Goal: Task Accomplishment & Management: Manage account settings

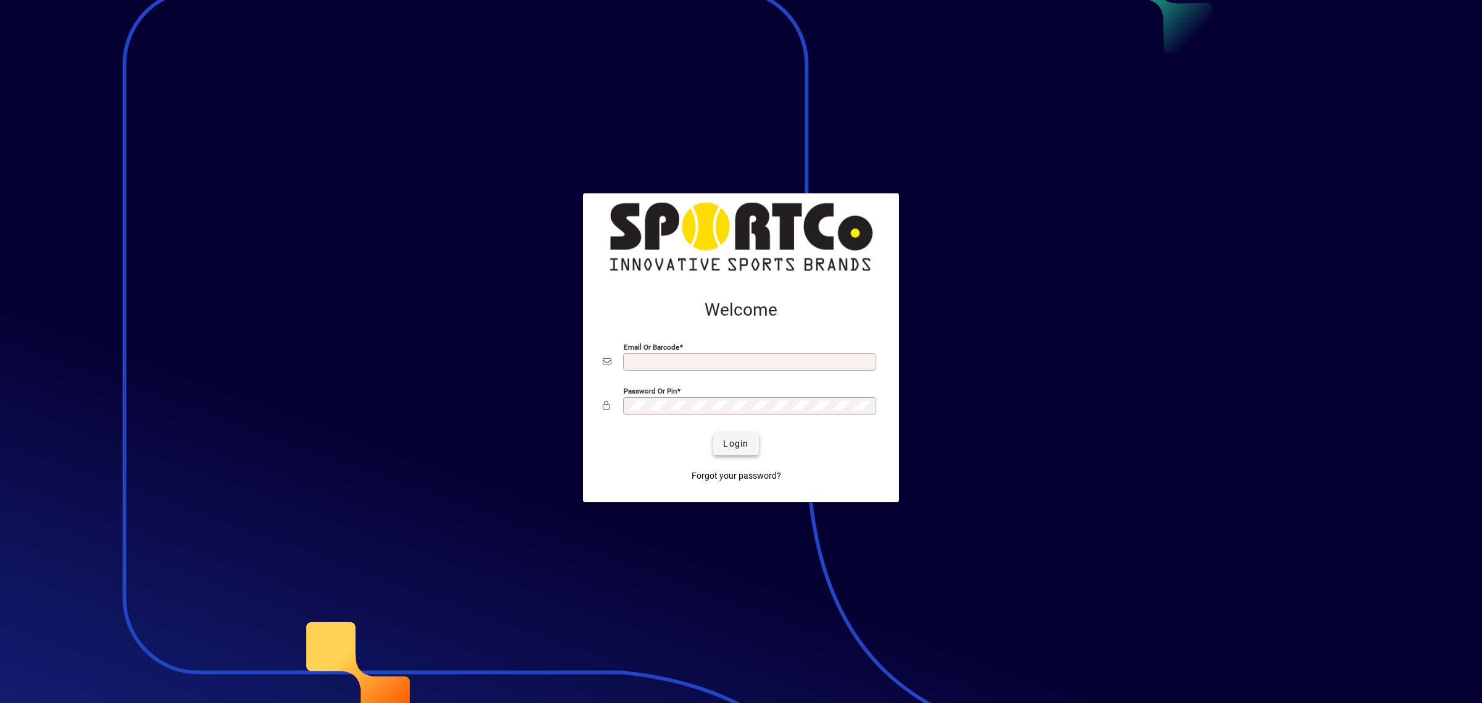
type input "**********"
click at [737, 434] on span "submit" at bounding box center [735, 444] width 45 height 30
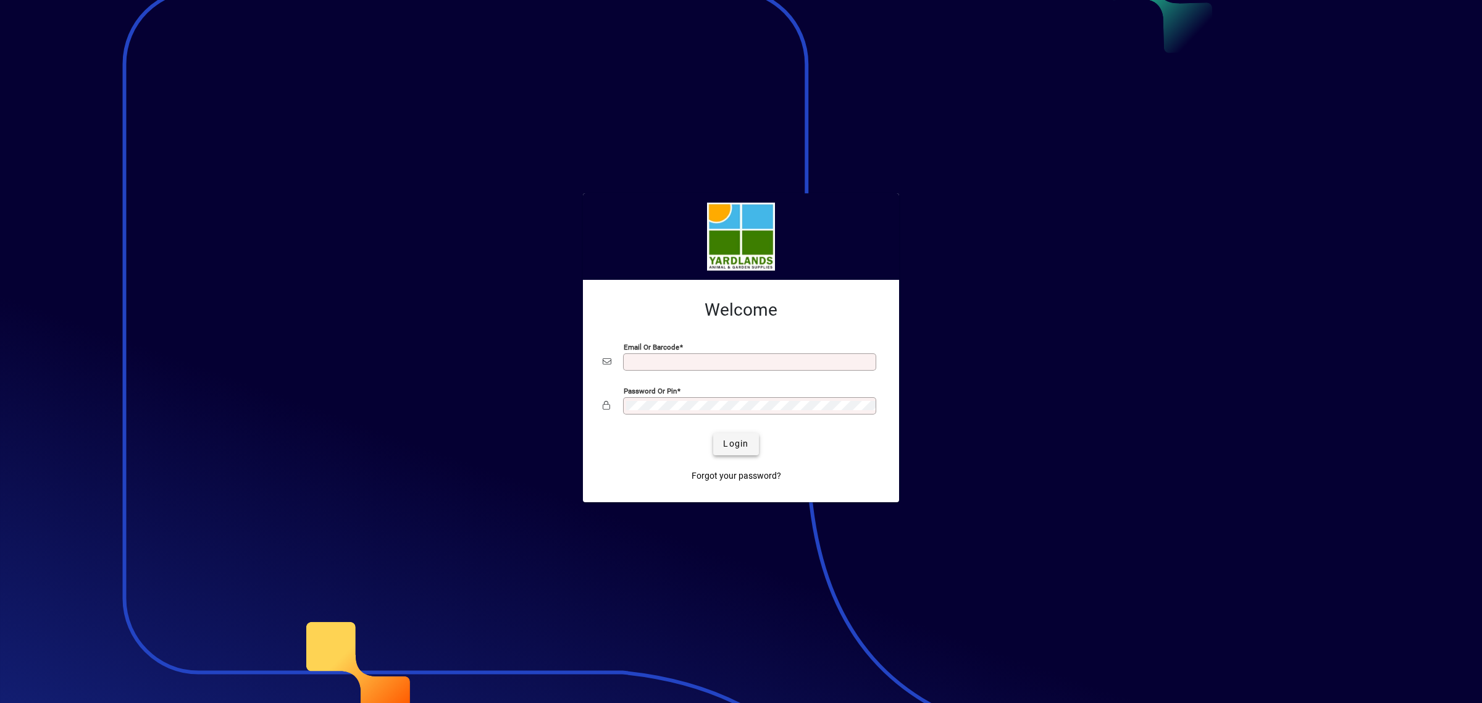
type input "**********"
drag, startPoint x: 723, startPoint y: 431, endPoint x: 736, endPoint y: 432, distance: 13.0
click at [731, 432] on span "submit" at bounding box center [735, 444] width 45 height 30
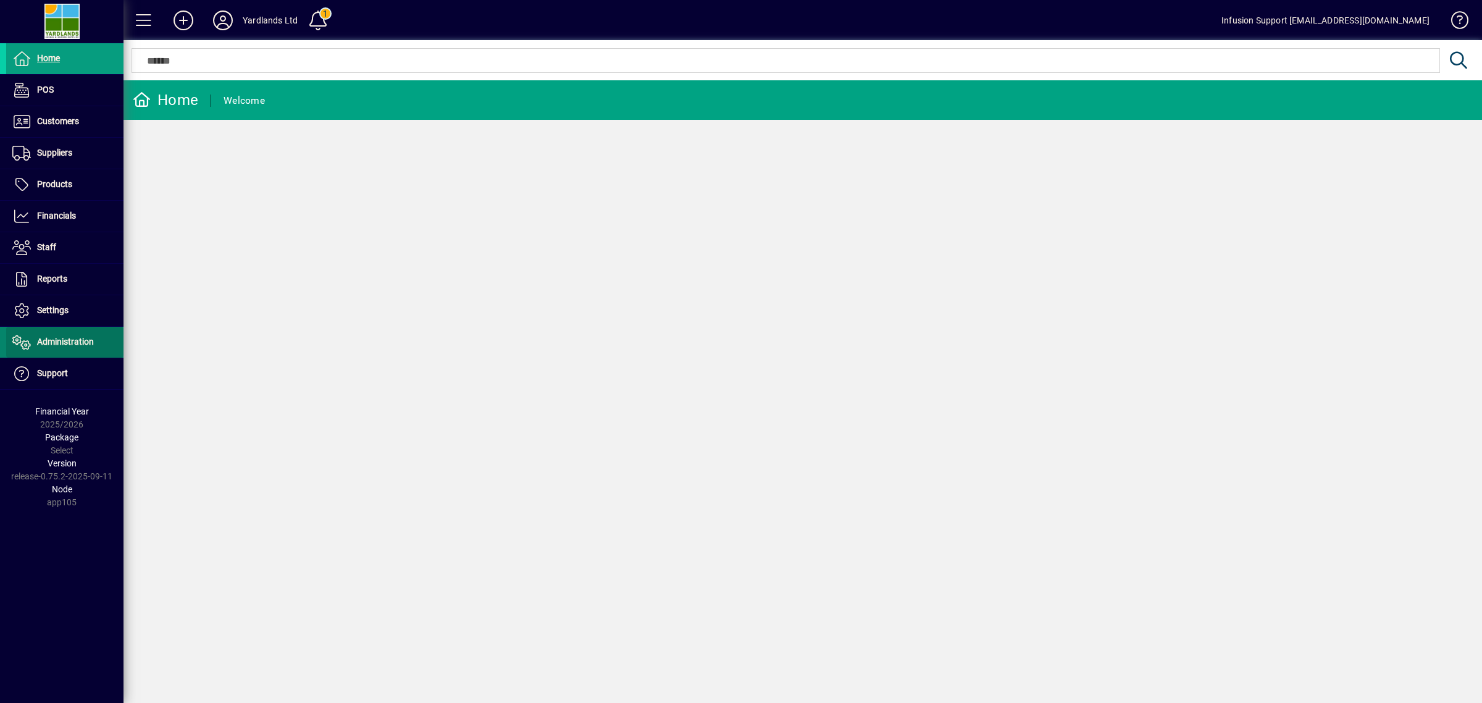
click at [46, 346] on span "Administration" at bounding box center [65, 342] width 57 height 10
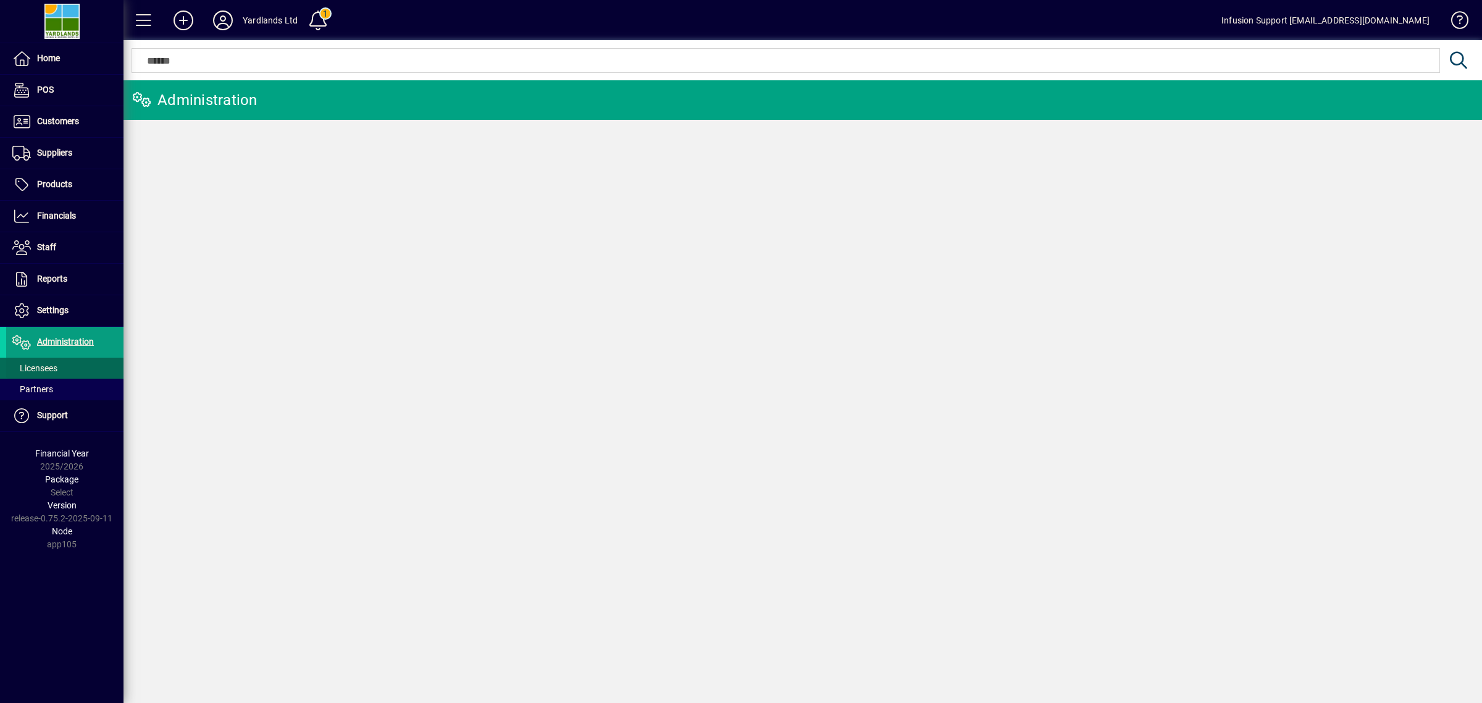
click at [40, 361] on span at bounding box center [64, 368] width 117 height 30
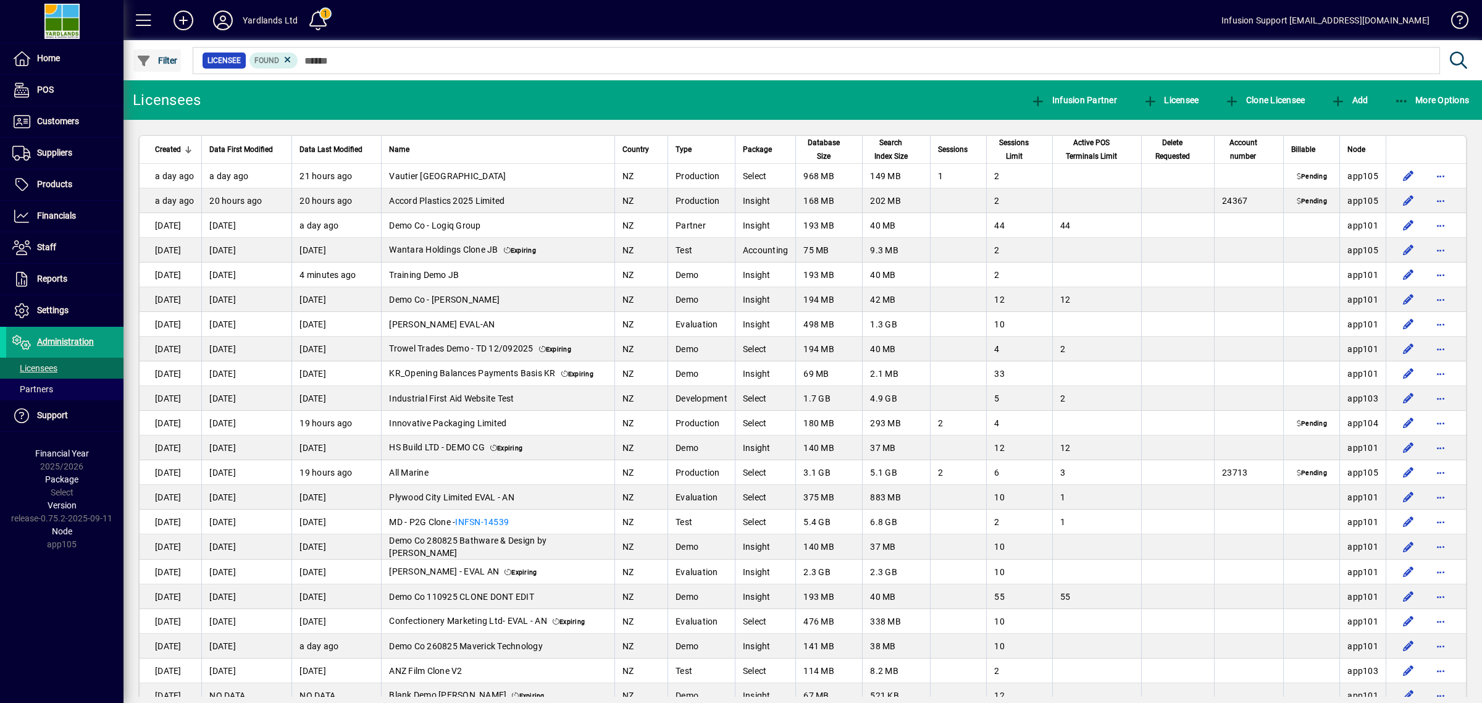
click at [162, 62] on span "Filter" at bounding box center [156, 61] width 41 height 10
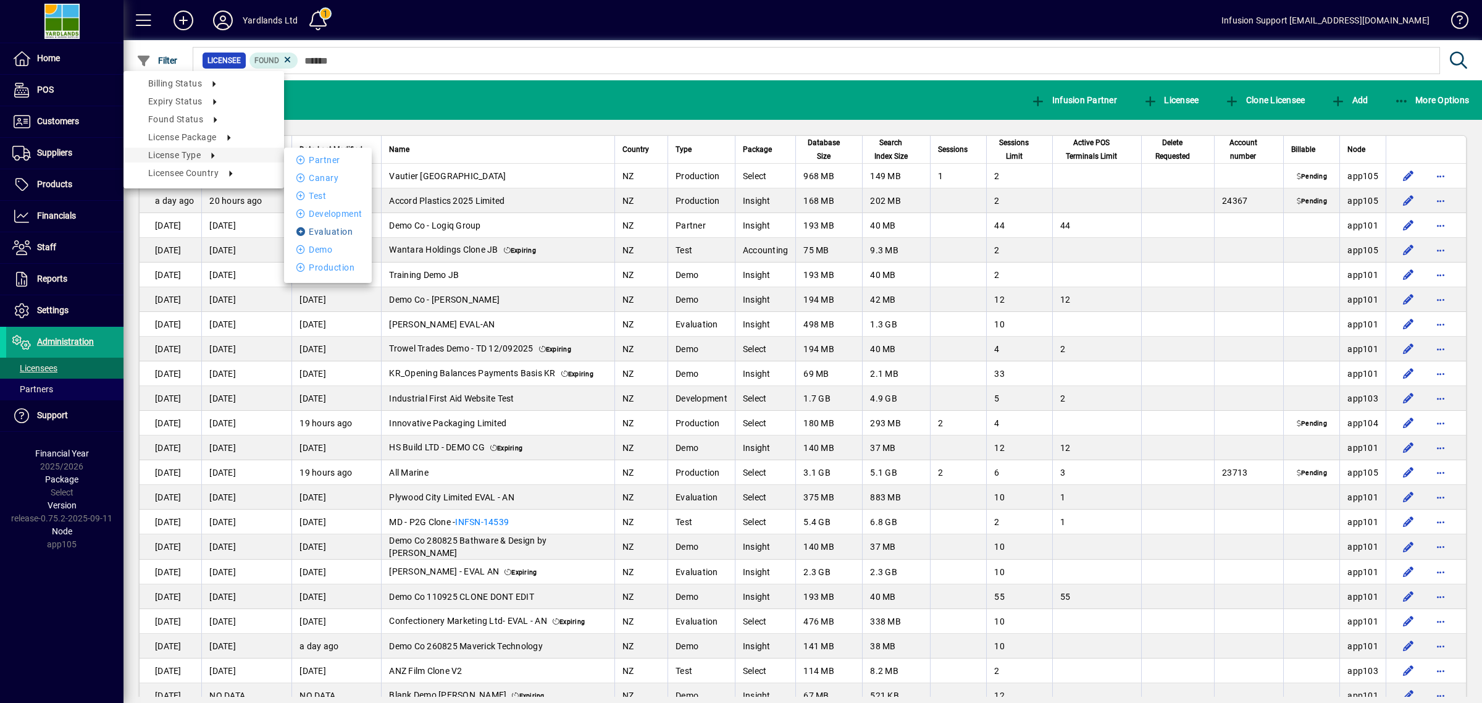
click at [326, 226] on li "Evaluation" at bounding box center [328, 231] width 88 height 15
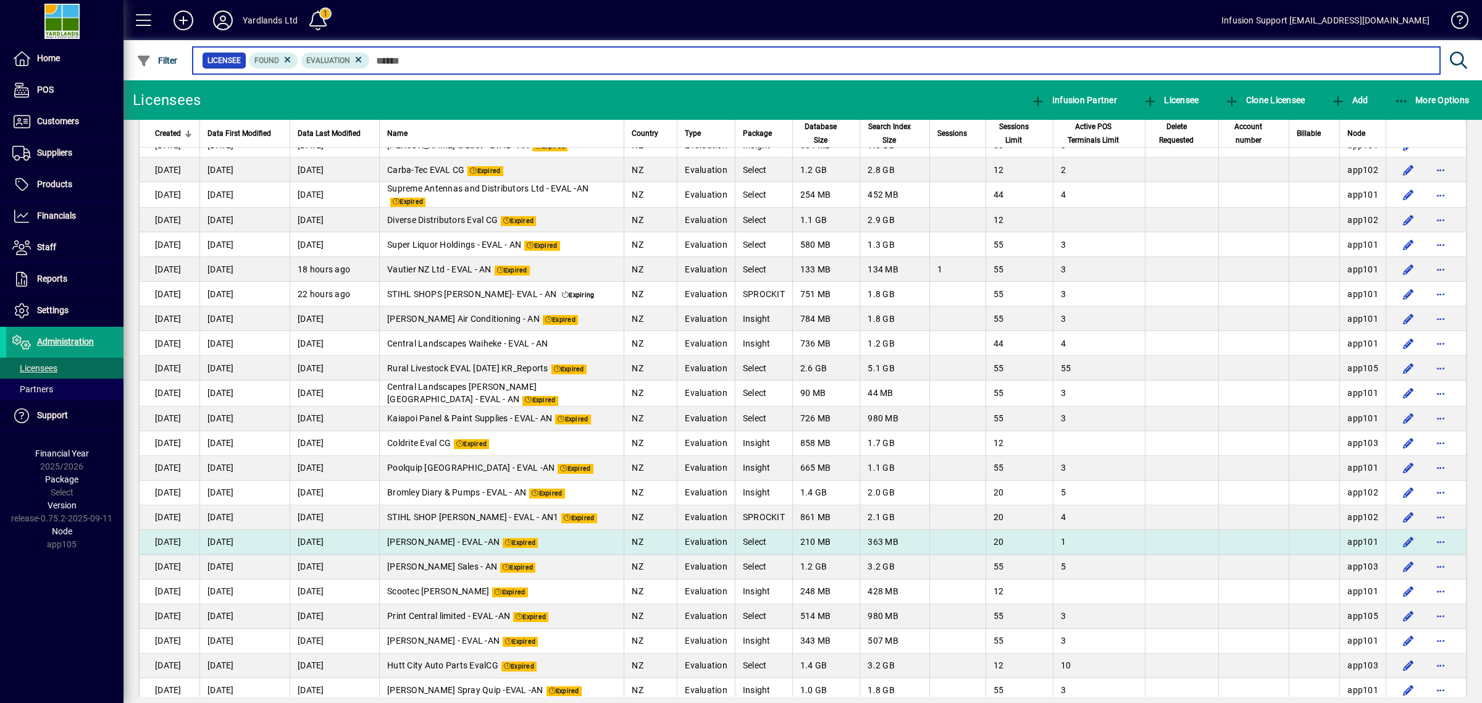
scroll to position [1069, 0]
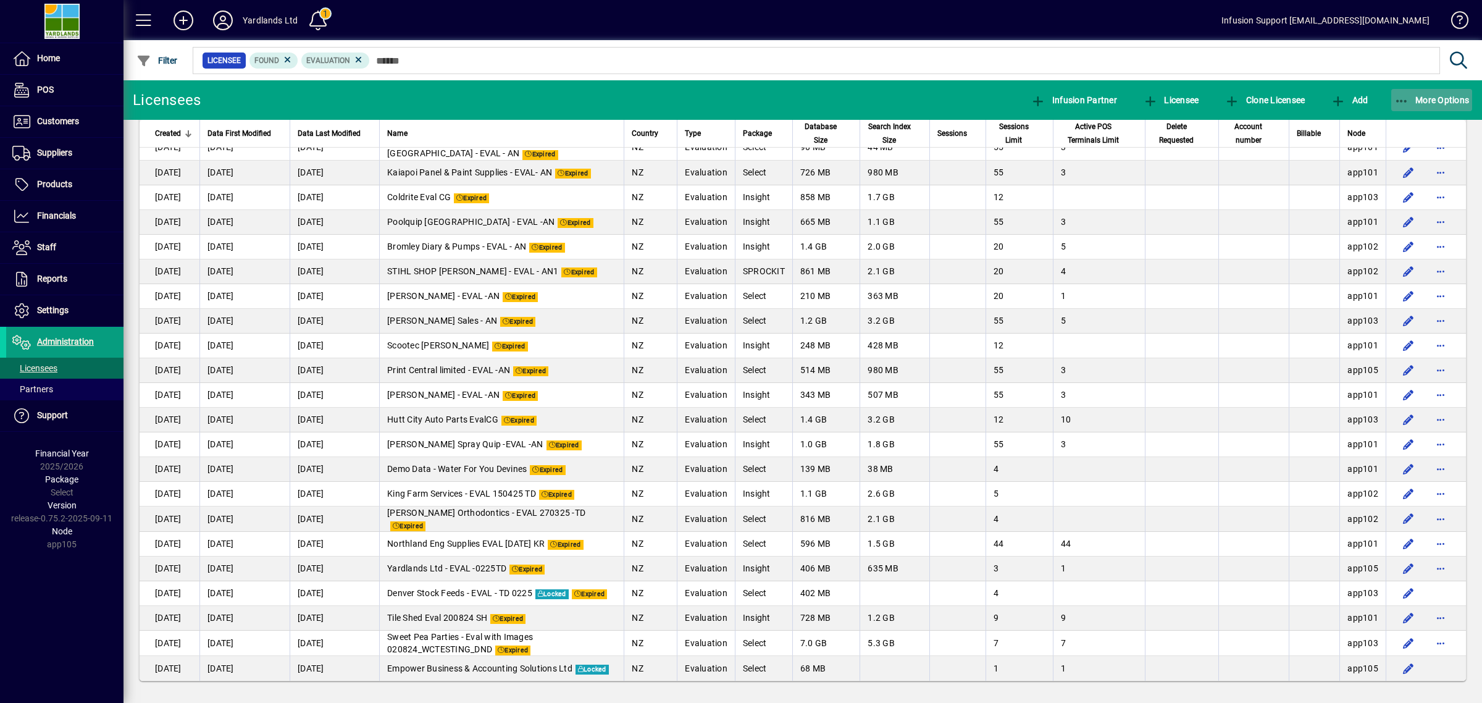
click at [1428, 102] on span "More Options" at bounding box center [1431, 100] width 75 height 10
click at [1399, 122] on span "Export" at bounding box center [1420, 127] width 104 height 15
click at [63, 183] on span "Products" at bounding box center [54, 184] width 35 height 10
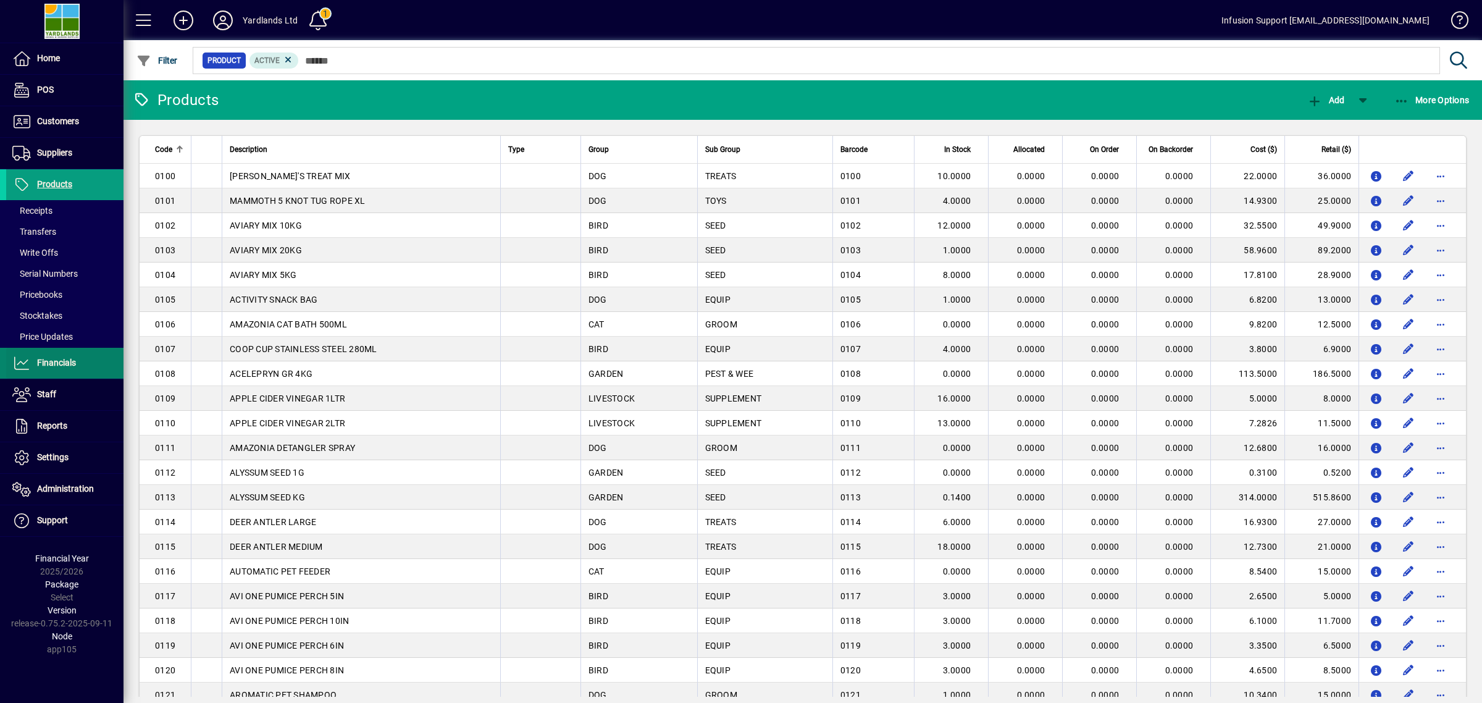
click at [50, 358] on span "Financials" at bounding box center [56, 363] width 39 height 10
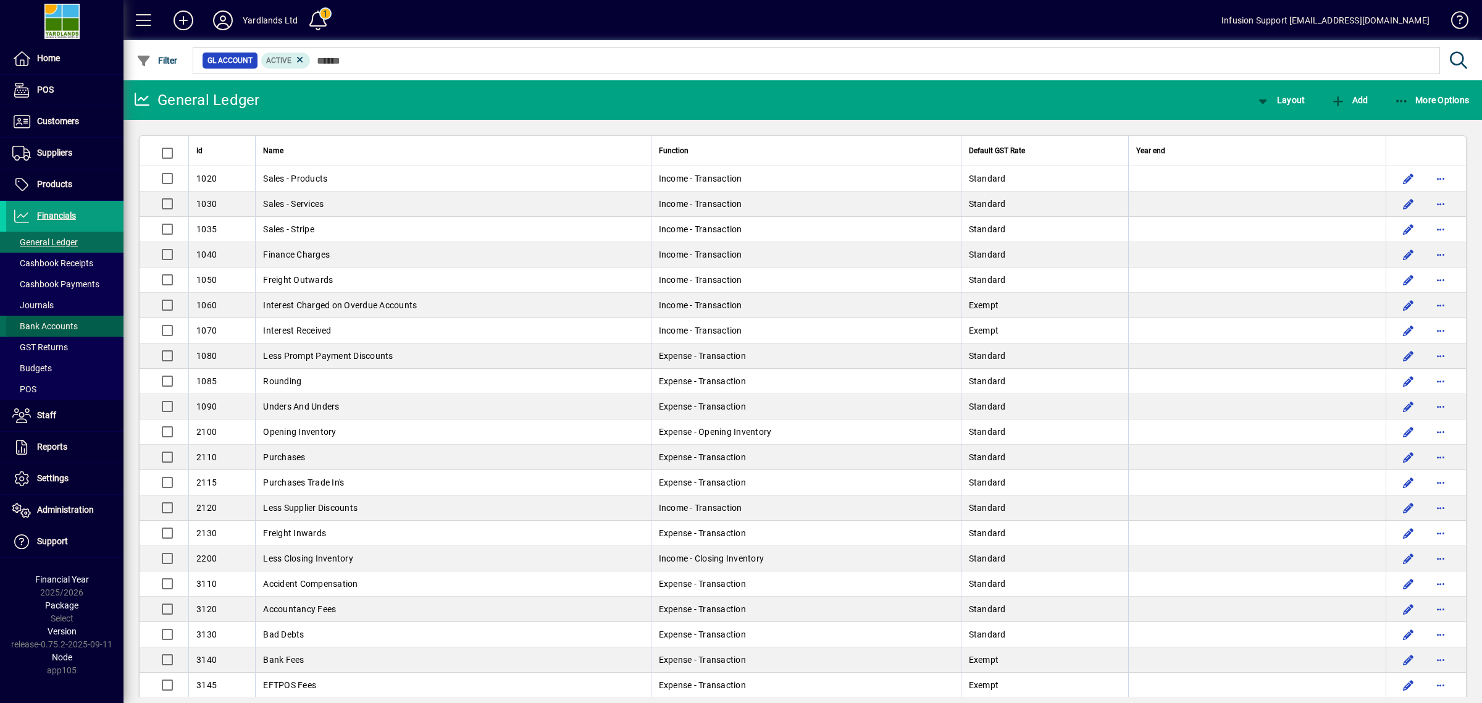
click at [61, 322] on span "Bank Accounts" at bounding box center [44, 326] width 65 height 10
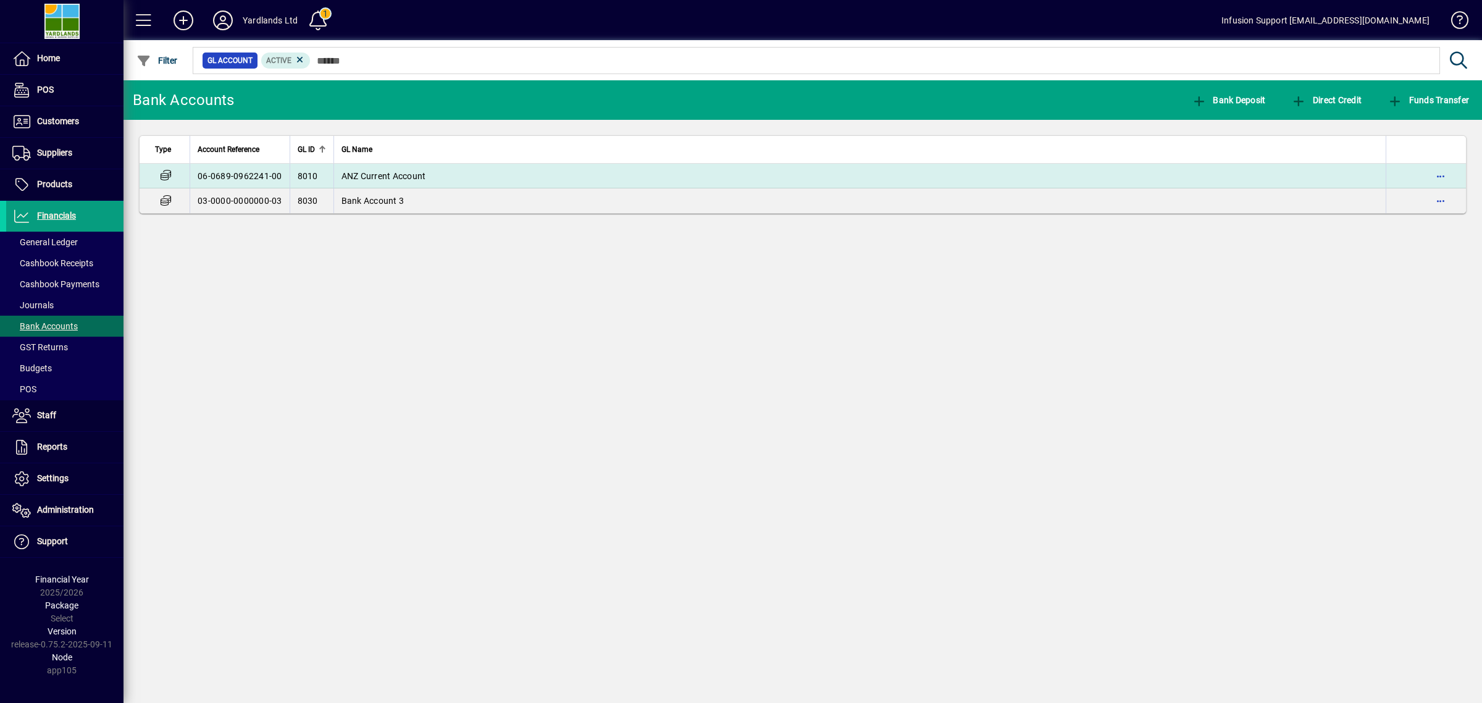
click at [325, 176] on td "8010" at bounding box center [312, 176] width 44 height 25
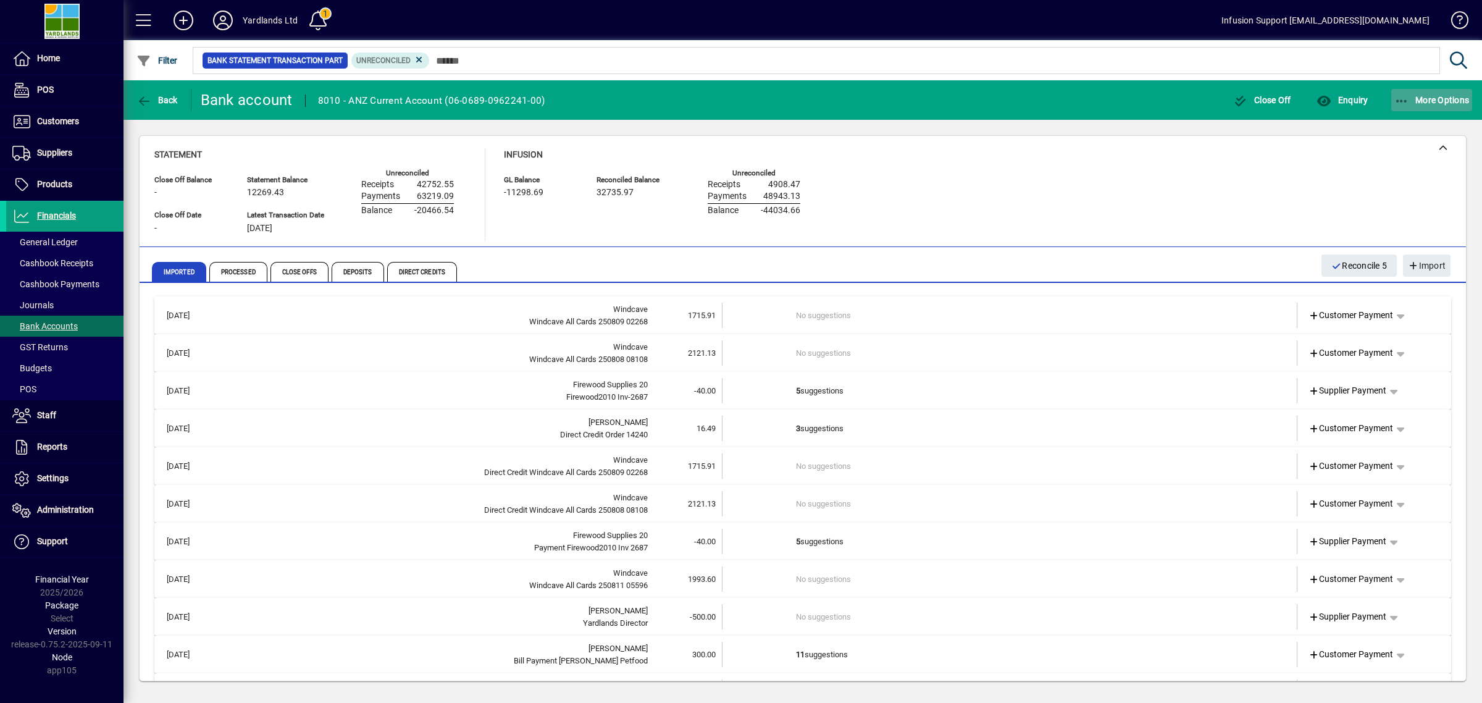
click at [1442, 99] on span "More Options" at bounding box center [1431, 100] width 75 height 10
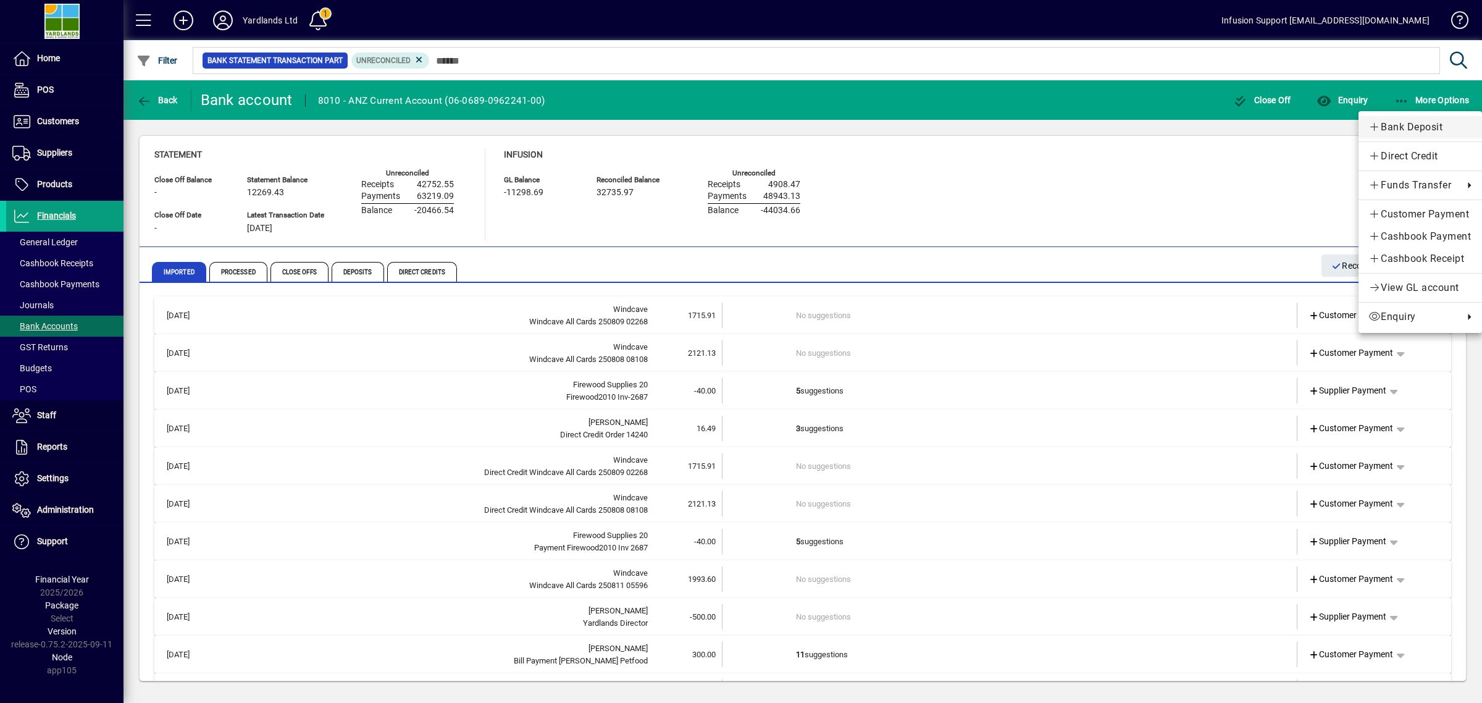
click at [1412, 121] on span "Bank Deposit" at bounding box center [1420, 127] width 104 height 15
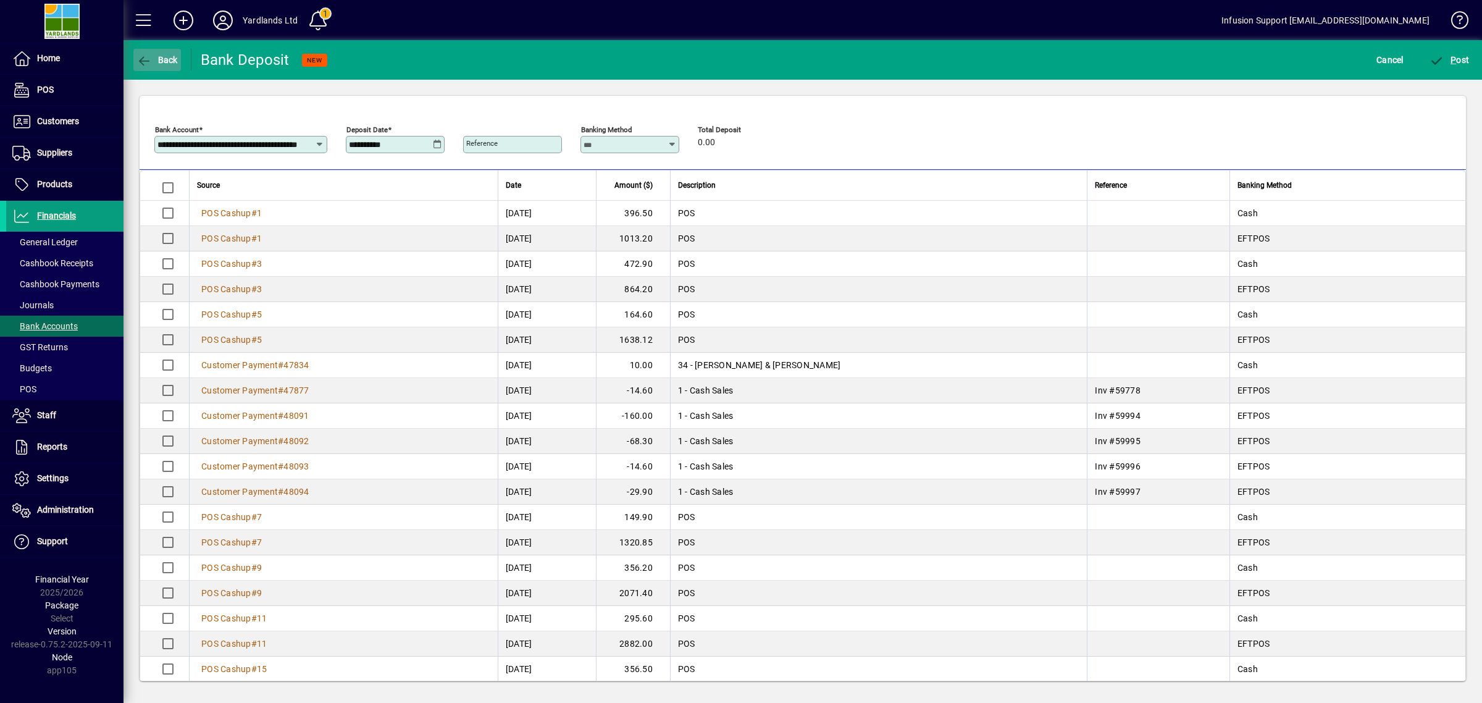
click at [147, 61] on icon "button" at bounding box center [143, 61] width 15 height 12
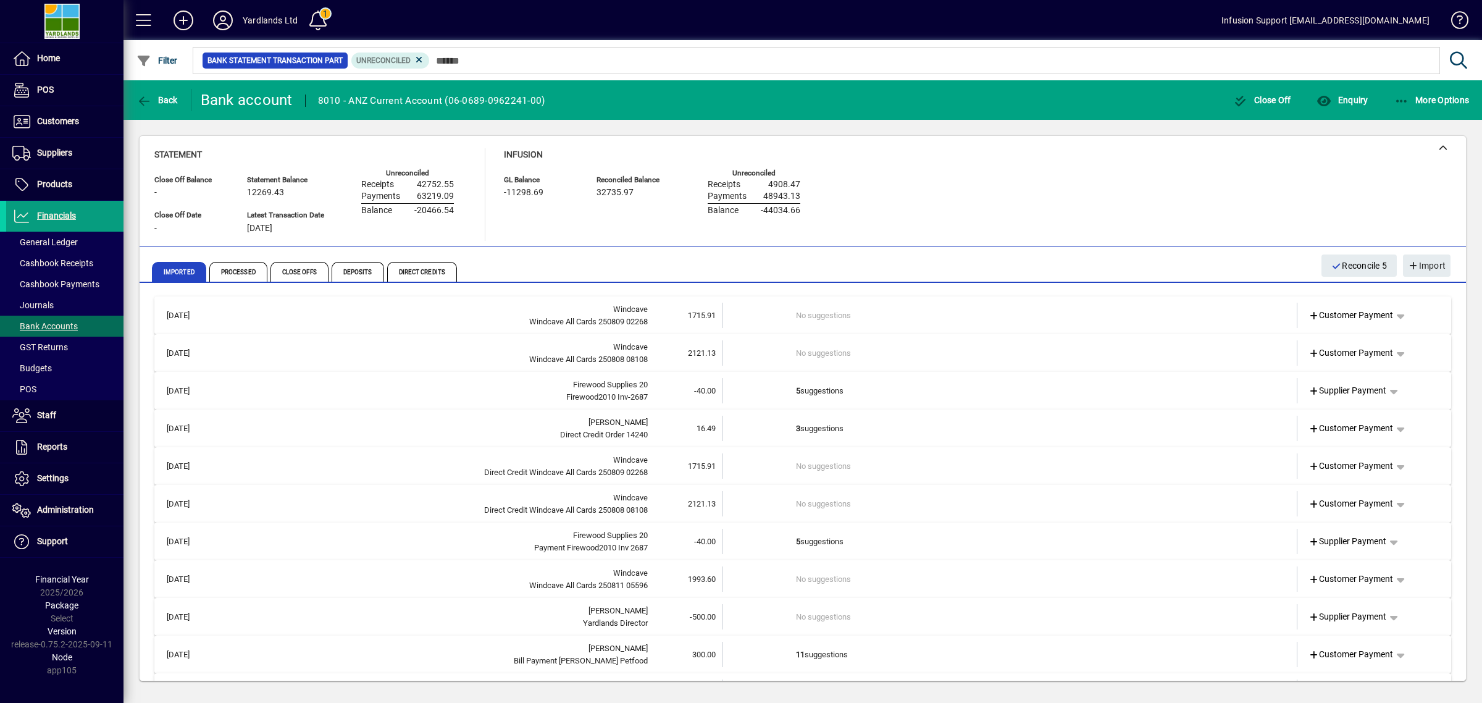
click at [649, 310] on td "1715.91" at bounding box center [685, 315] width 74 height 25
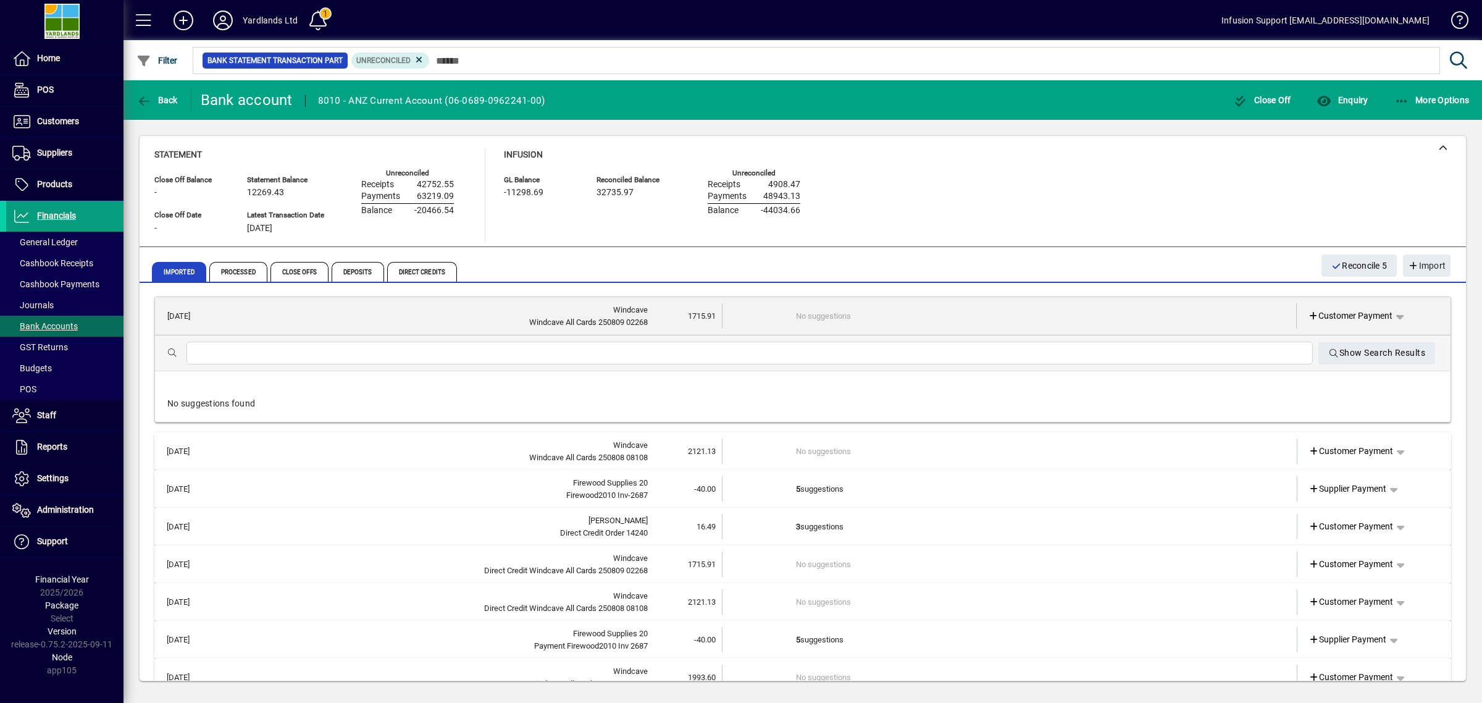
drag, startPoint x: 937, startPoint y: 210, endPoint x: 844, endPoint y: 201, distance: 93.1
click at [934, 210] on div "Statement Close Off Balance - Close Off Date - Statement Balance 12269.43 Lates…" at bounding box center [802, 194] width 1297 height 93
click at [65, 320] on span "Bank Accounts" at bounding box center [42, 326] width 72 height 13
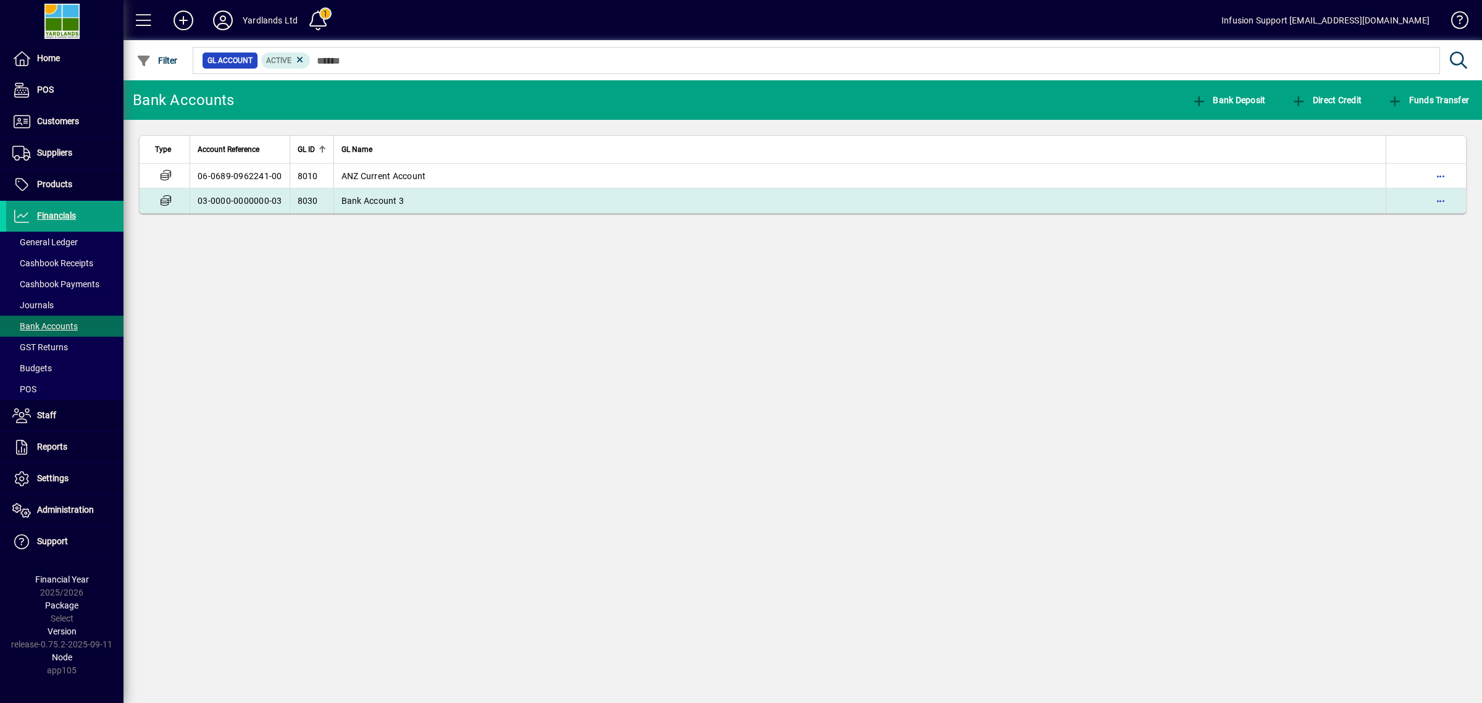
click at [238, 191] on td "03-0000-0000000-03" at bounding box center [240, 200] width 100 height 25
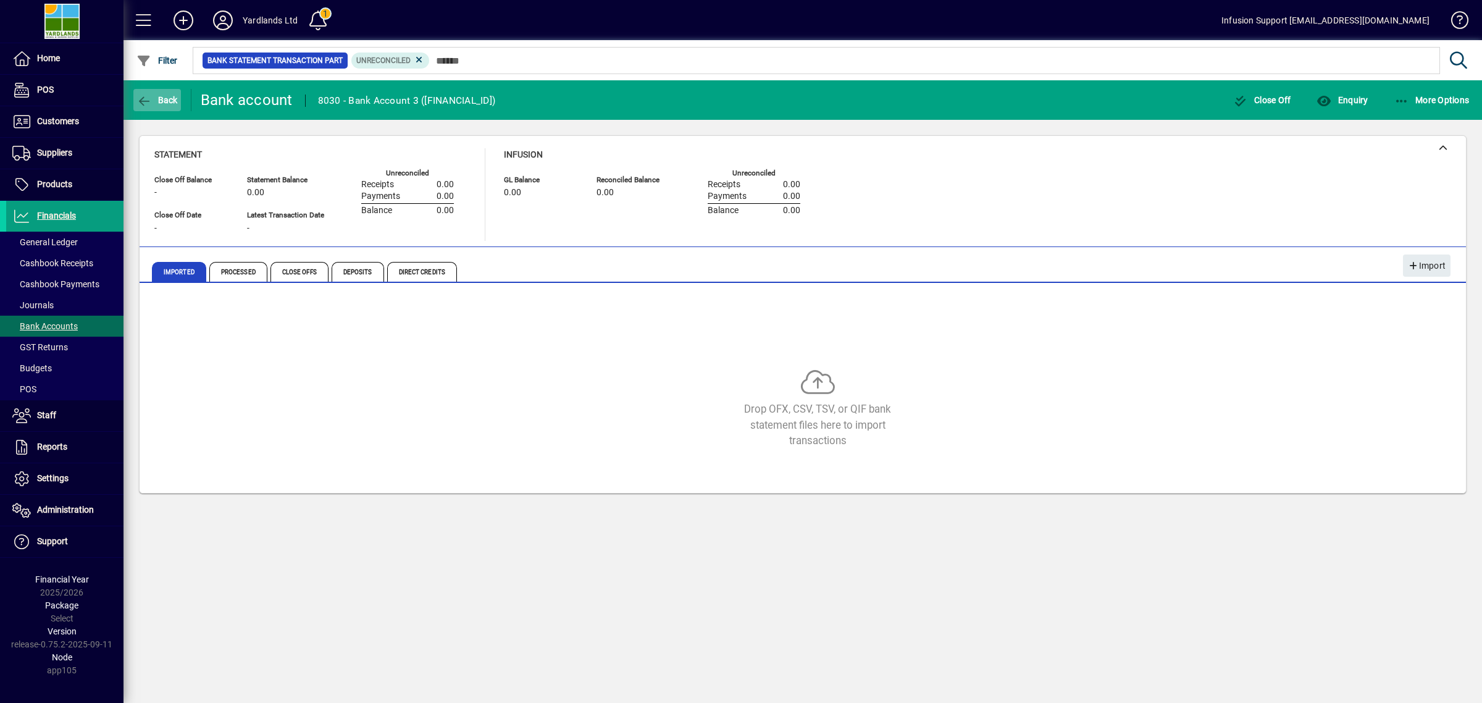
click at [172, 96] on span "Back" at bounding box center [156, 100] width 41 height 10
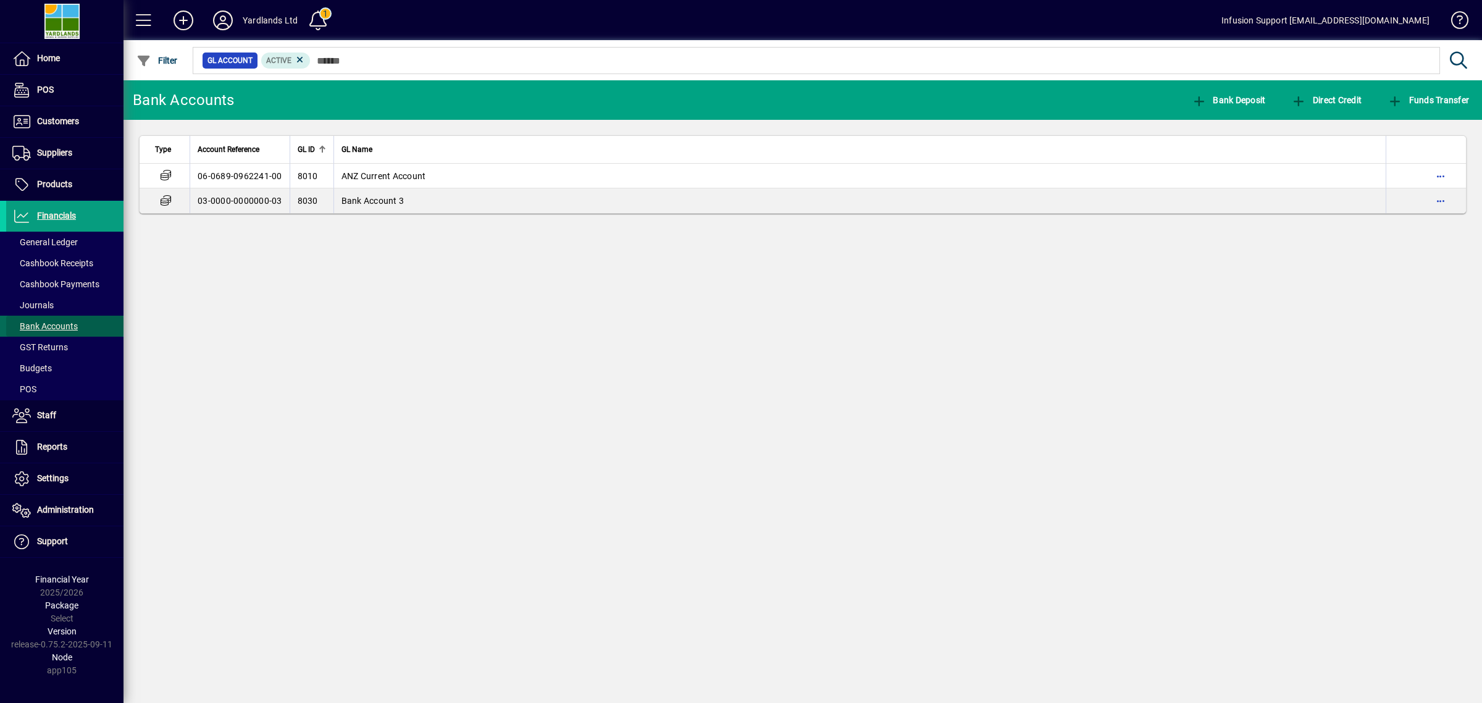
click at [50, 320] on span "Bank Accounts" at bounding box center [42, 326] width 72 height 13
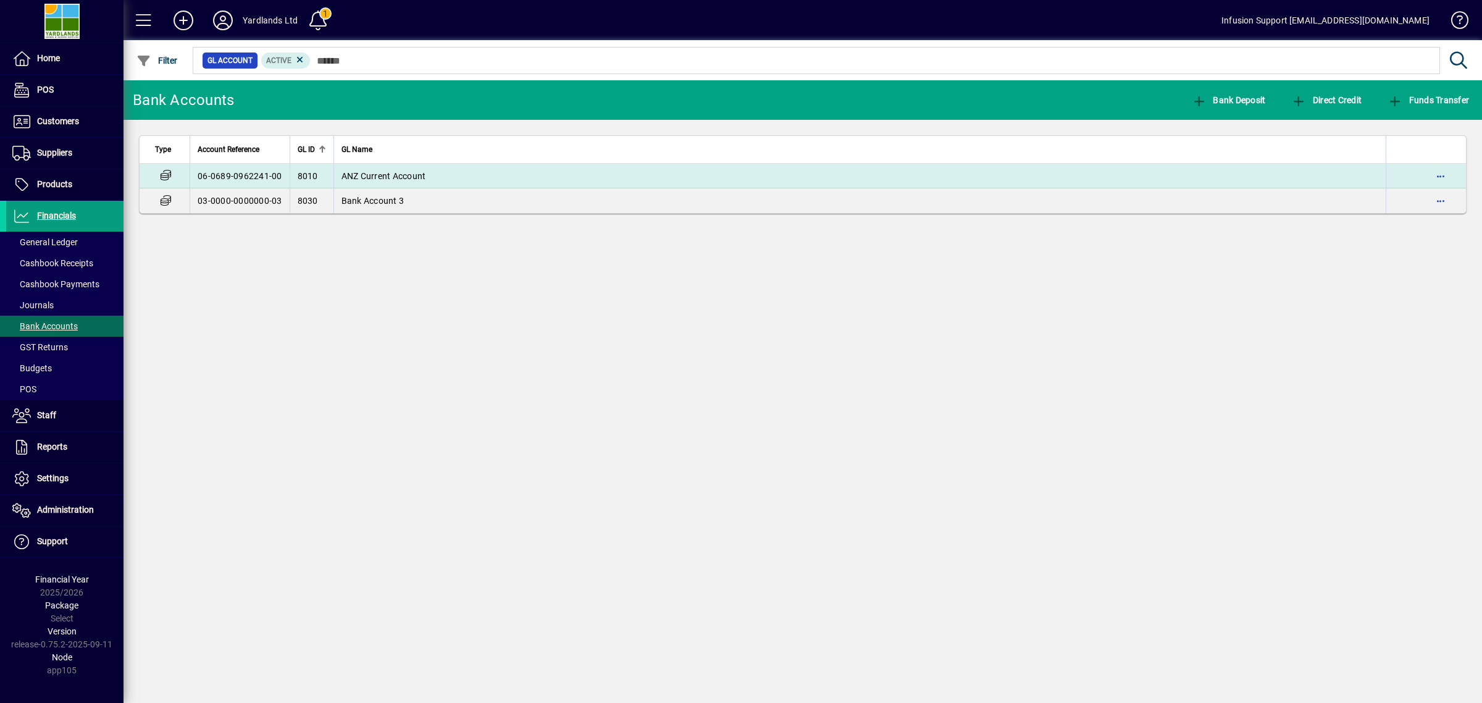
click at [366, 169] on td "ANZ Current Account" at bounding box center [859, 176] width 1053 height 25
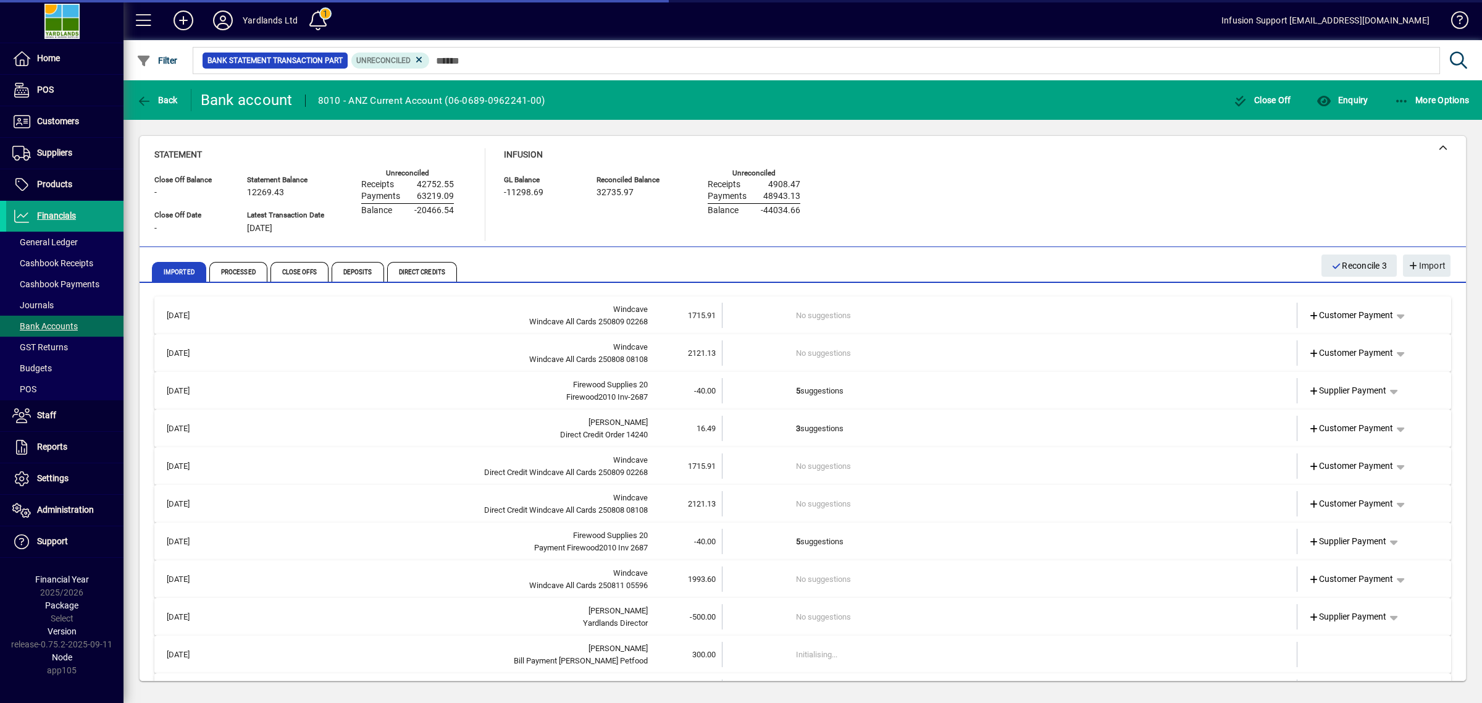
click at [1059, 199] on div "Statement Close Off Balance - Close Off Date - Statement Balance 12269.43 Lates…" at bounding box center [802, 194] width 1297 height 93
click at [1152, 172] on div "Statement Close Off Balance - Close Off Date - Statement Balance 12269.43 Lates…" at bounding box center [802, 194] width 1297 height 93
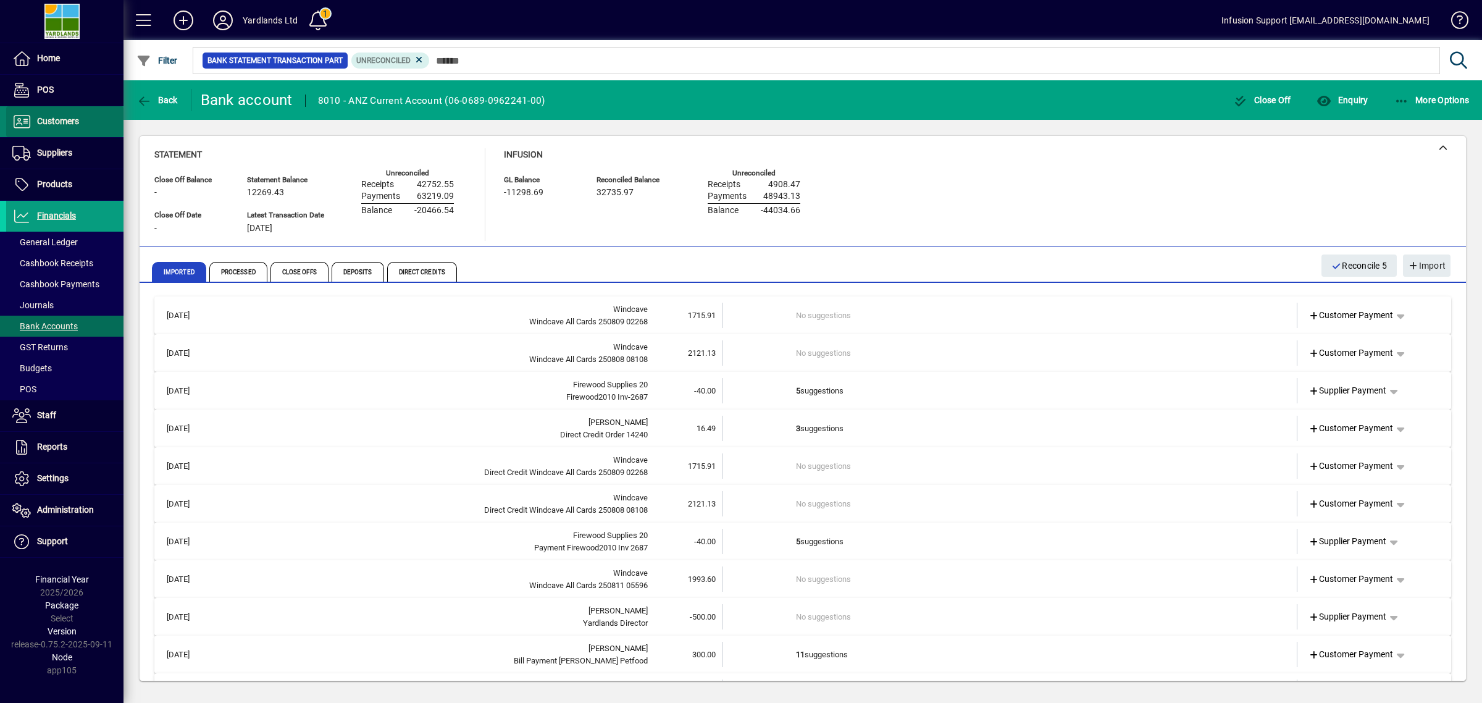
drag, startPoint x: 57, startPoint y: 121, endPoint x: 116, endPoint y: 121, distance: 58.7
click at [57, 122] on span "Customers" at bounding box center [58, 121] width 42 height 10
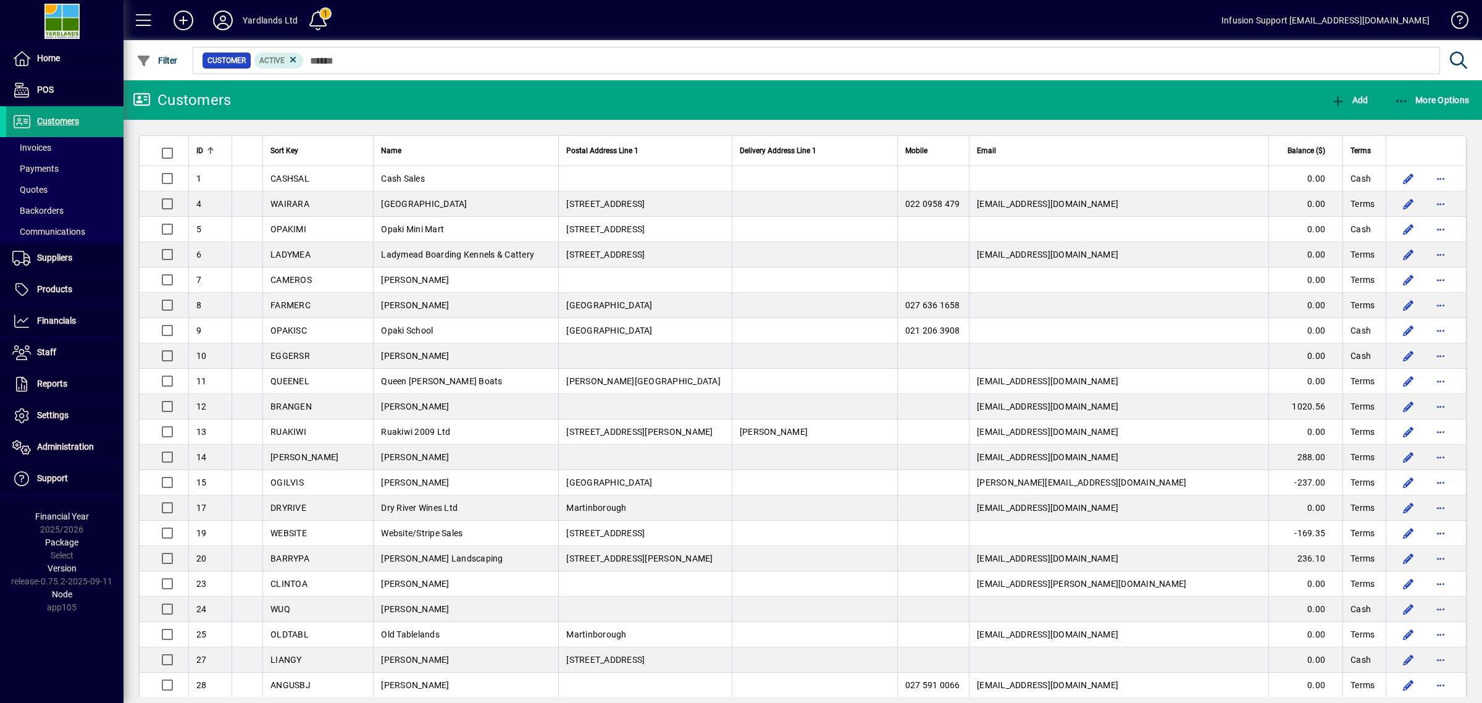
drag, startPoint x: 945, startPoint y: 107, endPoint x: 1267, endPoint y: 85, distance: 323.1
click at [1048, 112] on mat-toolbar-row "Customers Add More Options" at bounding box center [803, 100] width 1359 height 40
click at [1198, 90] on mat-toolbar-row "Customers Add More Options" at bounding box center [803, 100] width 1359 height 40
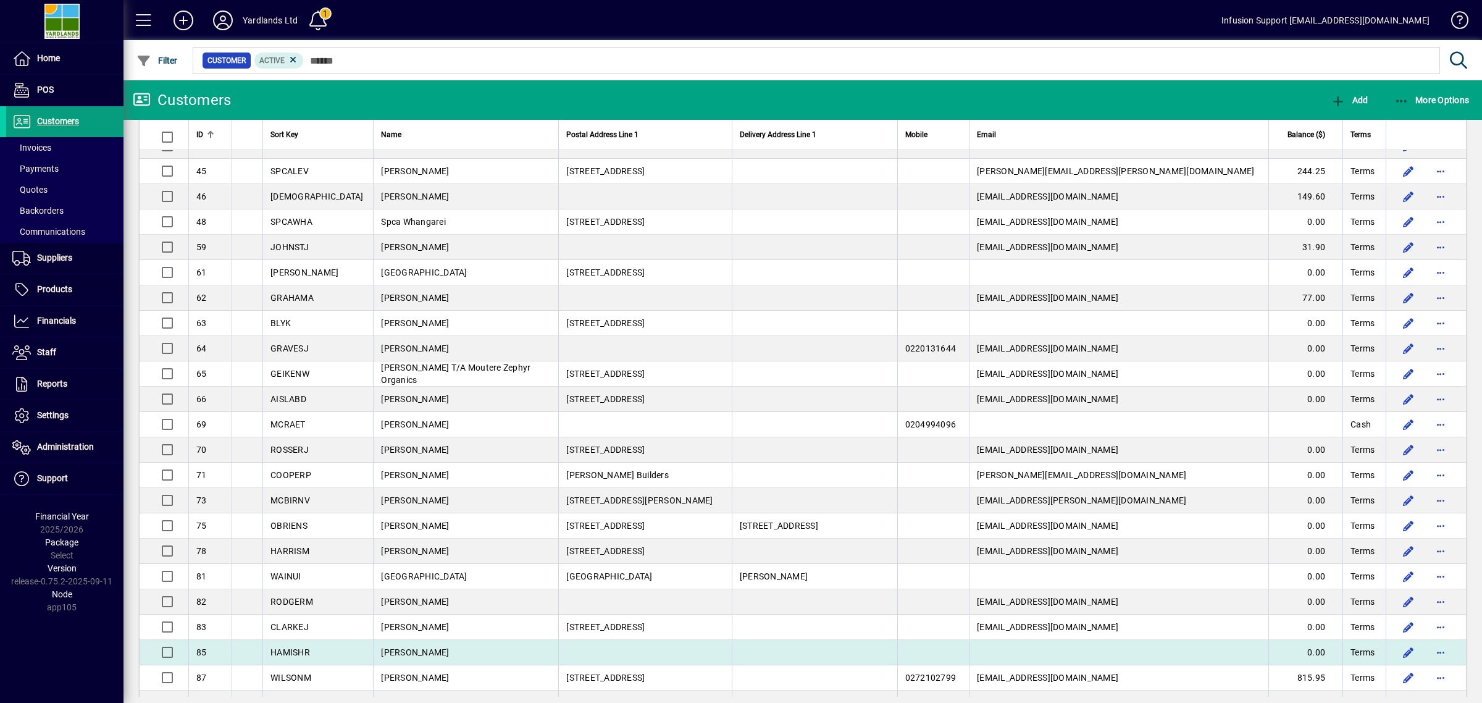
scroll to position [1241, 0]
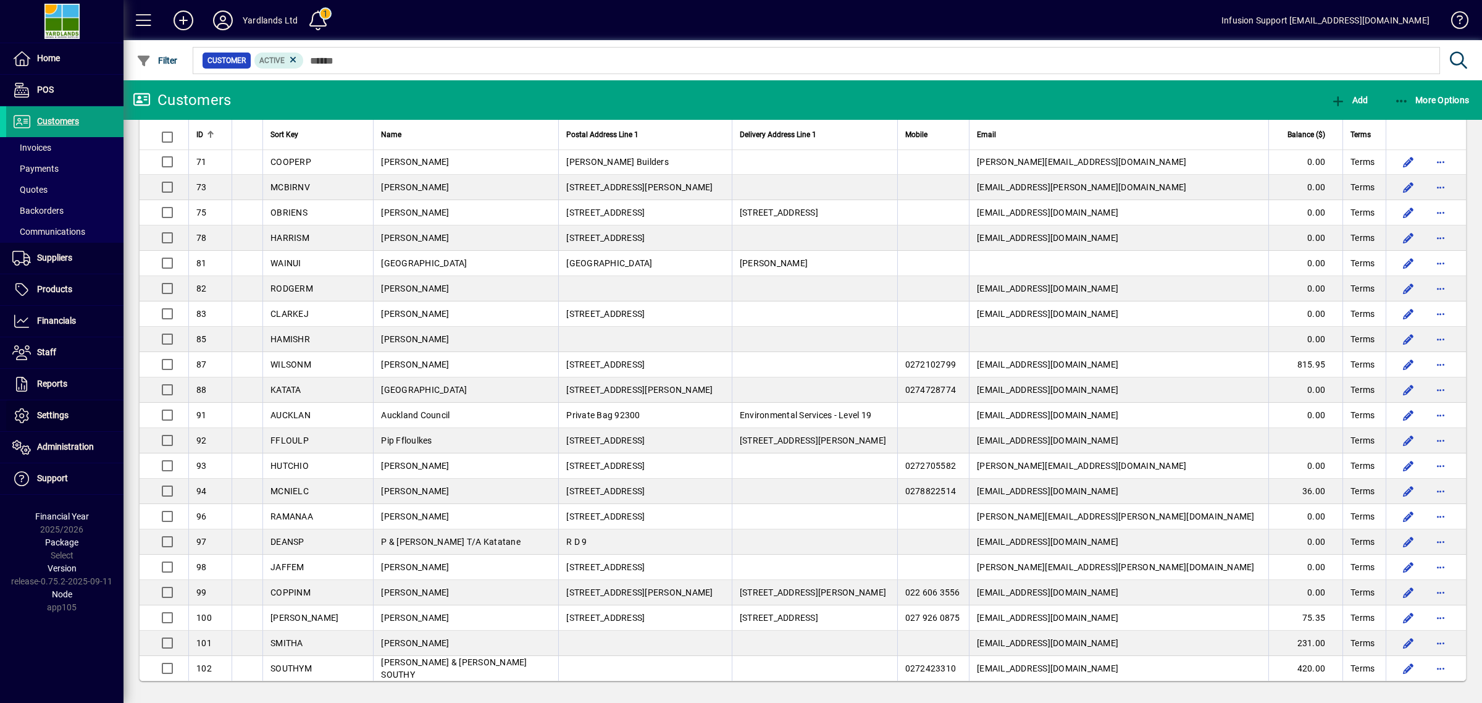
drag, startPoint x: 50, startPoint y: 422, endPoint x: 286, endPoint y: 392, distance: 237.7
click at [51, 423] on span "Settings" at bounding box center [37, 415] width 62 height 15
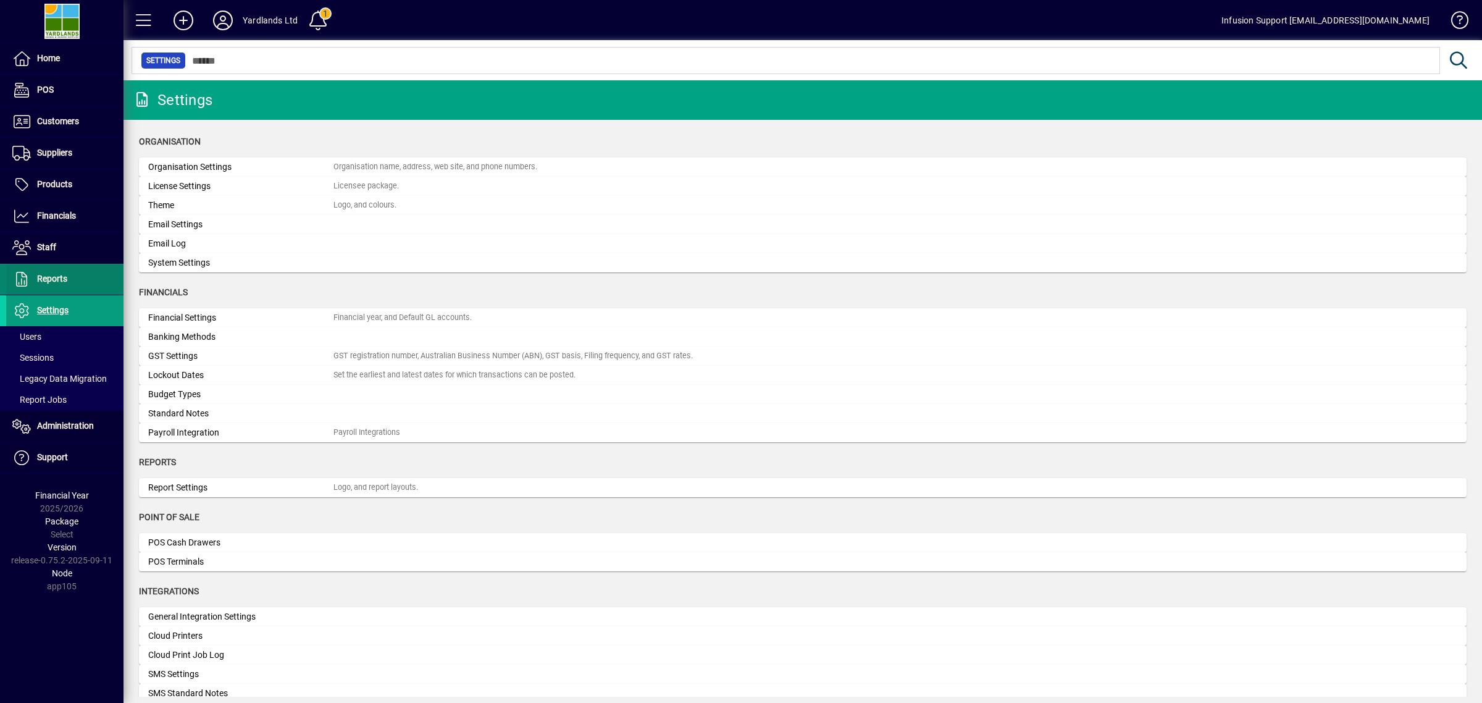
drag, startPoint x: 62, startPoint y: 274, endPoint x: 62, endPoint y: 281, distance: 7.4
click at [62, 274] on span "Reports" at bounding box center [52, 279] width 30 height 10
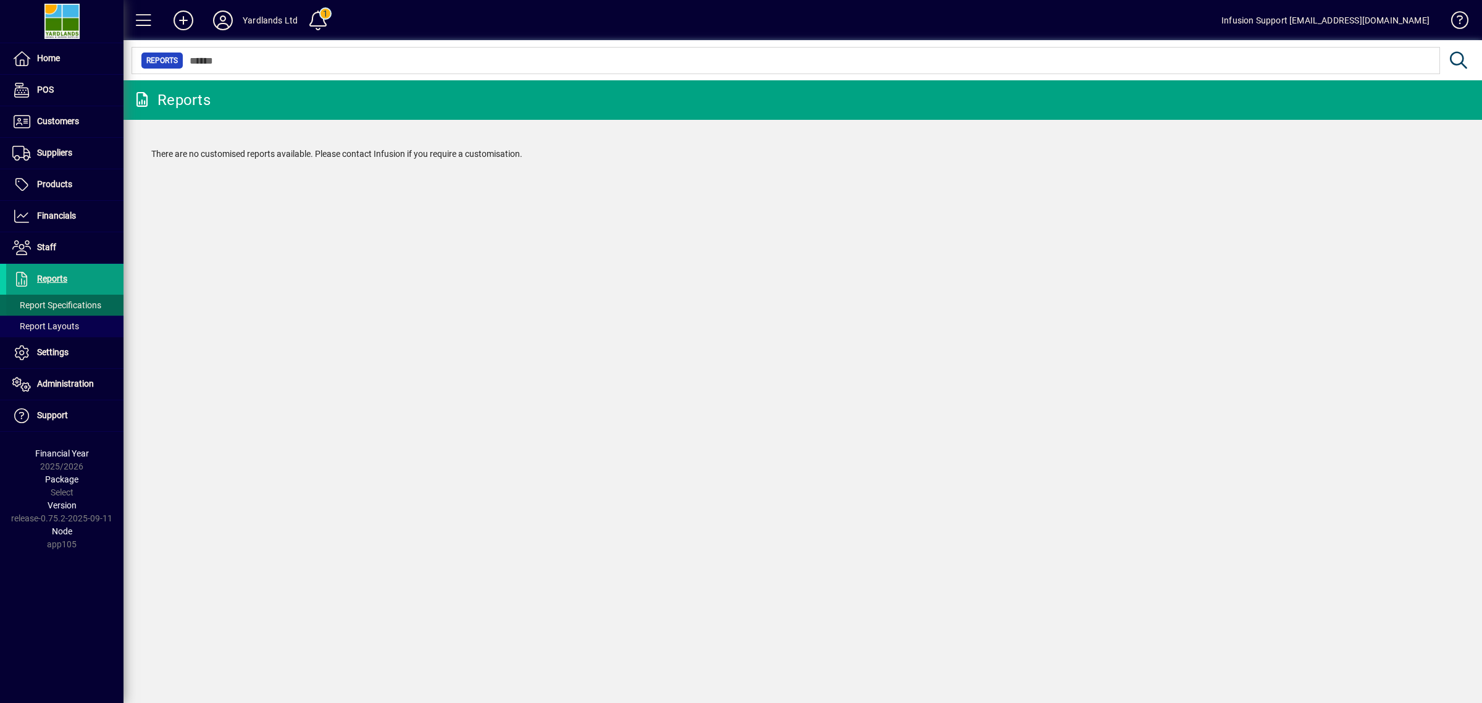
drag, startPoint x: 57, startPoint y: 327, endPoint x: 72, endPoint y: 311, distance: 22.7
click at [59, 326] on span "Report Layouts" at bounding box center [45, 326] width 67 height 10
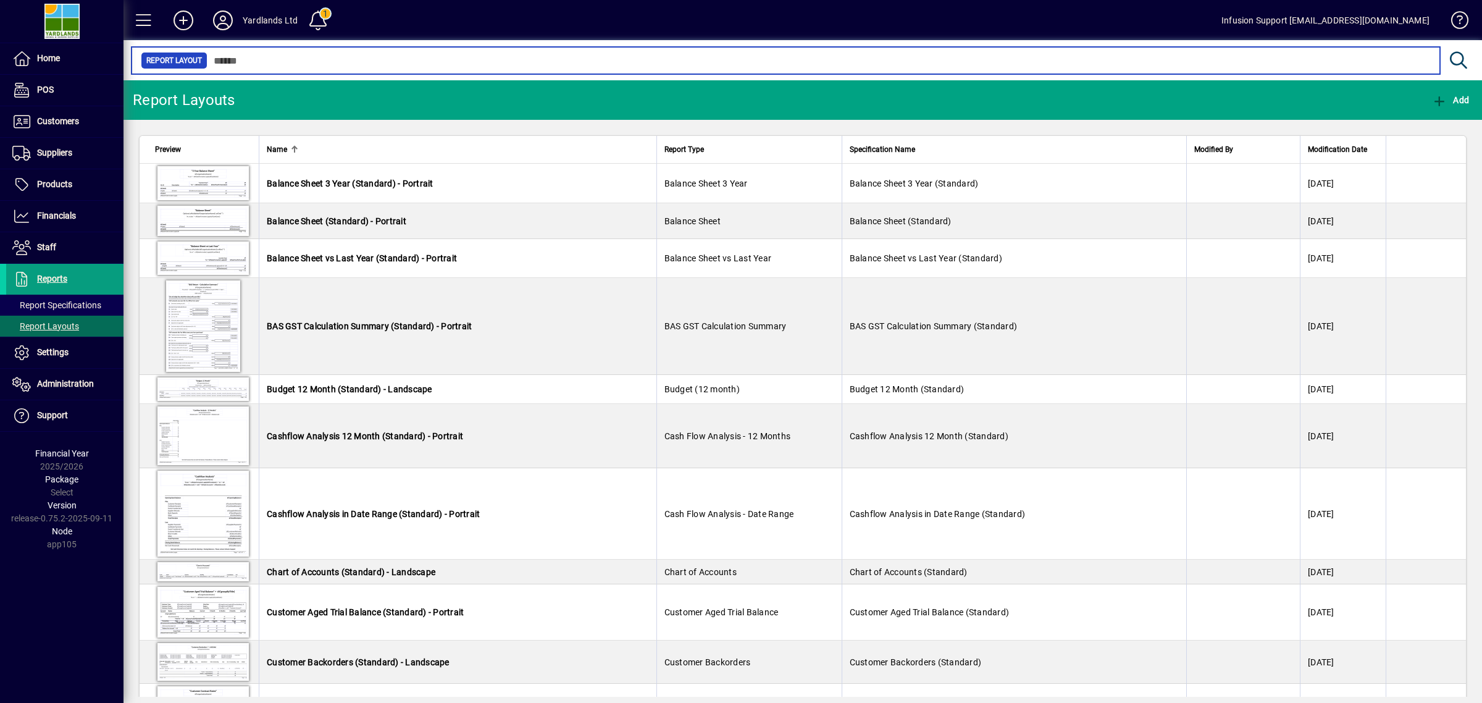
click at [260, 56] on input "text" at bounding box center [818, 60] width 1223 height 17
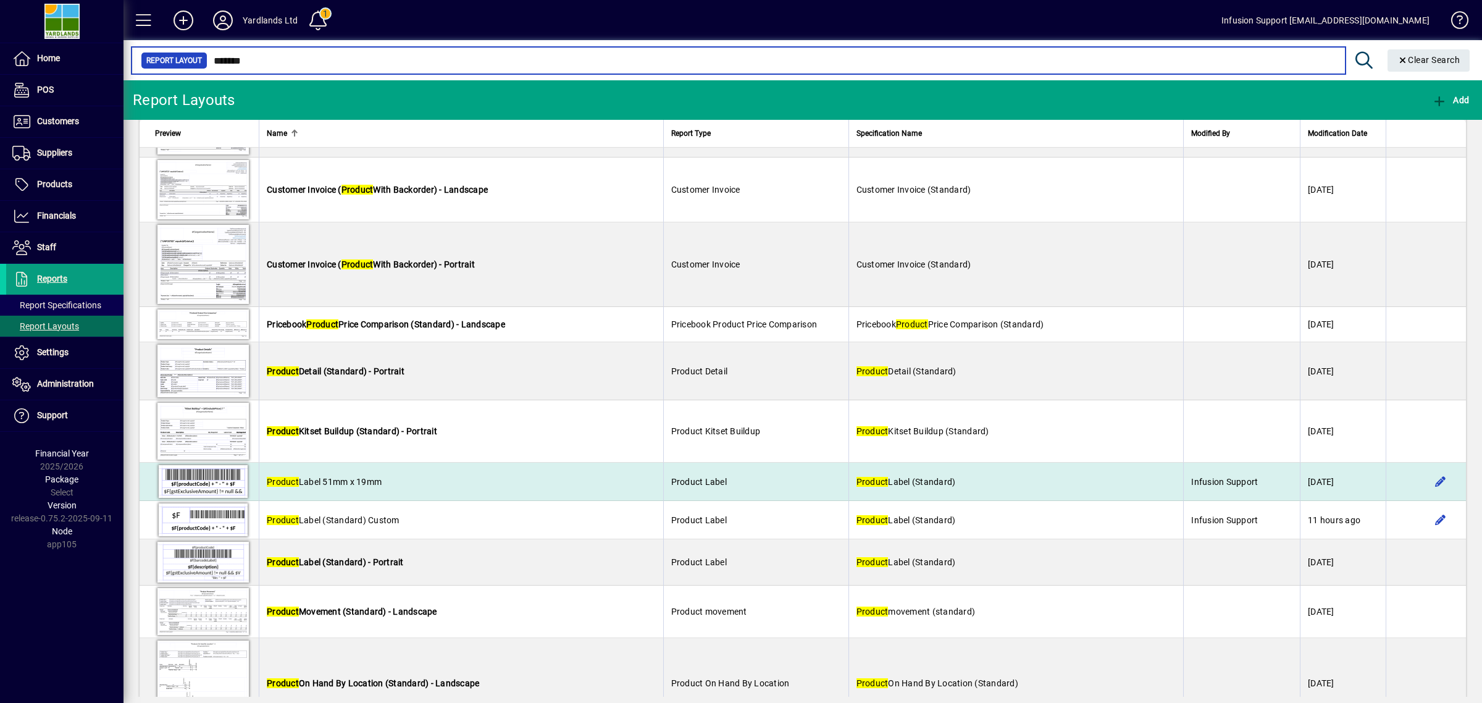
scroll to position [153, 0]
type input "*******"
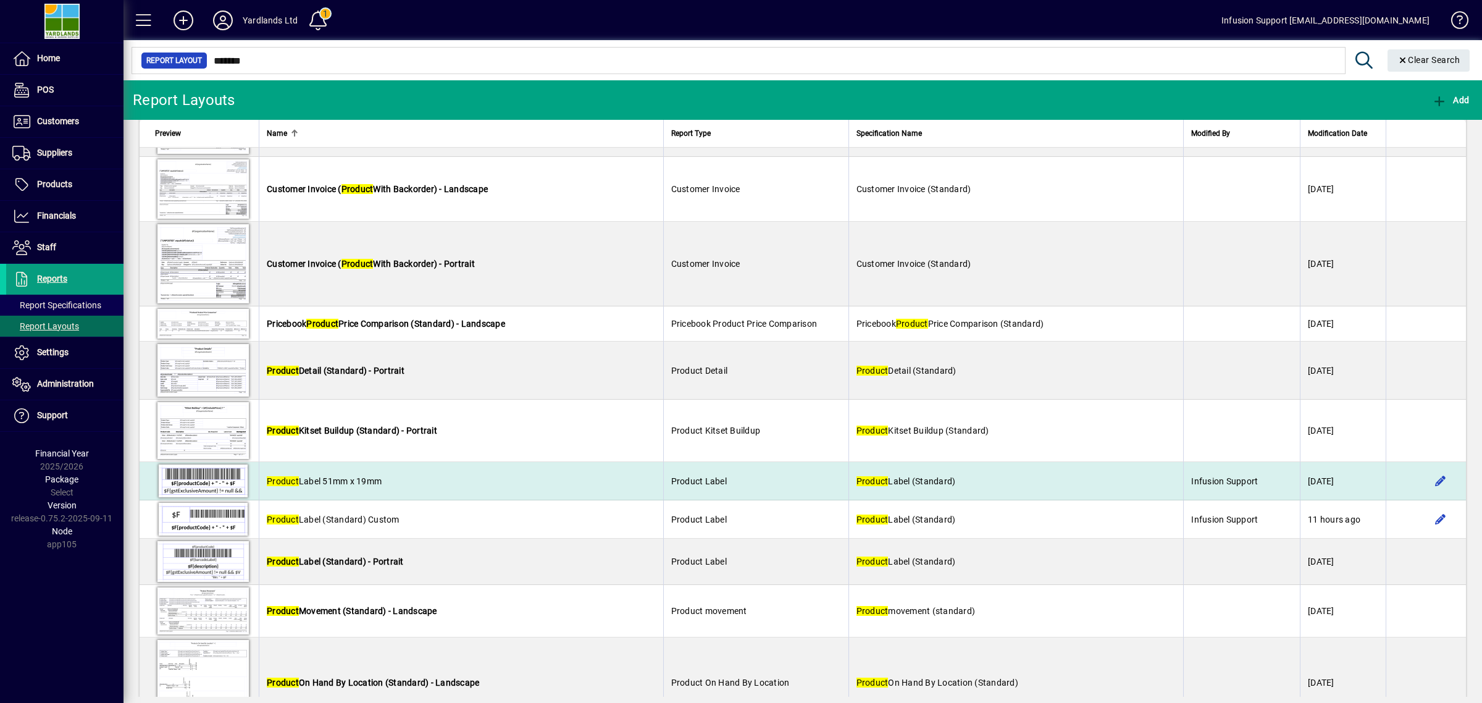
click at [440, 477] on td "Product Label 51mm x 19mm" at bounding box center [461, 481] width 404 height 38
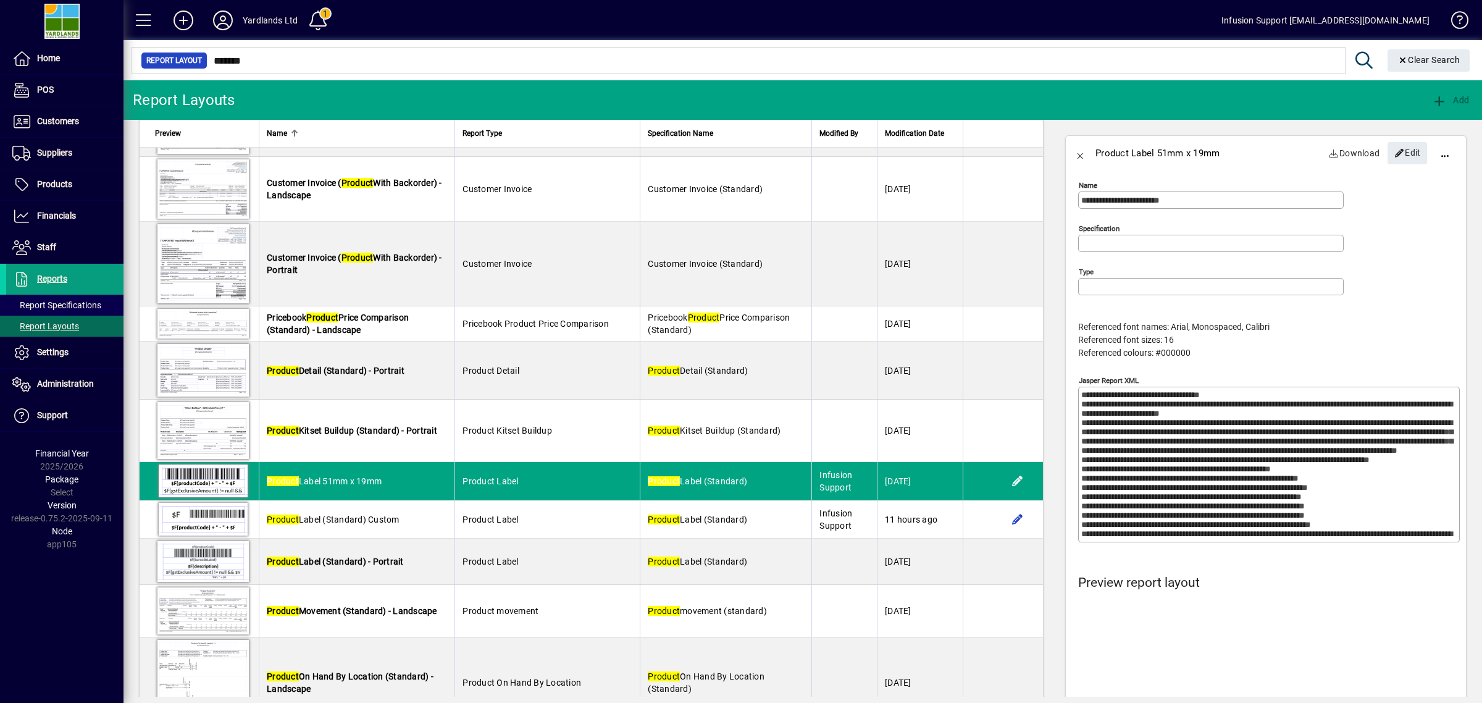
type input "**********"
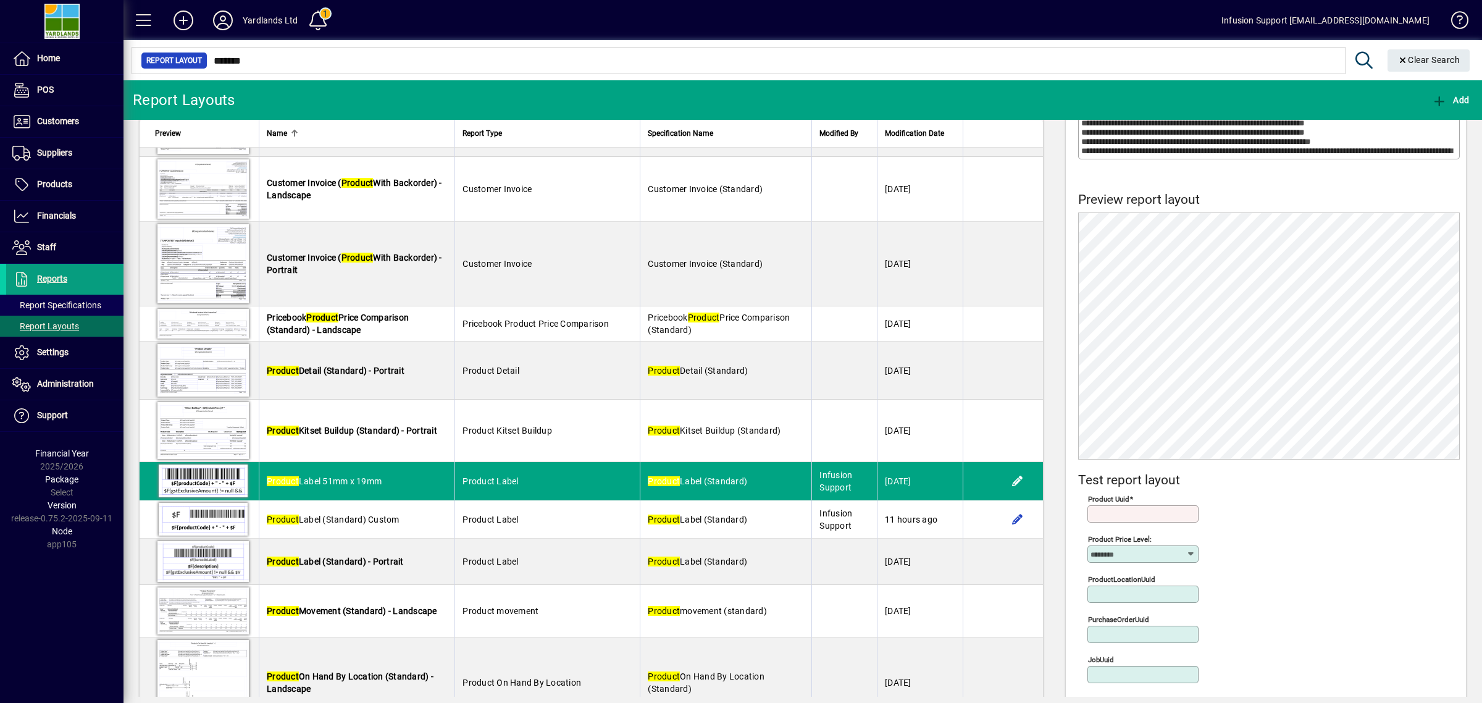
scroll to position [385, 0]
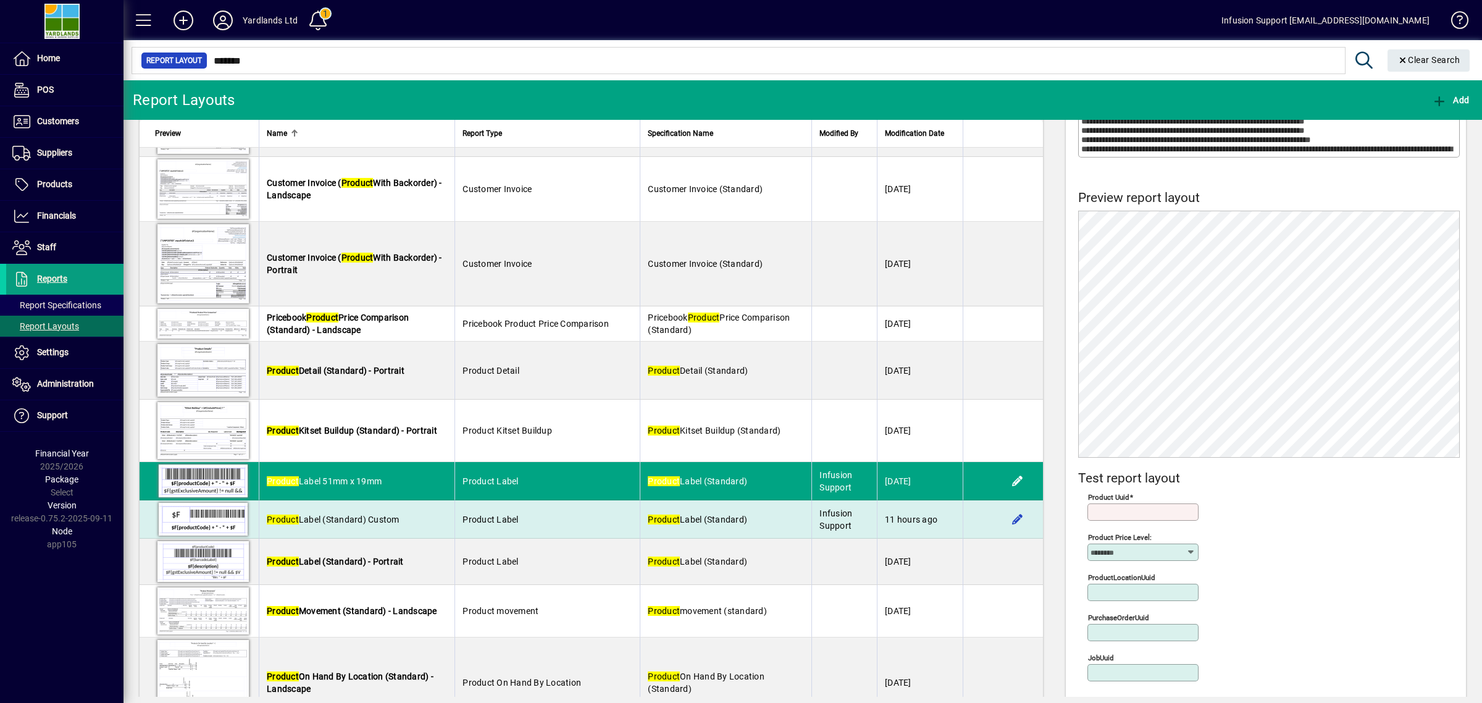
click at [393, 524] on span "Product Label (Standard) Custom" at bounding box center [333, 519] width 133 height 10
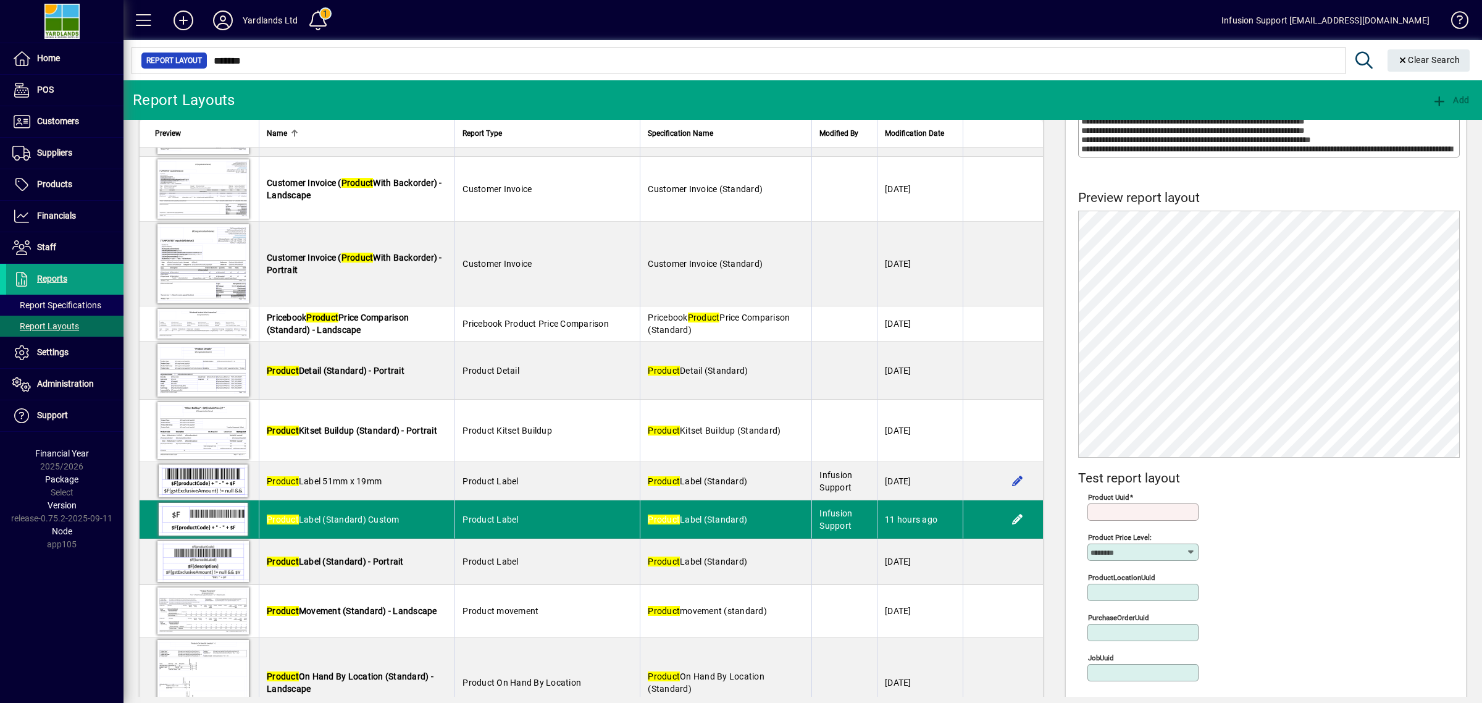
type input "**********"
type textarea "**********"
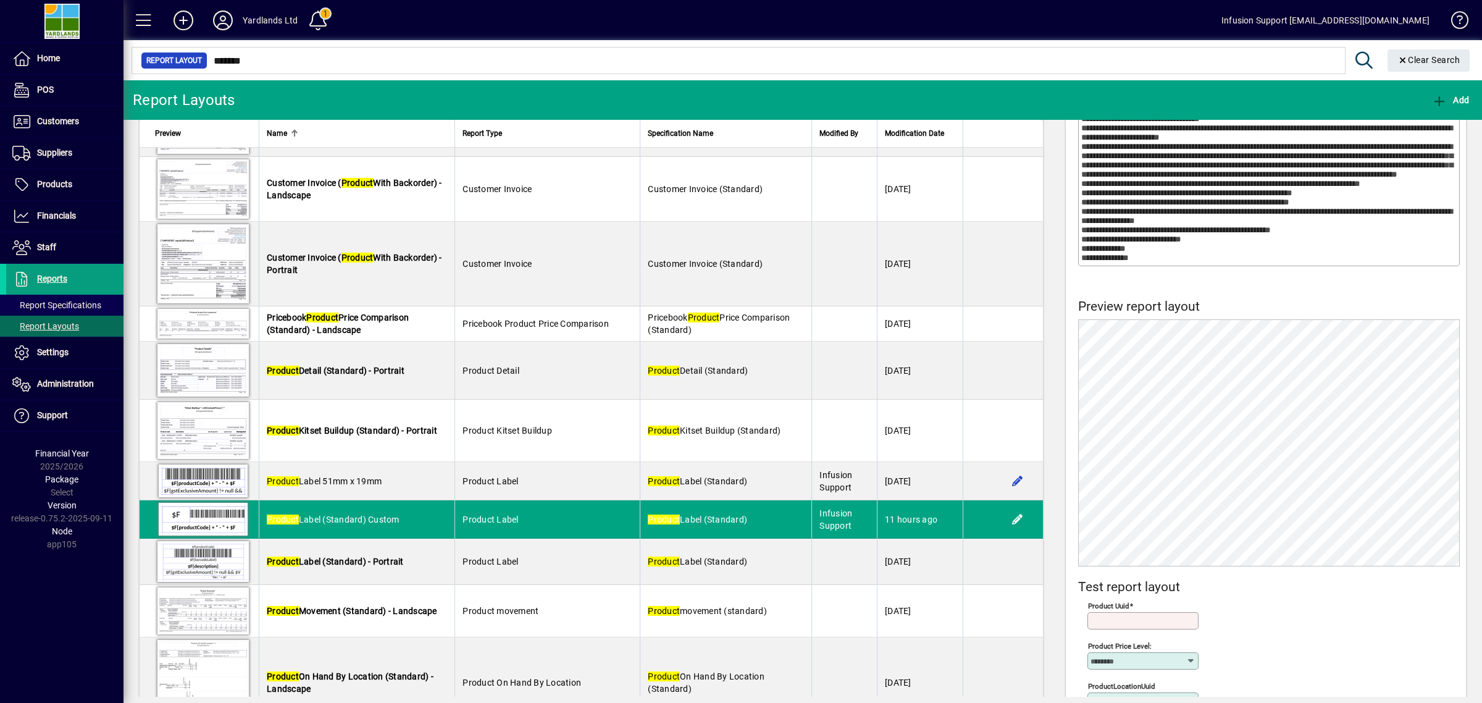
click at [1226, 199] on textarea "Jasper Report XML" at bounding box center [1270, 188] width 378 height 148
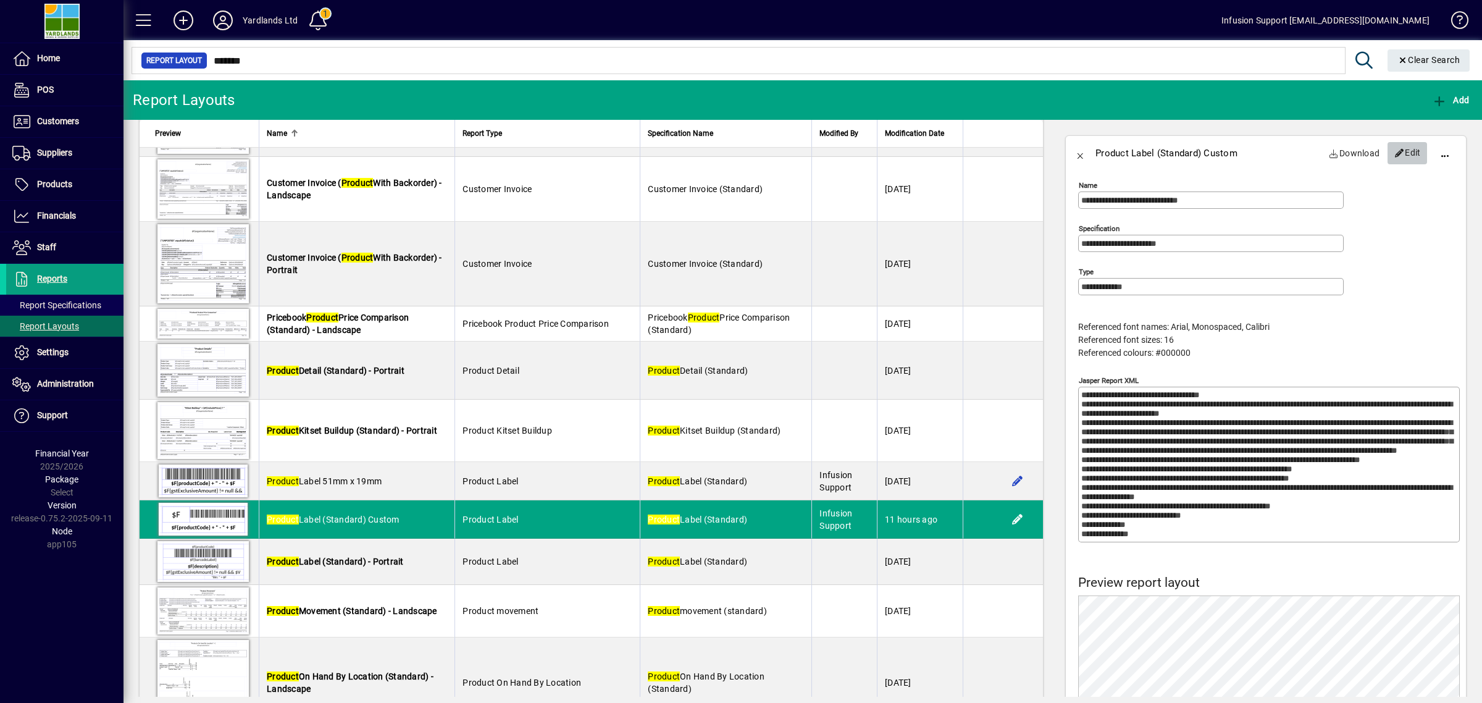
click at [1394, 143] on span "Edit" at bounding box center [1407, 153] width 27 height 20
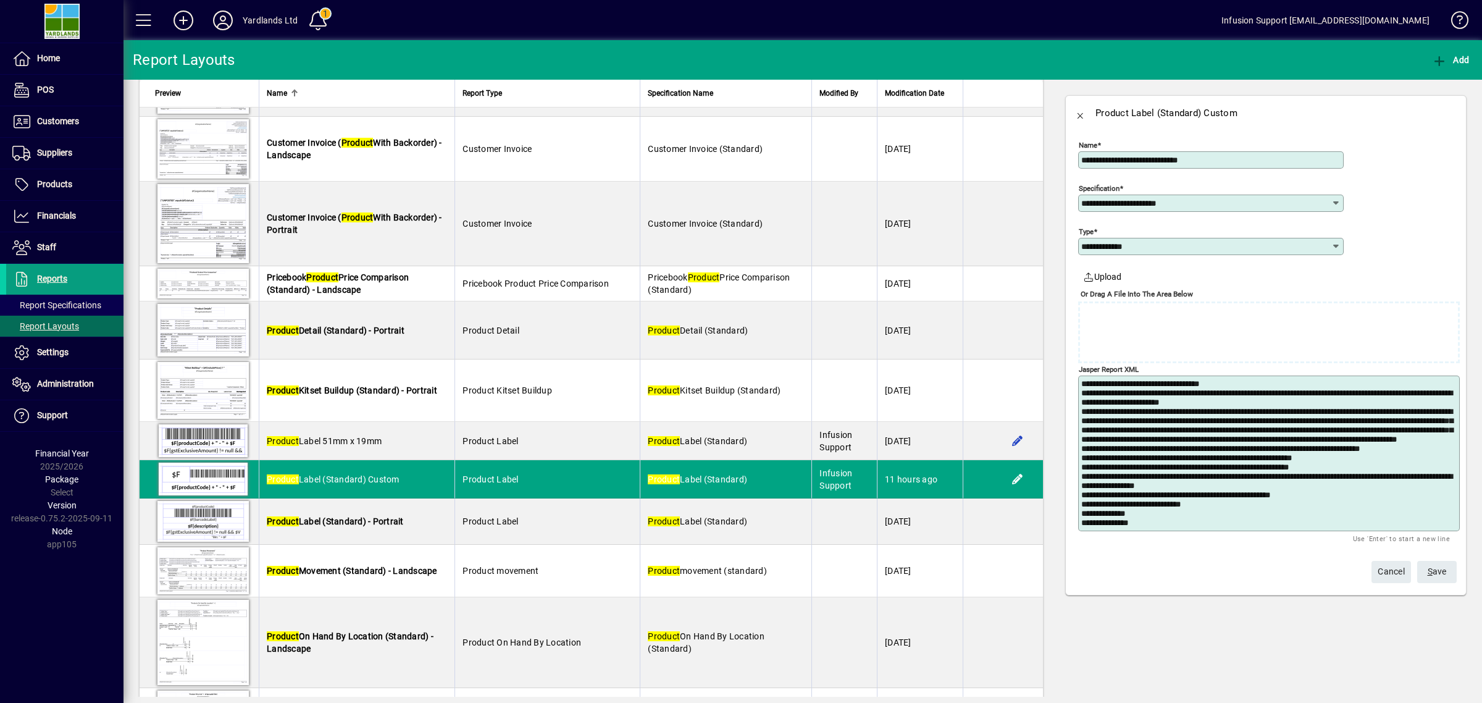
click at [1310, 473] on textarea "Jasper Report XML" at bounding box center [1270, 453] width 378 height 148
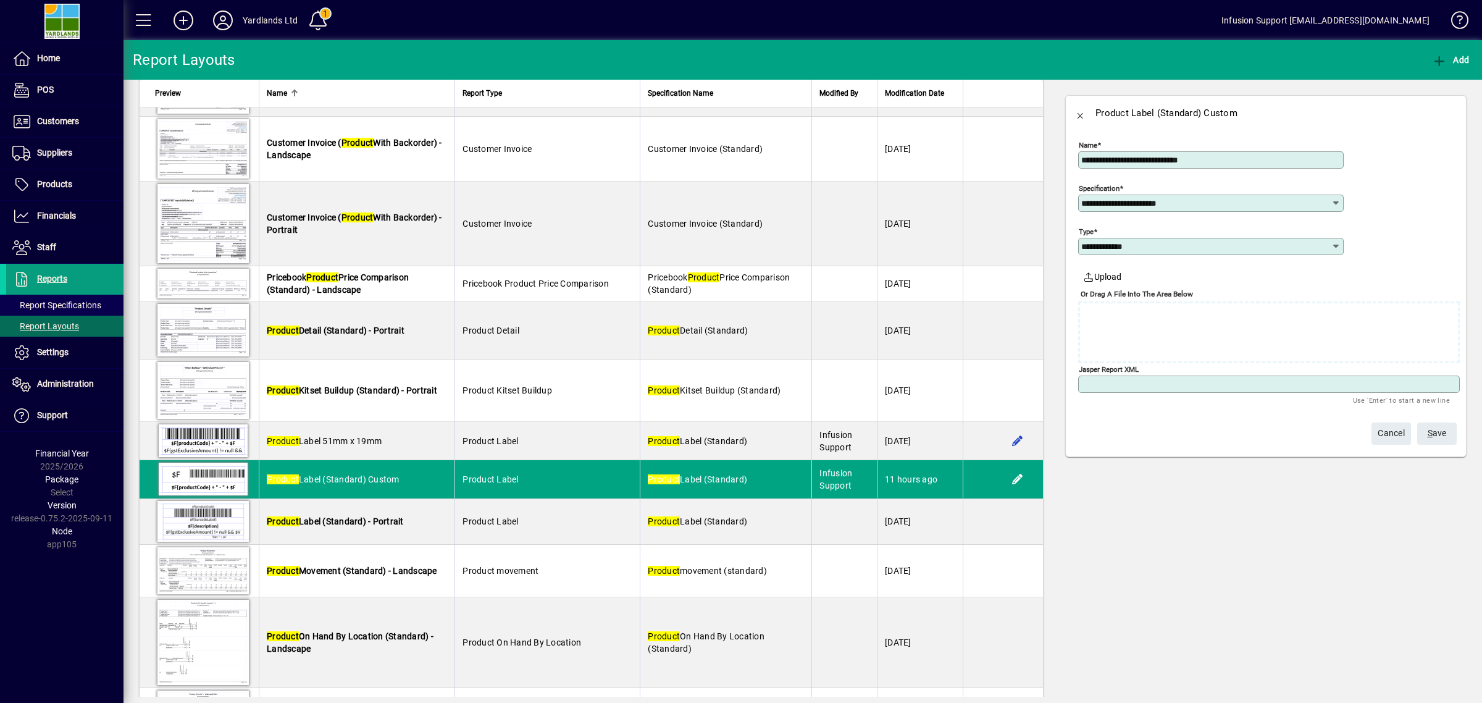
paste textarea "**********"
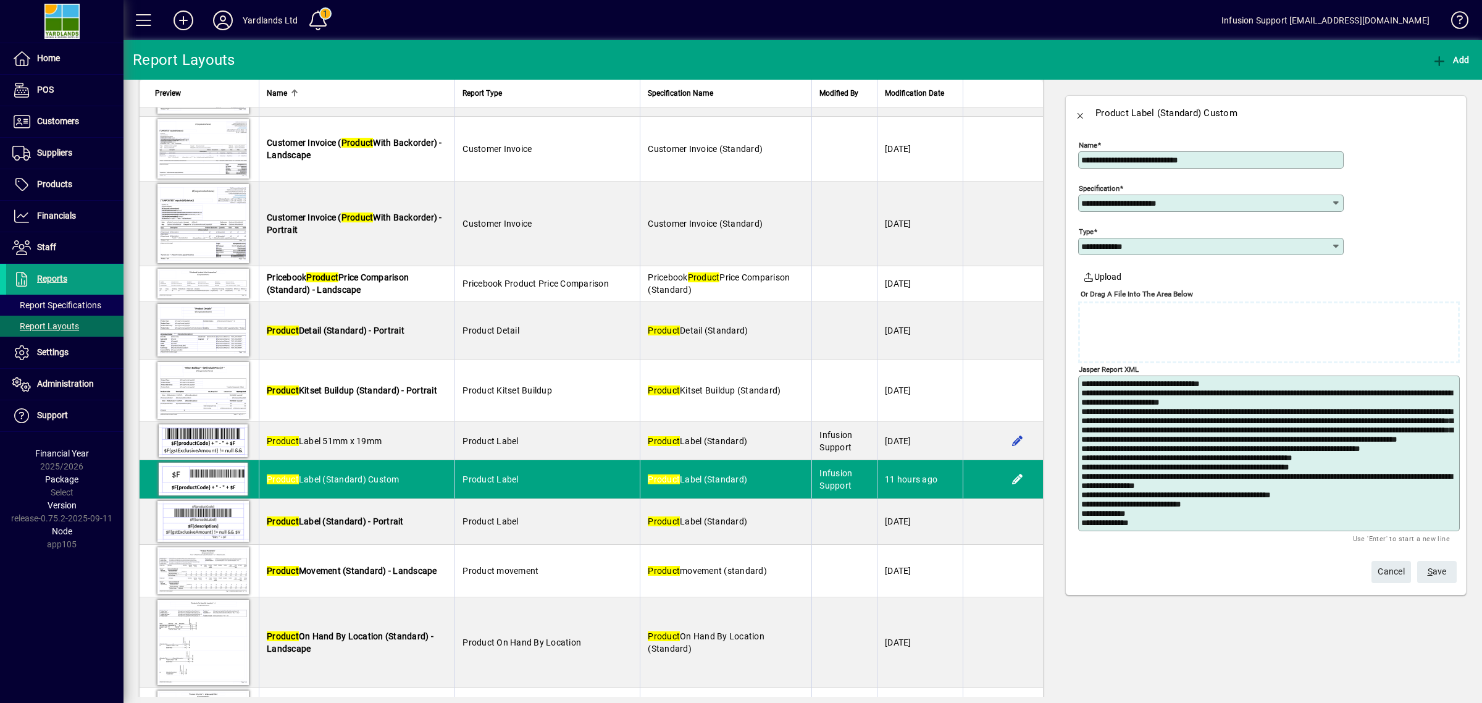
type textarea "**********"
click at [1438, 569] on span "S ave" at bounding box center [1437, 571] width 19 height 20
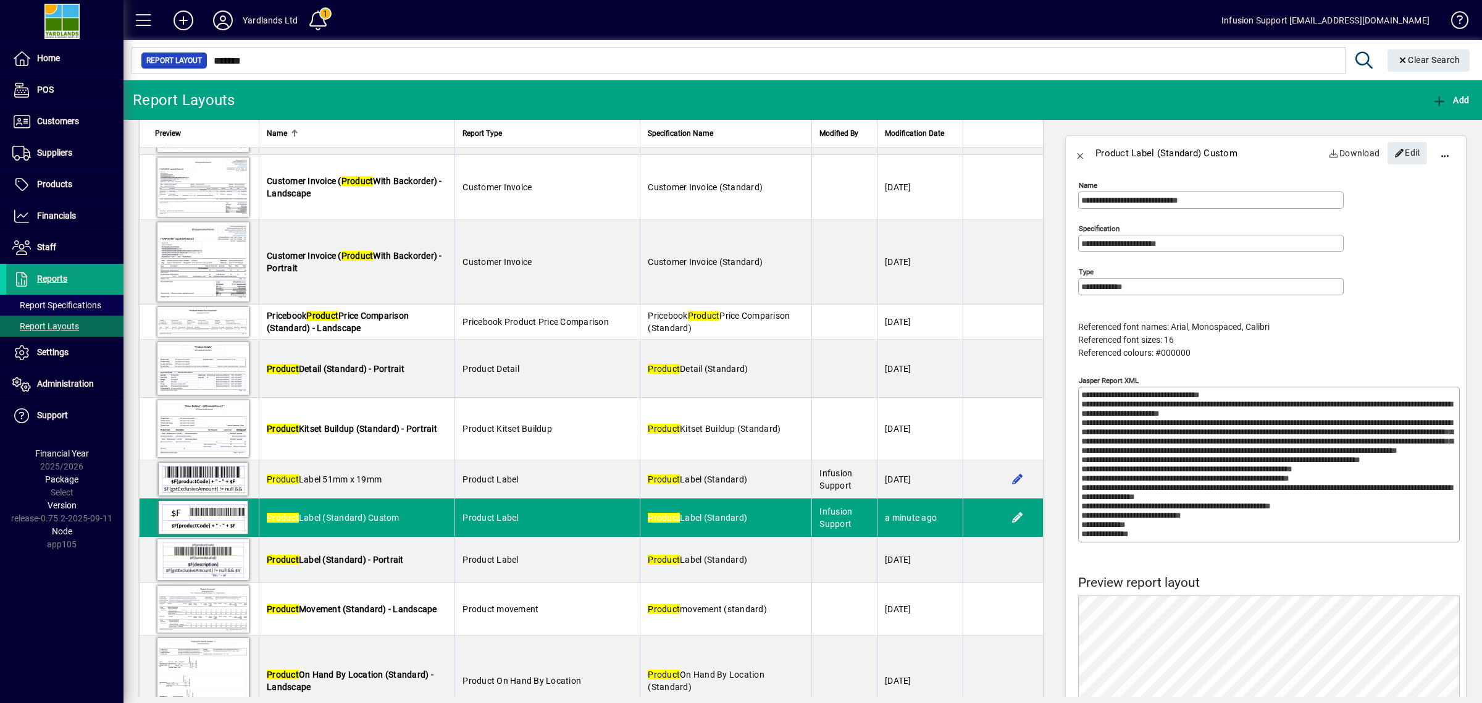
drag, startPoint x: 1390, startPoint y: 159, endPoint x: 1401, endPoint y: 247, distance: 88.9
click at [1394, 156] on span "Edit" at bounding box center [1407, 153] width 27 height 20
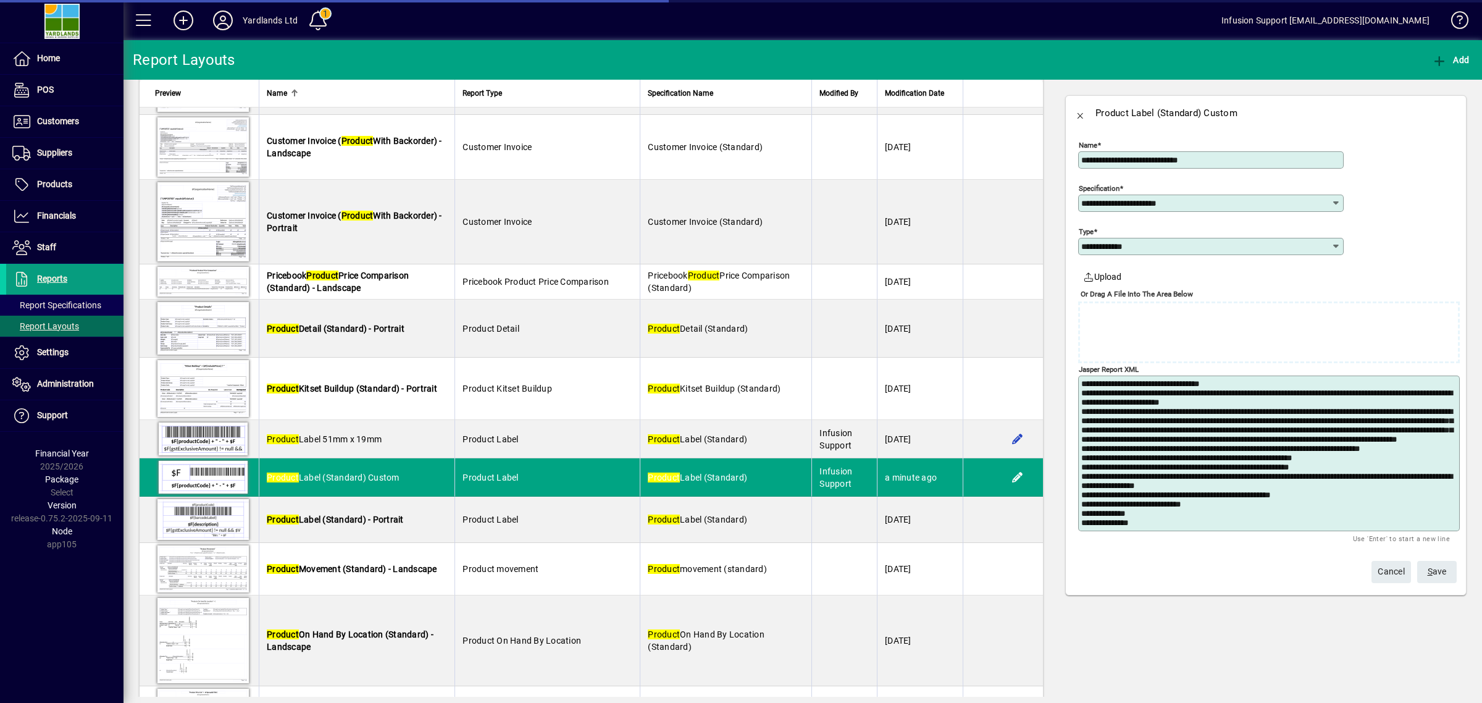
click at [1331, 440] on textarea "Jasper Report XML" at bounding box center [1270, 453] width 378 height 148
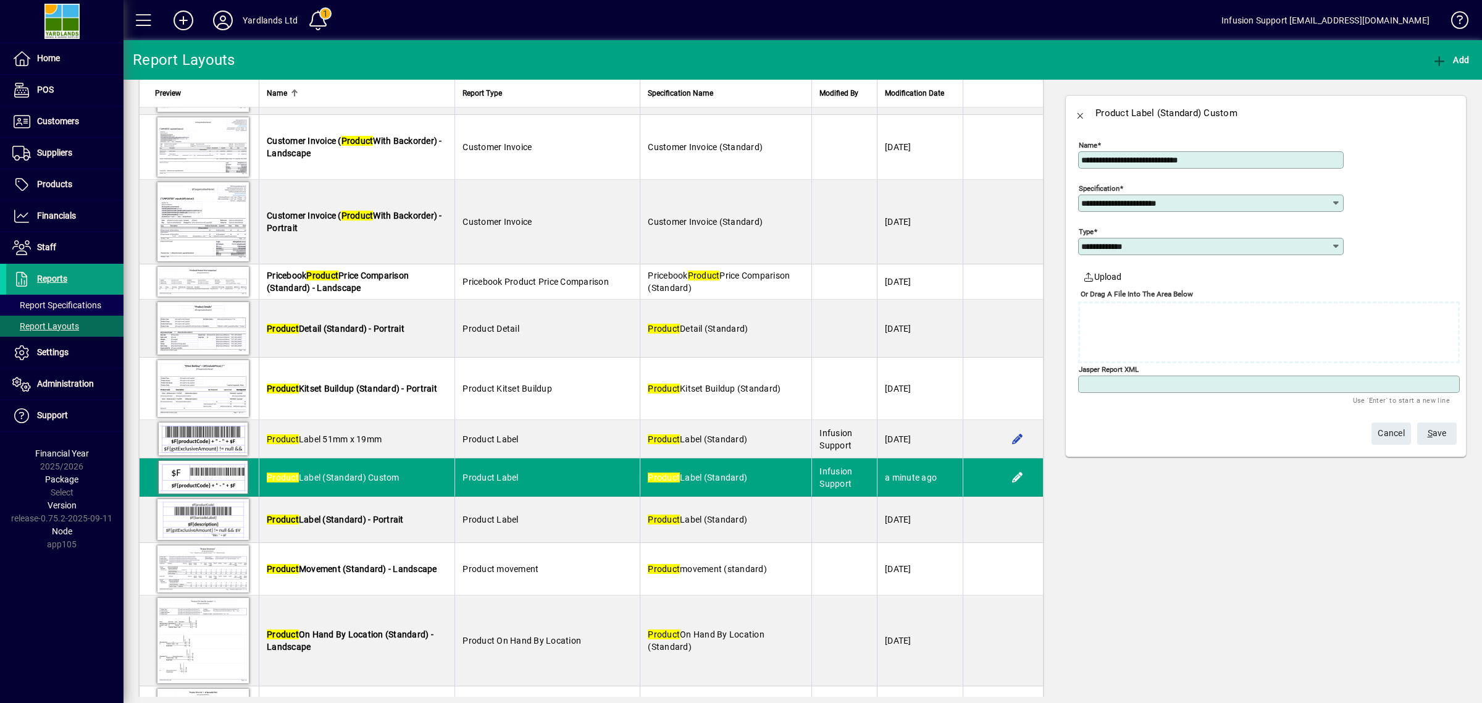
paste textarea "**********"
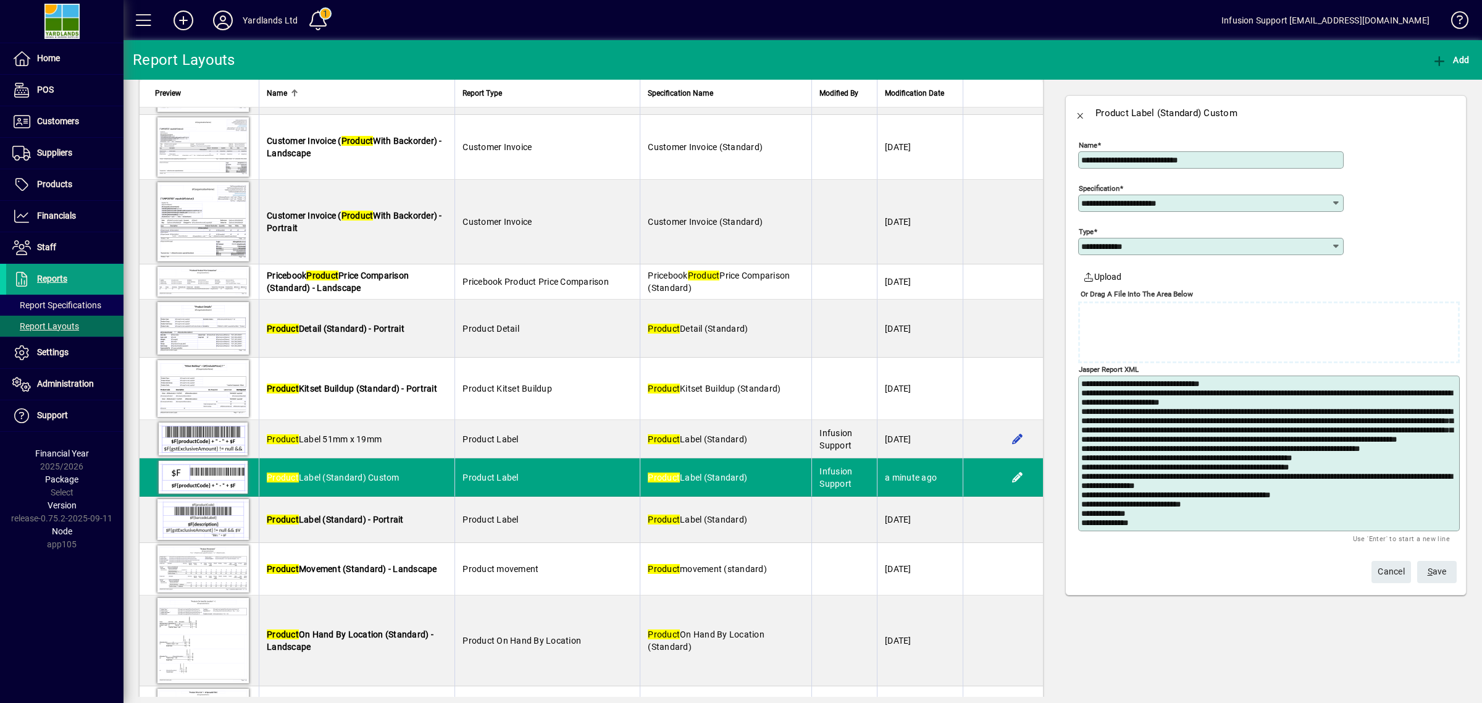
type textarea "**********"
drag, startPoint x: 1456, startPoint y: 561, endPoint x: 1448, endPoint y: 566, distance: 9.4
click at [1454, 561] on mat-toolbar-row "Cancel S ave" at bounding box center [1263, 570] width 394 height 31
click at [1447, 568] on span "submit" at bounding box center [1437, 572] width 40 height 30
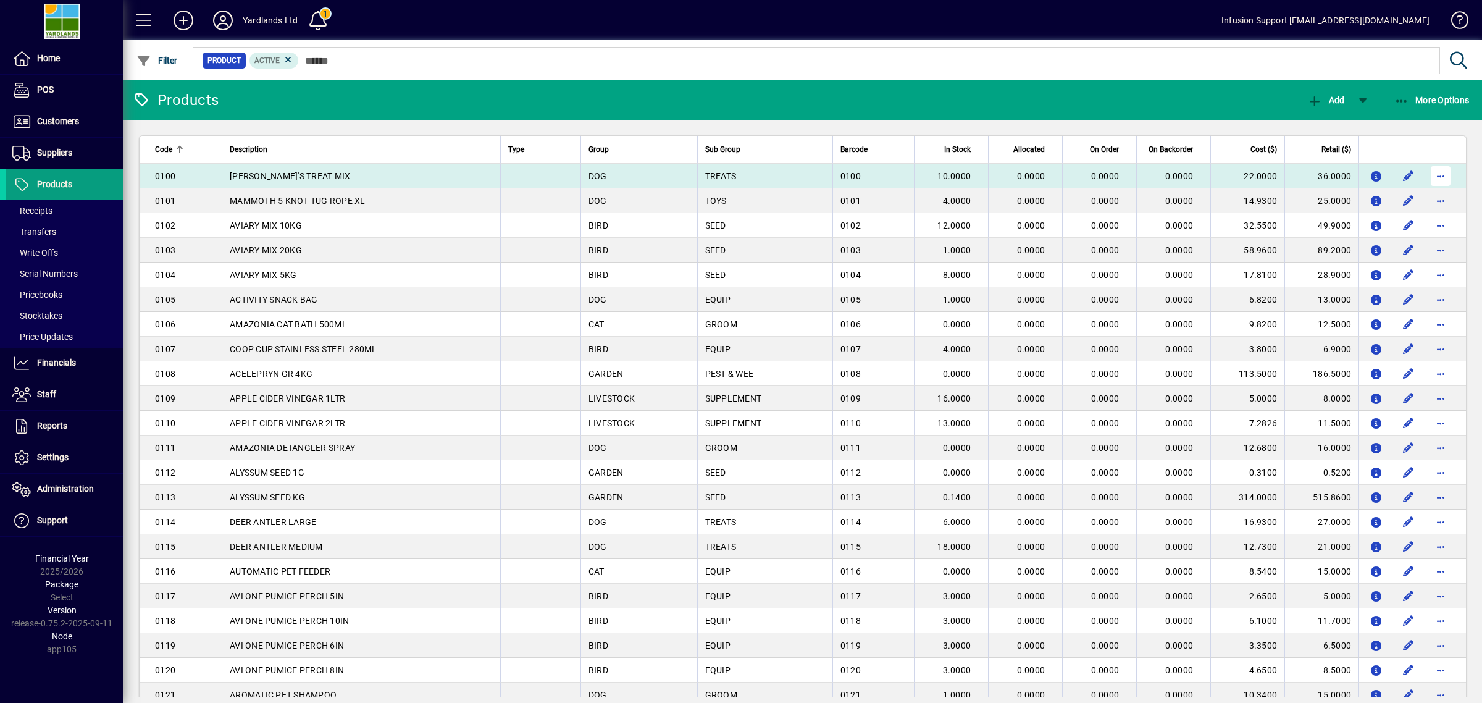
click at [1430, 176] on span "button" at bounding box center [1441, 176] width 30 height 30
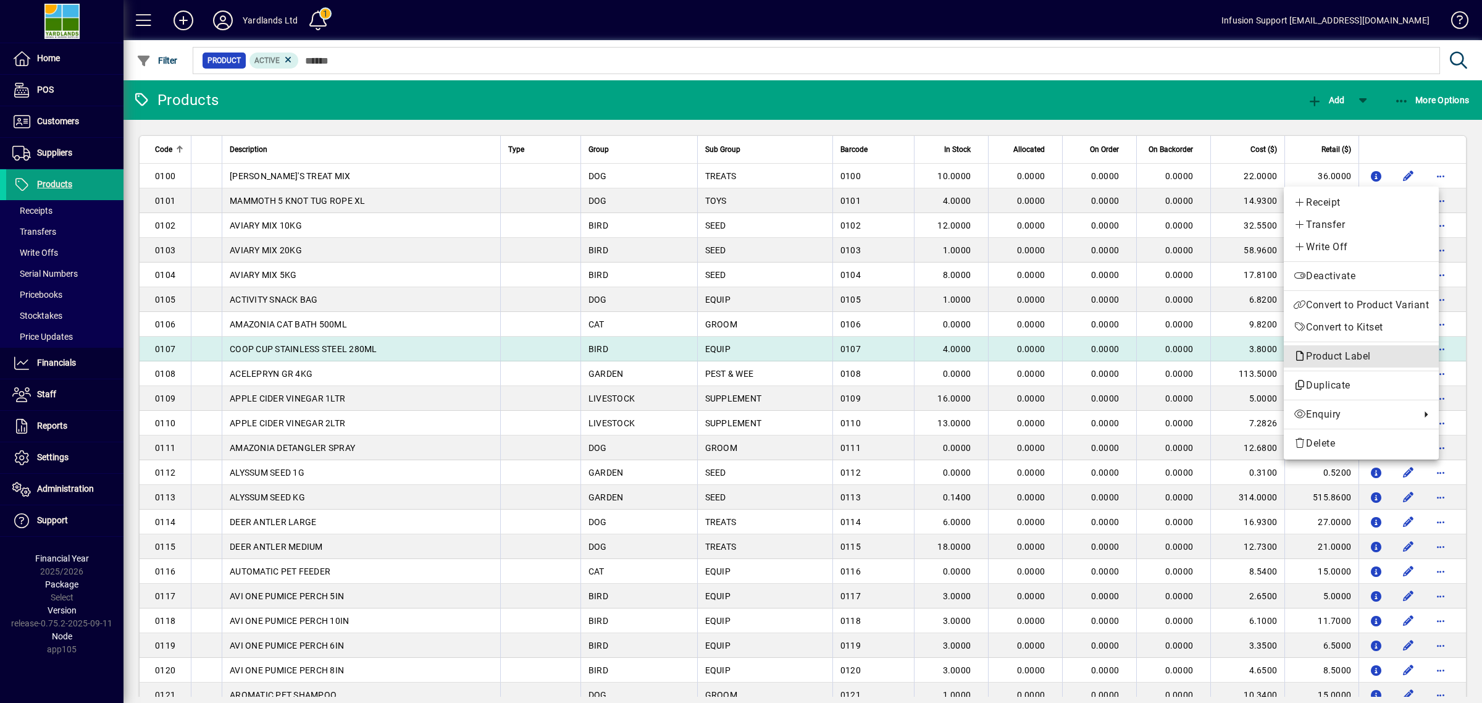
drag, startPoint x: 1338, startPoint y: 356, endPoint x: 1332, endPoint y: 359, distance: 6.9
click at [1338, 356] on span "Product Label" at bounding box center [1335, 356] width 83 height 12
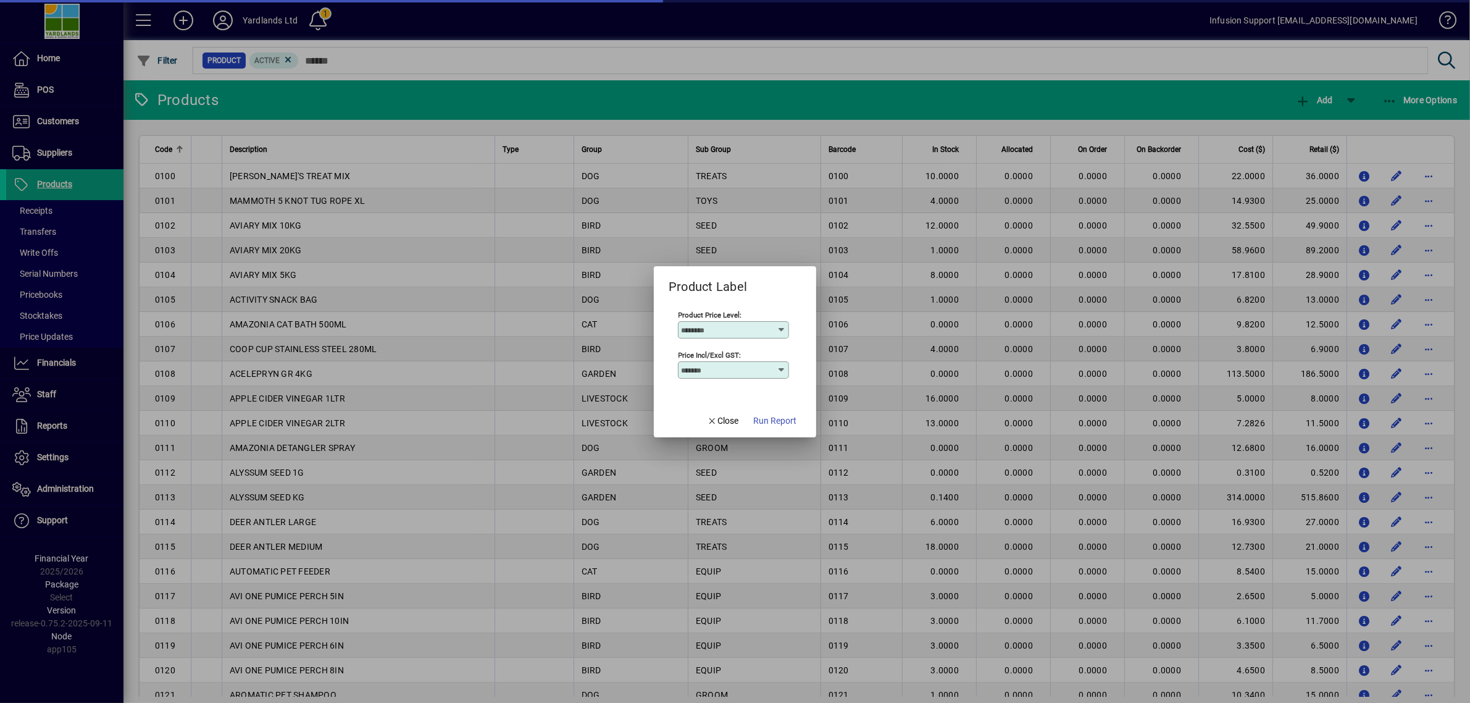
type input "******"
type input "**********"
click at [768, 418] on span "Run Report" at bounding box center [774, 420] width 43 height 13
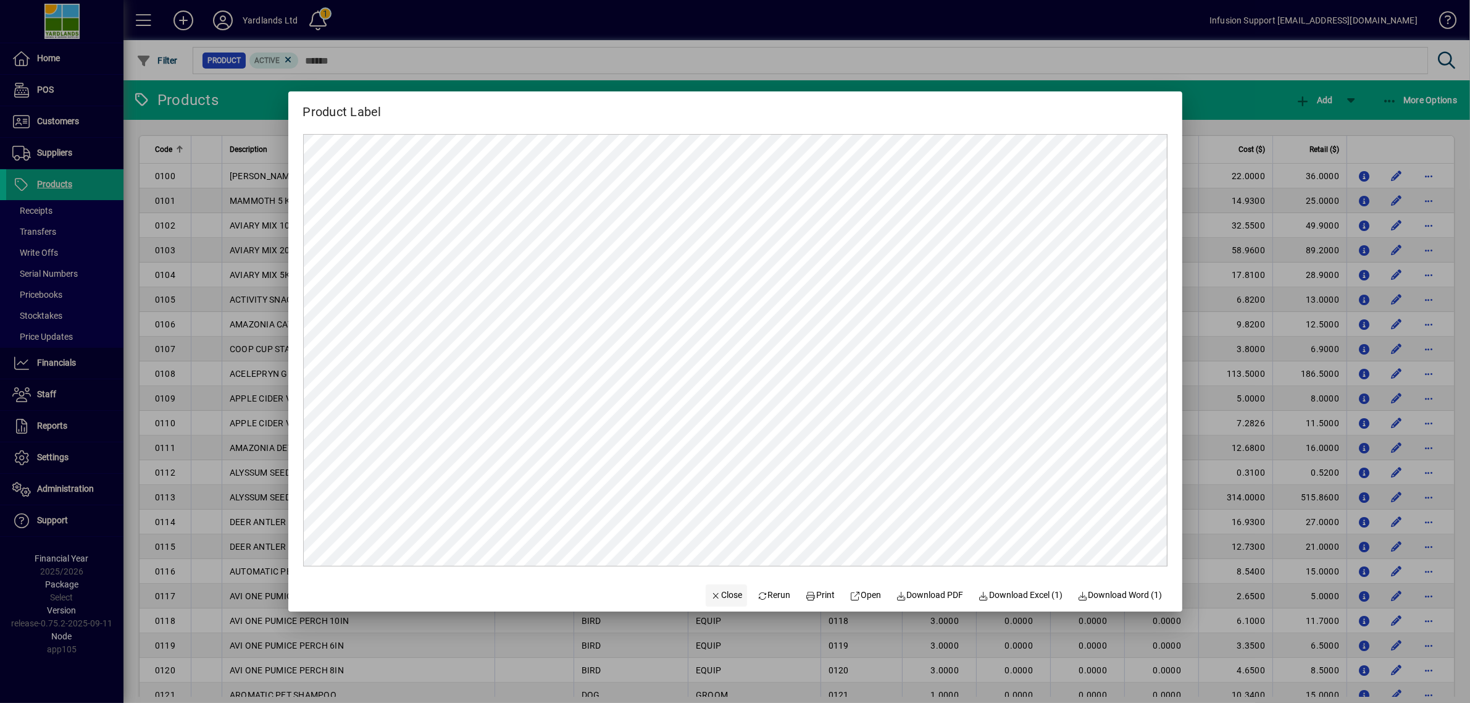
click at [730, 593] on span "Close" at bounding box center [727, 594] width 32 height 13
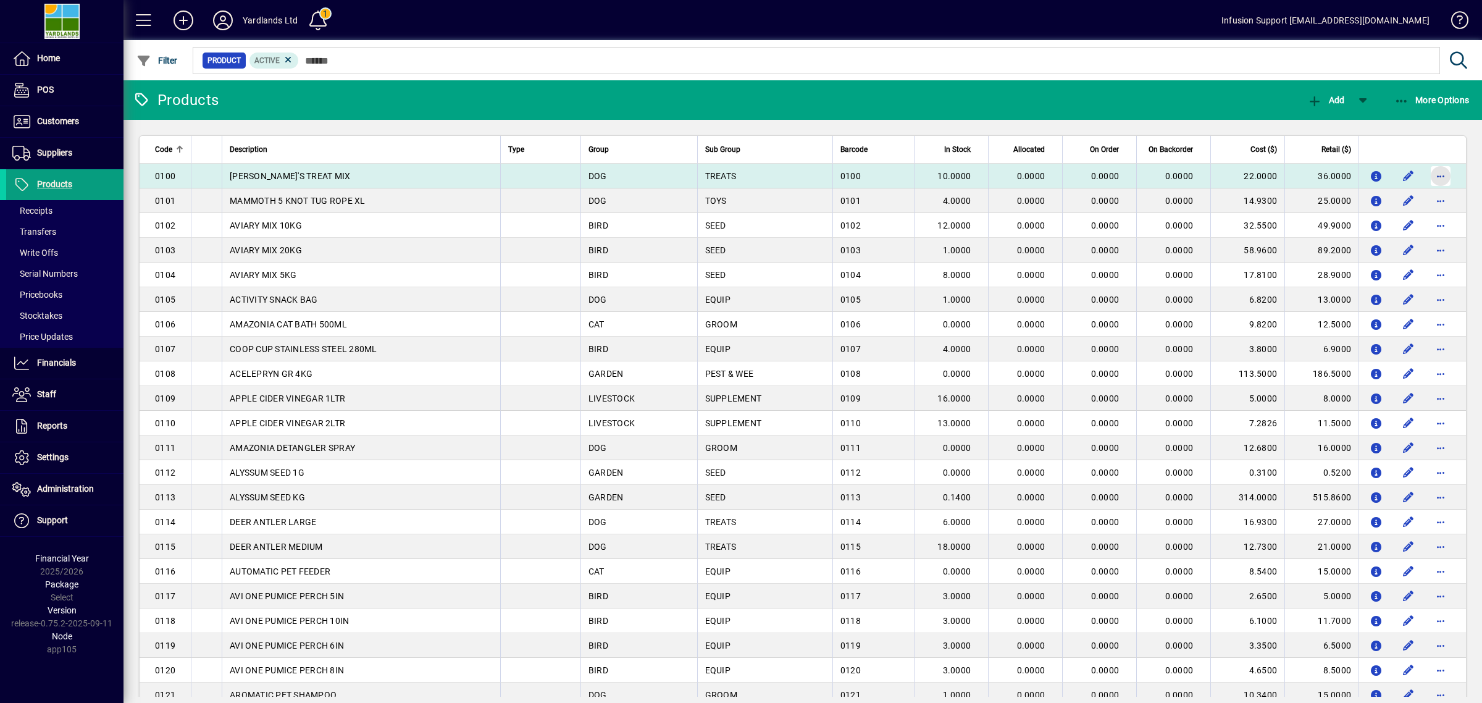
click at [1426, 173] on span "button" at bounding box center [1441, 176] width 30 height 30
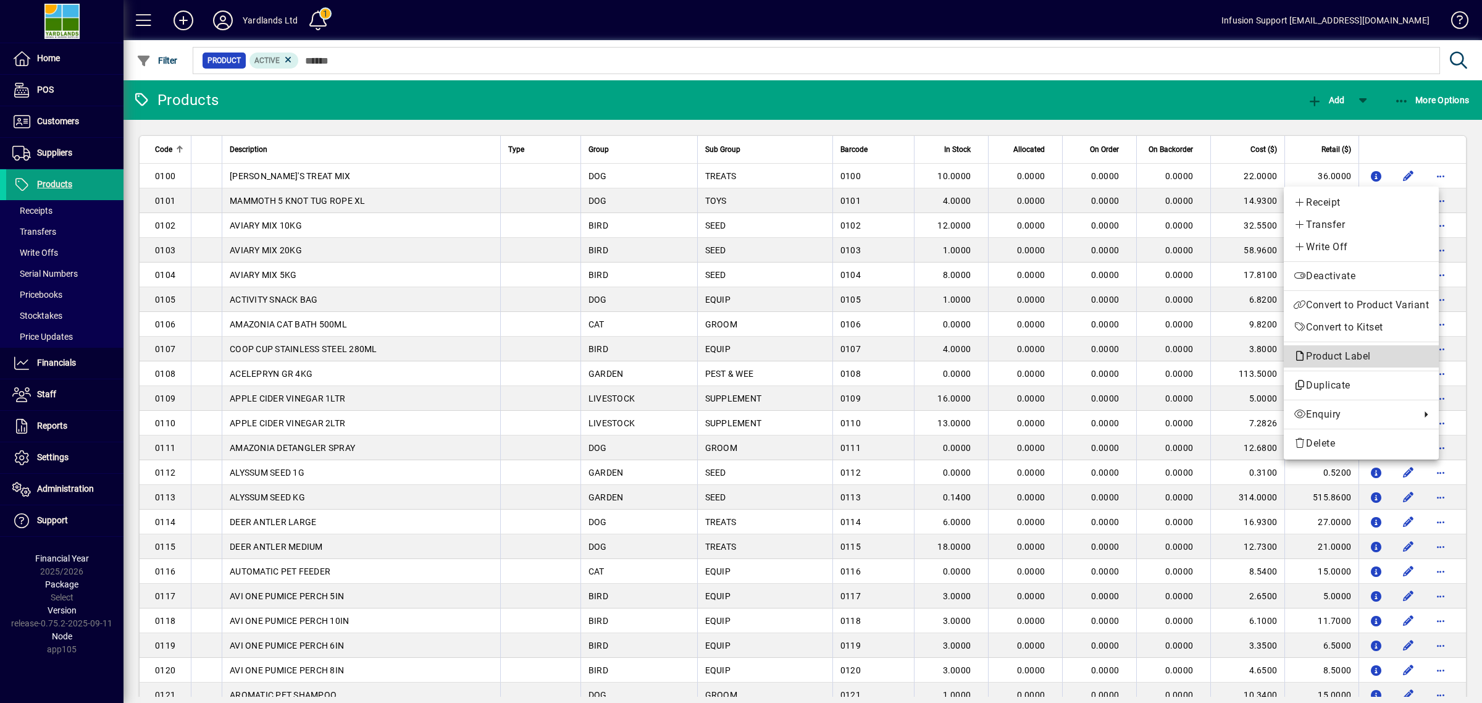
click at [1334, 349] on span "Product Label" at bounding box center [1361, 356] width 135 height 15
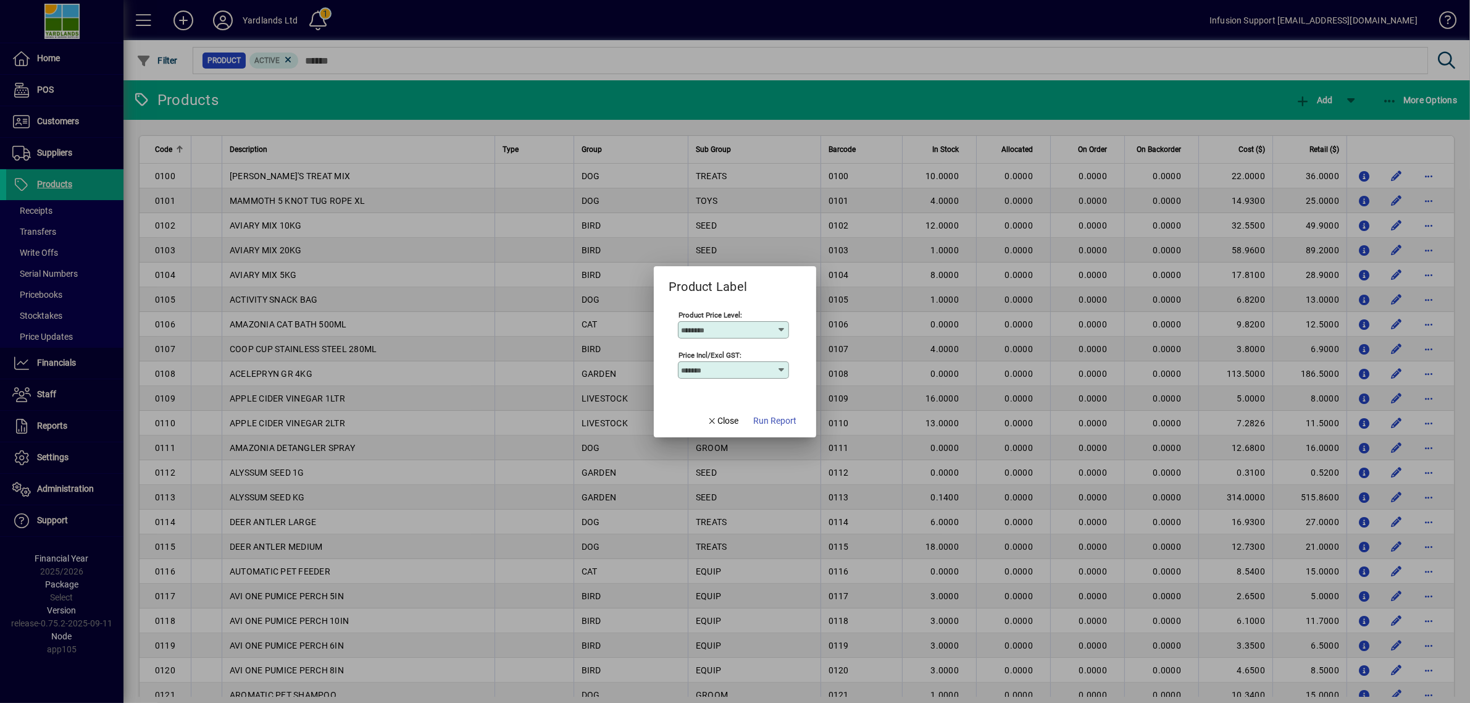
type input "******"
type input "**********"
drag, startPoint x: 772, startPoint y: 411, endPoint x: 764, endPoint y: 417, distance: 10.1
click at [769, 414] on span "button" at bounding box center [774, 421] width 53 height 30
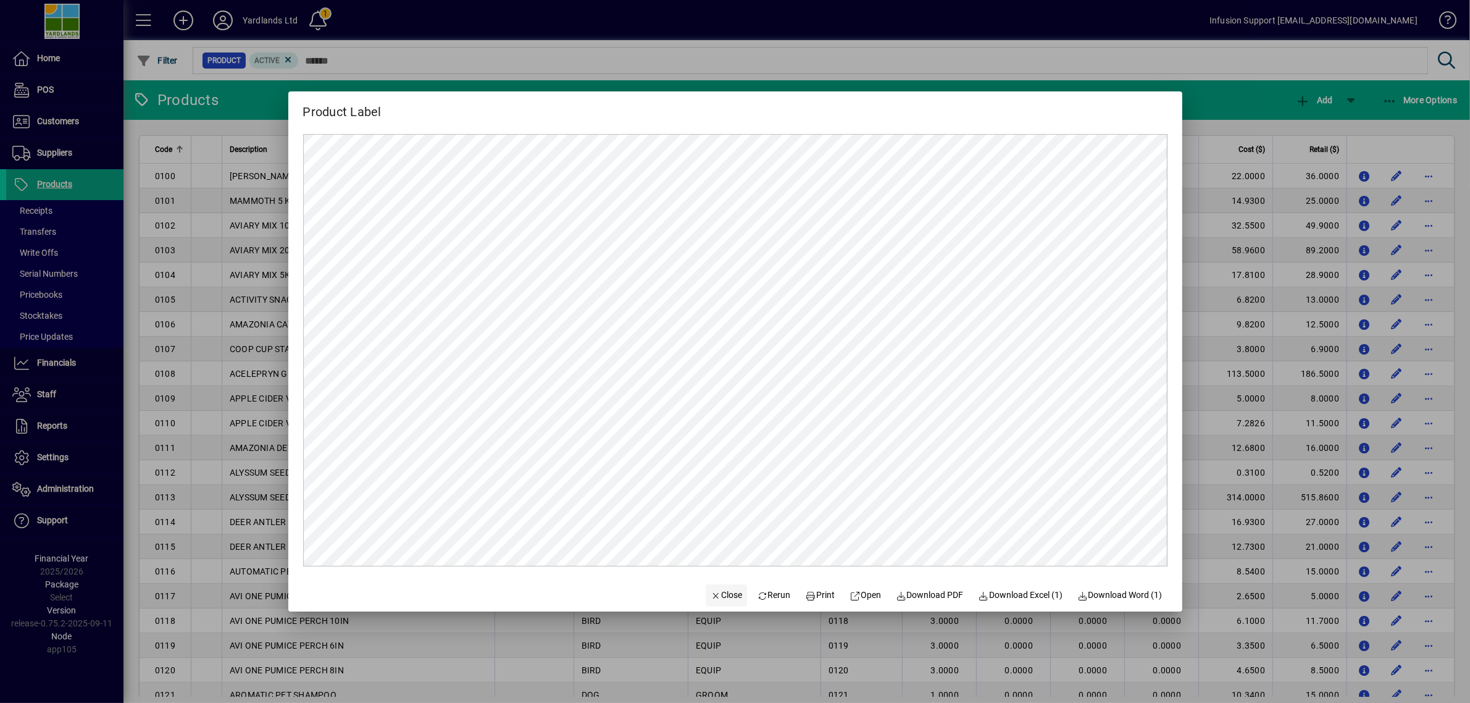
click at [711, 592] on span "Close" at bounding box center [727, 594] width 32 height 13
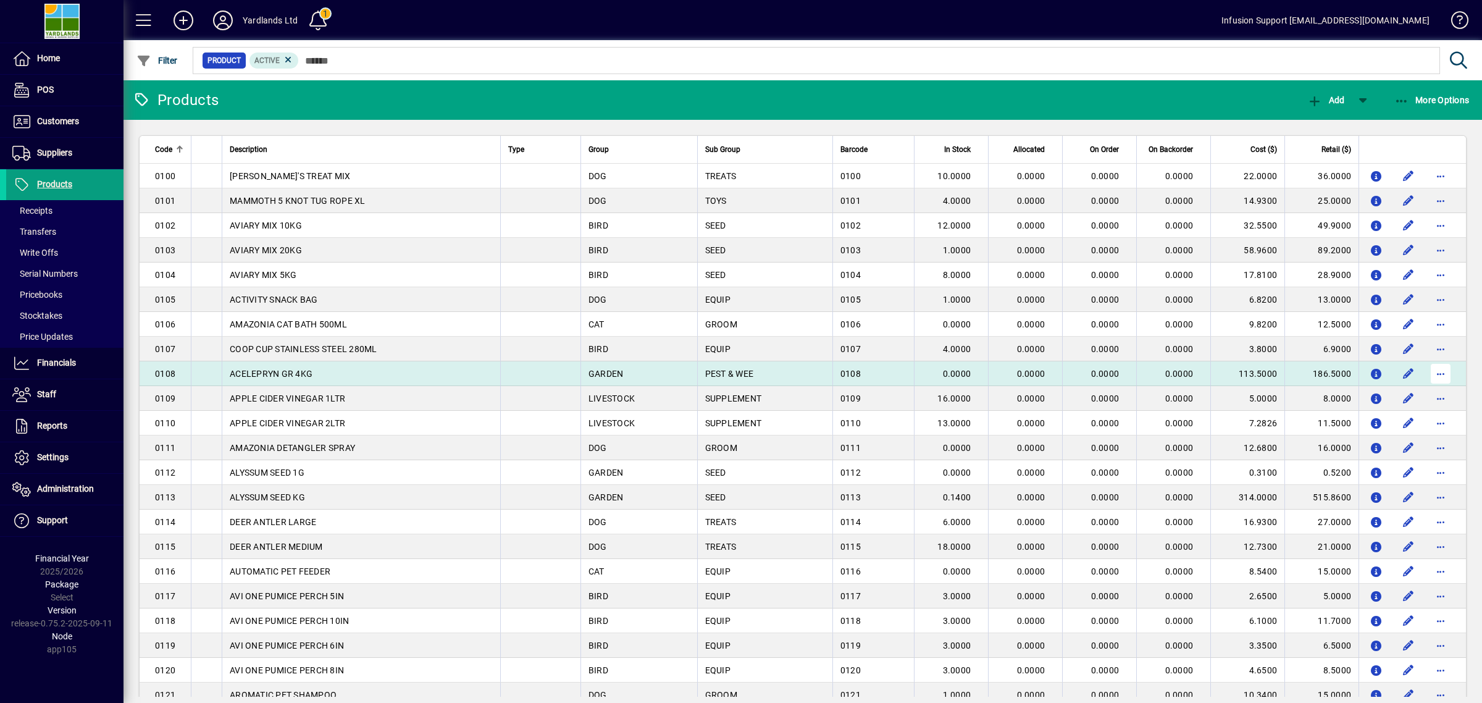
click at [1426, 372] on span "button" at bounding box center [1441, 374] width 30 height 30
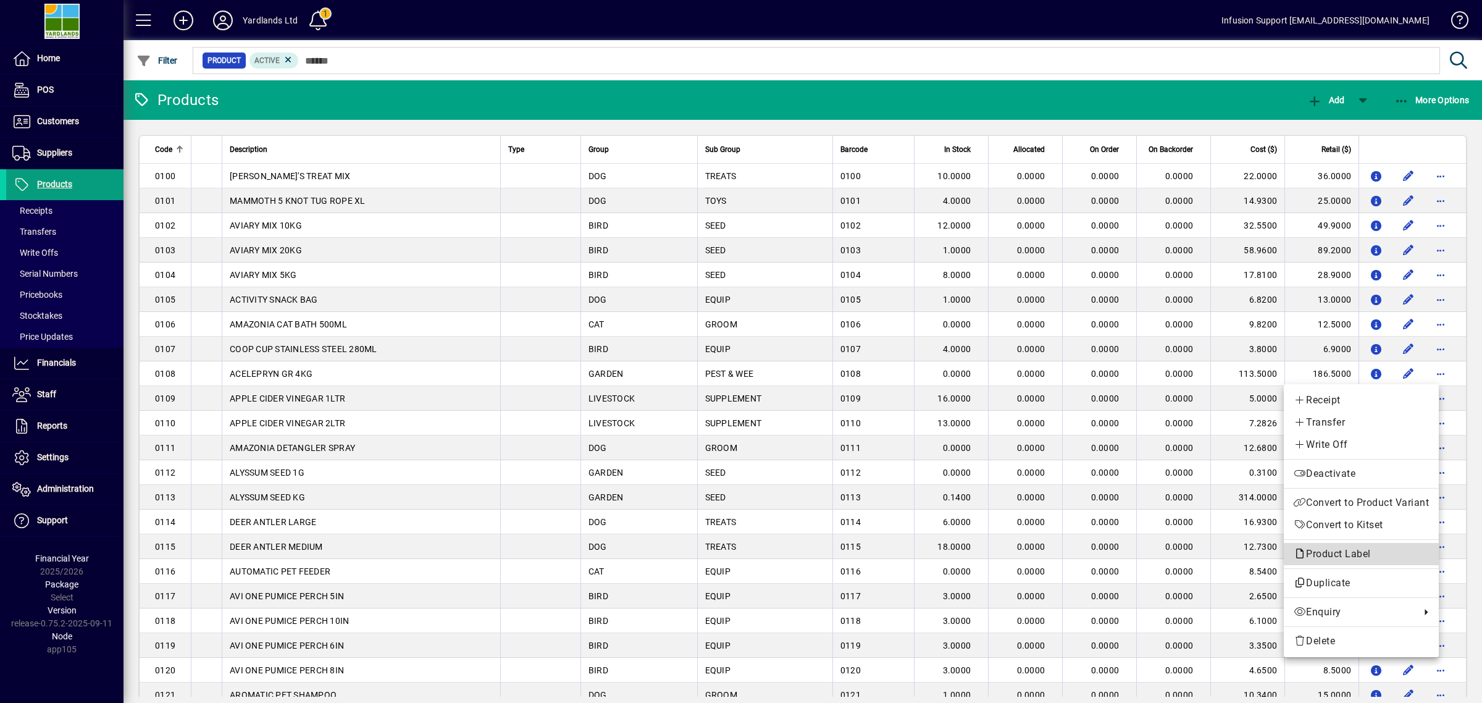
click at [1331, 553] on span "Product Label" at bounding box center [1335, 554] width 83 height 12
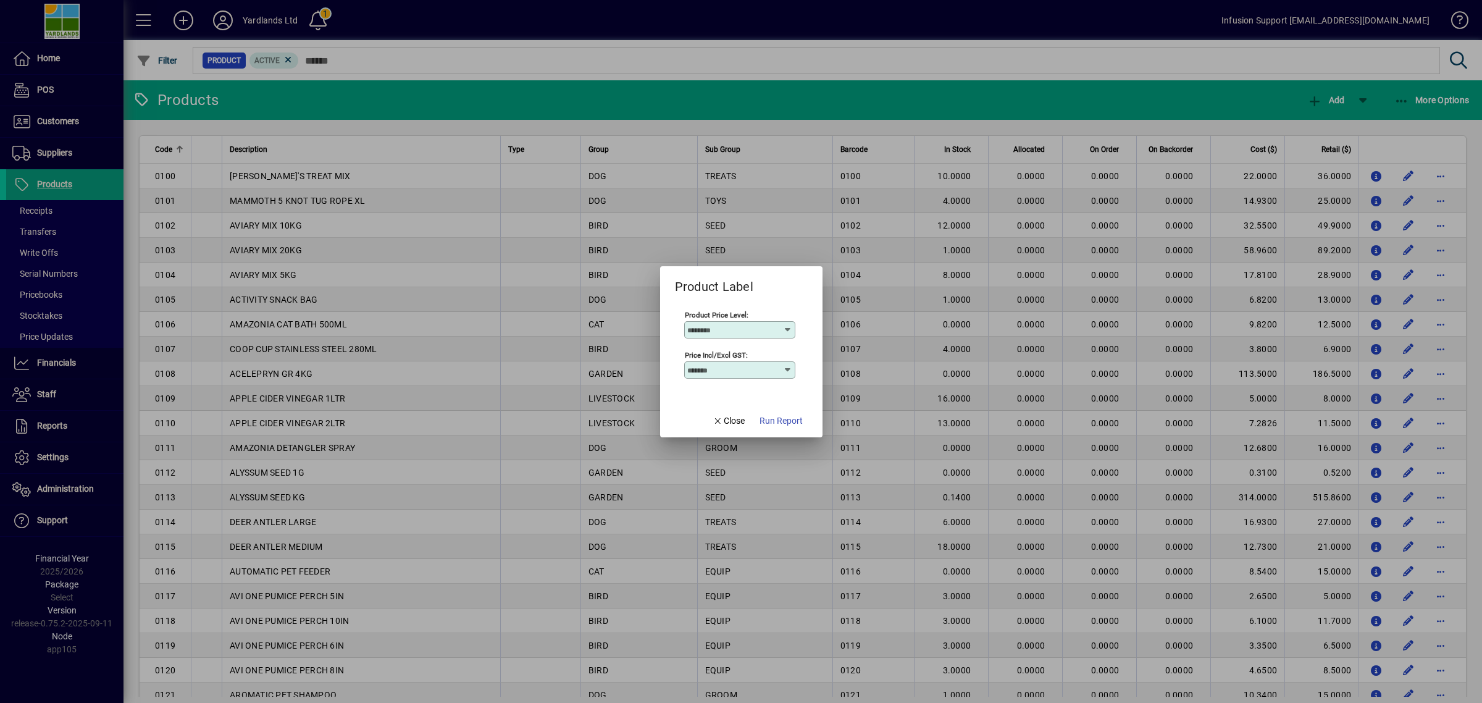
type input "******"
type input "**********"
click at [790, 427] on span "Run Report" at bounding box center [774, 420] width 43 height 13
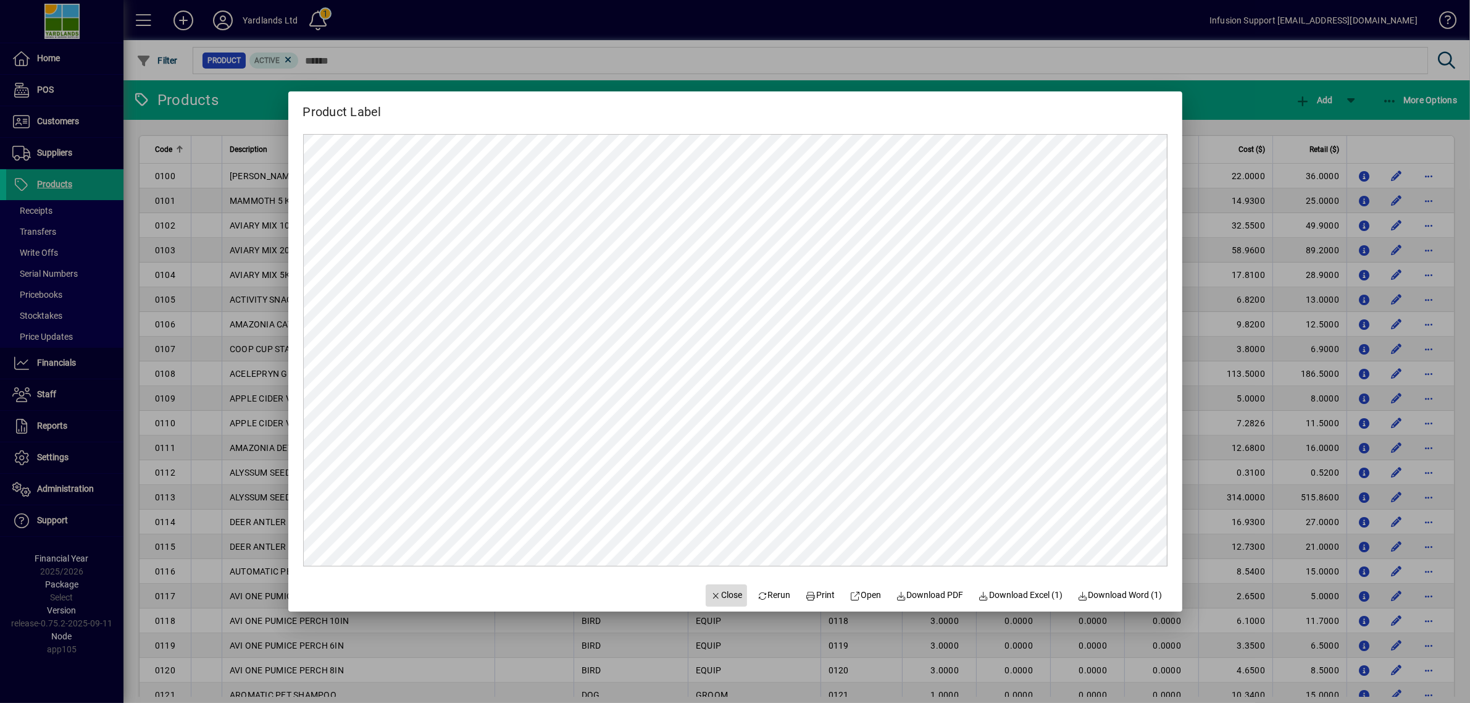
click at [729, 591] on span "Close" at bounding box center [727, 594] width 32 height 13
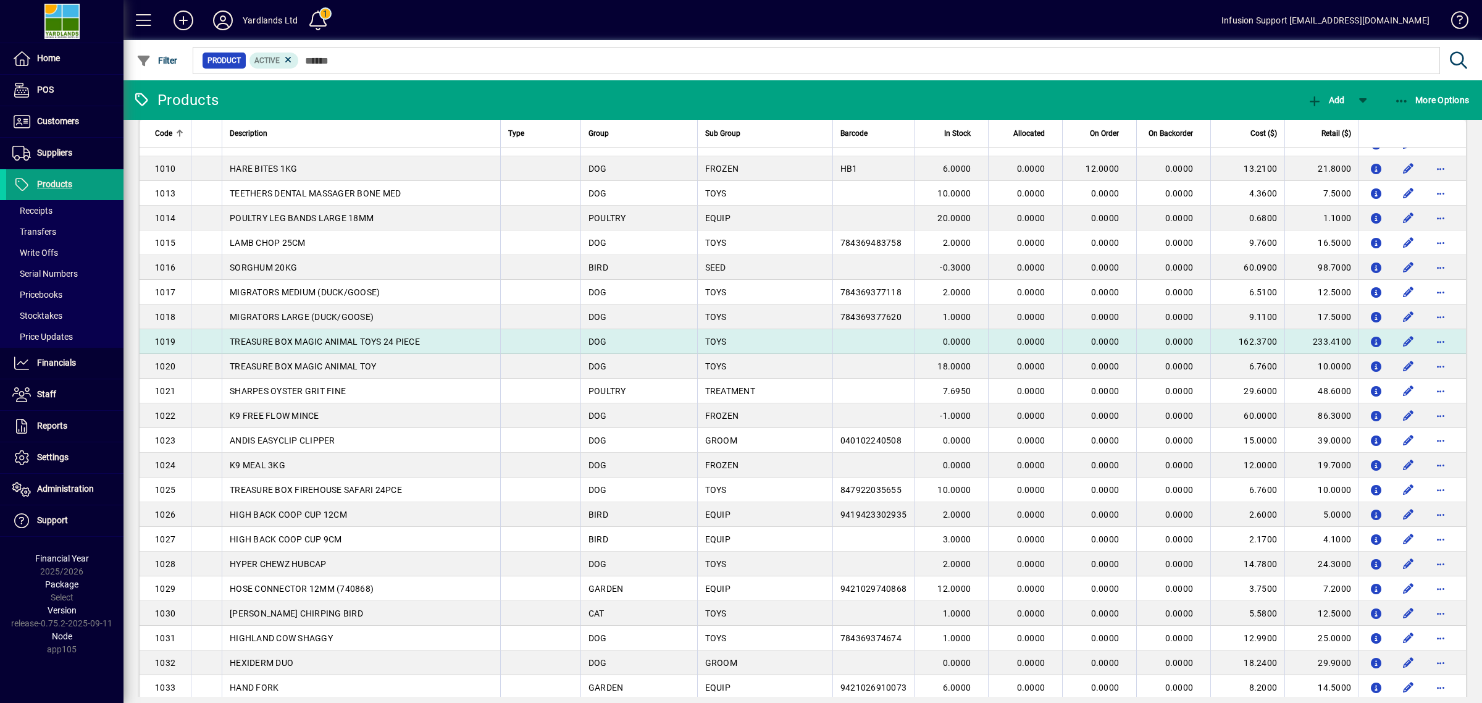
scroll to position [1465, 0]
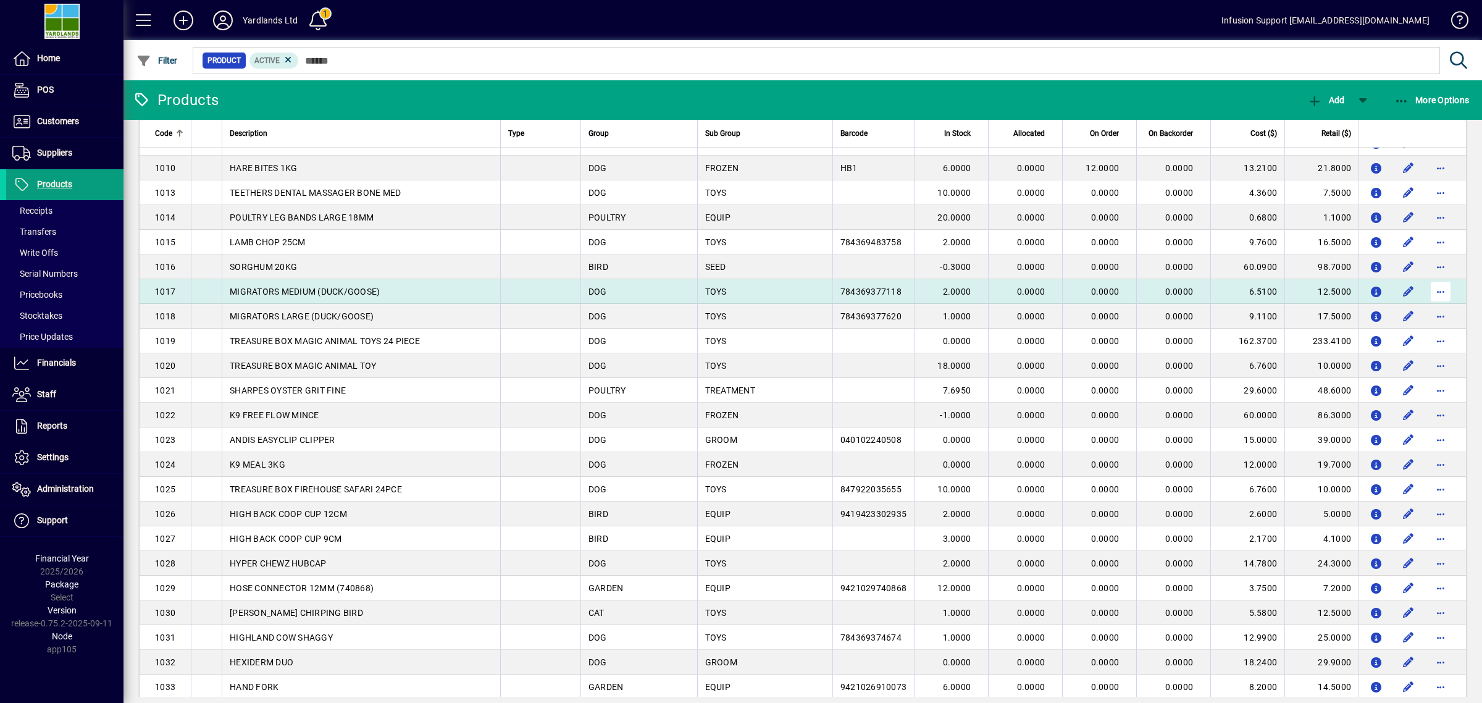
click at [1431, 288] on span "button" at bounding box center [1441, 292] width 30 height 30
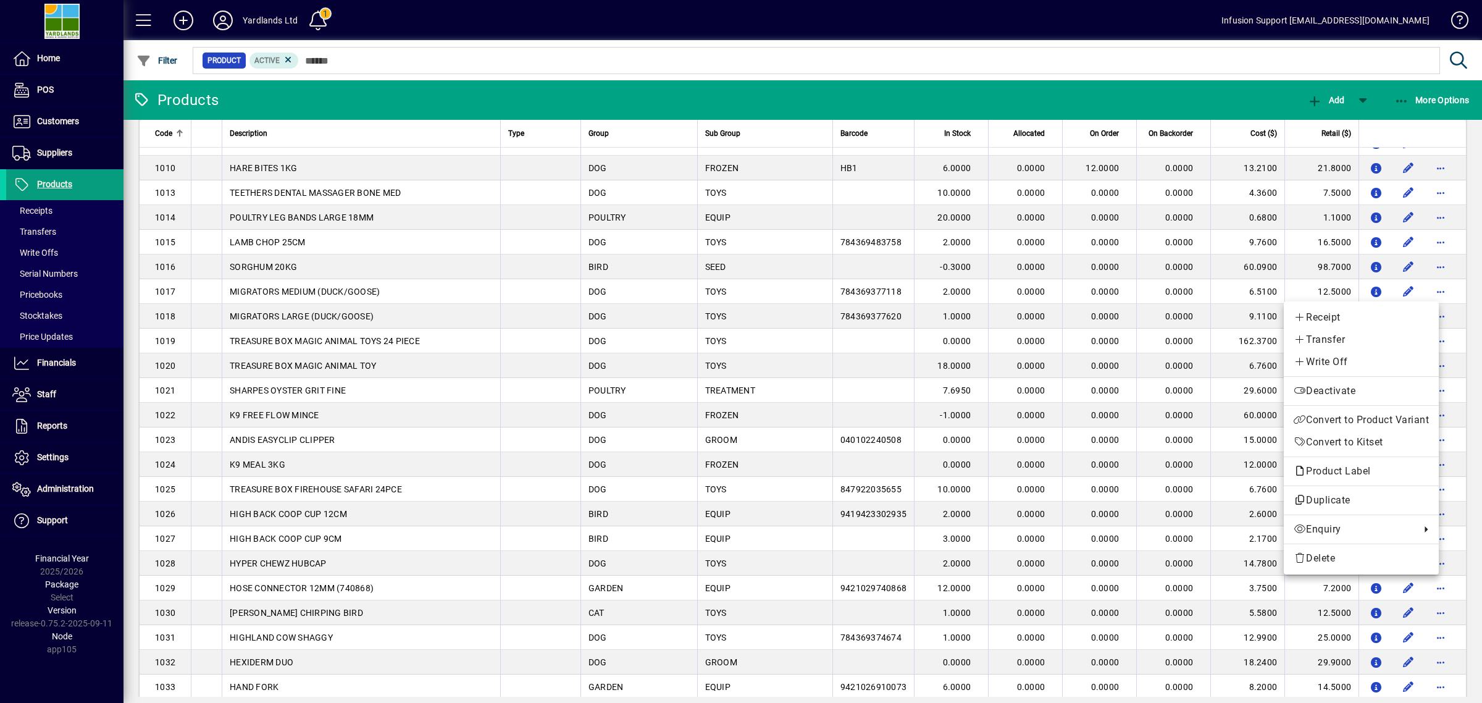
drag, startPoint x: 852, startPoint y: 85, endPoint x: 926, endPoint y: 100, distance: 75.7
click at [860, 87] on div at bounding box center [741, 351] width 1482 height 703
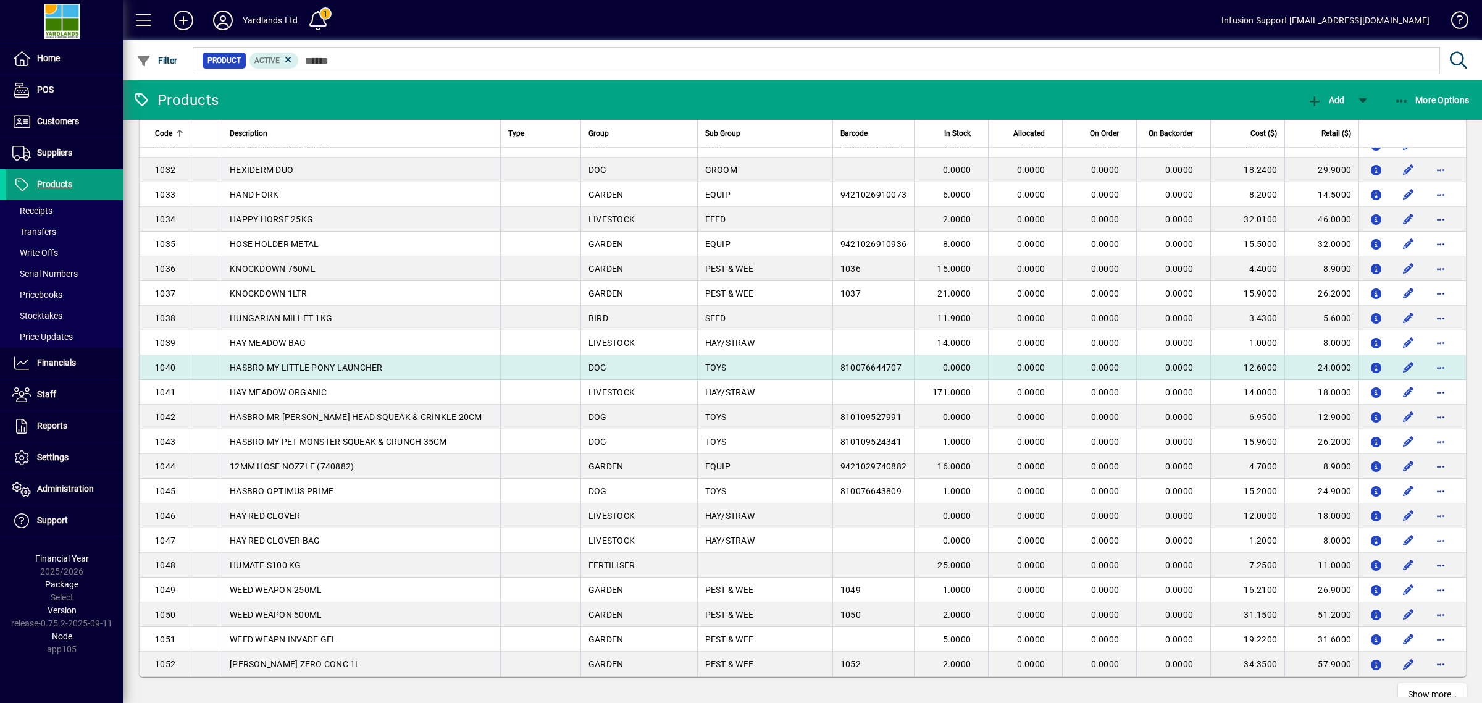
scroll to position [1987, 0]
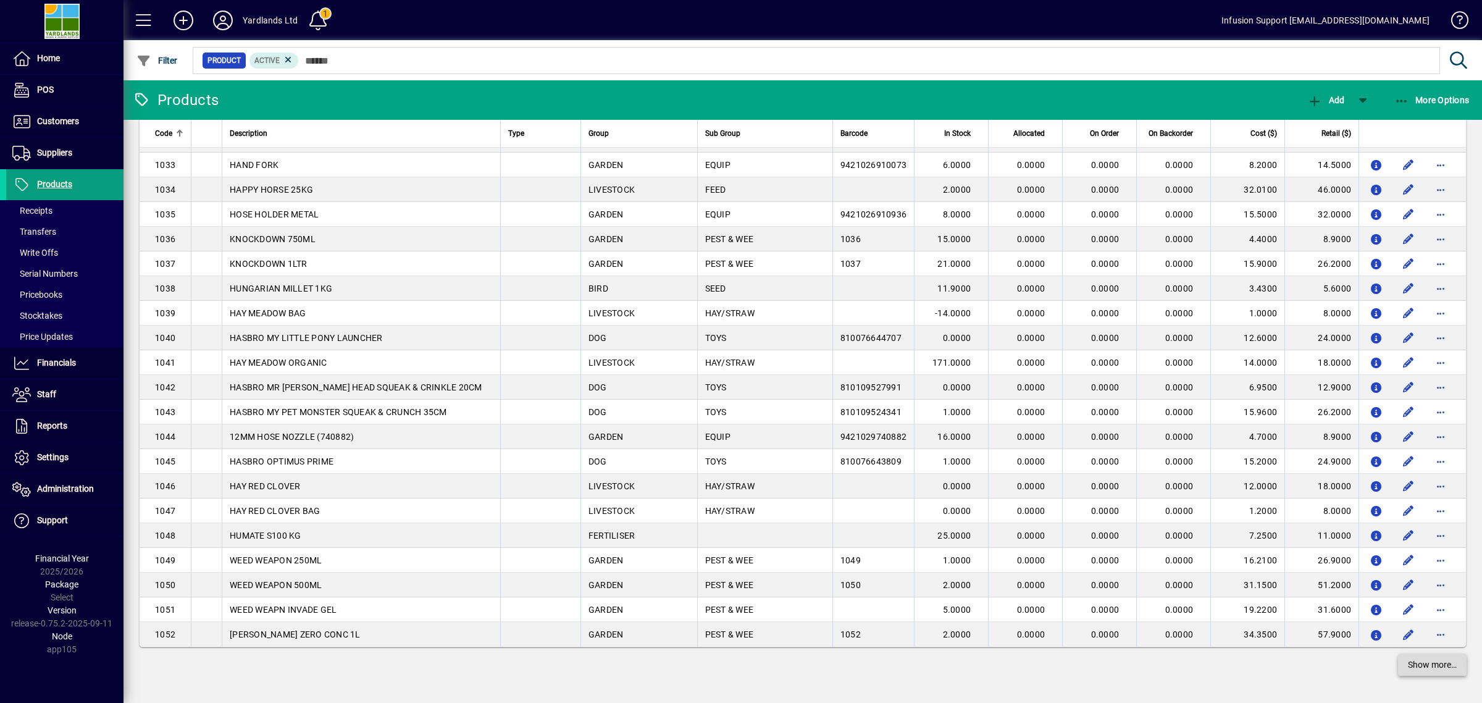
click at [1409, 669] on span "Show more…" at bounding box center [1432, 664] width 49 height 13
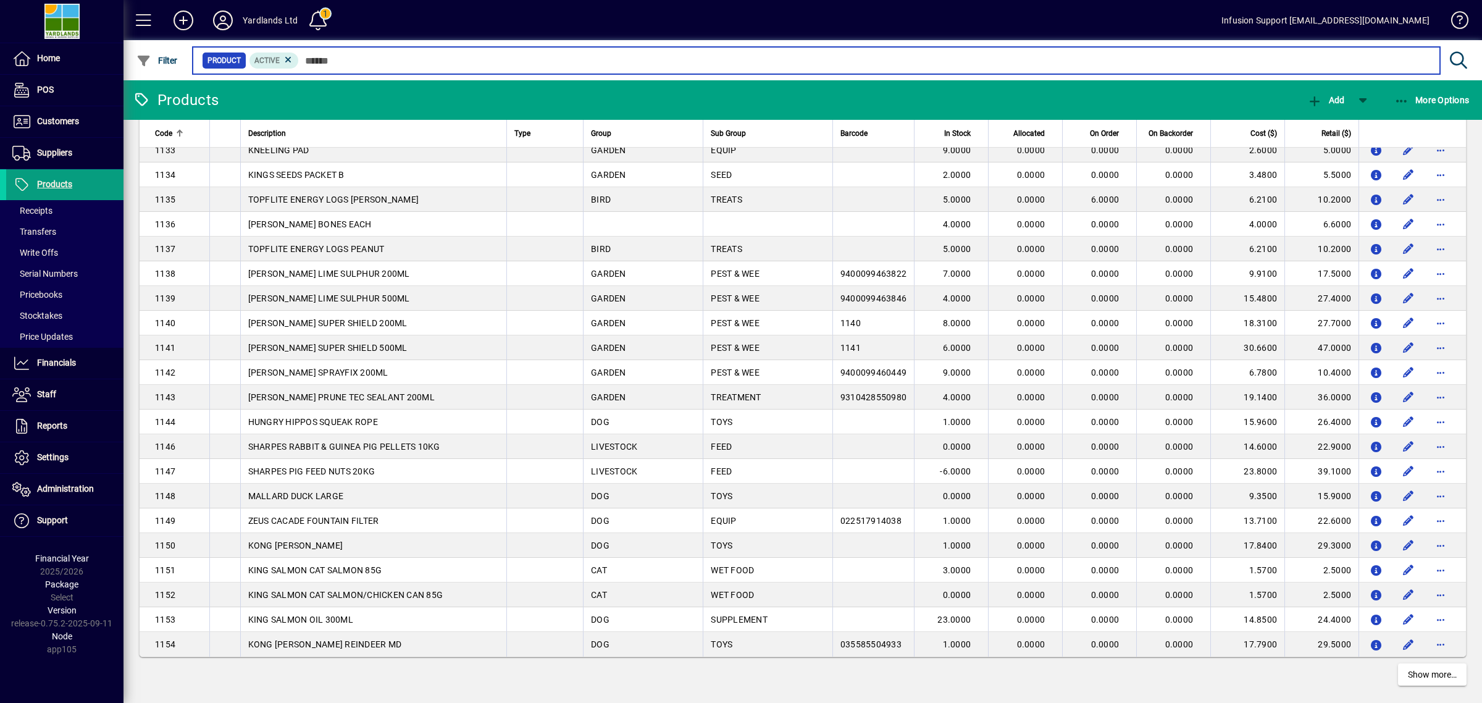
scroll to position [4457, 0]
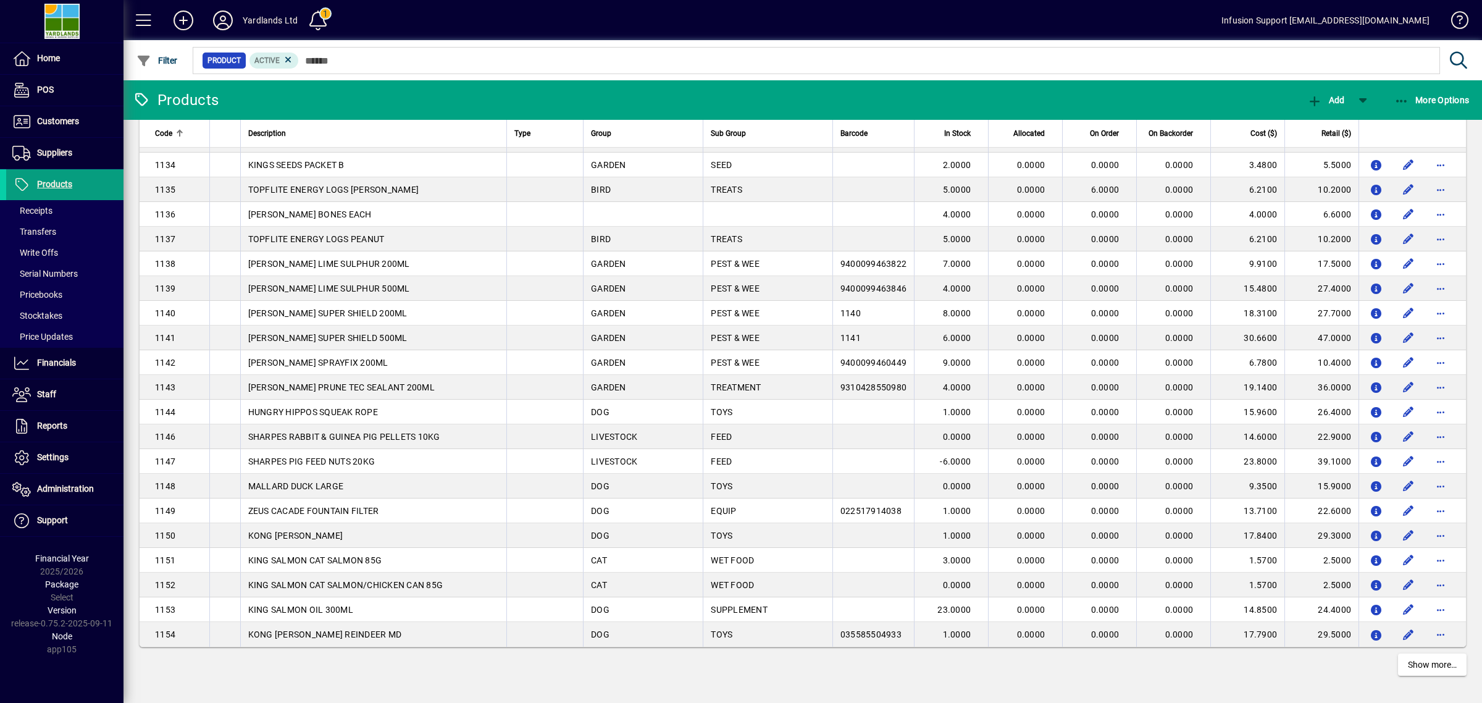
drag, startPoint x: 1104, startPoint y: 680, endPoint x: 1087, endPoint y: 689, distance: 19.6
click at [1103, 683] on app-page-flat "Code Description Type Group Sub Group Barcode In Stock Allocated On Order On Ba…" at bounding box center [803, 408] width 1359 height 577
click at [184, 131] on div "Code" at bounding box center [178, 134] width 47 height 14
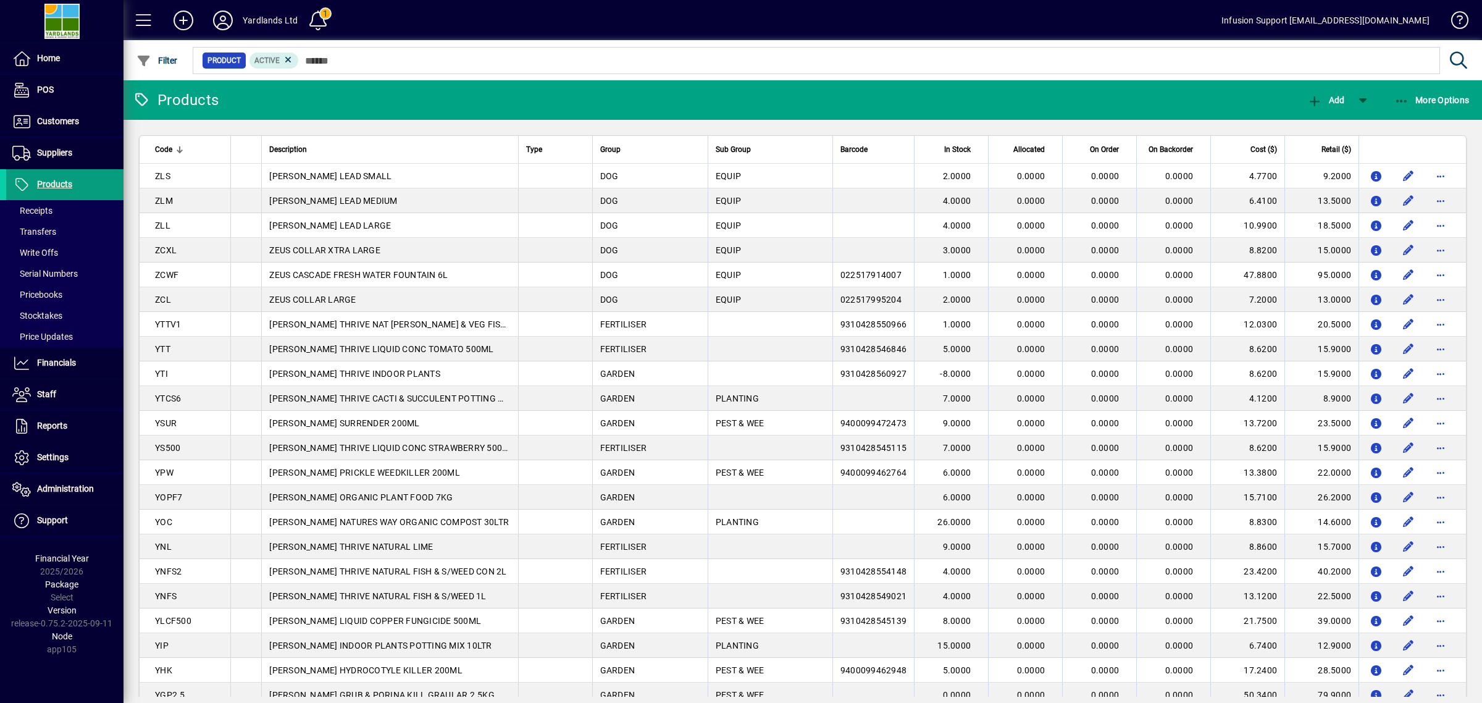
click at [175, 149] on div "Code" at bounding box center [189, 150] width 68 height 14
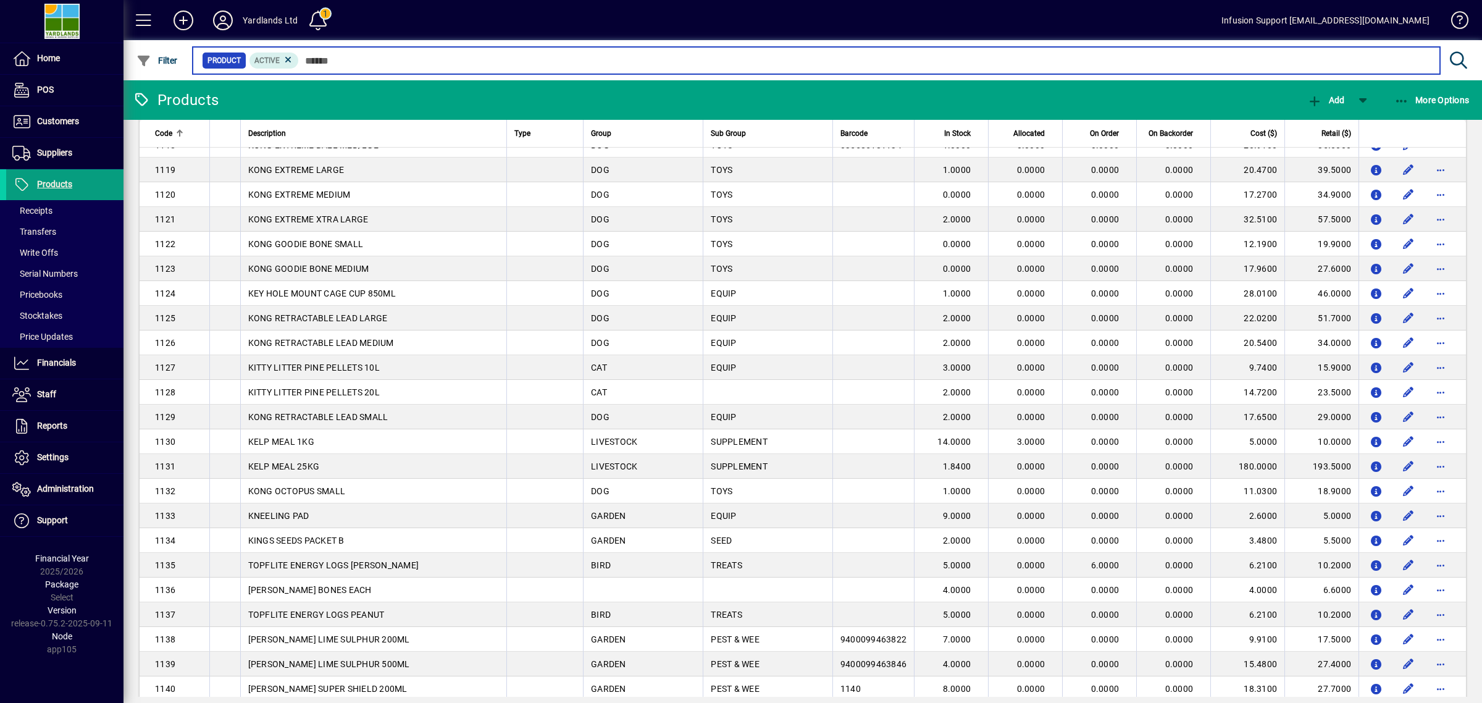
scroll to position [4457, 0]
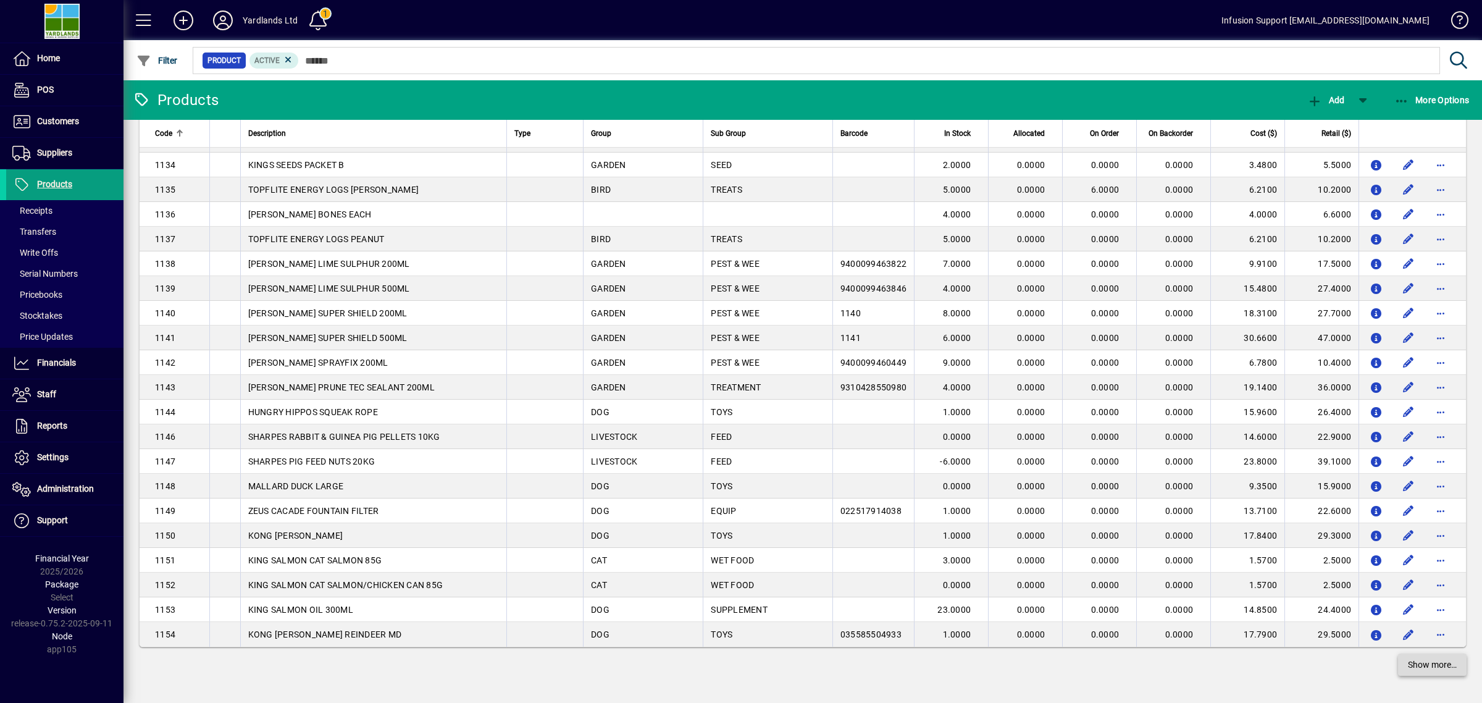
click at [1434, 668] on span "Show more…" at bounding box center [1432, 664] width 49 height 13
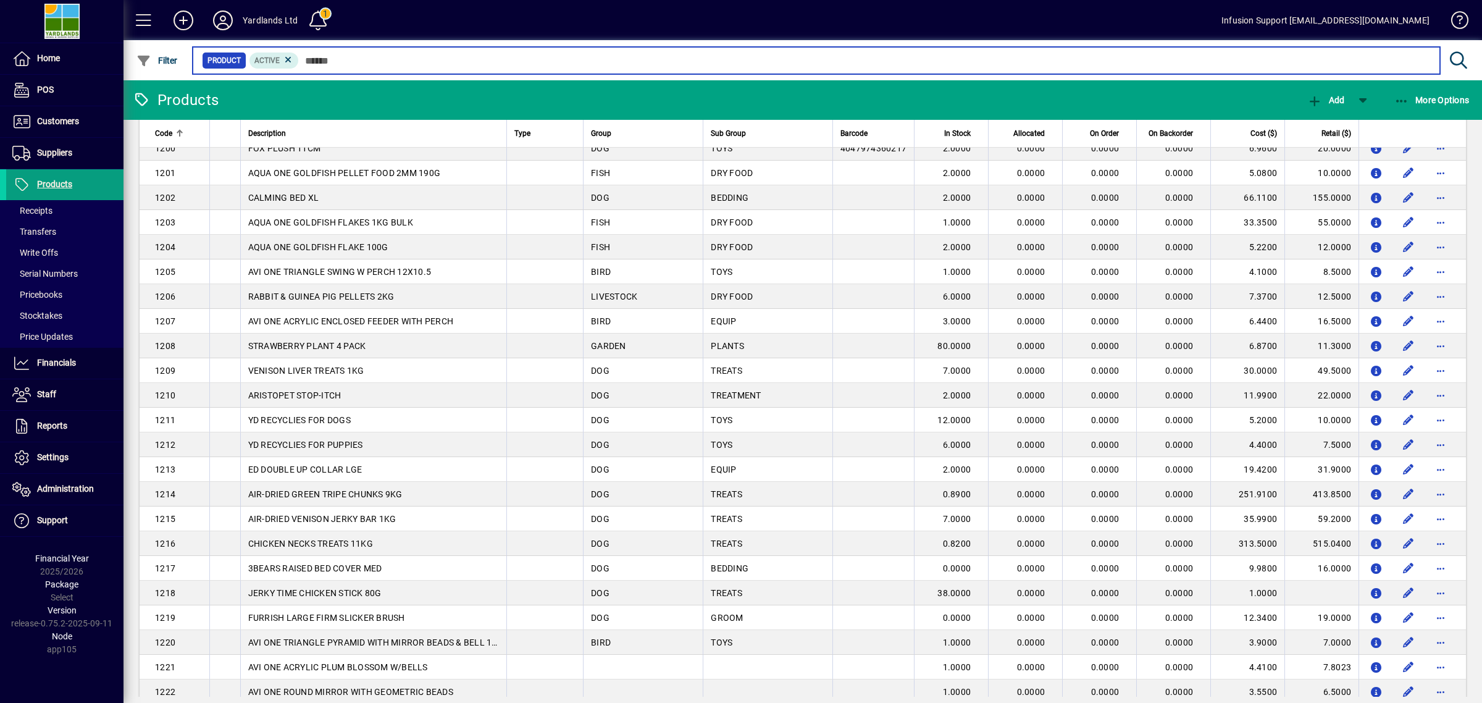
scroll to position [6927, 0]
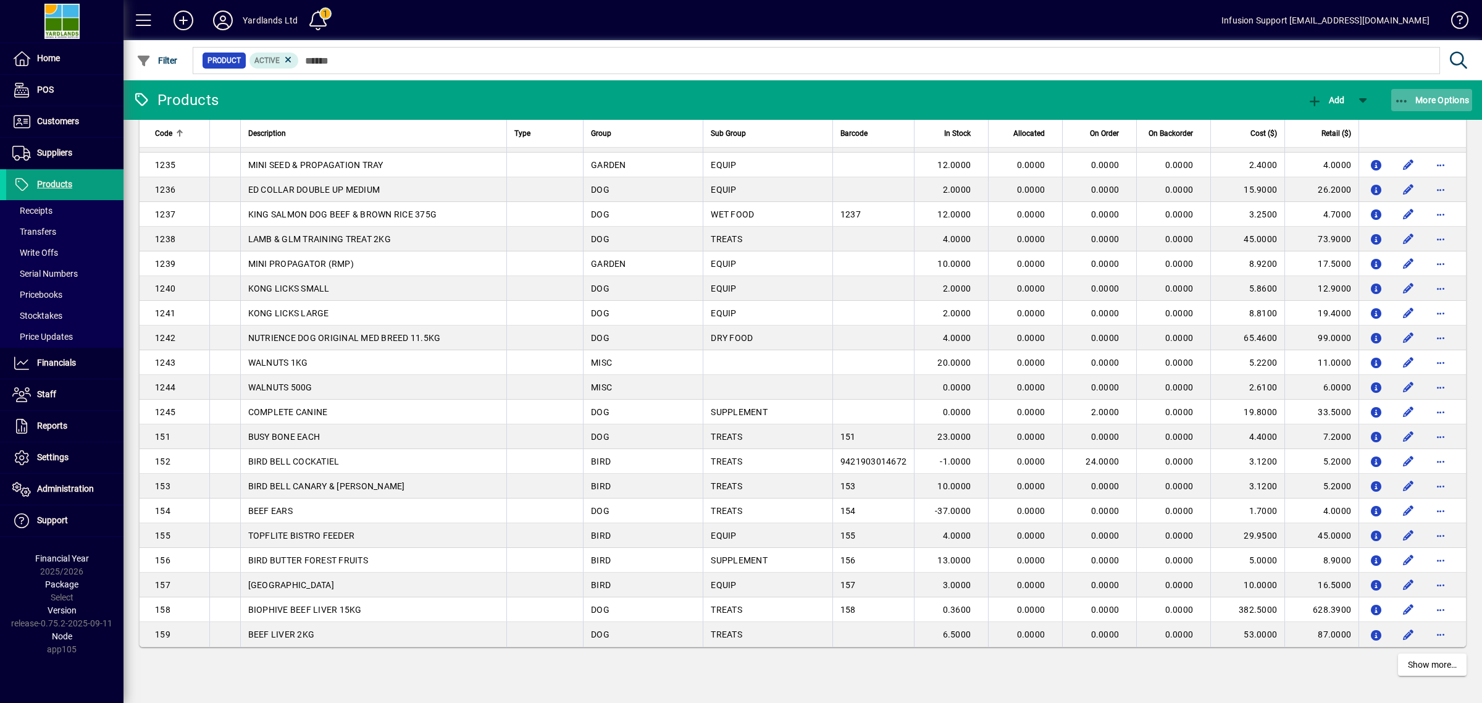
click at [1444, 99] on span "More Options" at bounding box center [1431, 100] width 75 height 10
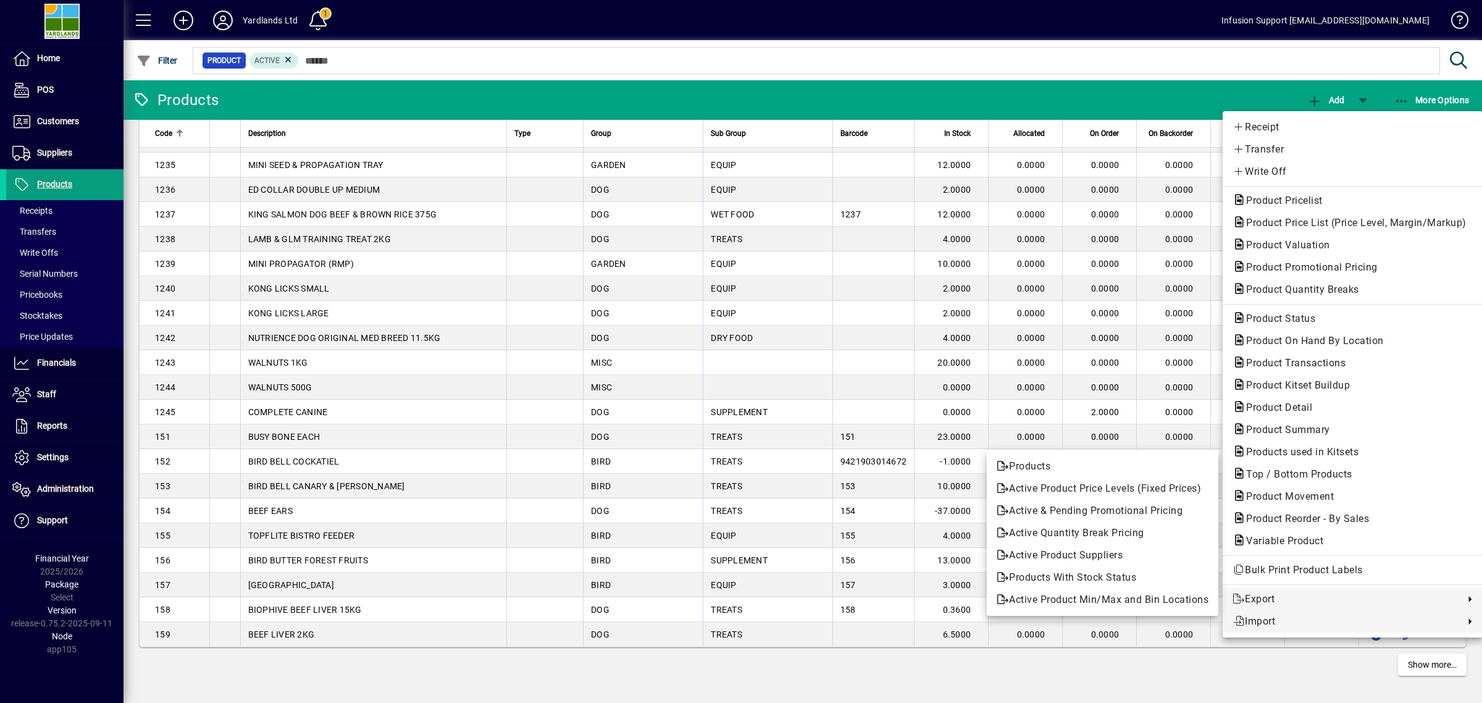
drag, startPoint x: 1279, startPoint y: 591, endPoint x: 1230, endPoint y: 610, distance: 52.4
click at [1278, 591] on link "Export" at bounding box center [1353, 599] width 260 height 22
click at [1054, 464] on span "Products" at bounding box center [1103, 466] width 212 height 15
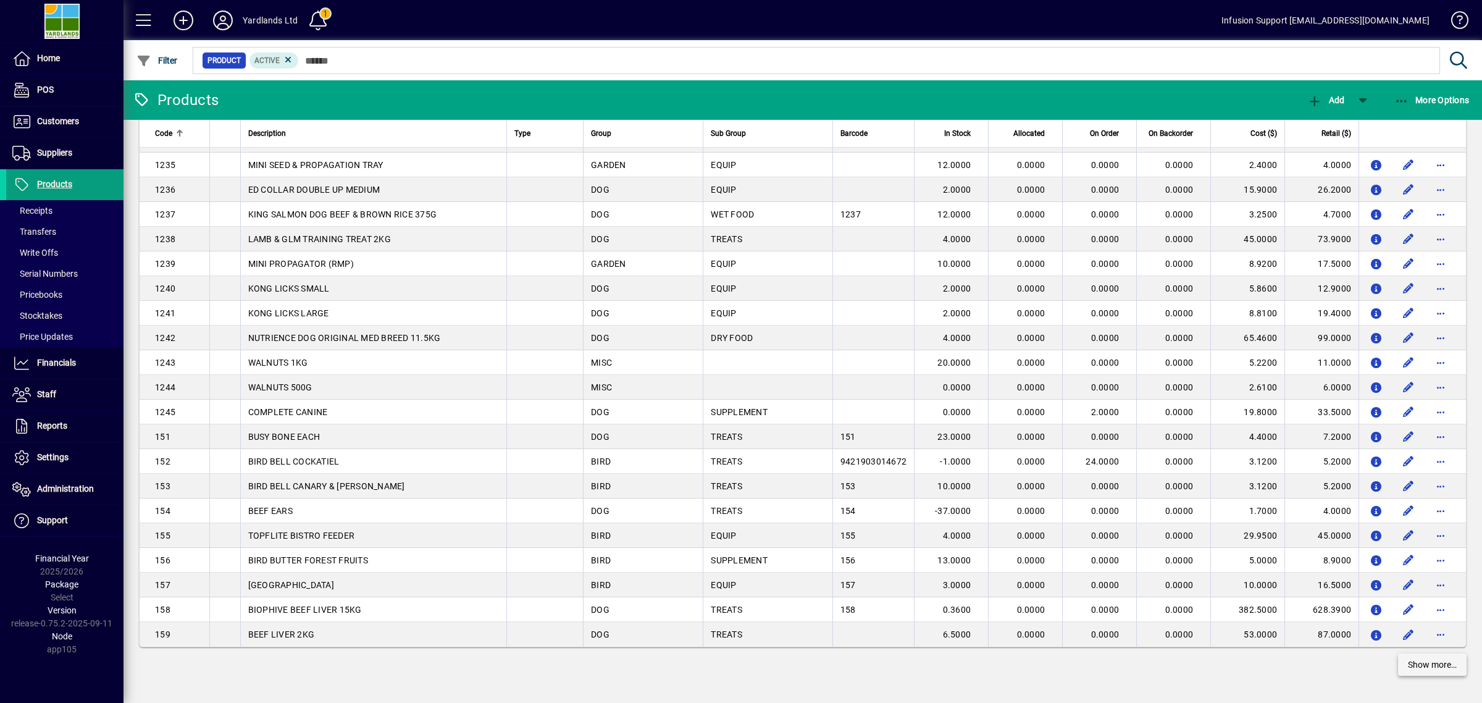
click at [1422, 669] on span "Show more…" at bounding box center [1432, 664] width 49 height 13
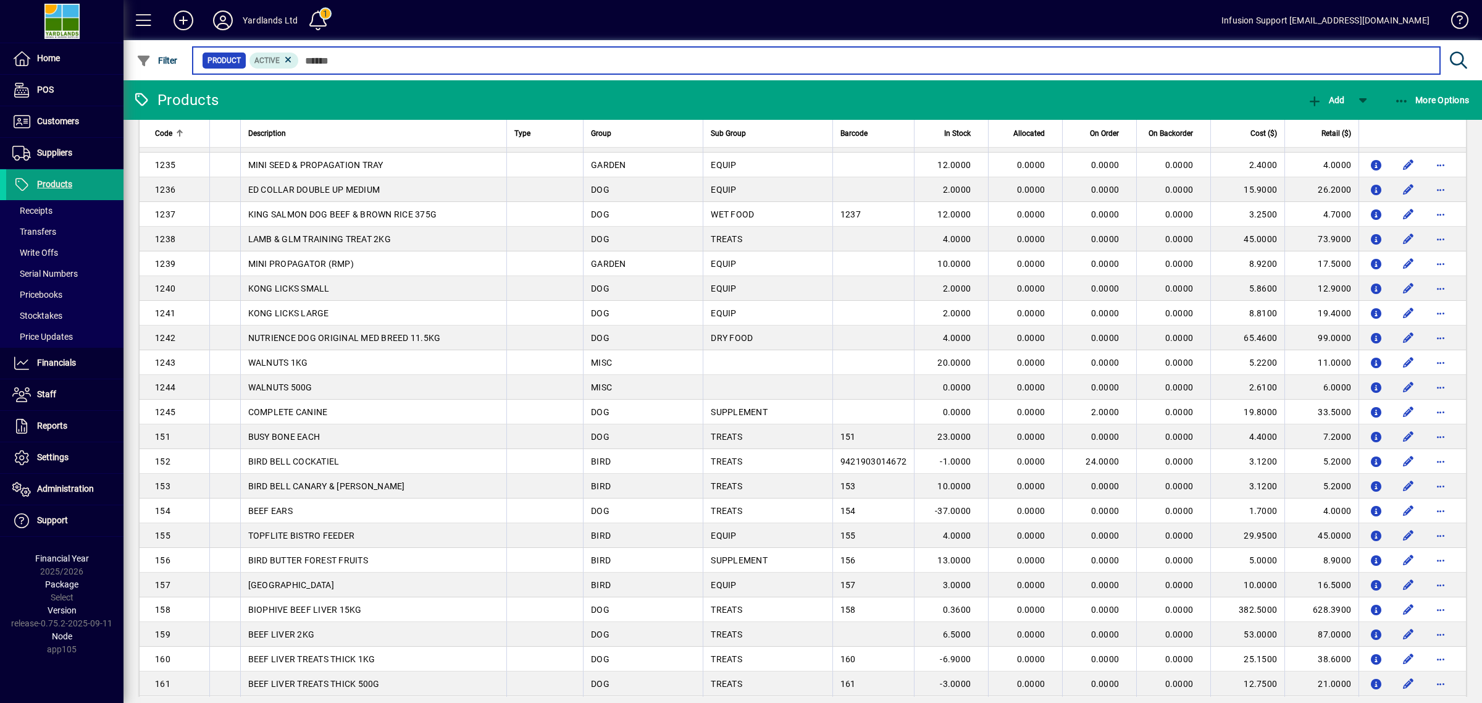
scroll to position [6466, 0]
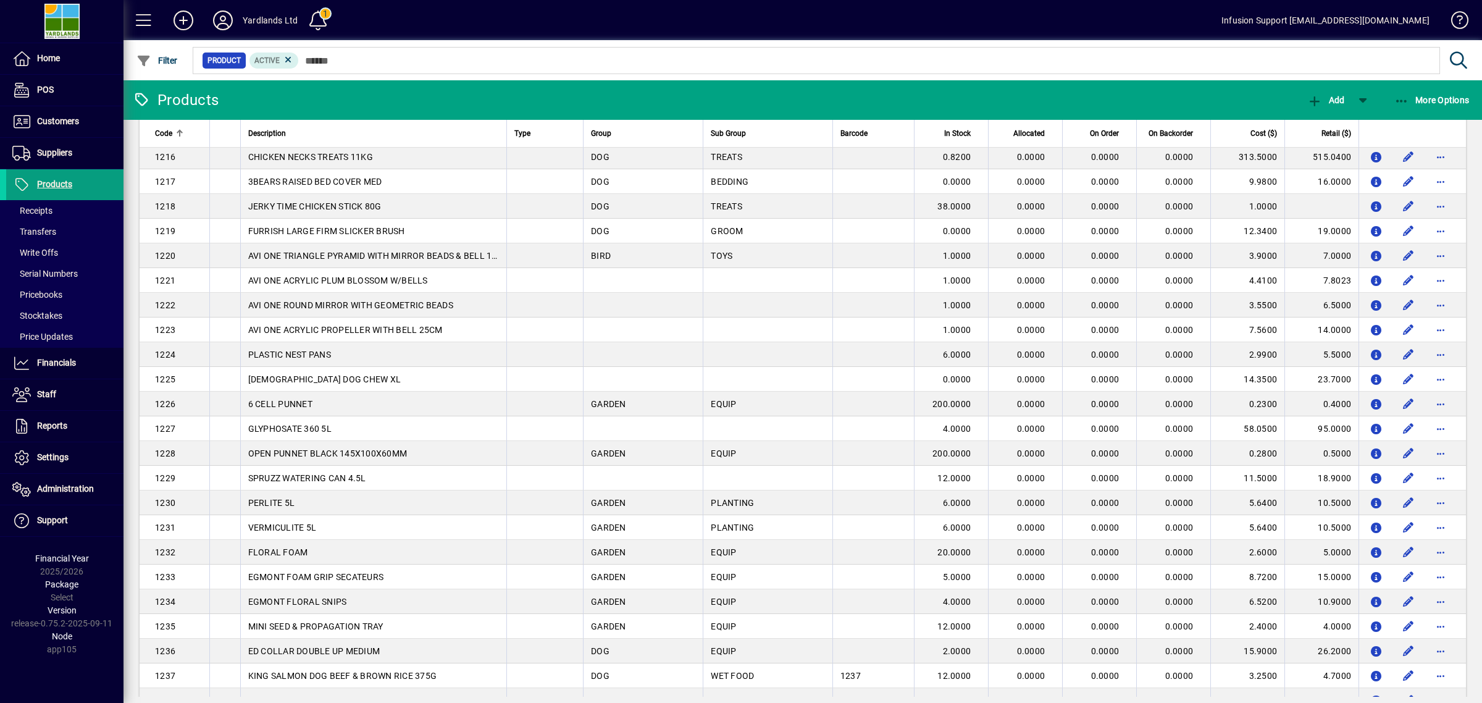
click at [705, 100] on mat-toolbar-row "Products Add More Options" at bounding box center [803, 100] width 1359 height 40
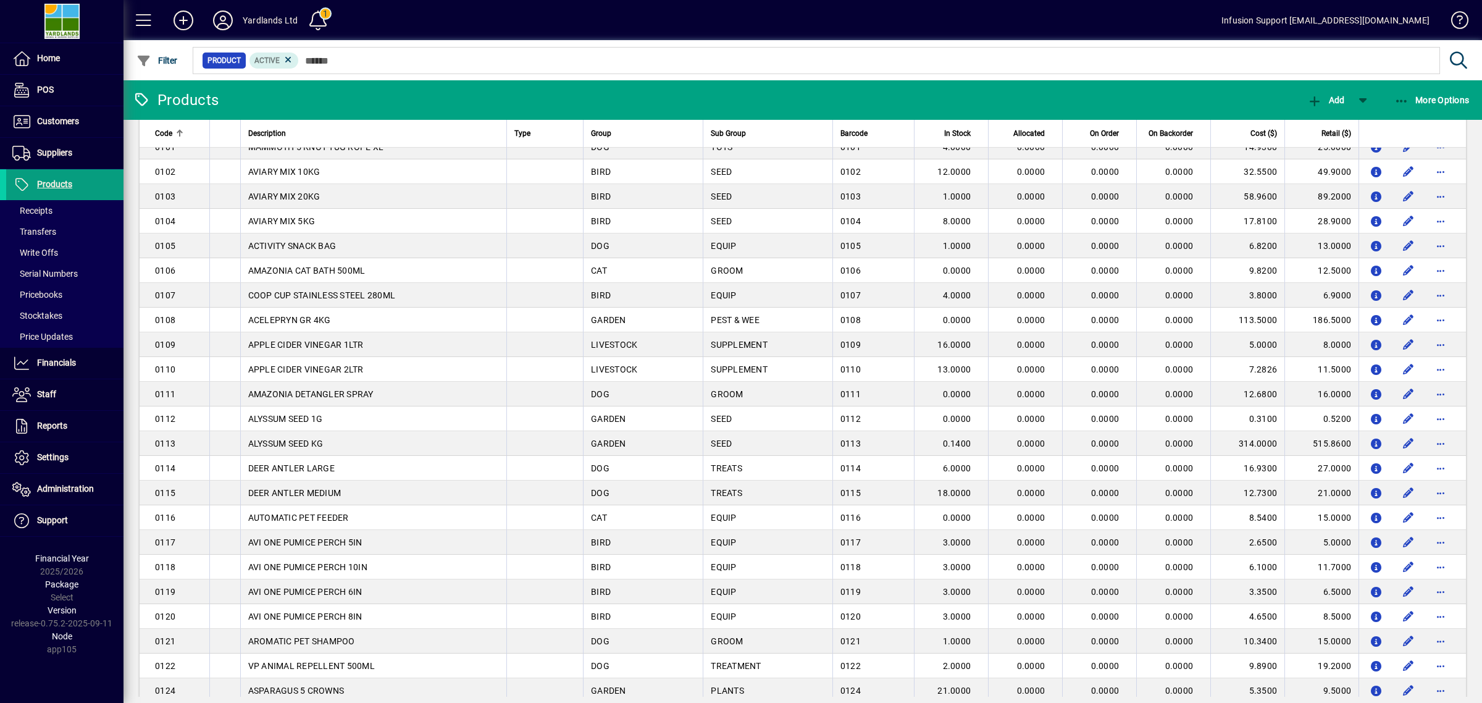
scroll to position [0, 0]
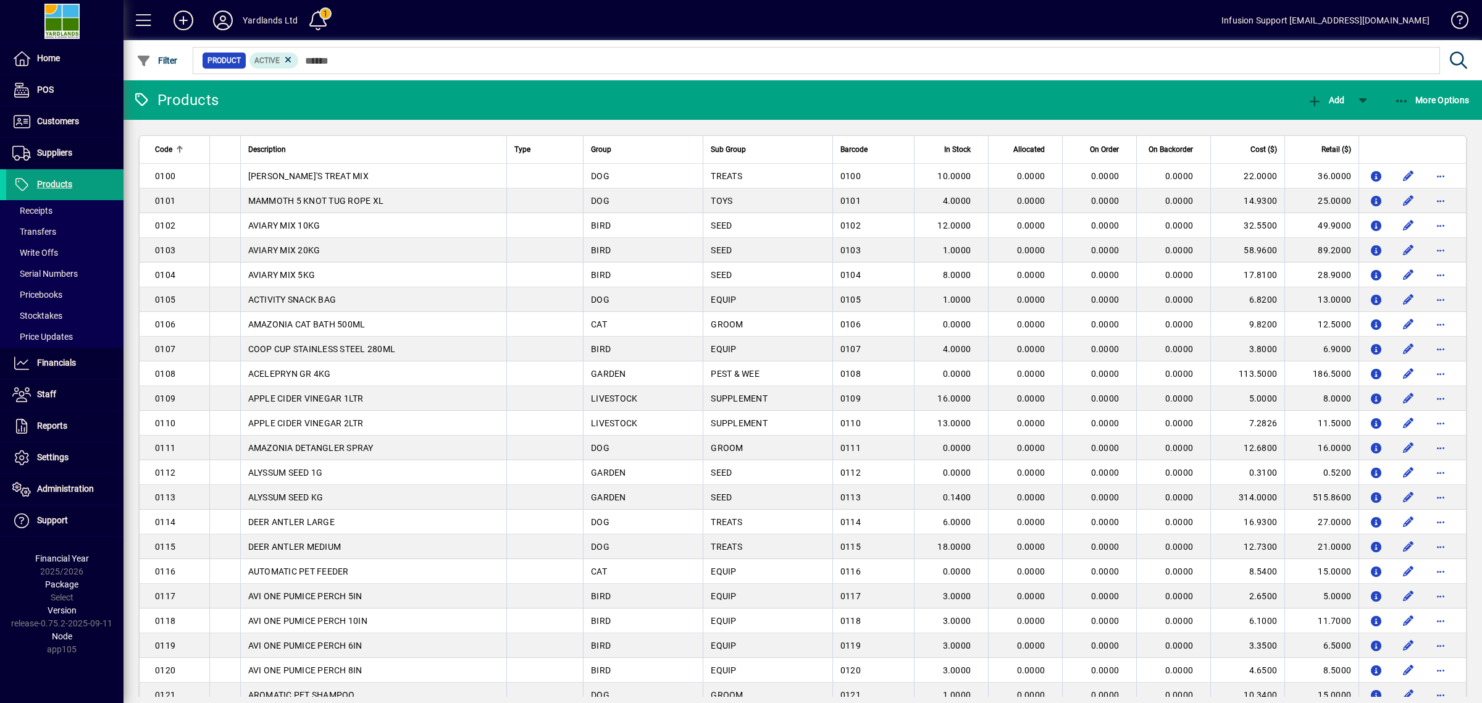
click at [417, 53] on div at bounding box center [870, 47] width 1359 height 14
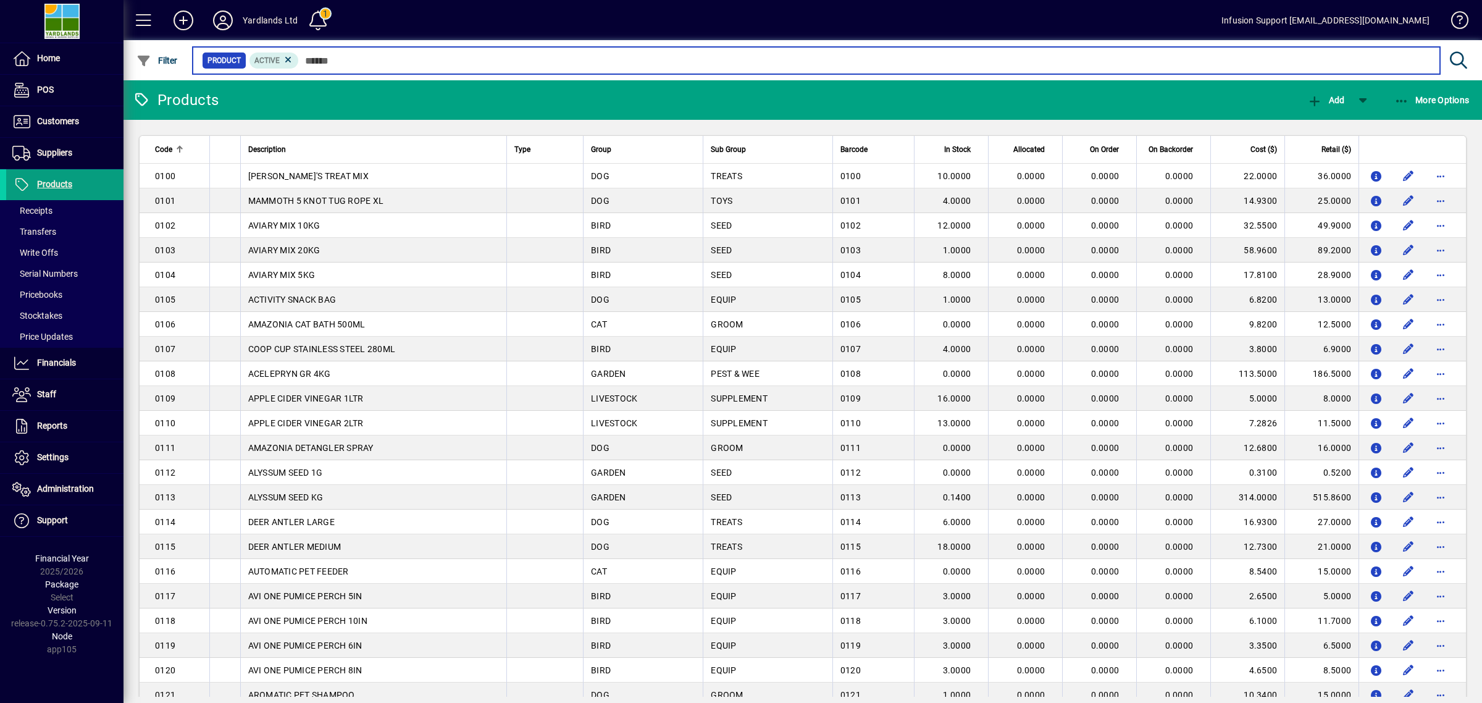
click at [417, 65] on input "text" at bounding box center [864, 60] width 1131 height 17
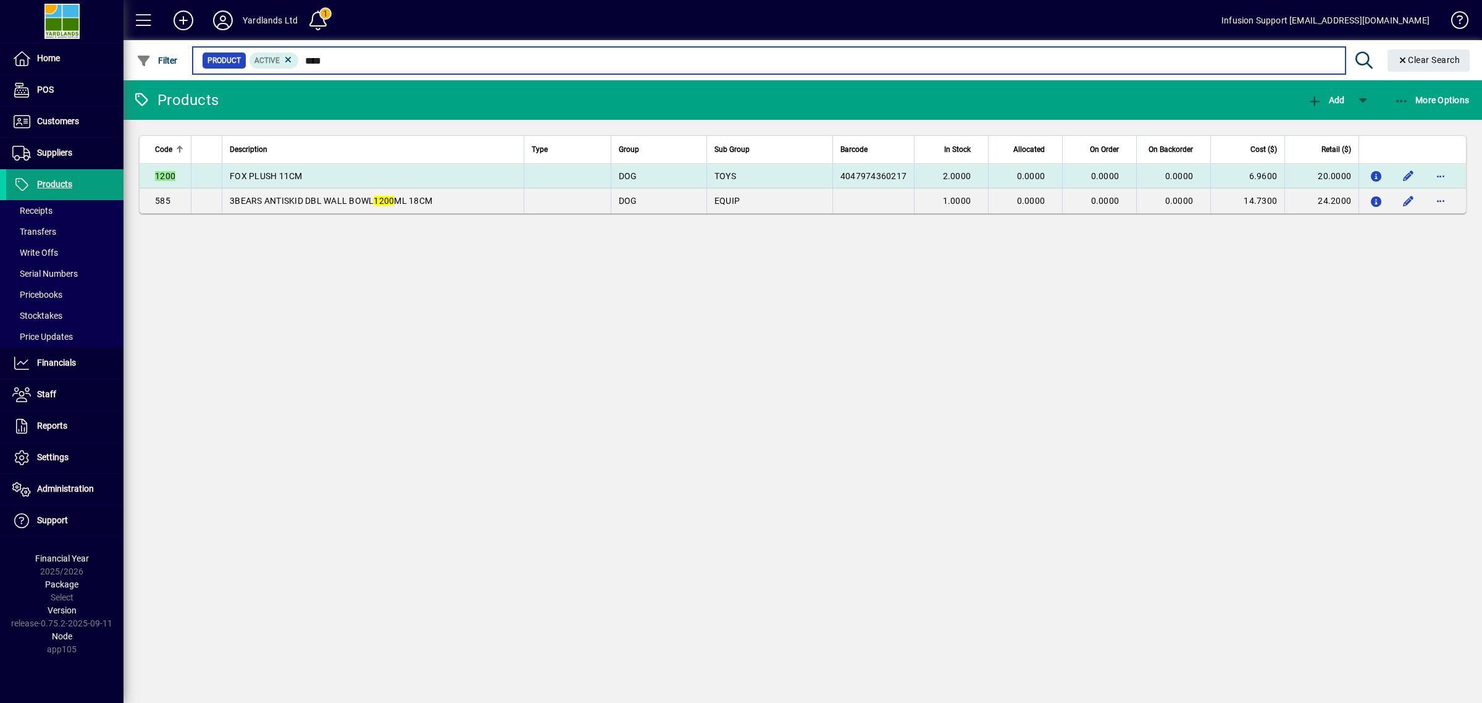
type input "****"
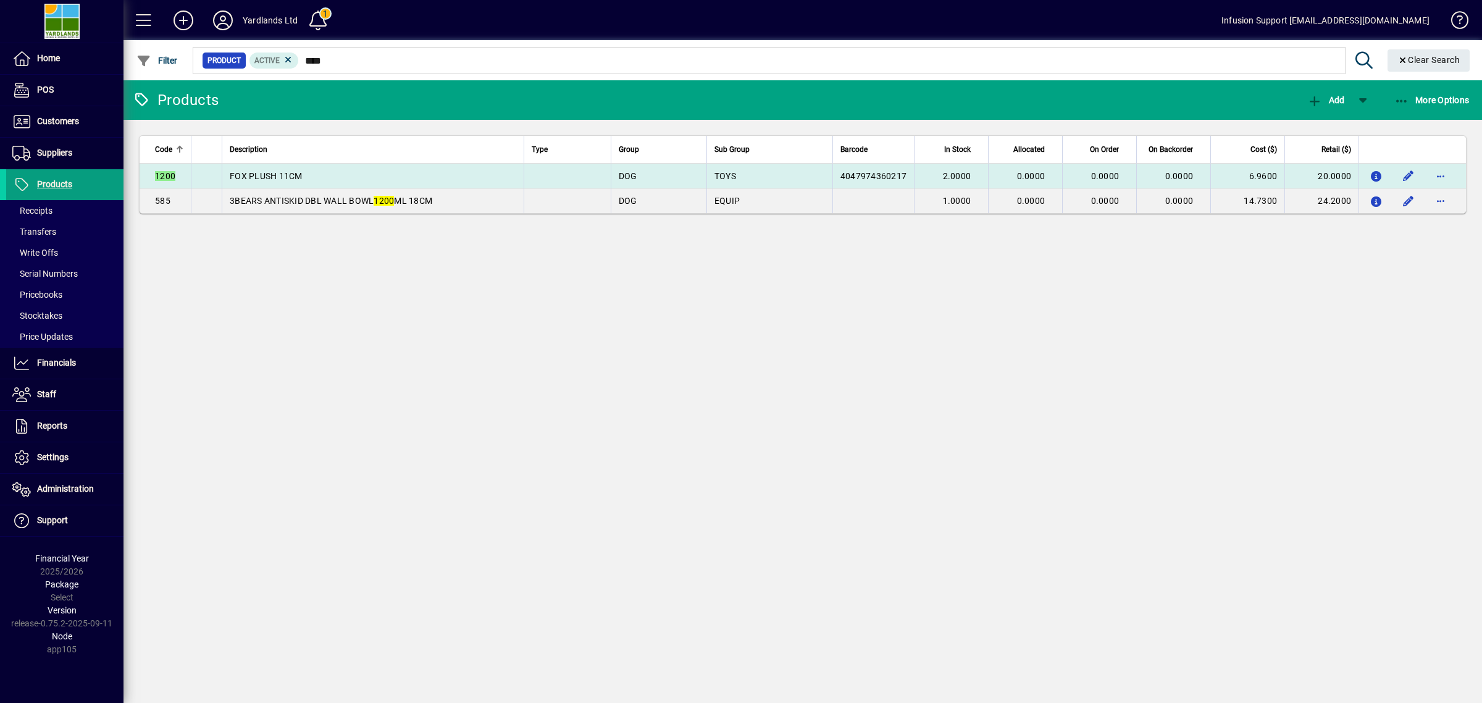
click at [332, 173] on td "FOX PLUSH 11CM" at bounding box center [373, 176] width 302 height 25
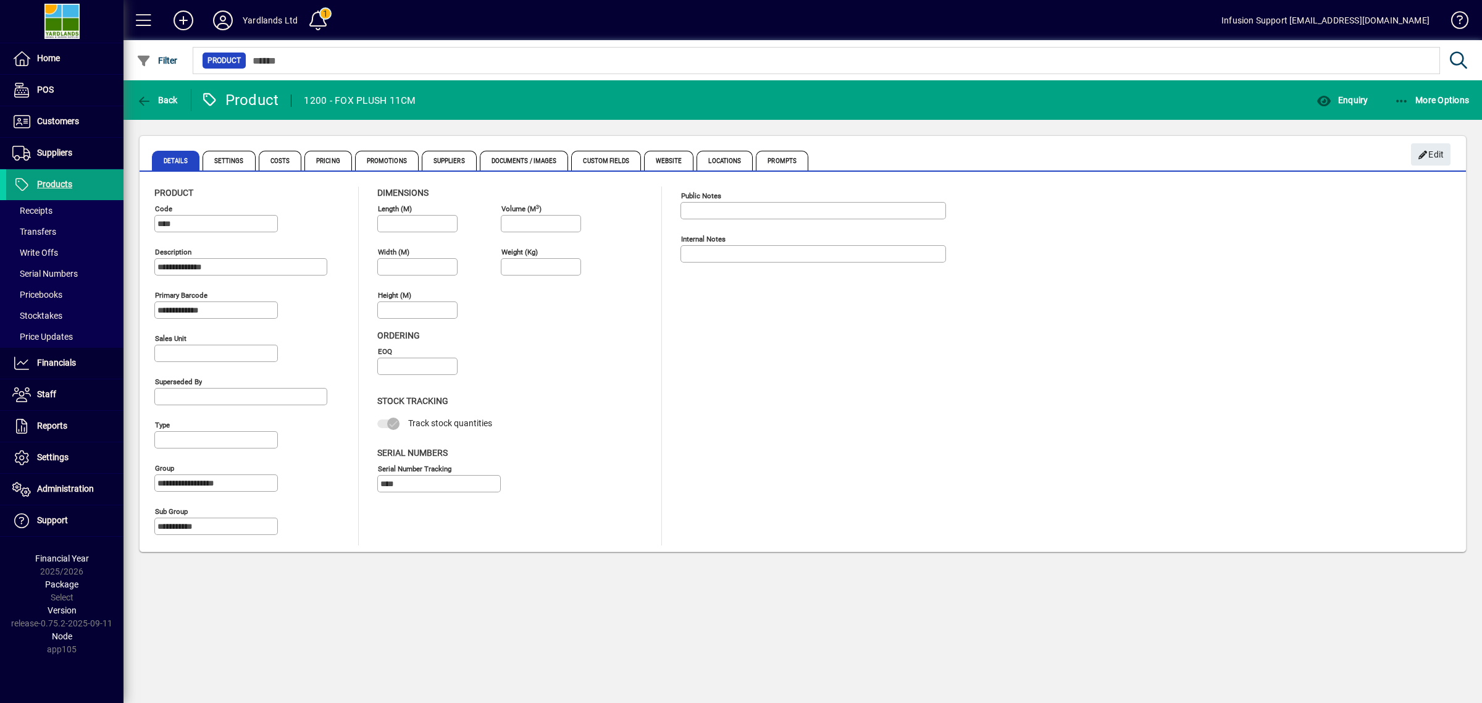
click at [1004, 404] on div "**********" at bounding box center [802, 365] width 1297 height 359
click at [51, 211] on span "Receipts" at bounding box center [32, 211] width 40 height 10
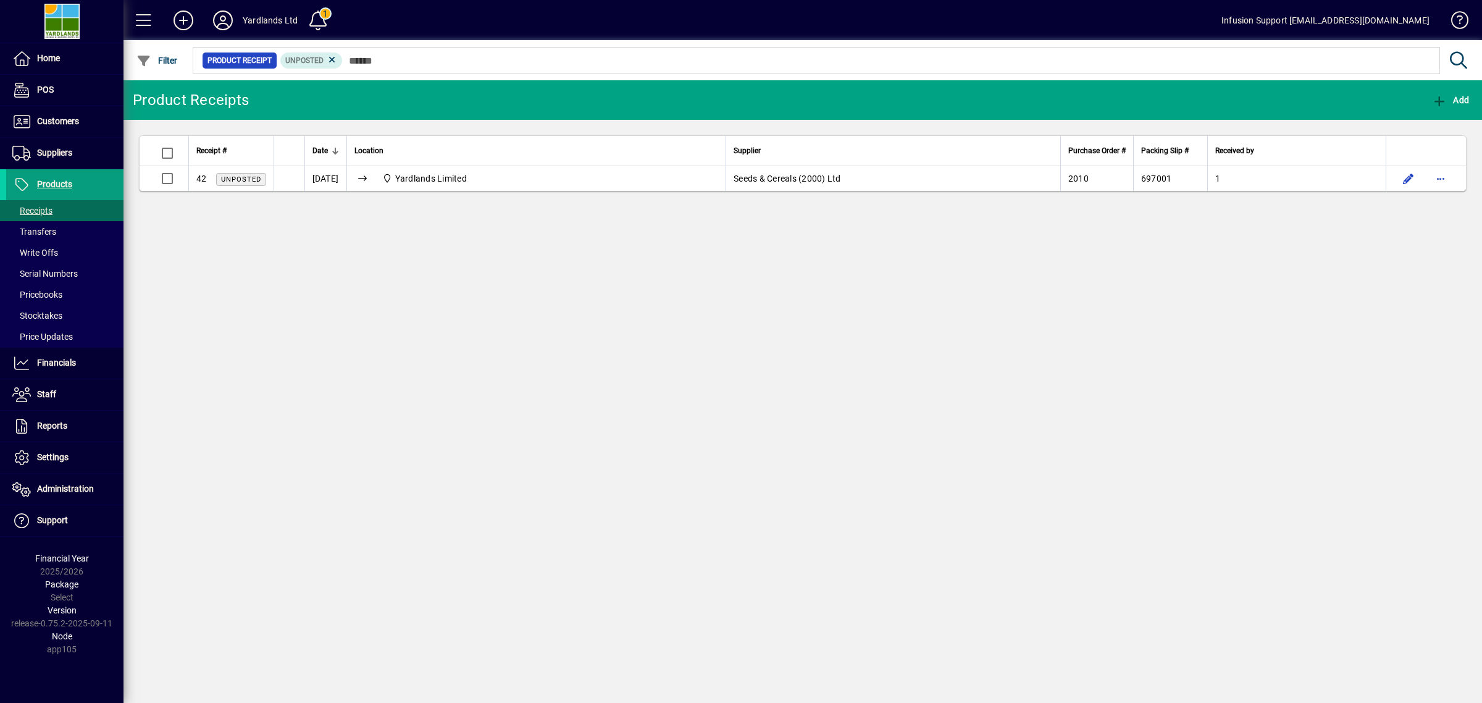
click at [473, 273] on div "Product Receipts Add Receipt # Date Location Supplier Purchase Order # Packing …" at bounding box center [803, 391] width 1359 height 622
click at [665, 343] on div "Product Receipts Add Receipt # Date Location Supplier Purchase Order # Packing …" at bounding box center [803, 391] width 1359 height 622
click at [556, 323] on div "Product Receipts Add Receipt # Date Location Supplier Purchase Order # Packing …" at bounding box center [803, 391] width 1359 height 622
click at [57, 181] on span "Products" at bounding box center [54, 184] width 35 height 10
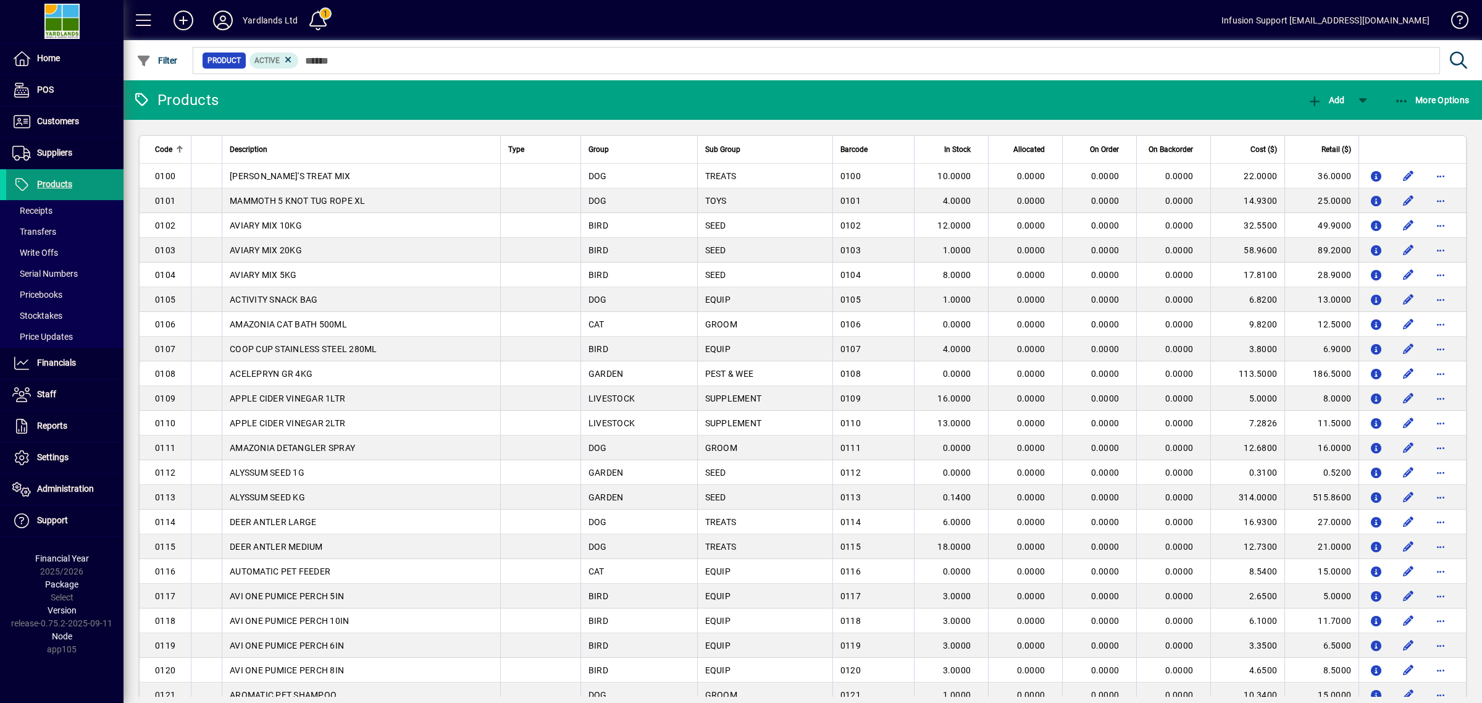
drag, startPoint x: 48, startPoint y: 208, endPoint x: 68, endPoint y: 198, distance: 22.9
click at [48, 208] on span "Receipts" at bounding box center [32, 211] width 40 height 10
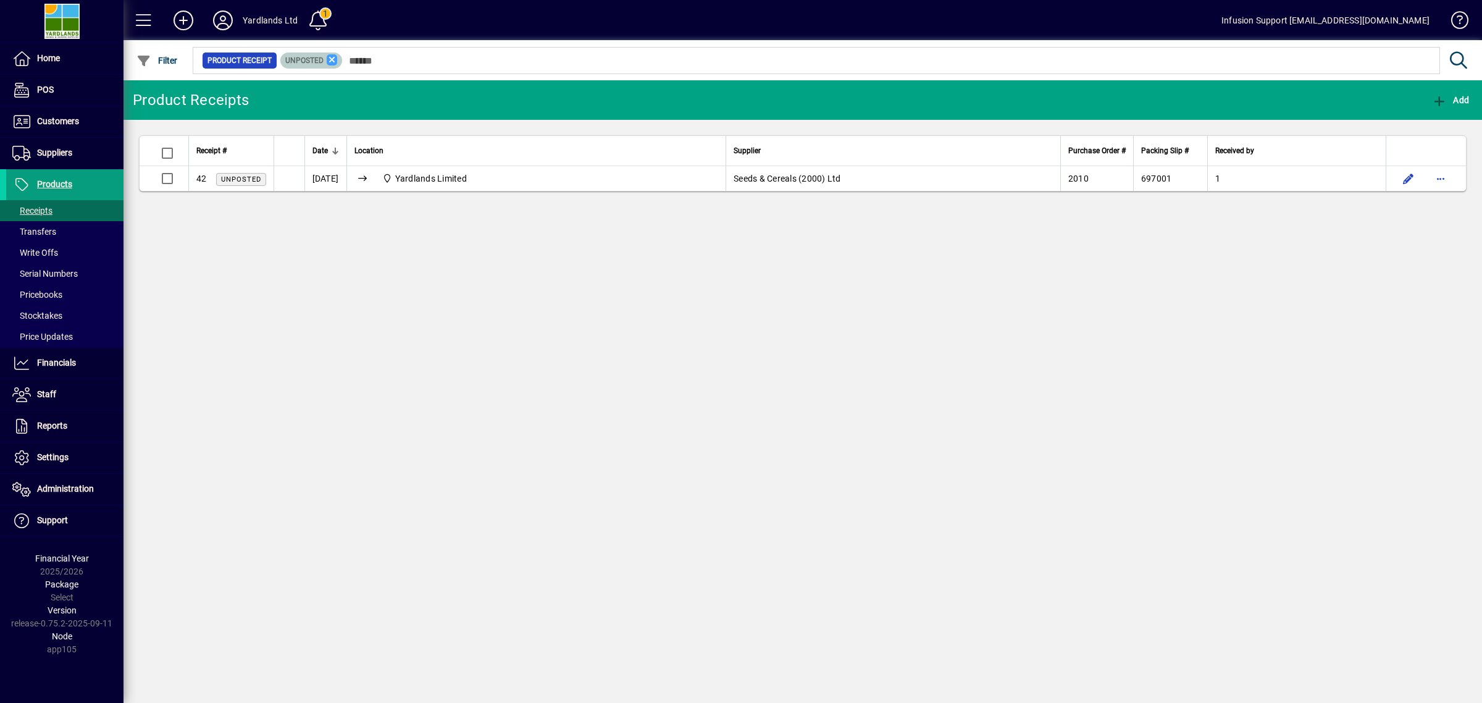
click at [327, 59] on span "Unposted" at bounding box center [311, 60] width 52 height 12
click at [327, 57] on icon at bounding box center [332, 59] width 11 height 11
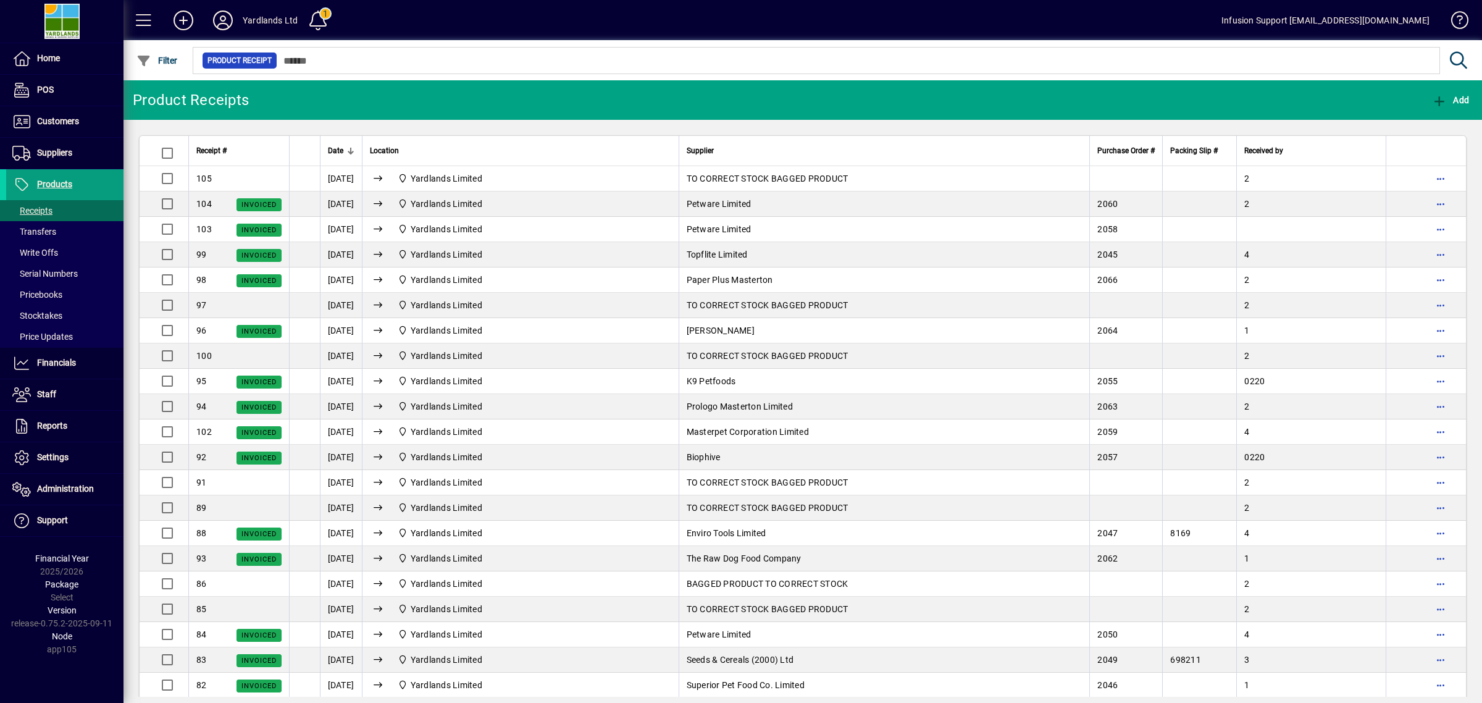
click at [783, 101] on mat-toolbar-row "Product Receipts Add" at bounding box center [803, 100] width 1359 height 40
click at [442, 105] on mat-toolbar-row "Product Receipts Add" at bounding box center [803, 100] width 1359 height 40
click at [54, 178] on span "Products" at bounding box center [39, 184] width 66 height 15
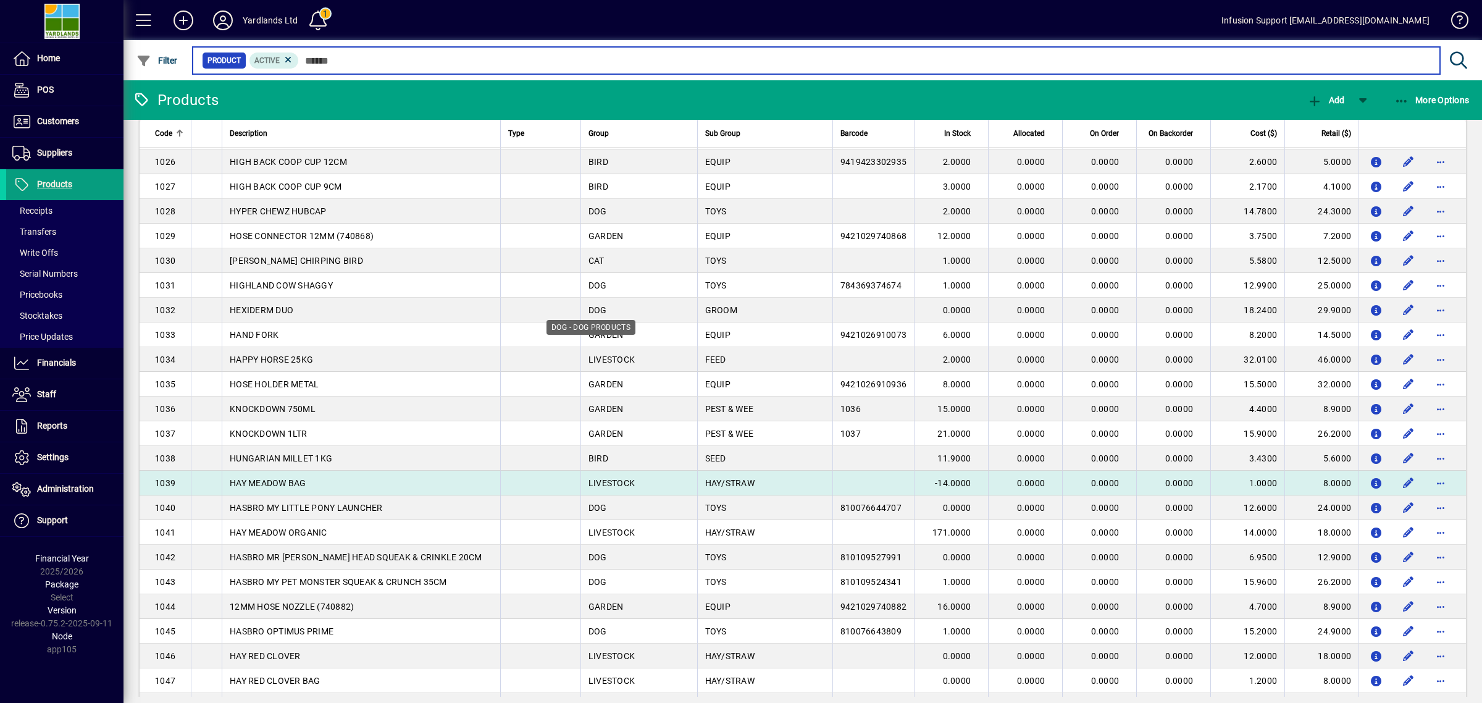
scroll to position [1987, 0]
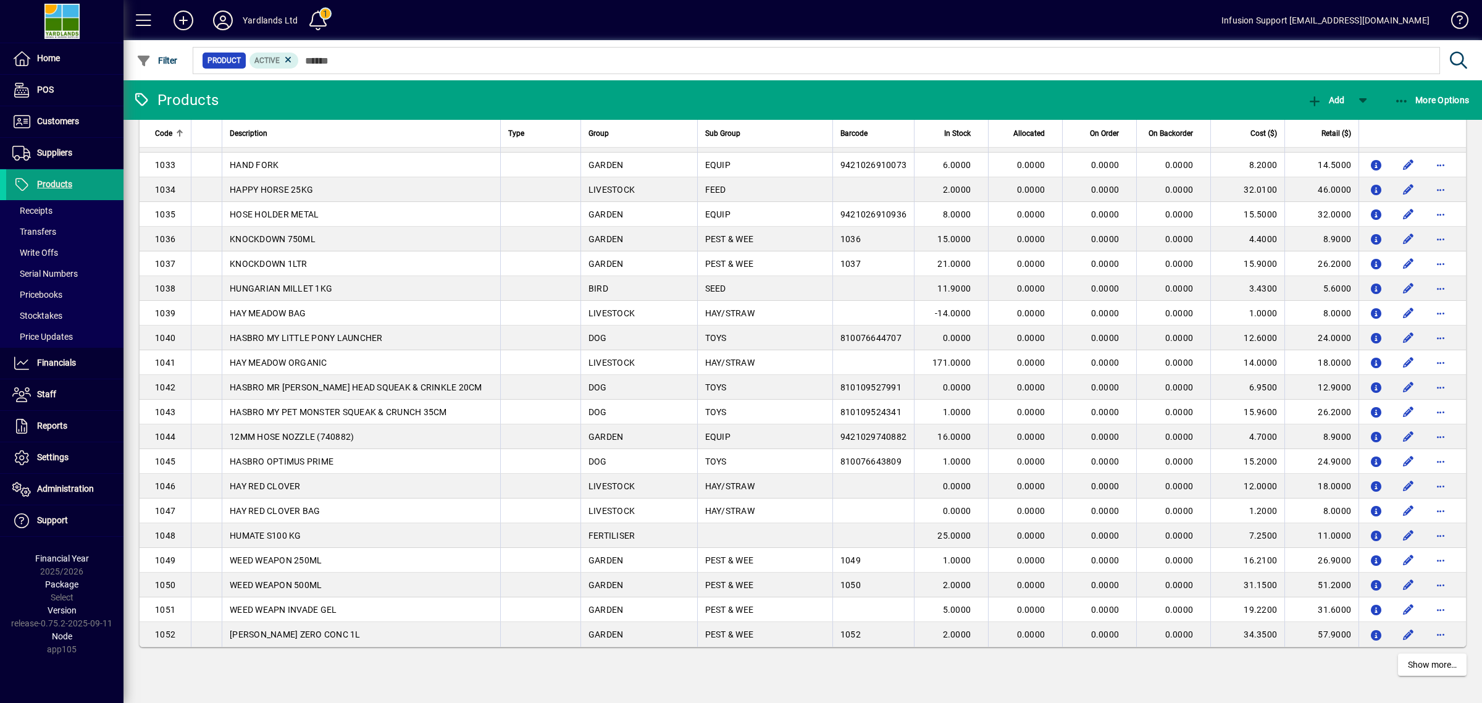
click at [175, 131] on div "Code" at bounding box center [169, 134] width 28 height 14
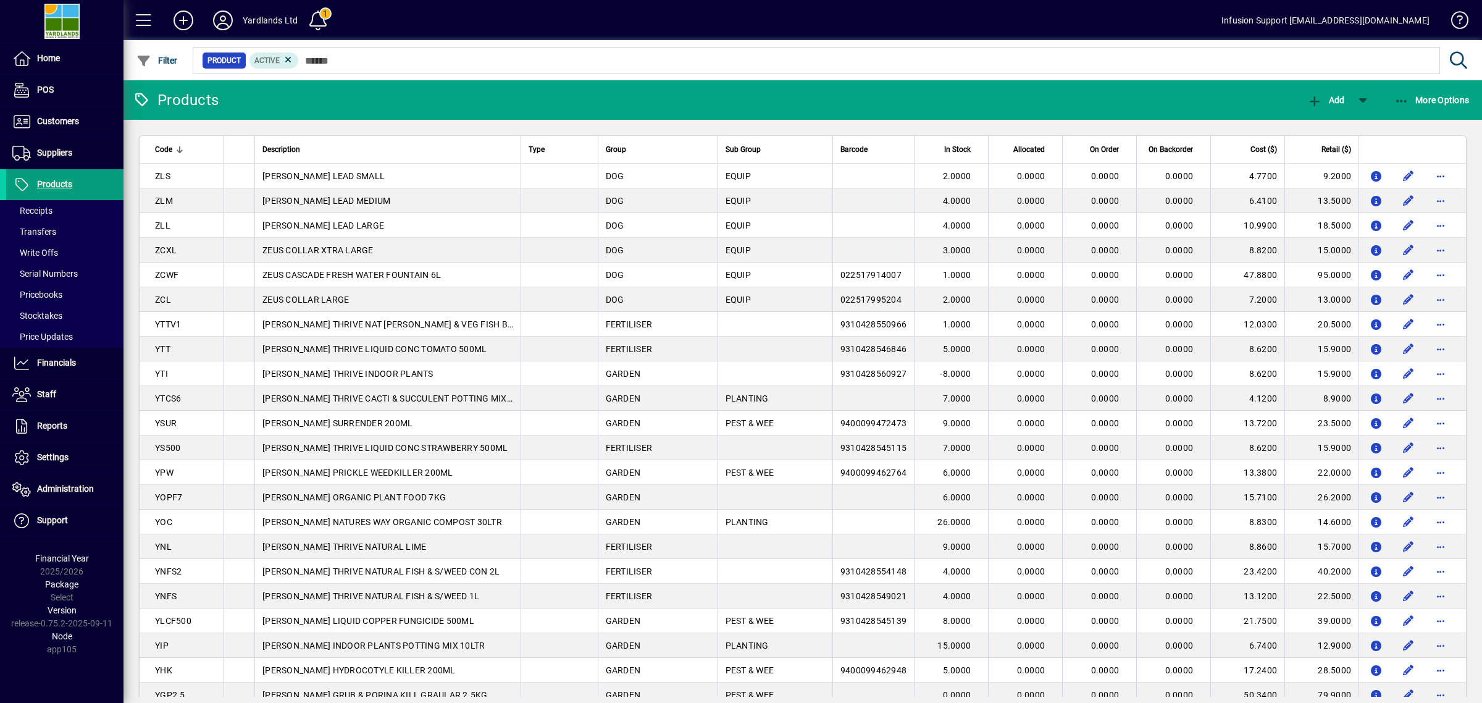
click at [278, 103] on mat-toolbar-row "Products Add More Options" at bounding box center [803, 100] width 1359 height 40
click at [332, 103] on mat-toolbar-row "Products Add More Options" at bounding box center [803, 100] width 1359 height 40
click at [270, 94] on mat-toolbar-row "Products Add More Options" at bounding box center [803, 100] width 1359 height 40
click at [168, 146] on span "Code" at bounding box center [163, 150] width 17 height 14
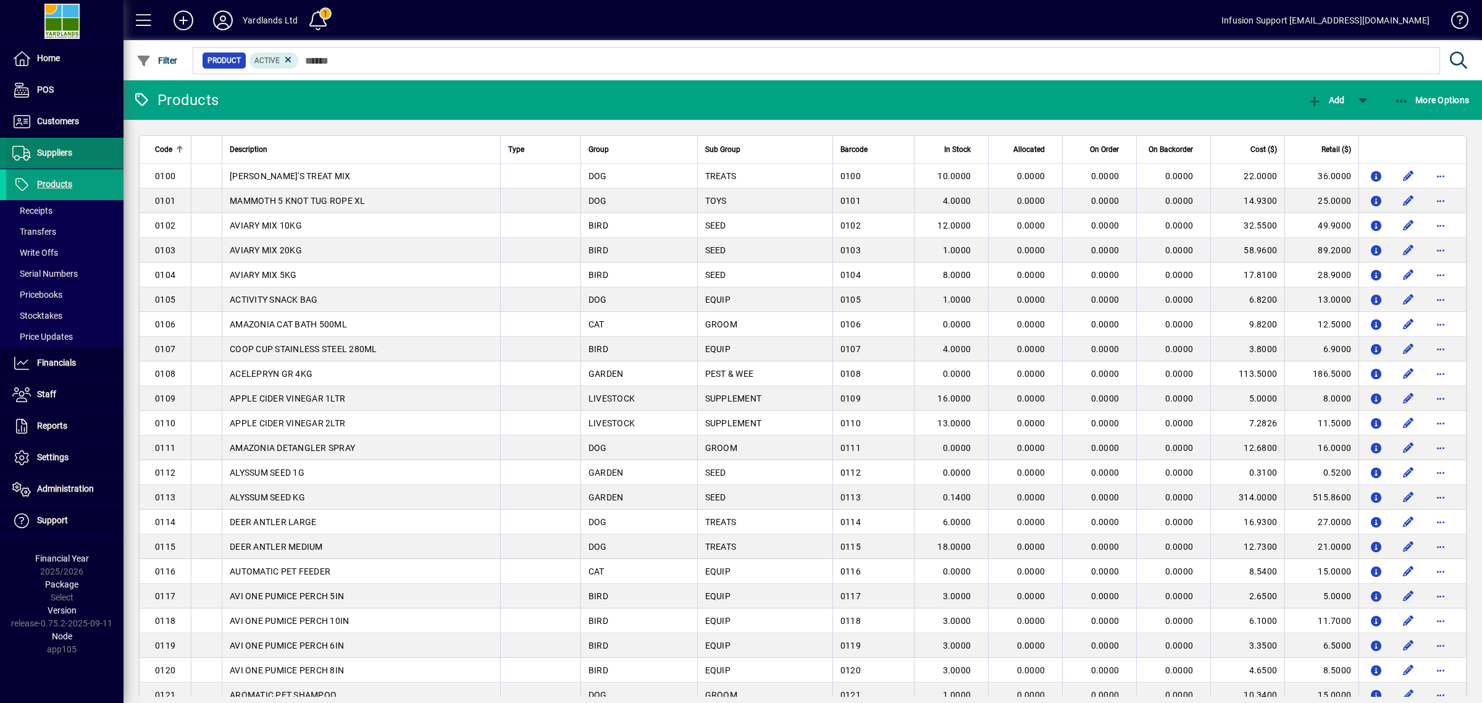
drag, startPoint x: 49, startPoint y: 122, endPoint x: 96, endPoint y: 159, distance: 59.8
click at [49, 122] on span "Customers" at bounding box center [58, 121] width 42 height 10
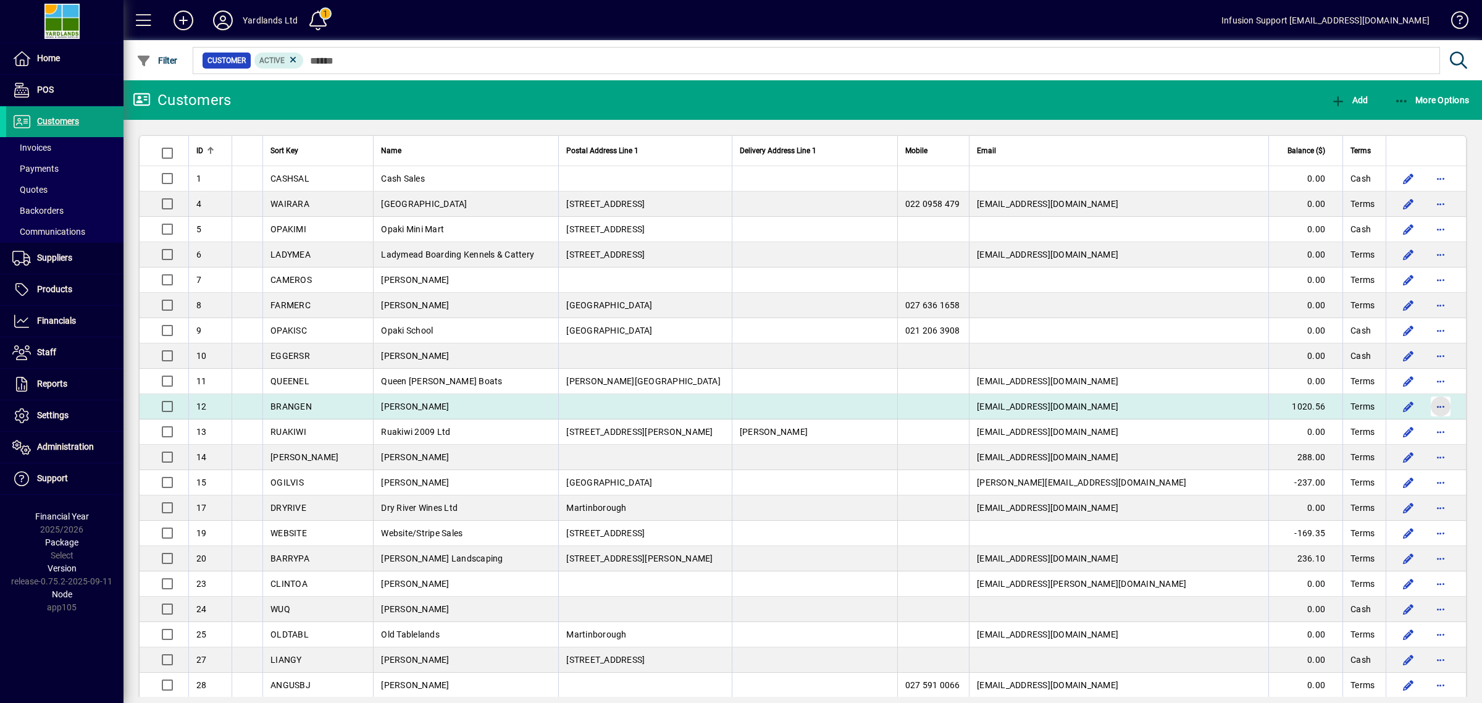
click at [1433, 401] on span "button" at bounding box center [1441, 407] width 30 height 30
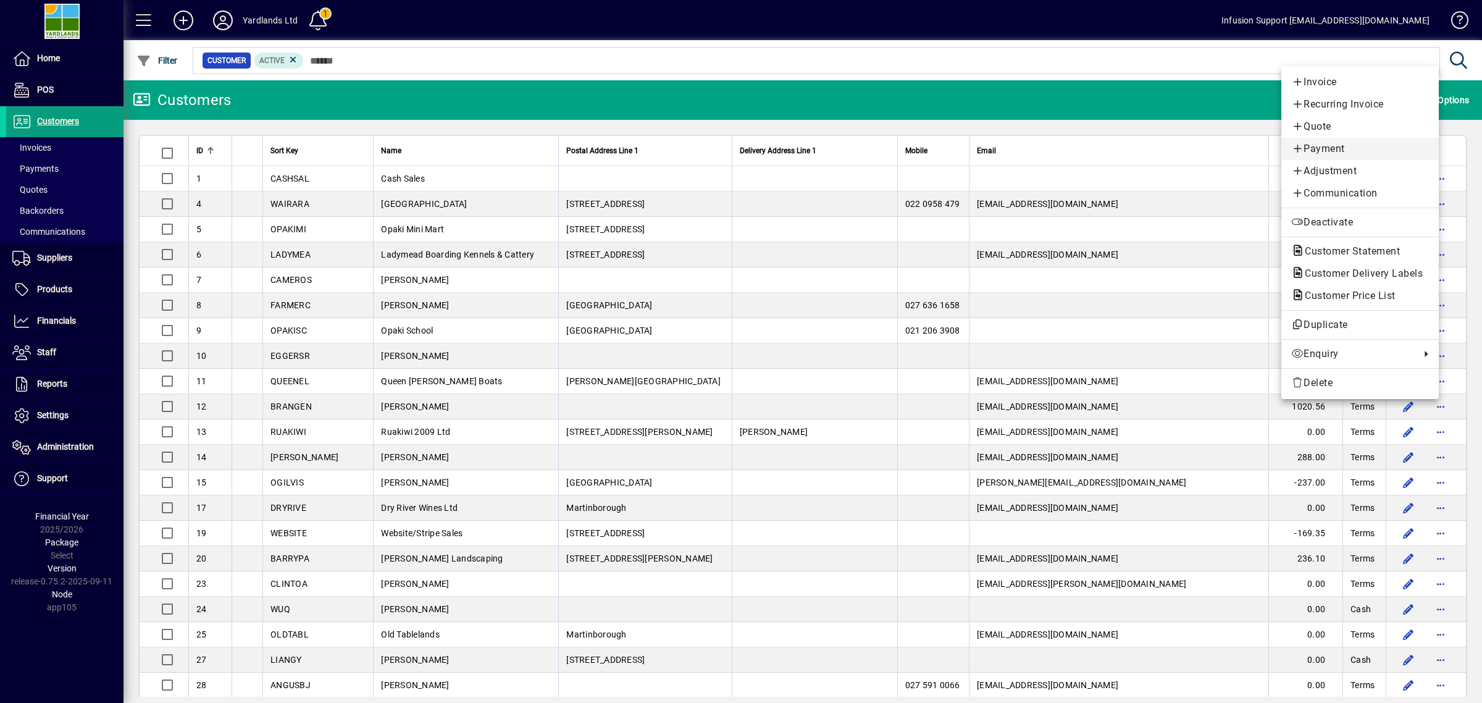
click at [1318, 149] on span "Payment" at bounding box center [1360, 148] width 138 height 15
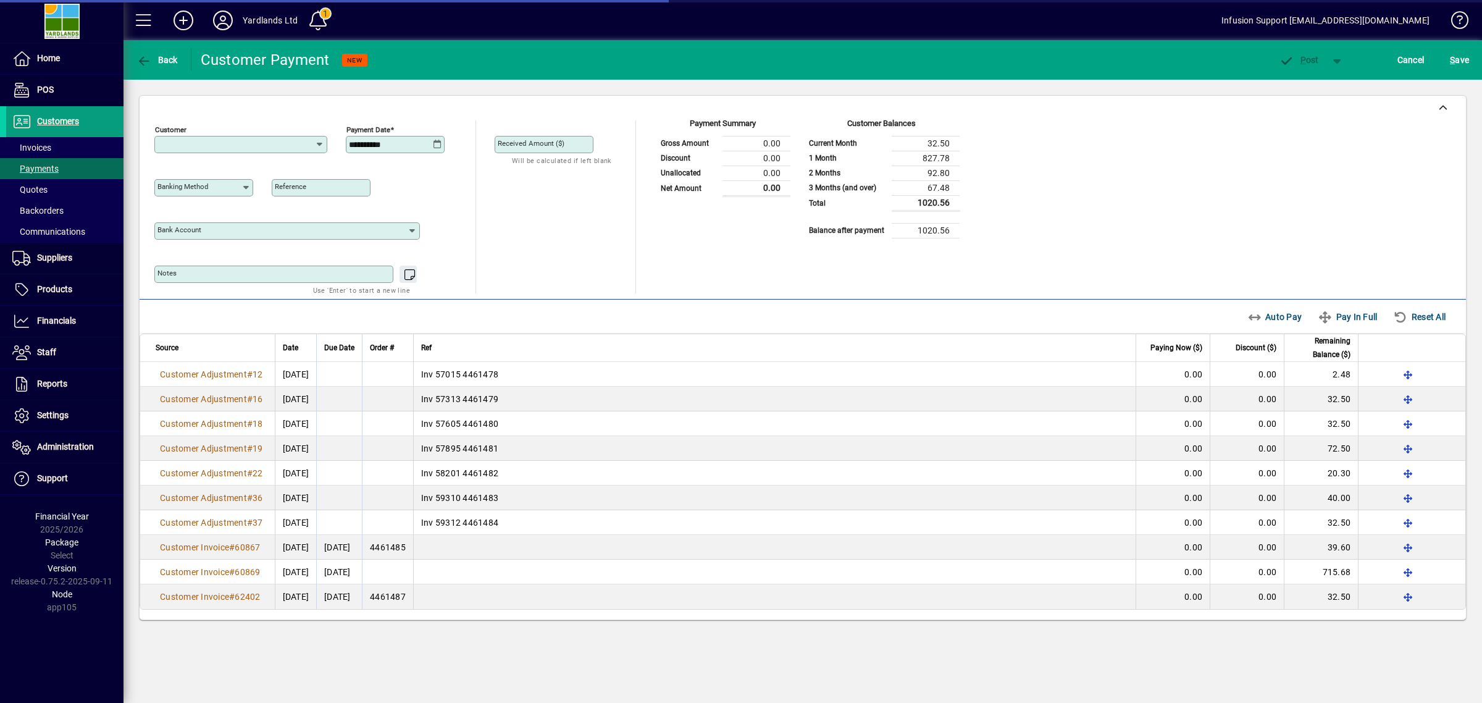
type input "**********"
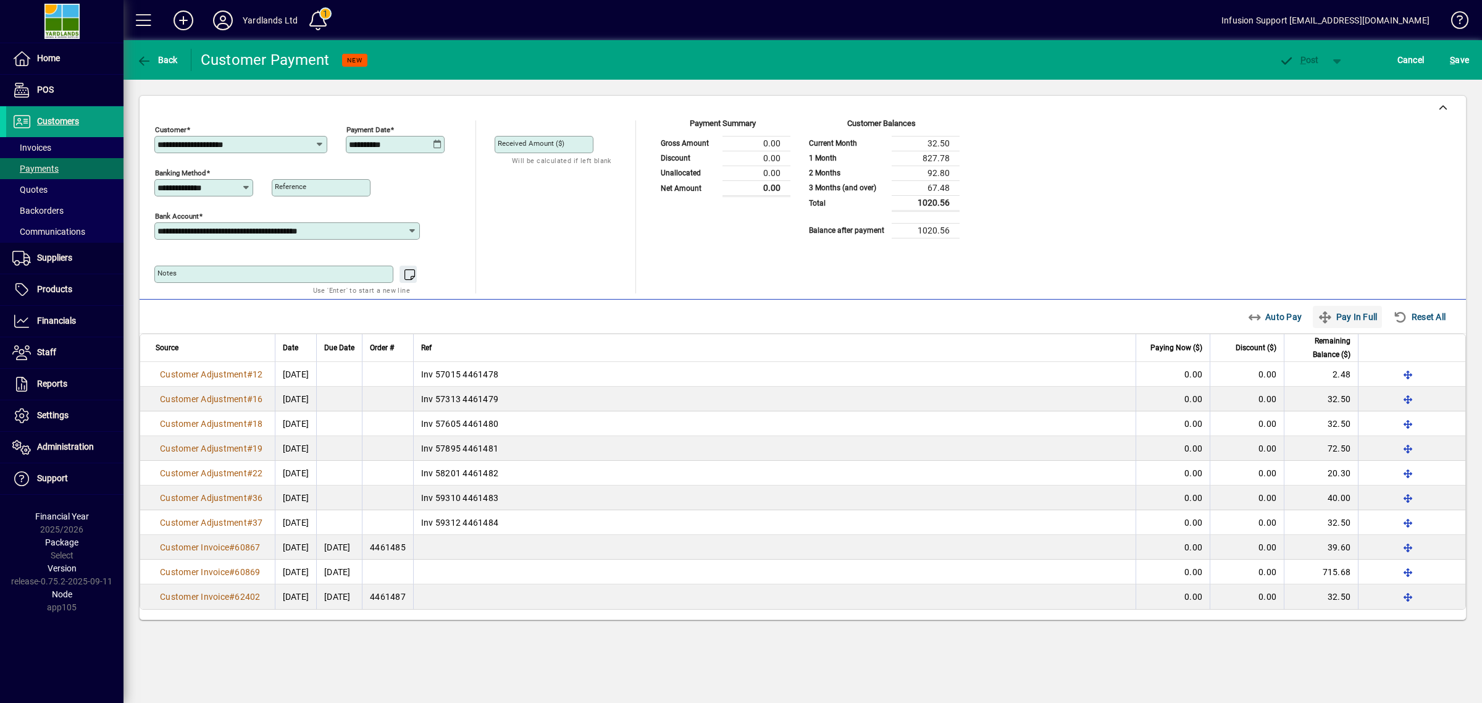
click at [1348, 317] on span "Pay In Full" at bounding box center [1347, 317] width 59 height 20
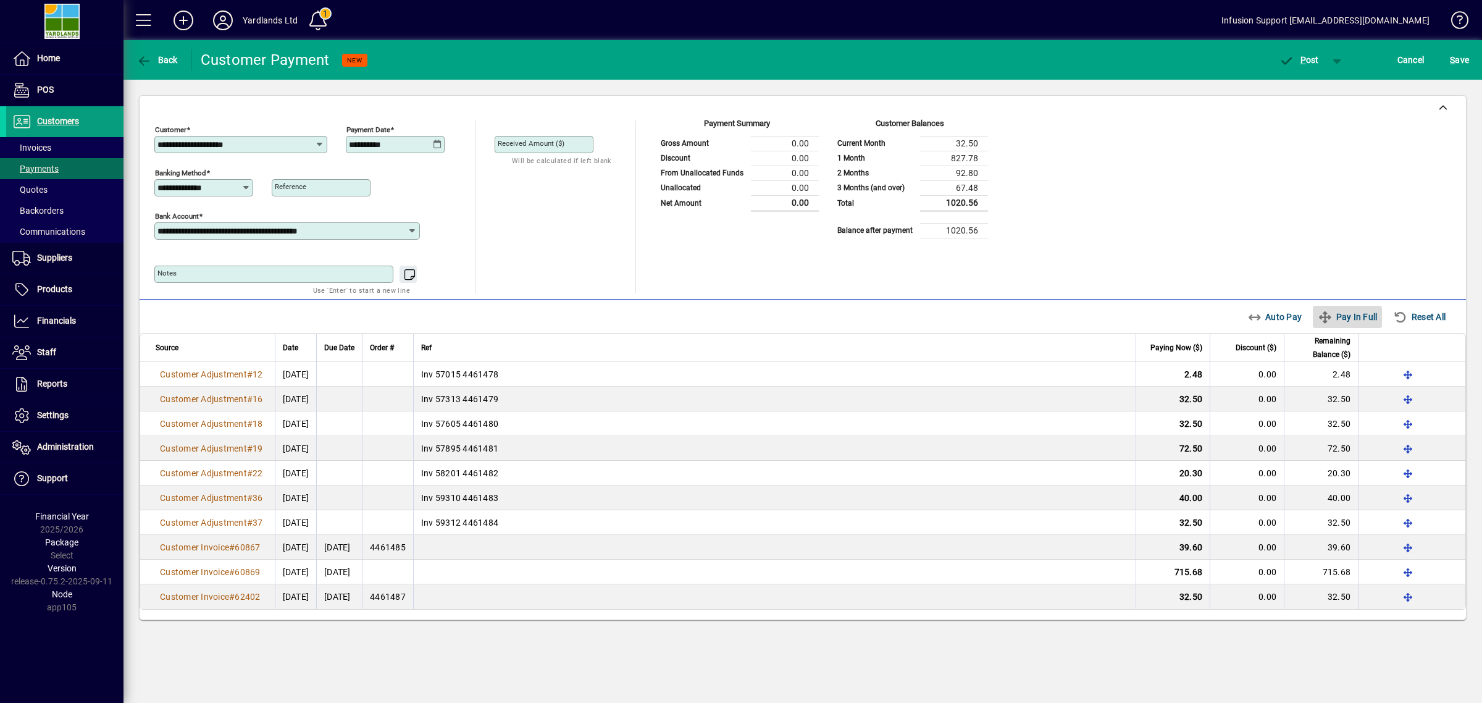
type input "****"
click at [718, 248] on div "Payment Summary Gross Amount 1020.56 Discount 0.00 From Unallocated Funds 0.00 …" at bounding box center [821, 206] width 333 height 173
click at [633, 225] on div "**********" at bounding box center [802, 206] width 1297 height 173
click at [218, 188] on input "**********" at bounding box center [199, 188] width 84 height 10
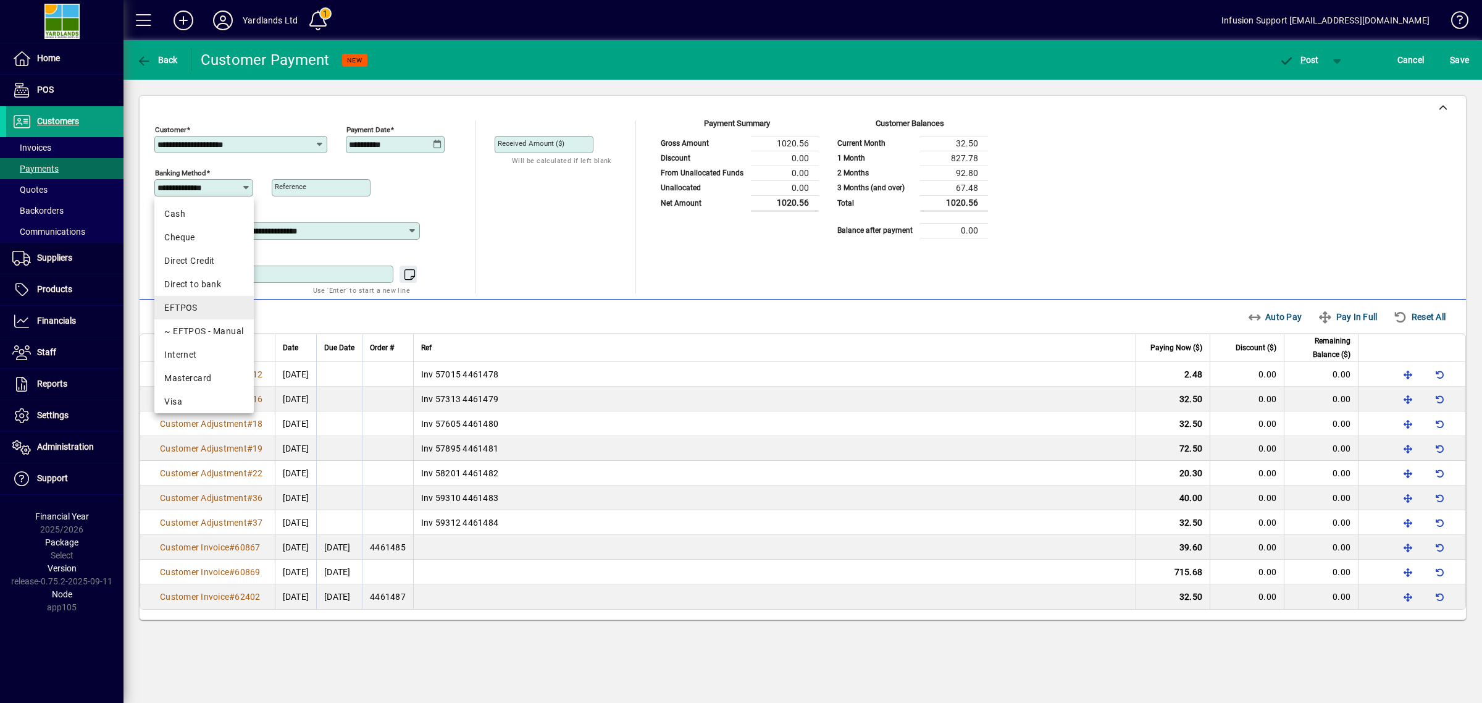
click at [180, 310] on div "EFTPOS" at bounding box center [203, 307] width 79 height 13
type input "******"
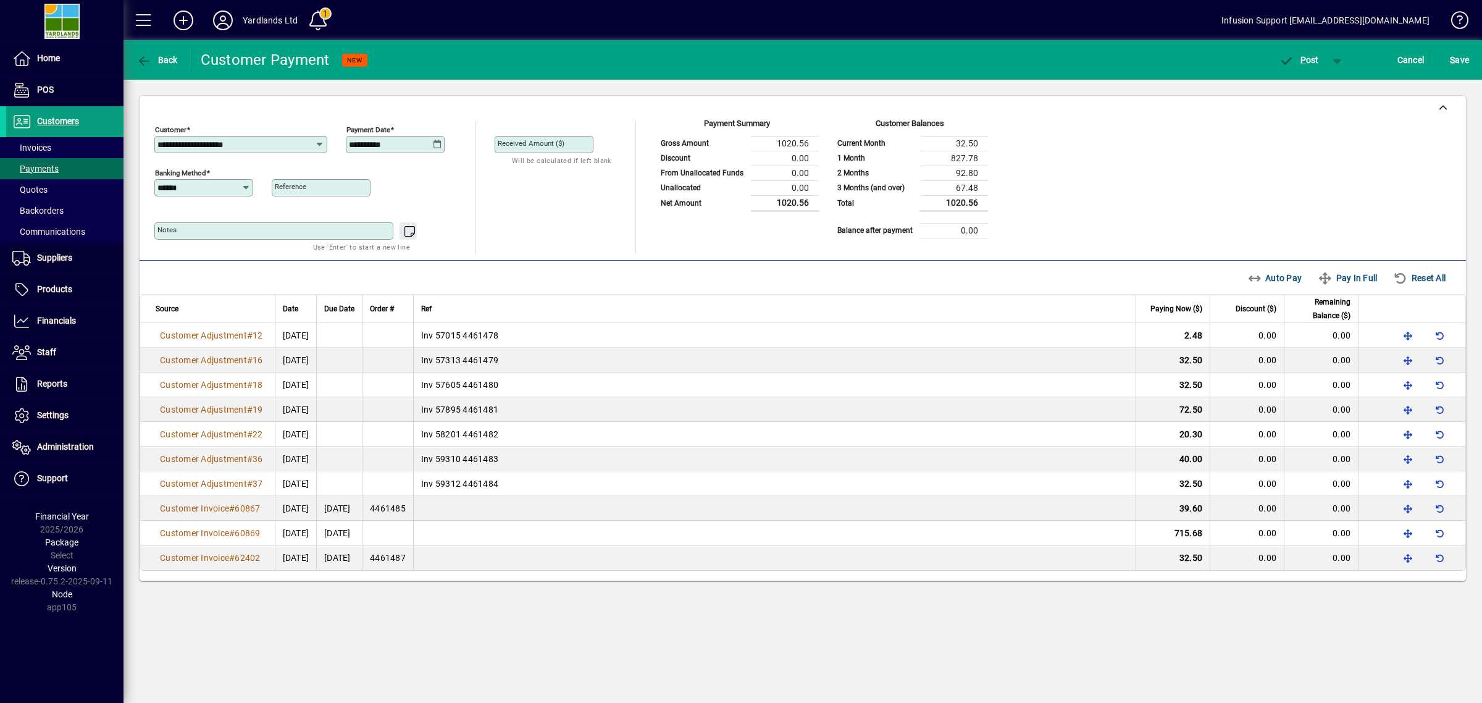
click at [621, 201] on div "Unallocated Funds ($) 0.00 Allocate ($) ****" at bounding box center [559, 214] width 128 height 82
click at [1227, 147] on div "**********" at bounding box center [802, 187] width 1297 height 134
click at [554, 643] on div "**********" at bounding box center [803, 371] width 1359 height 663
click at [61, 316] on span "Financials" at bounding box center [56, 321] width 39 height 10
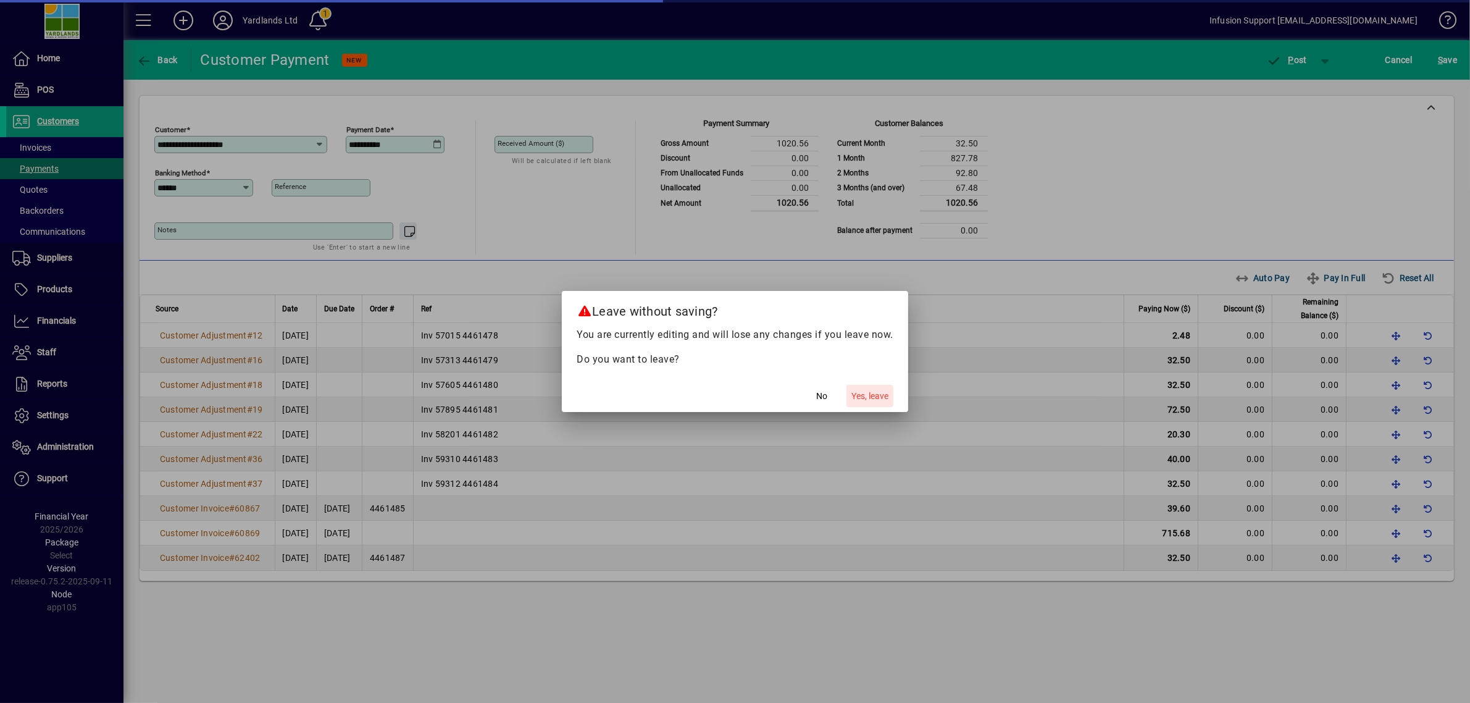
click at [873, 396] on span "Yes, leave" at bounding box center [870, 396] width 37 height 13
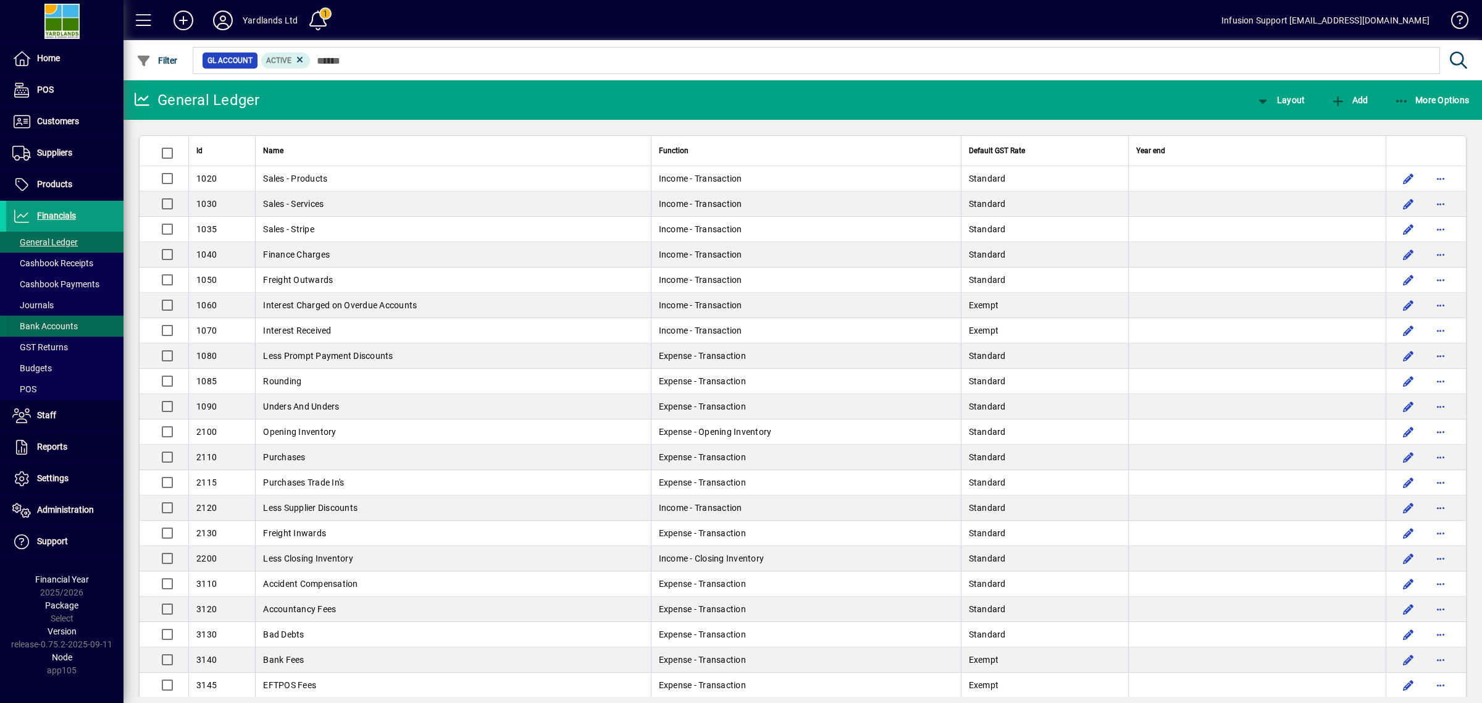
click at [51, 328] on span "Bank Accounts" at bounding box center [44, 326] width 65 height 10
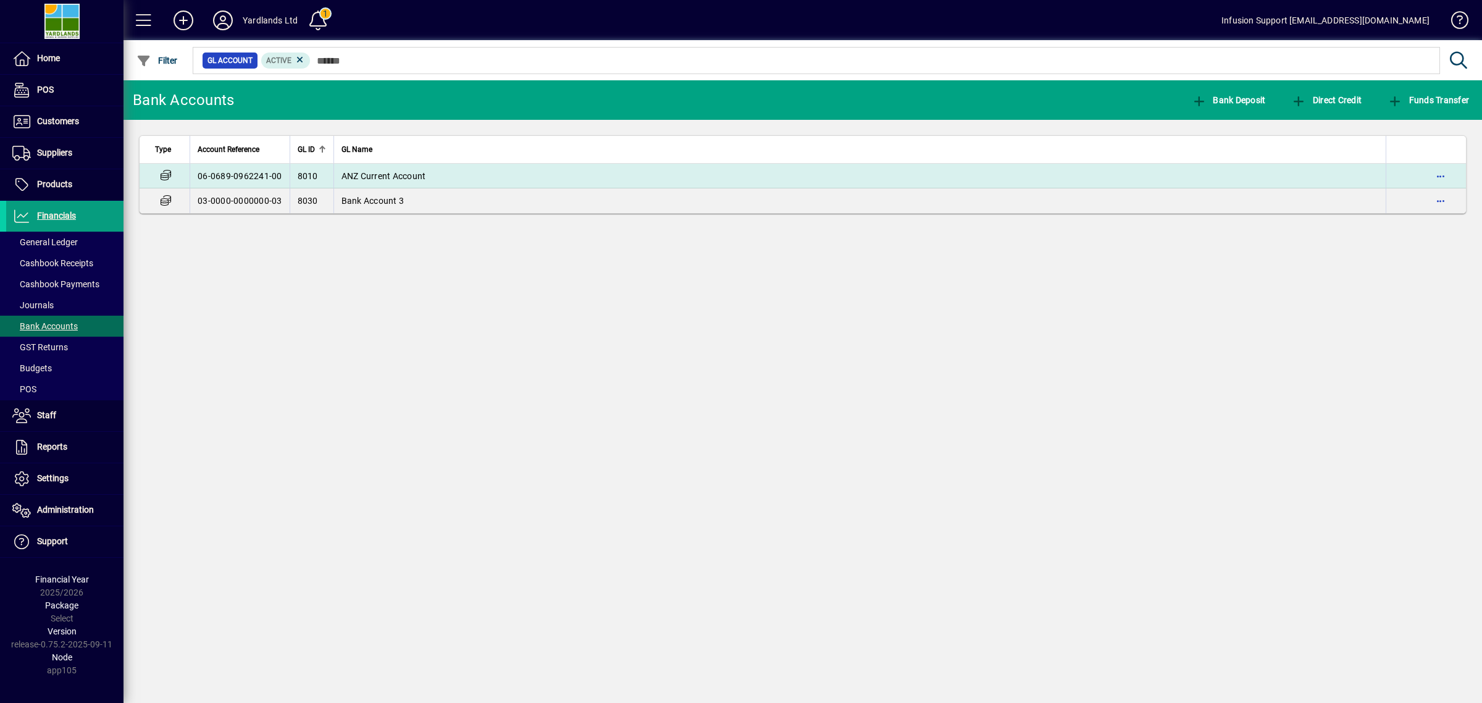
click at [396, 177] on span "ANZ Current Account" at bounding box center [383, 176] width 85 height 10
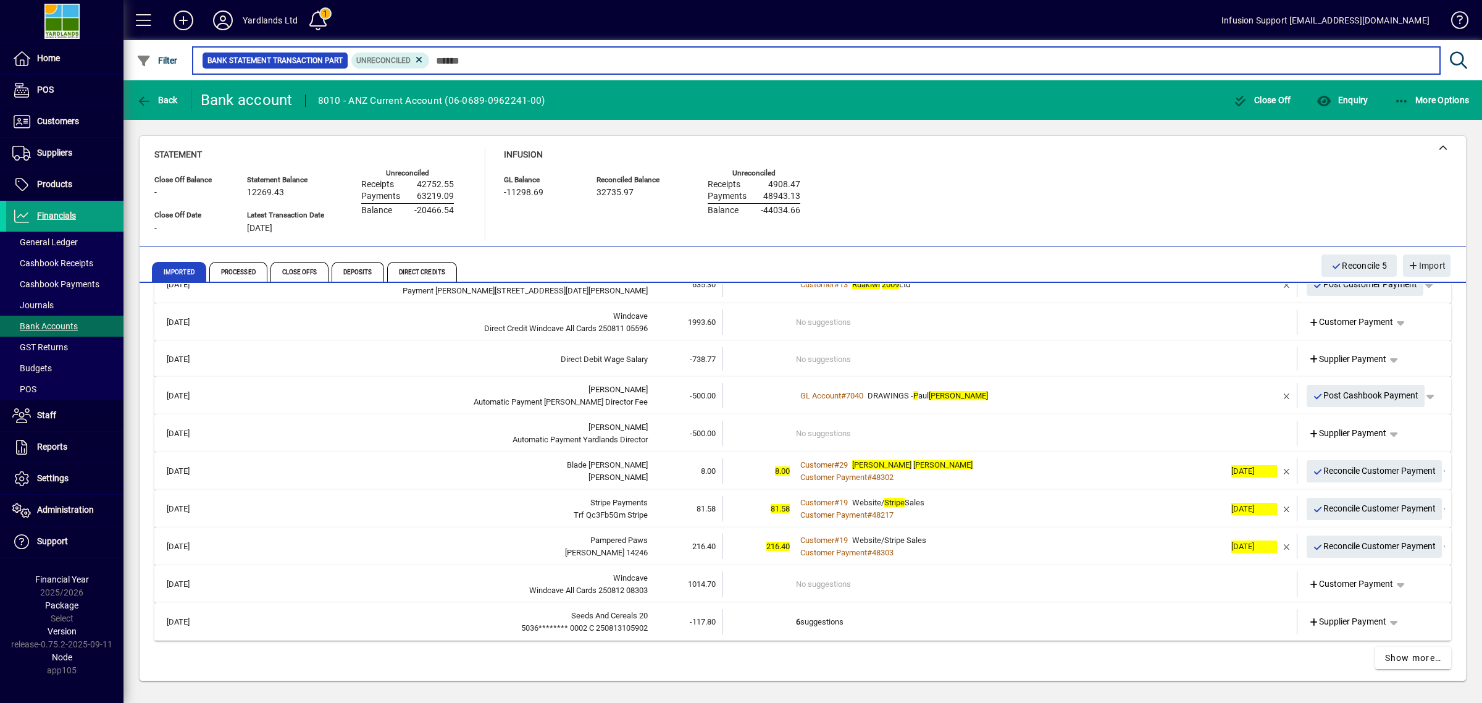
scroll to position [411, 0]
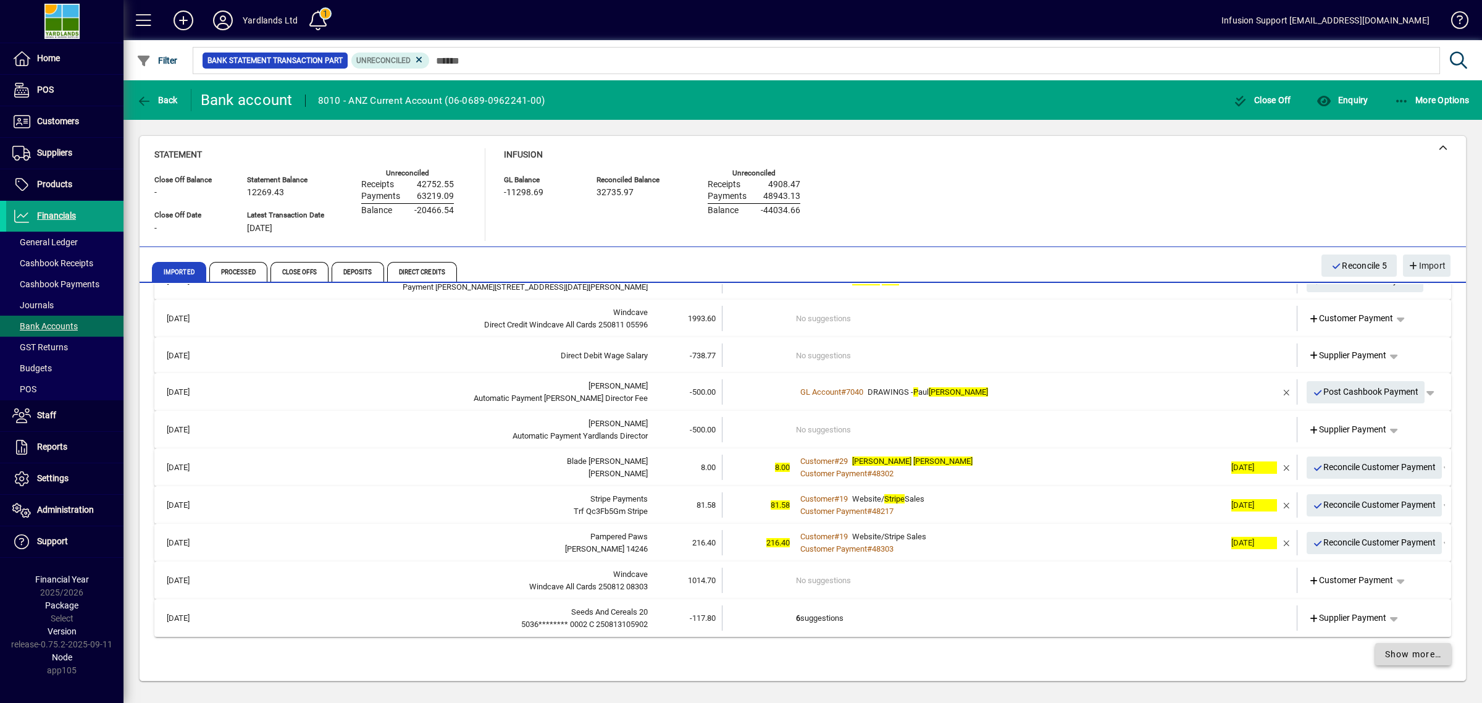
click at [1412, 650] on span "Show more…" at bounding box center [1413, 654] width 57 height 13
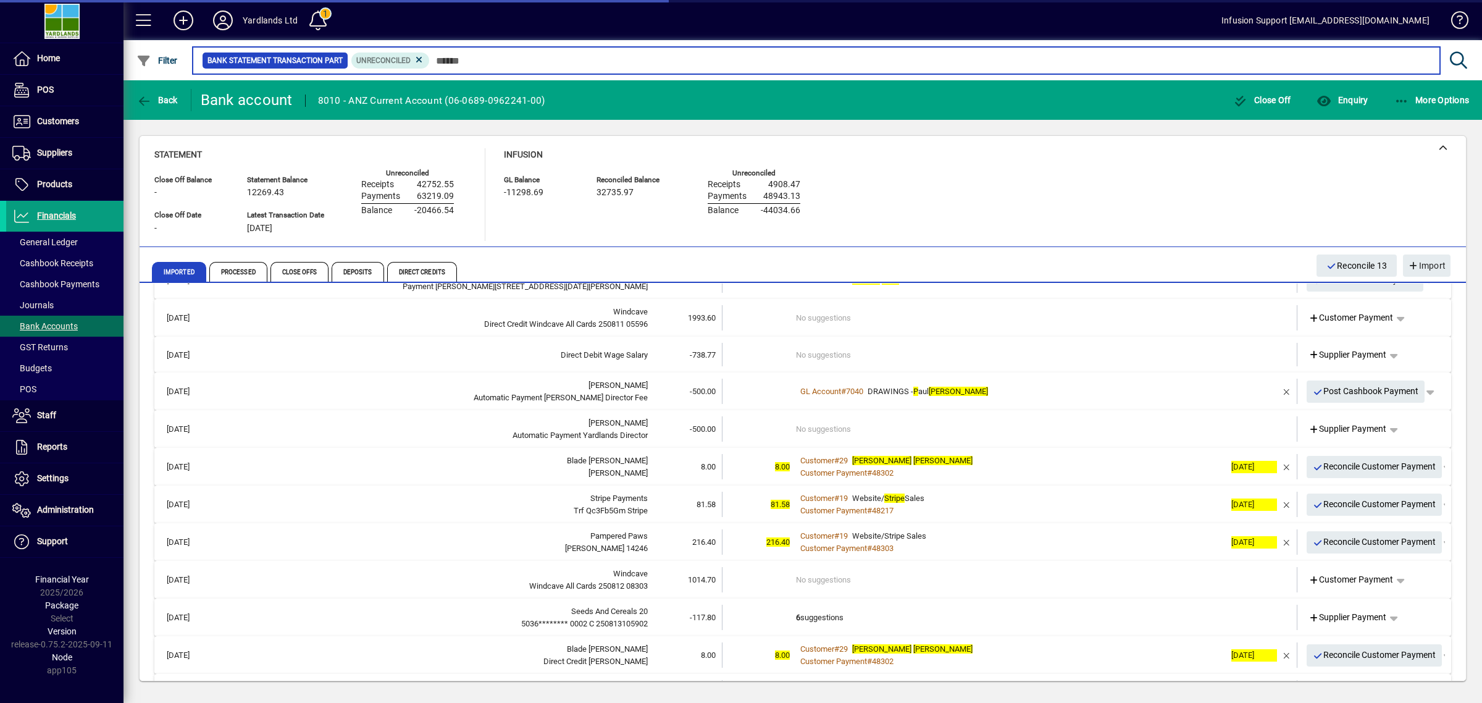
scroll to position [1165, 0]
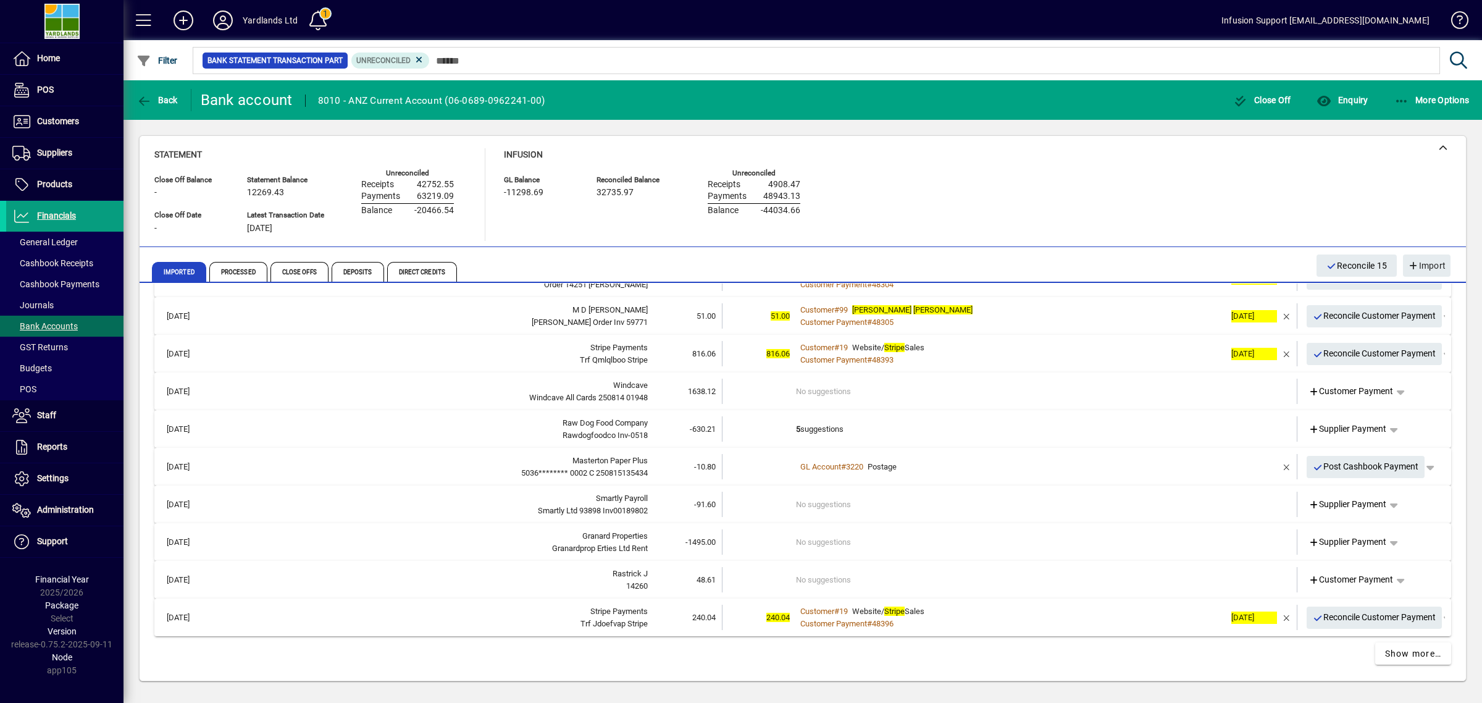
click at [541, 588] on div "14260" at bounding box center [433, 586] width 429 height 12
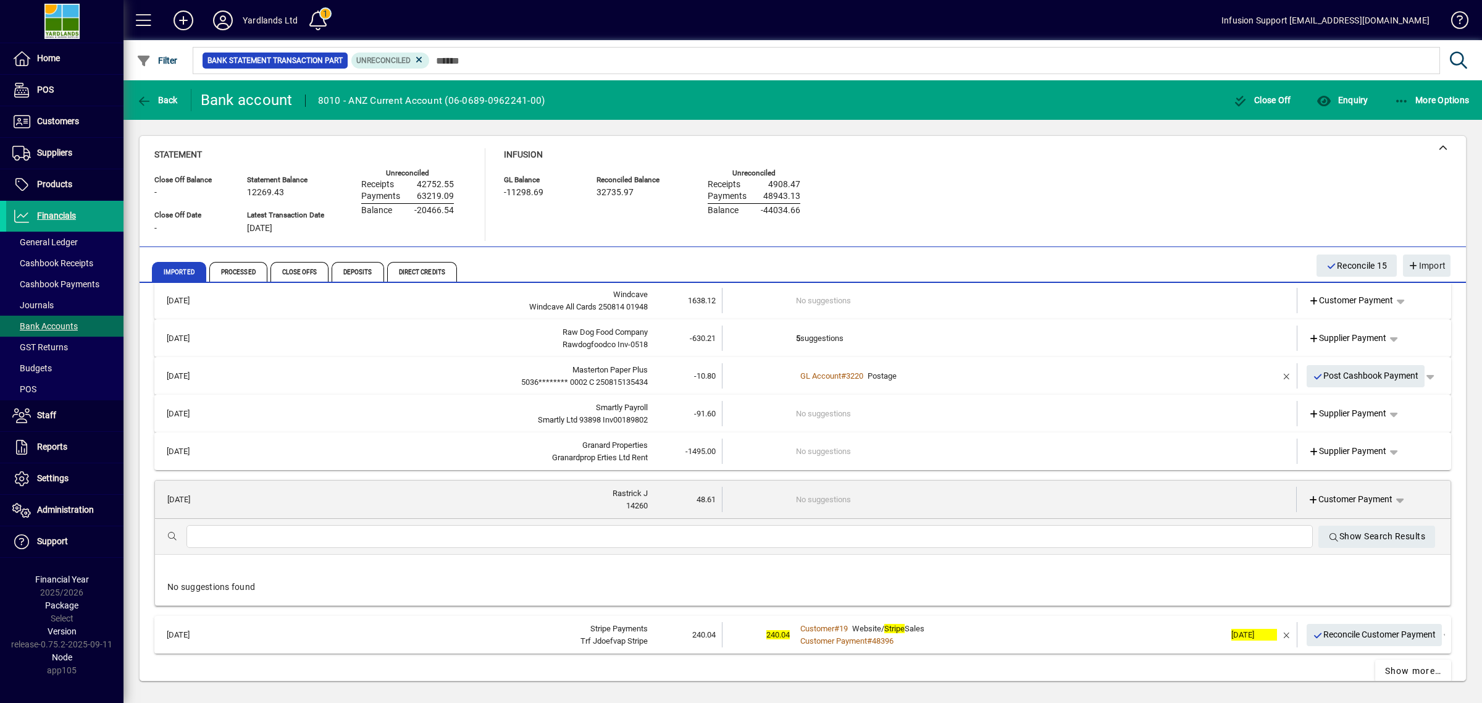
scroll to position [1273, 0]
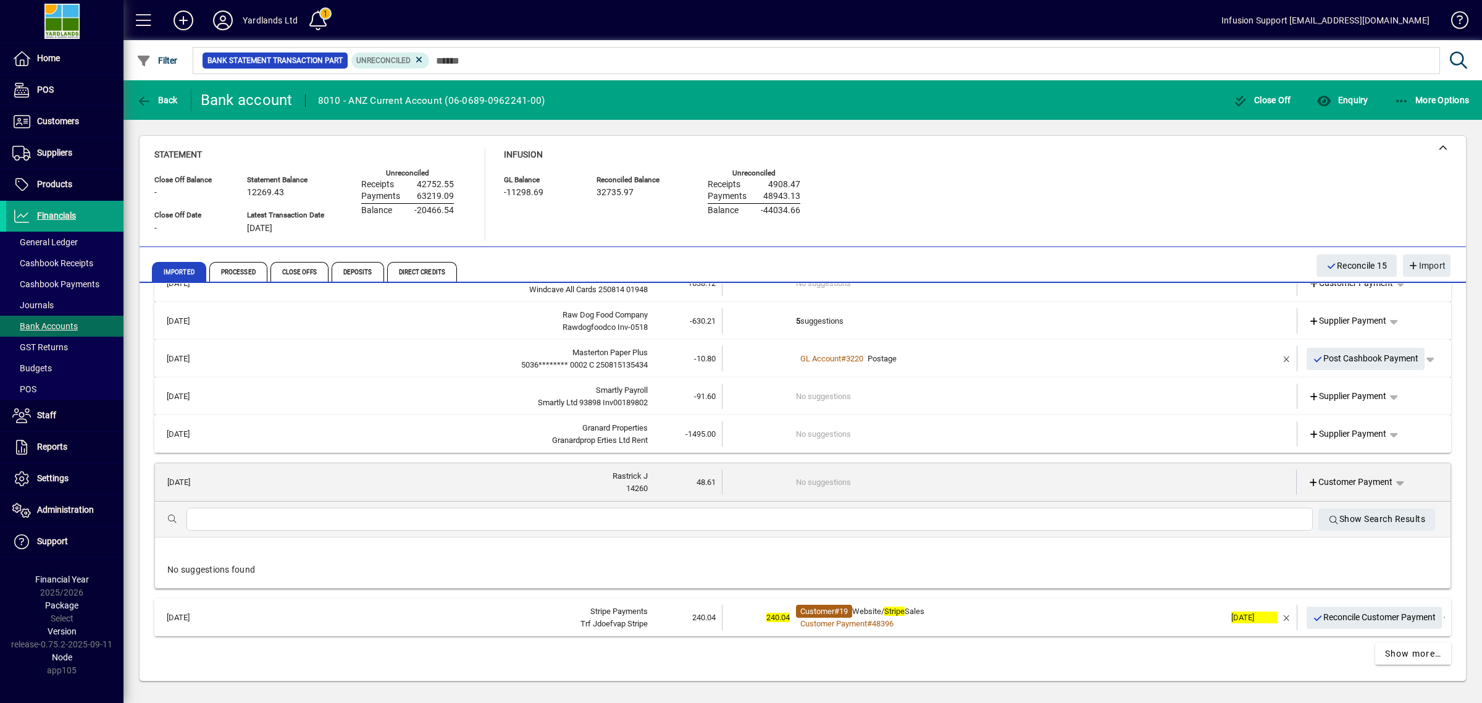
click at [825, 608] on span "Customer" at bounding box center [817, 610] width 34 height 9
click at [983, 190] on div "Statement Close Off Balance - Close Off Date - Statement Balance 12269.43 Lates…" at bounding box center [802, 194] width 1297 height 93
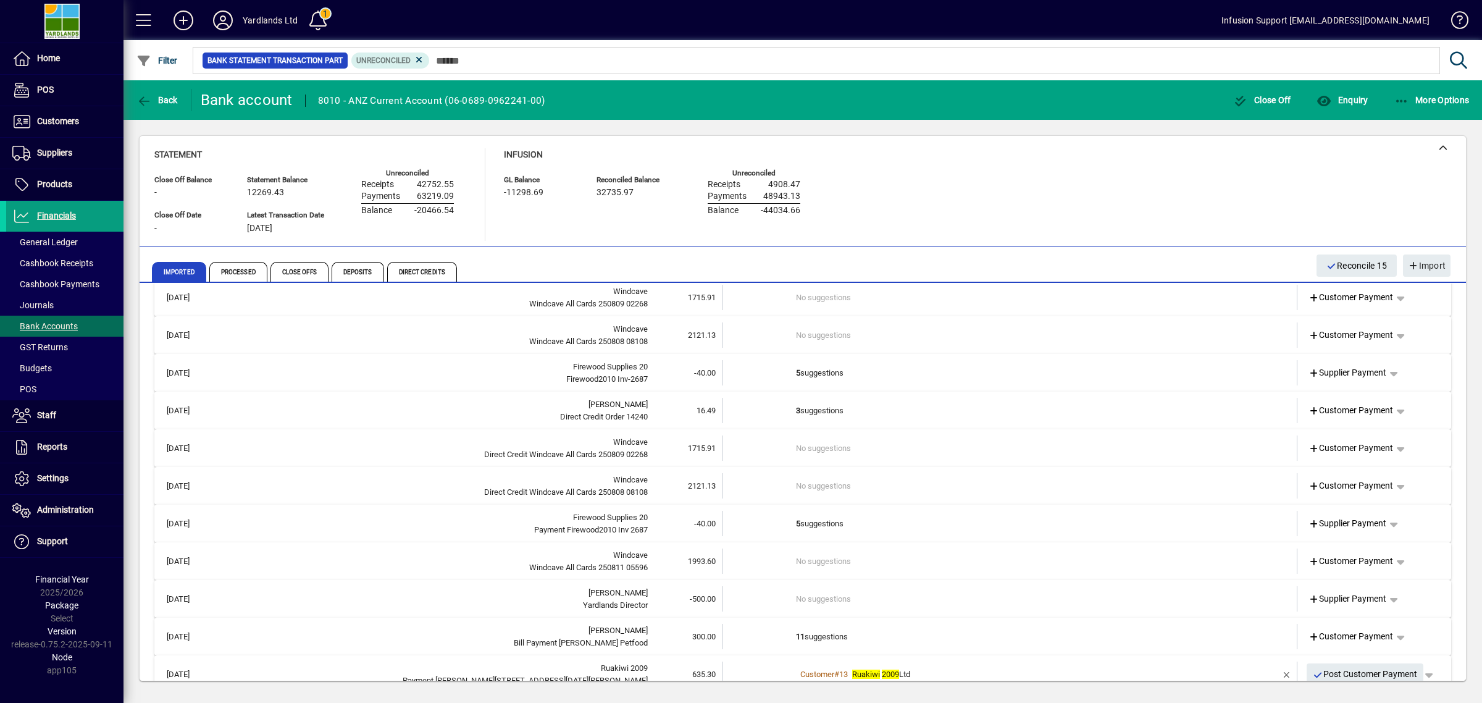
scroll to position [0, 0]
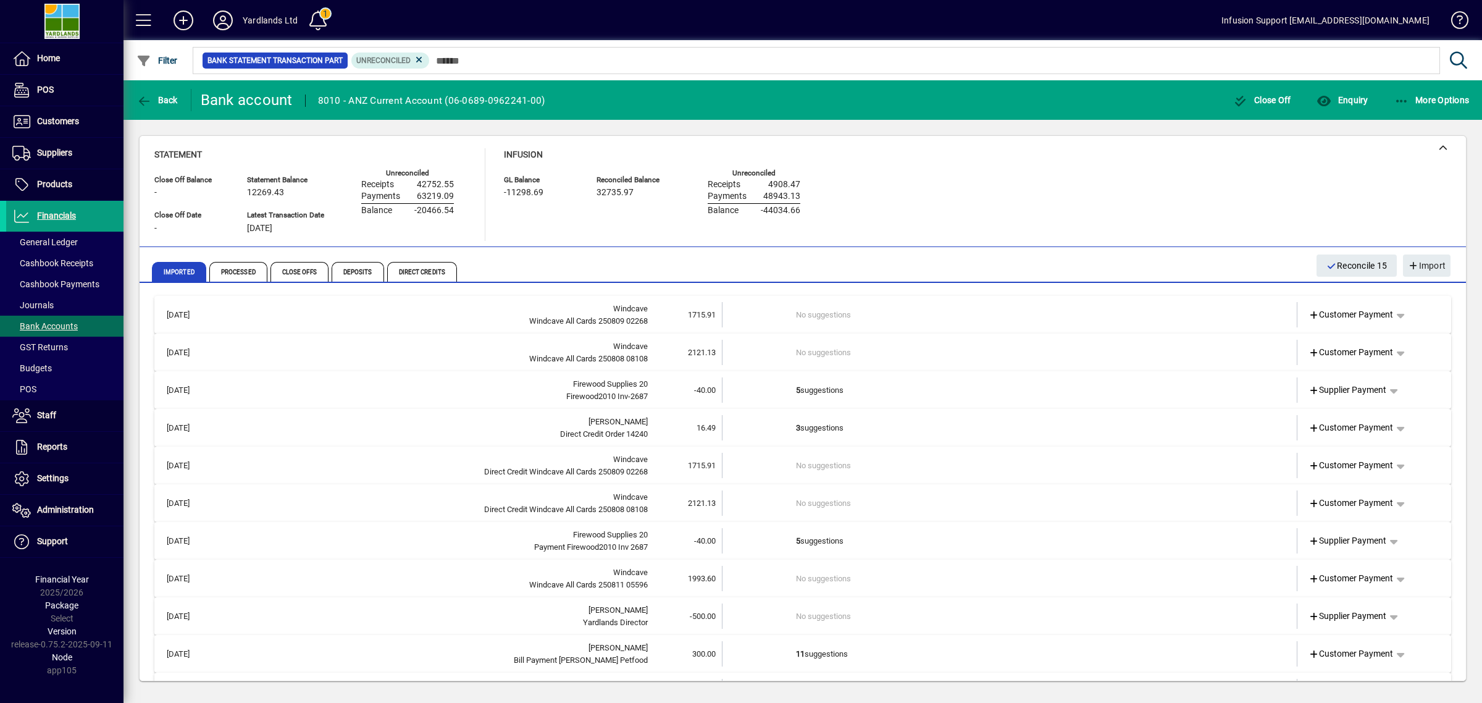
drag, startPoint x: 939, startPoint y: 186, endPoint x: 915, endPoint y: 207, distance: 32.8
click at [939, 186] on div "Statement Close Off Balance - Close Off Date - Statement Balance 12269.43 Lates…" at bounding box center [802, 194] width 1297 height 93
click at [594, 309] on div "Windcave" at bounding box center [433, 309] width 429 height 12
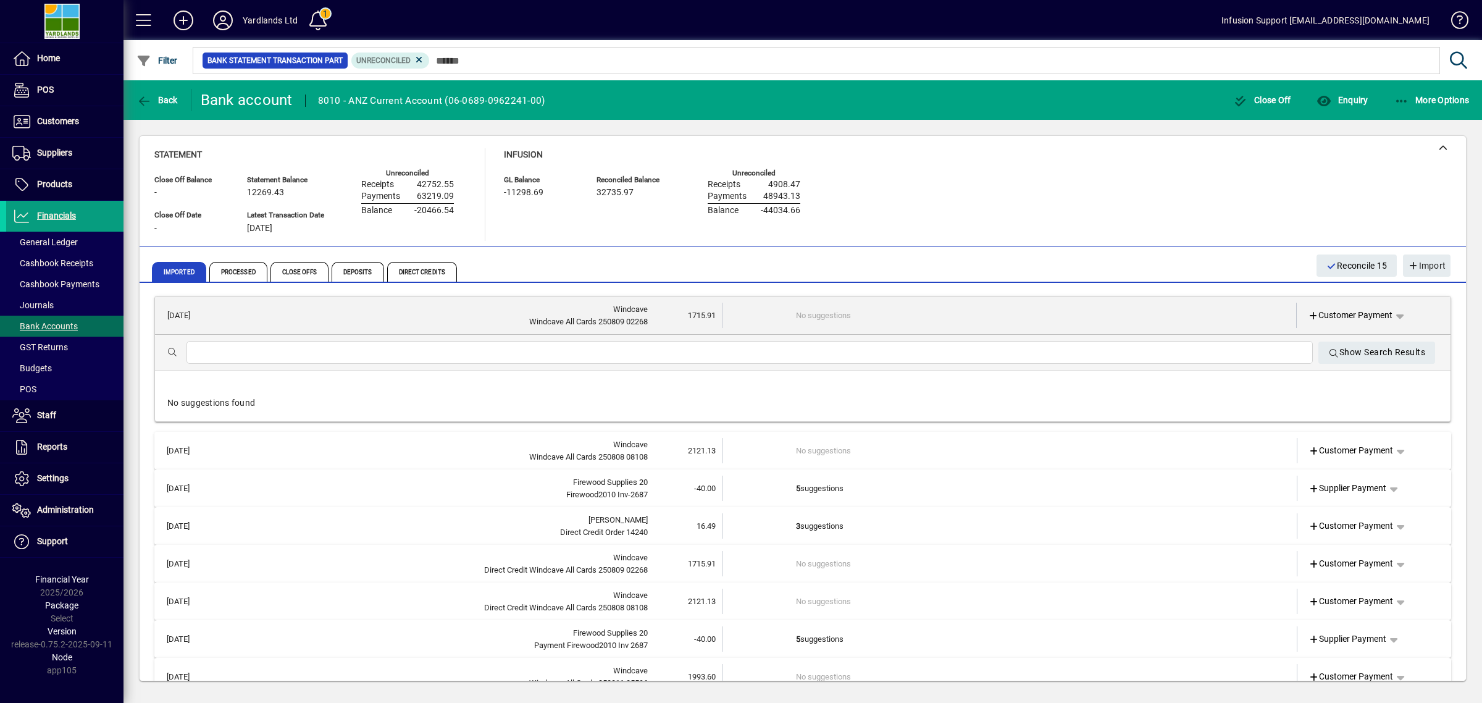
drag, startPoint x: 1195, startPoint y: 179, endPoint x: 1183, endPoint y: 181, distance: 11.9
click at [1192, 180] on div "Statement Close Off Balance - Close Off Date - Statement Balance 12269.43 Lates…" at bounding box center [802, 194] width 1297 height 93
click at [1018, 174] on div "Statement Close Off Balance - Close Off Date - Statement Balance 12269.43 Lates…" at bounding box center [802, 194] width 1297 height 93
click at [952, 199] on div "Statement Close Off Balance - Close Off Date - Statement Balance 12269.43 Lates…" at bounding box center [802, 194] width 1297 height 93
drag, startPoint x: 761, startPoint y: 304, endPoint x: 865, endPoint y: 314, distance: 104.8
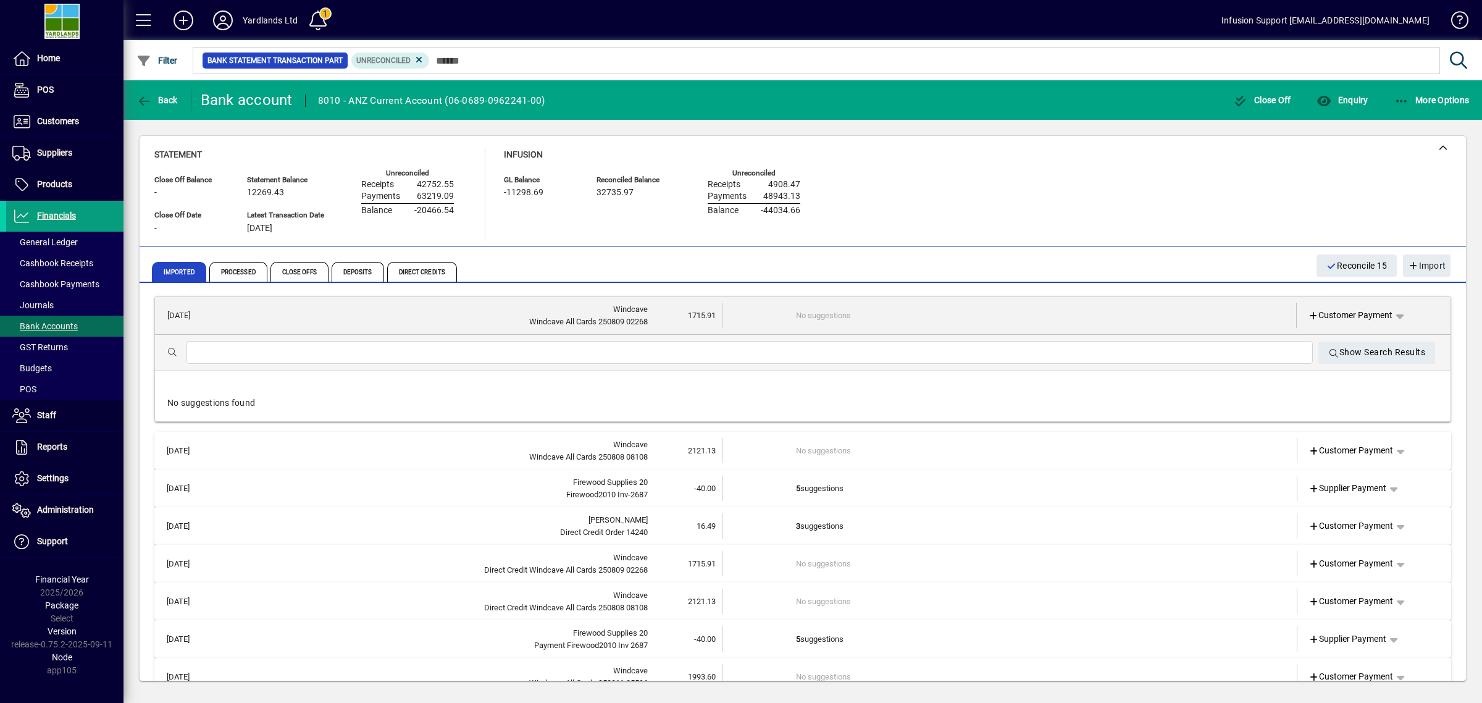
click at [761, 304] on td at bounding box center [759, 315] width 74 height 25
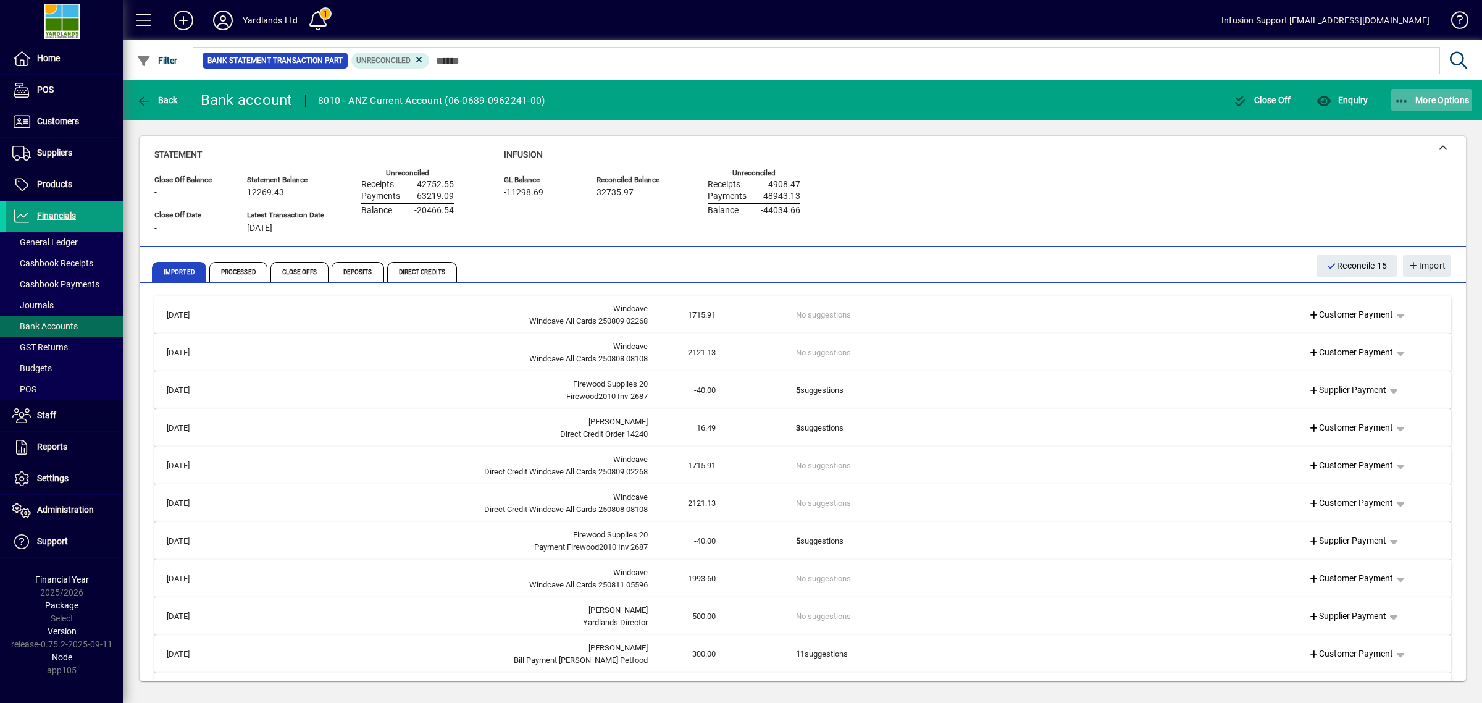
click at [1425, 99] on span "More Options" at bounding box center [1431, 100] width 75 height 10
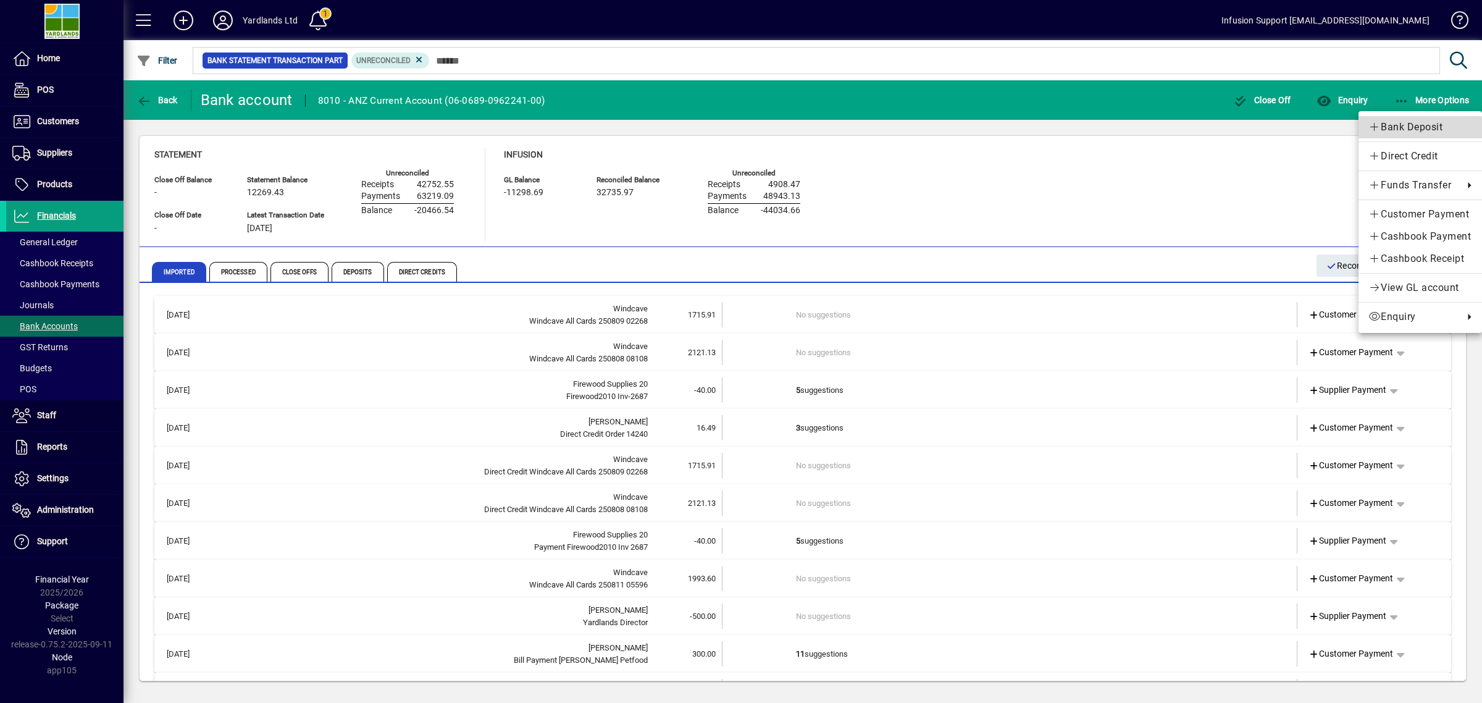
click at [1401, 122] on span "Bank Deposit" at bounding box center [1420, 127] width 104 height 15
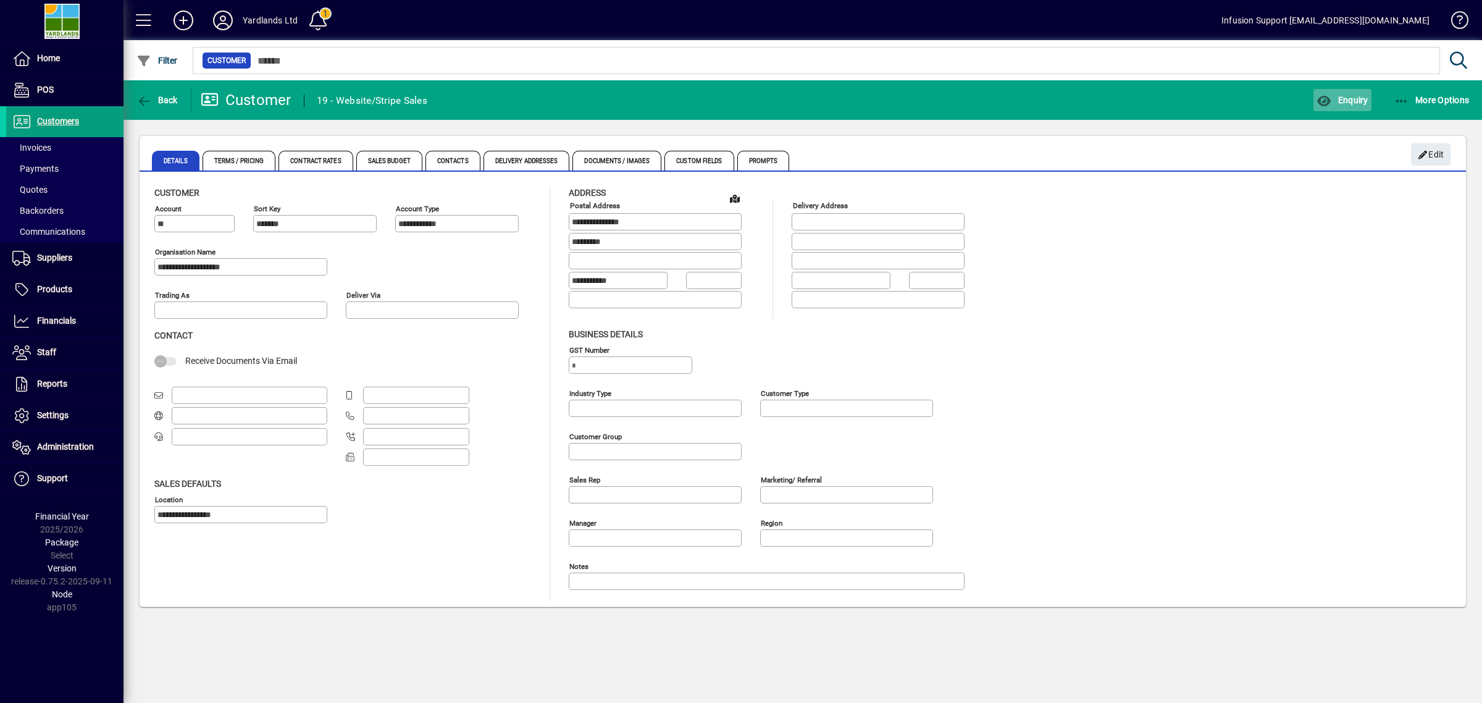
click at [1346, 91] on span "button" at bounding box center [1341, 100] width 57 height 30
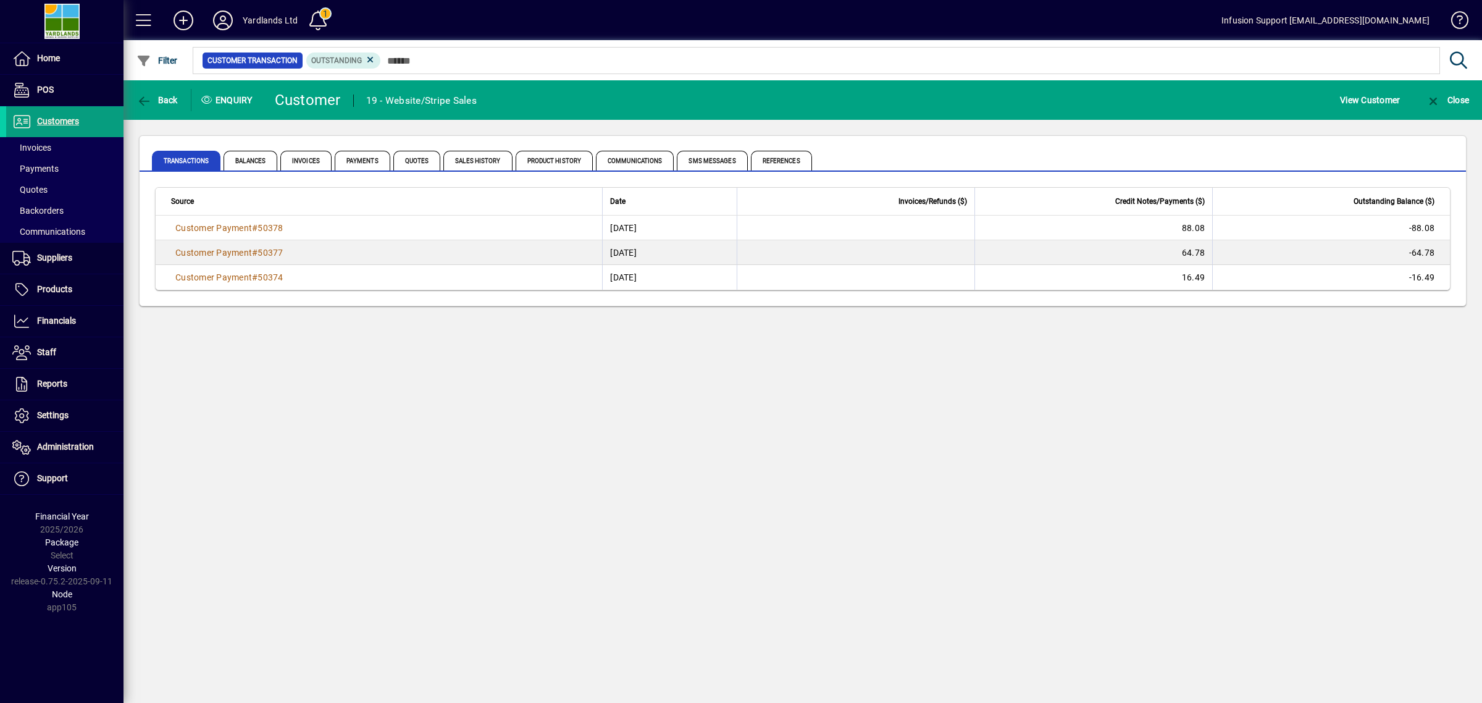
drag, startPoint x: 290, startPoint y: 430, endPoint x: 284, endPoint y: 432, distance: 6.4
click at [290, 431] on div "Back Enquiry Customer 19 - Website/Stripe Sales View Customer Close Transaction…" at bounding box center [803, 391] width 1359 height 622
drag, startPoint x: 588, startPoint y: 451, endPoint x: 560, endPoint y: 423, distance: 39.7
click at [567, 427] on div "Back Enquiry Customer 19 - Website/Stripe Sales View Customer Close Transaction…" at bounding box center [803, 391] width 1359 height 622
click at [69, 322] on span "Financials" at bounding box center [56, 321] width 39 height 10
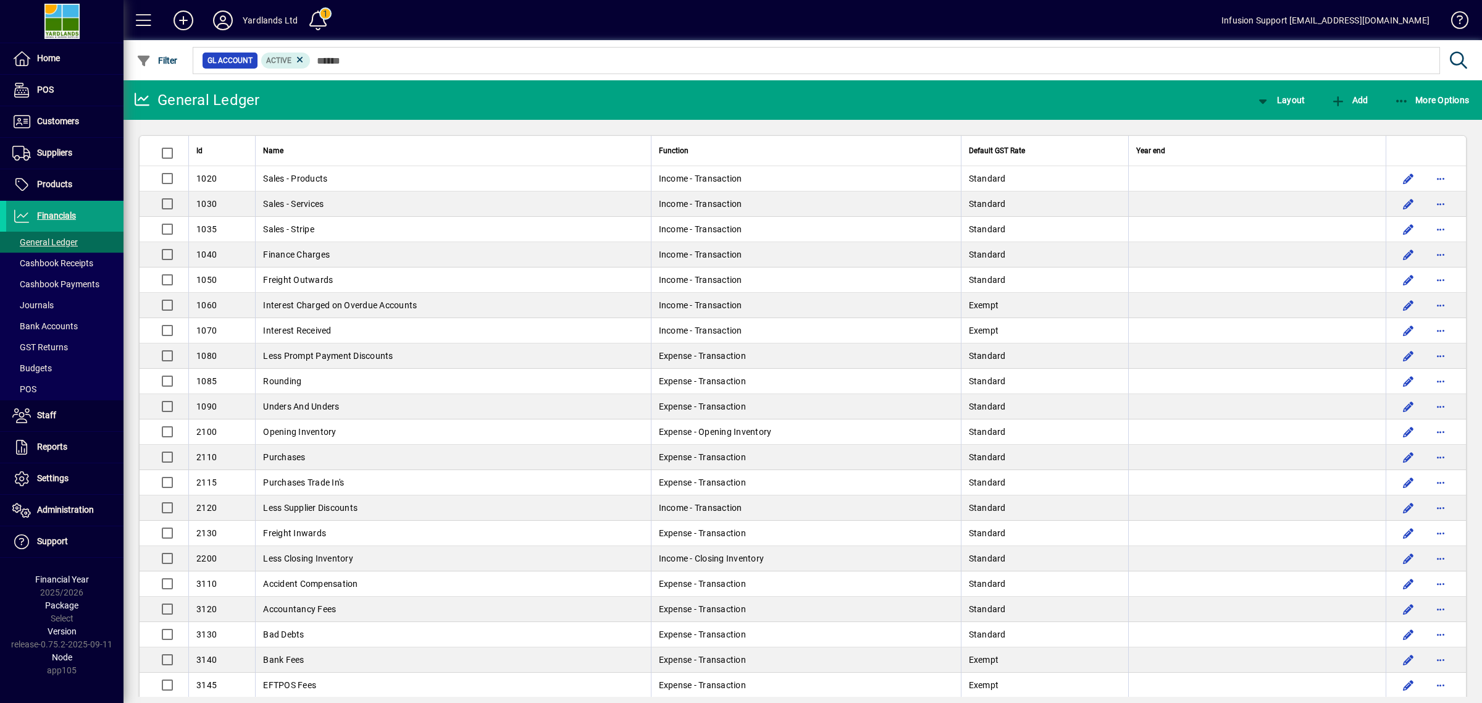
click at [51, 322] on span "Bank Accounts" at bounding box center [44, 326] width 65 height 10
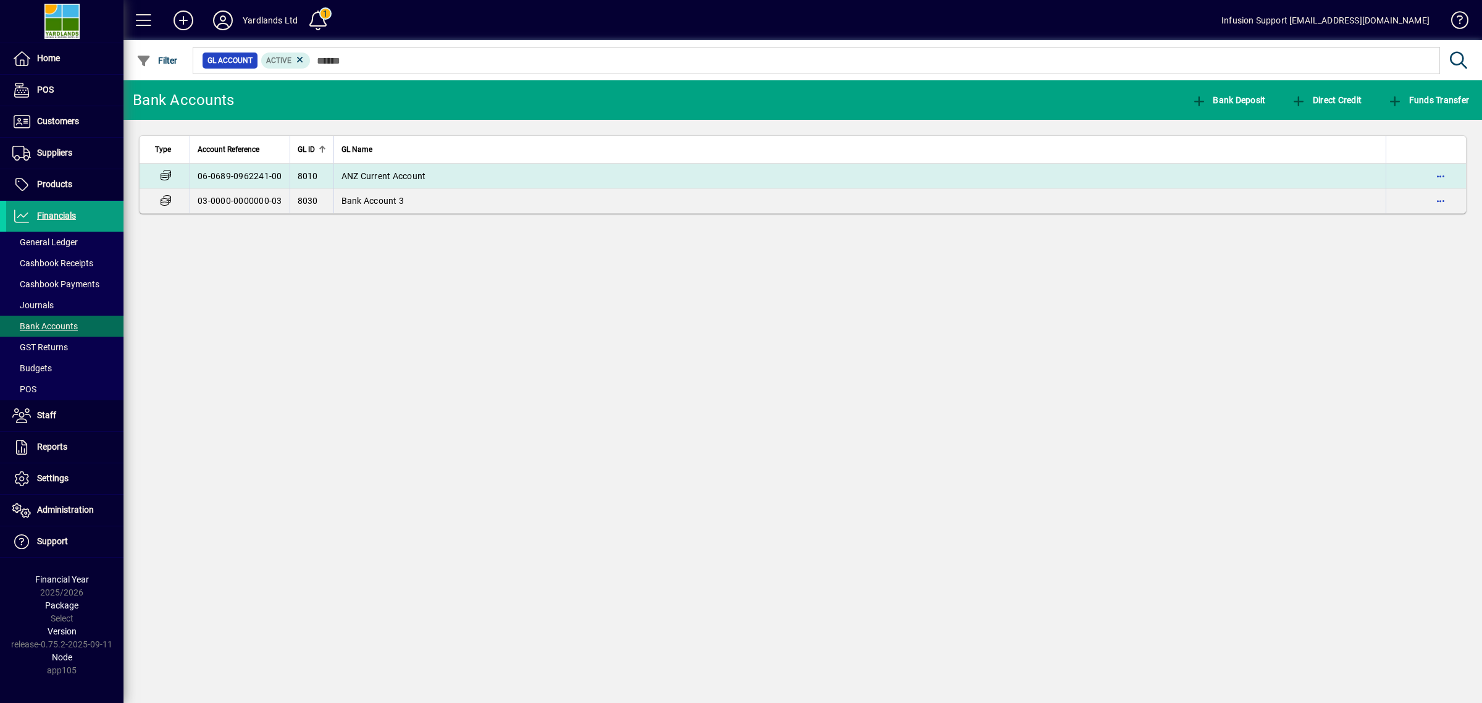
click at [482, 169] on td "ANZ Current Account" at bounding box center [859, 176] width 1053 height 25
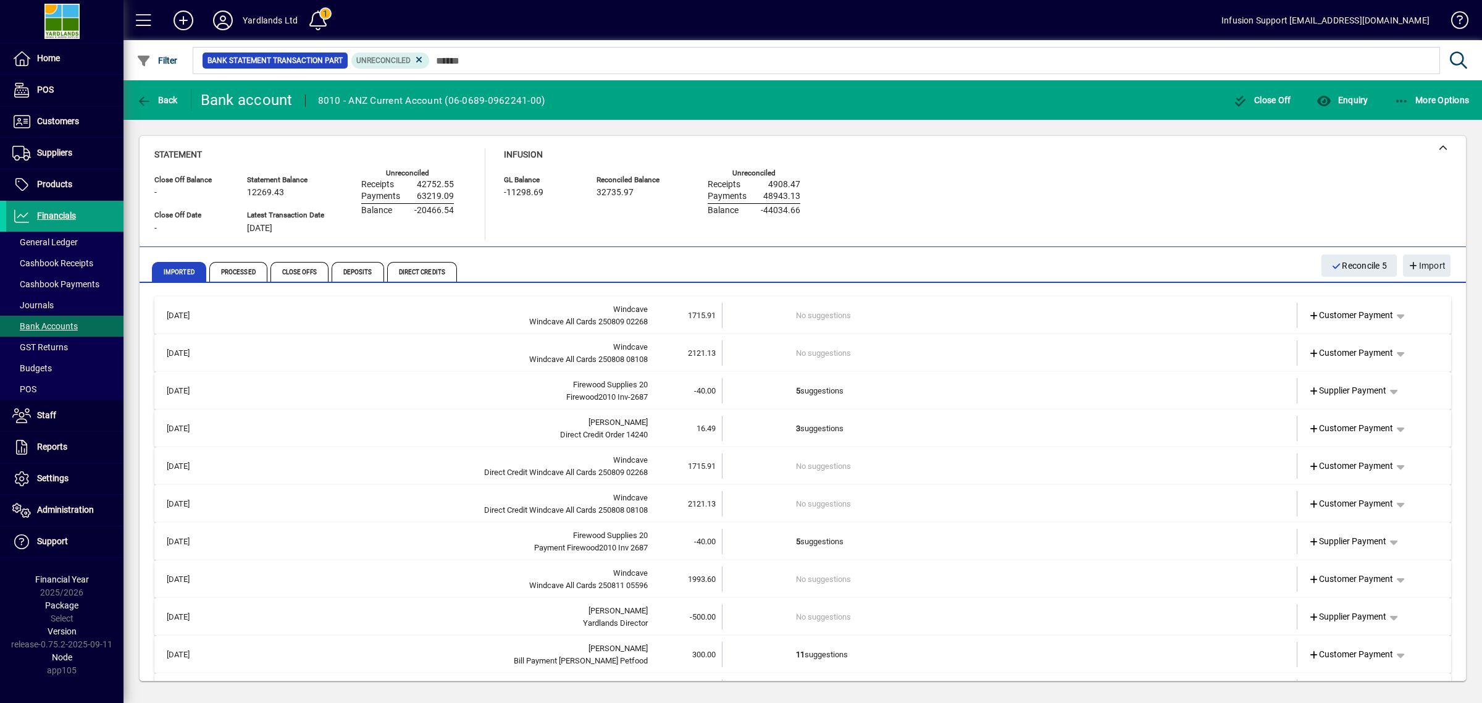
click at [714, 394] on td "-40.00" at bounding box center [685, 390] width 74 height 25
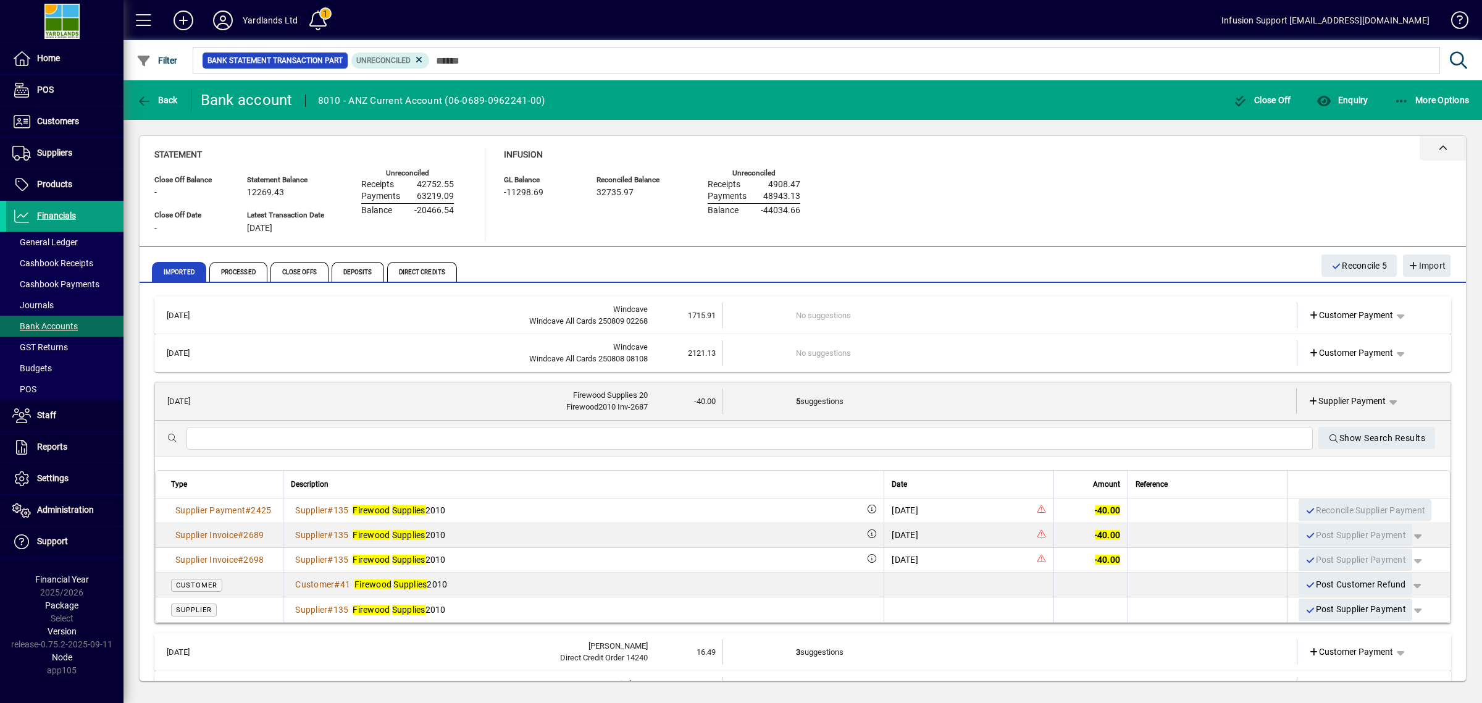
click at [1032, 156] on div at bounding box center [803, 148] width 1326 height 25
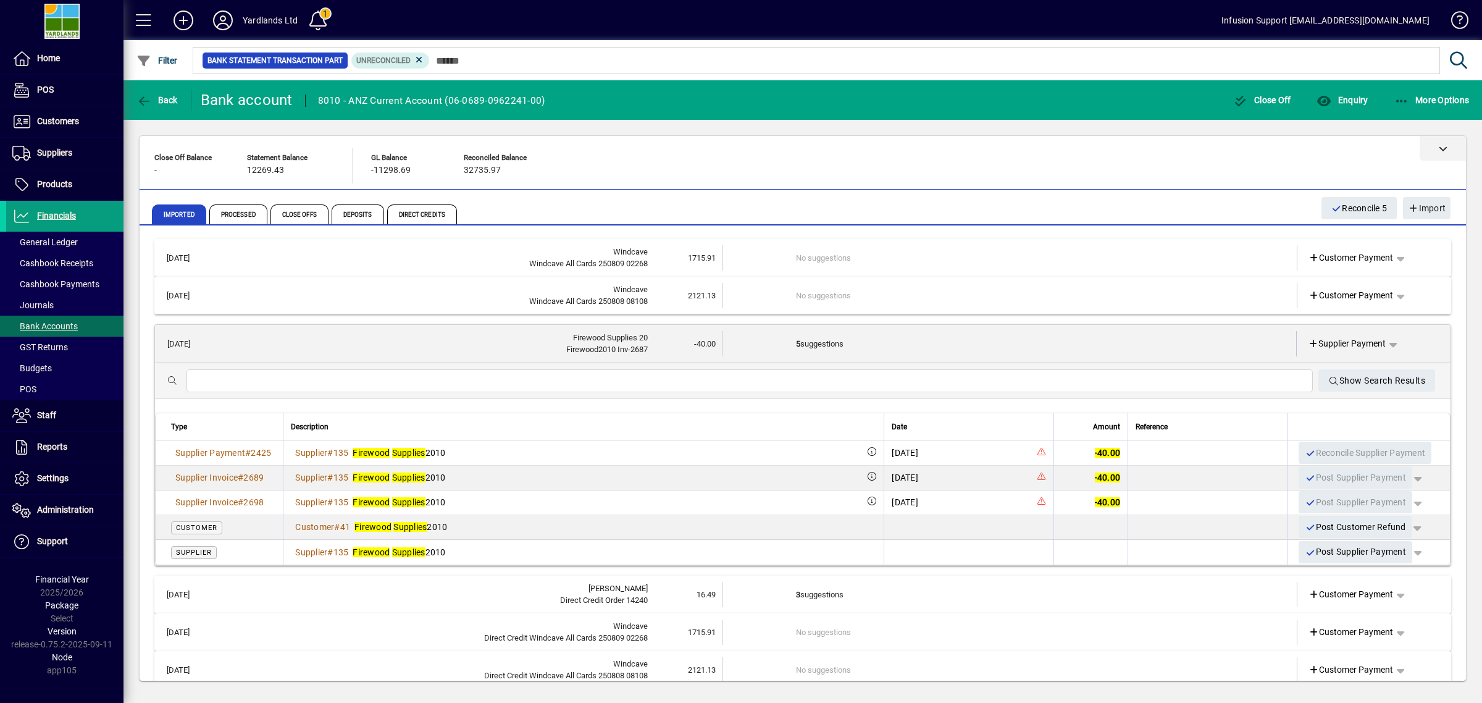
click at [923, 151] on div at bounding box center [803, 148] width 1326 height 25
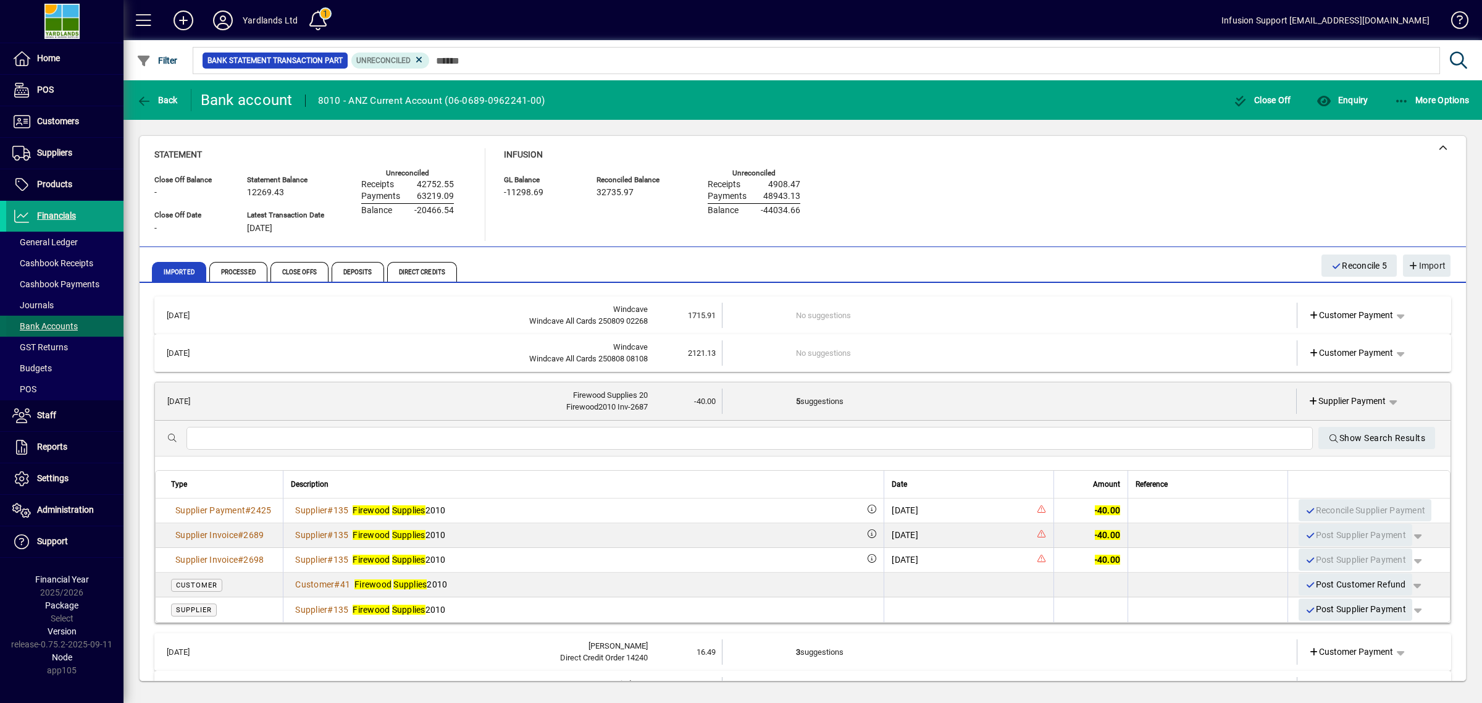
click at [75, 326] on span "Bank Accounts" at bounding box center [44, 326] width 65 height 10
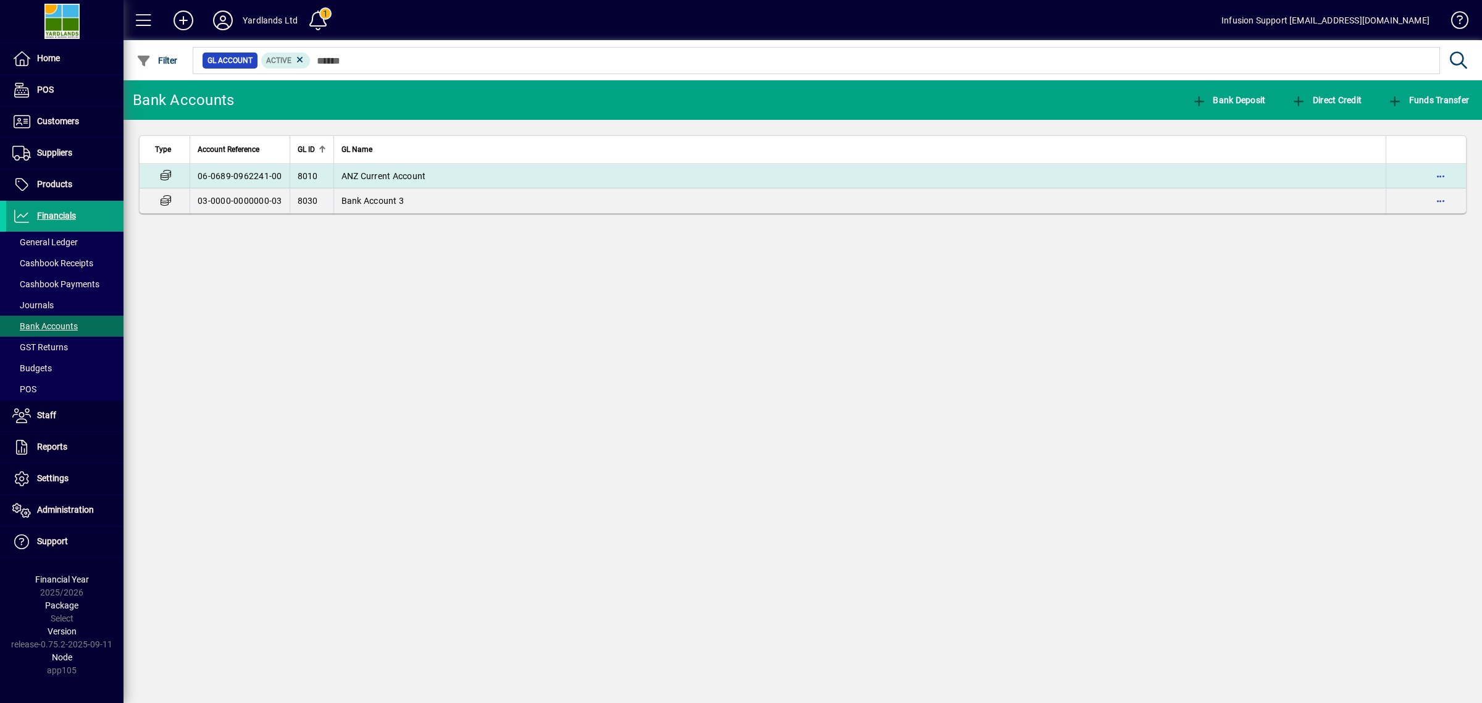
click at [445, 168] on td "ANZ Current Account" at bounding box center [859, 176] width 1053 height 25
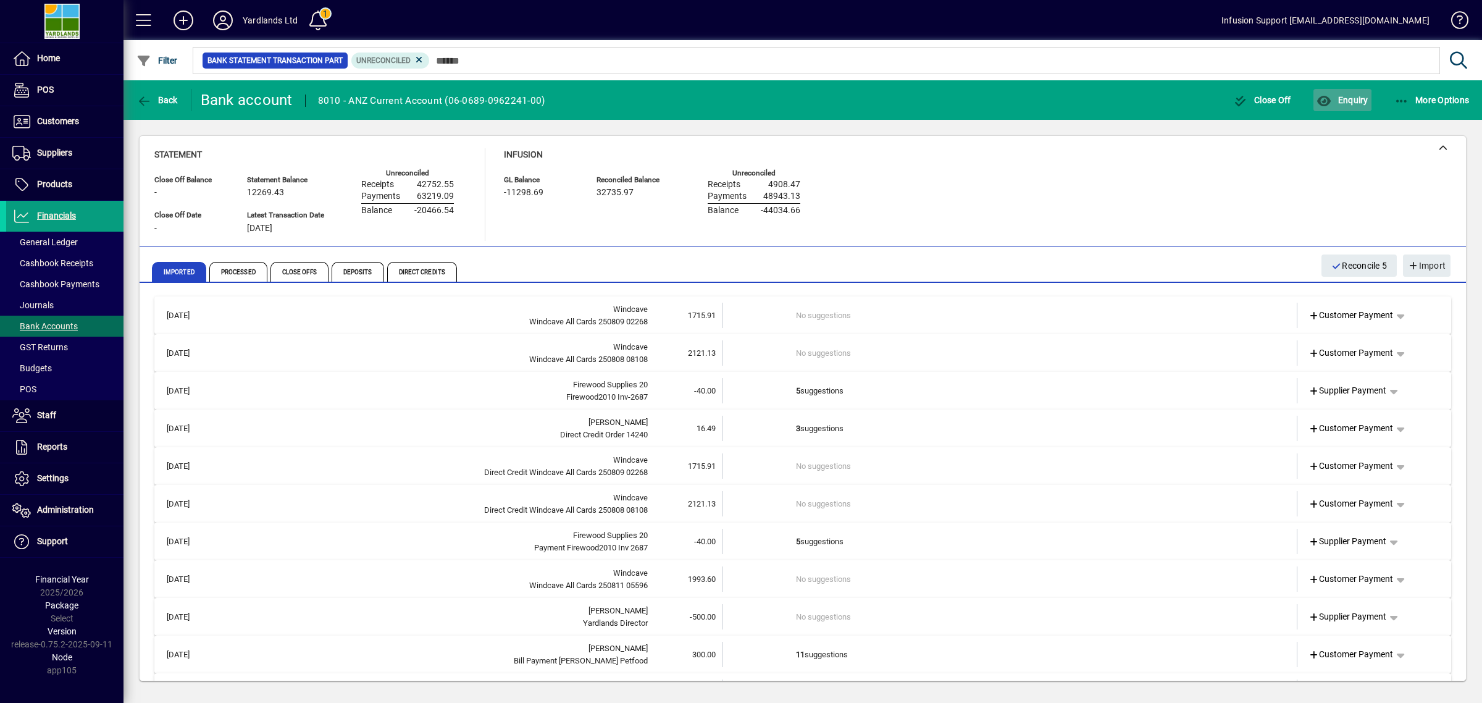
click at [1325, 100] on icon "button" at bounding box center [1324, 101] width 15 height 12
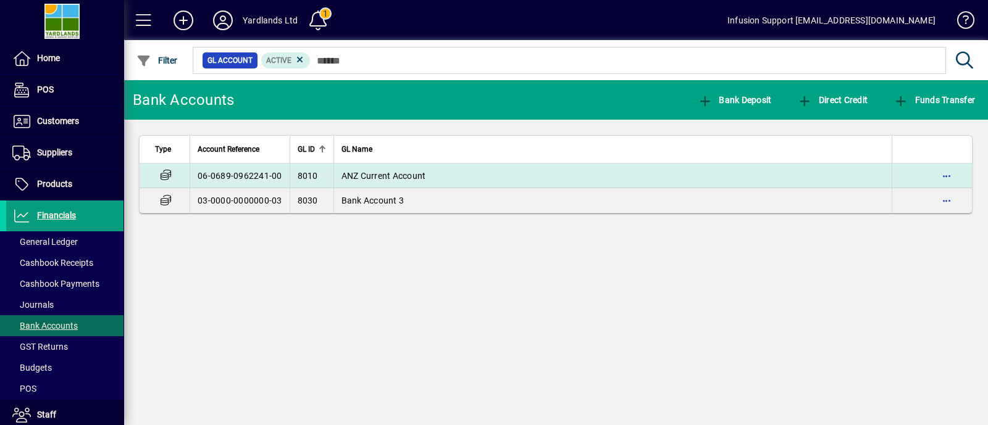
click at [341, 172] on span "ANZ Current Account" at bounding box center [383, 176] width 85 height 10
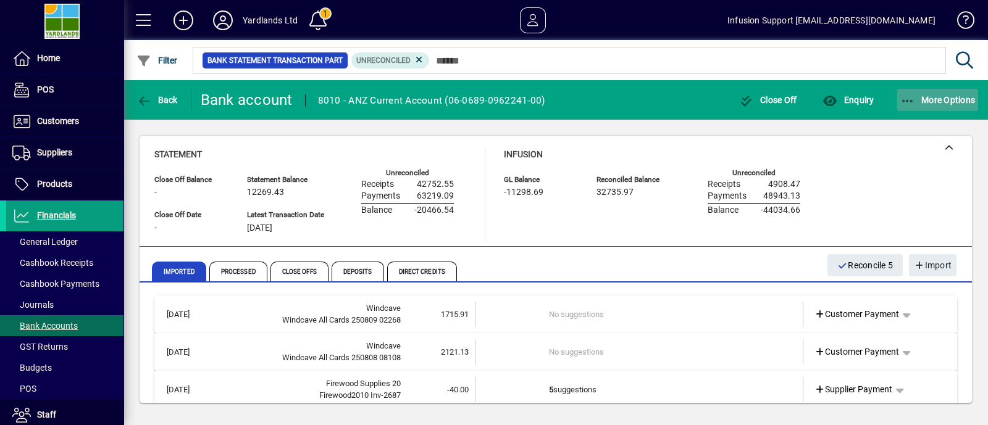
click at [942, 100] on span "More Options" at bounding box center [937, 100] width 75 height 10
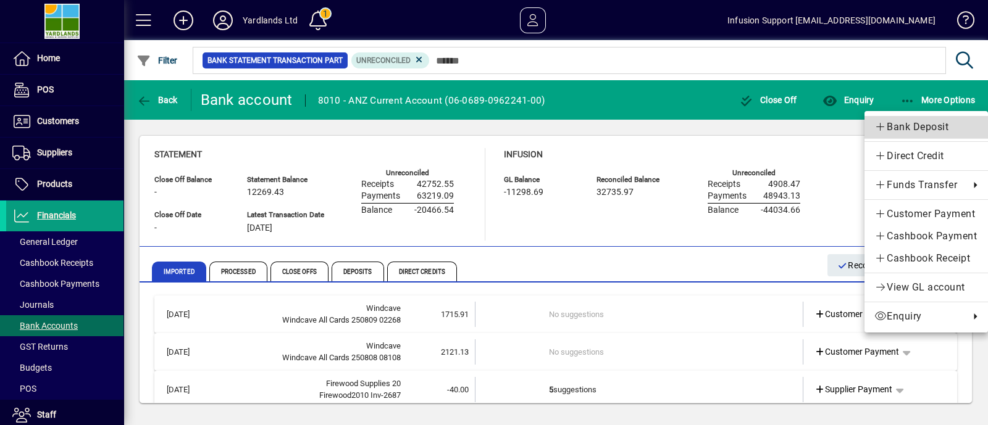
click at [911, 119] on link "Bank Deposit" at bounding box center [927, 127] width 124 height 22
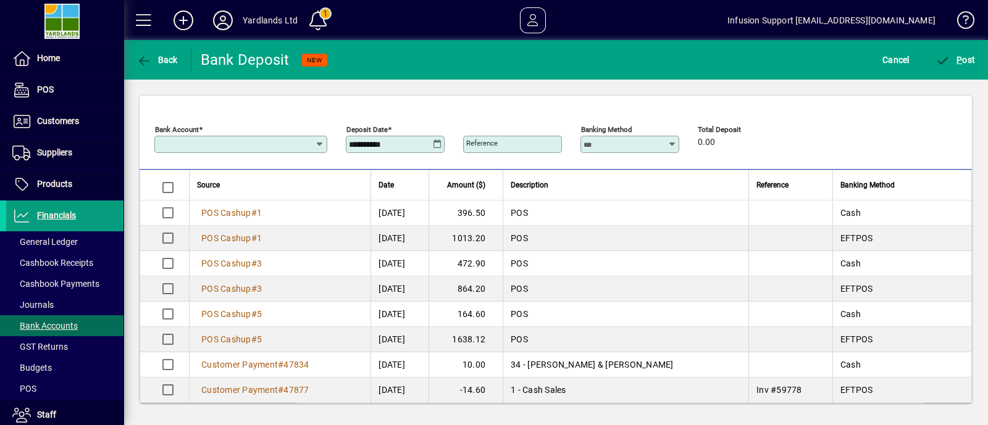
type input "**********"
click at [887, 56] on span "Cancel" at bounding box center [895, 60] width 27 height 20
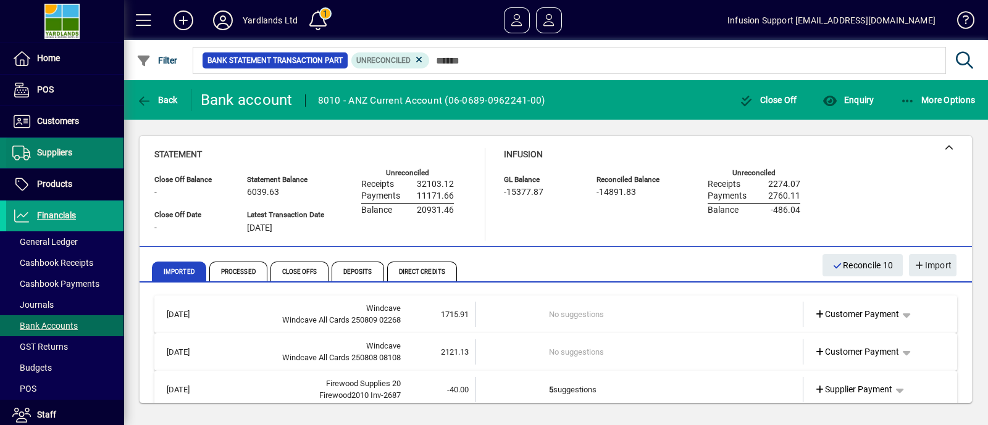
click at [49, 152] on span "Suppliers" at bounding box center [54, 153] width 35 height 10
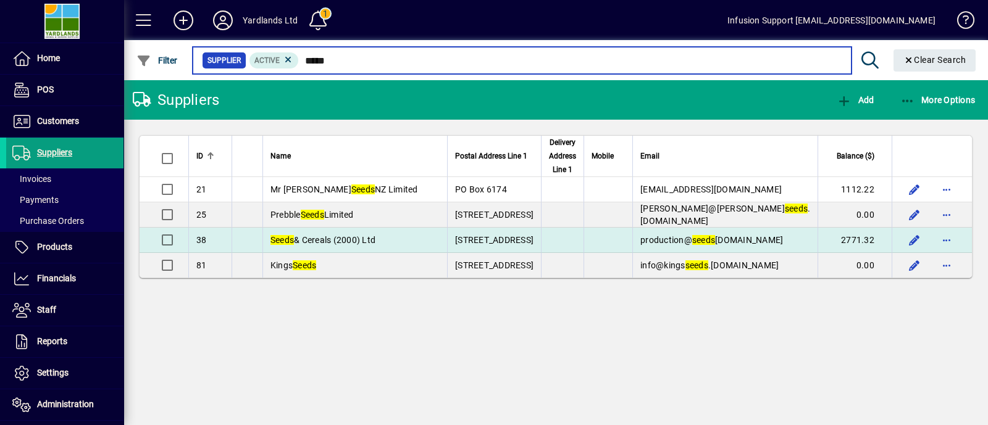
type input "*****"
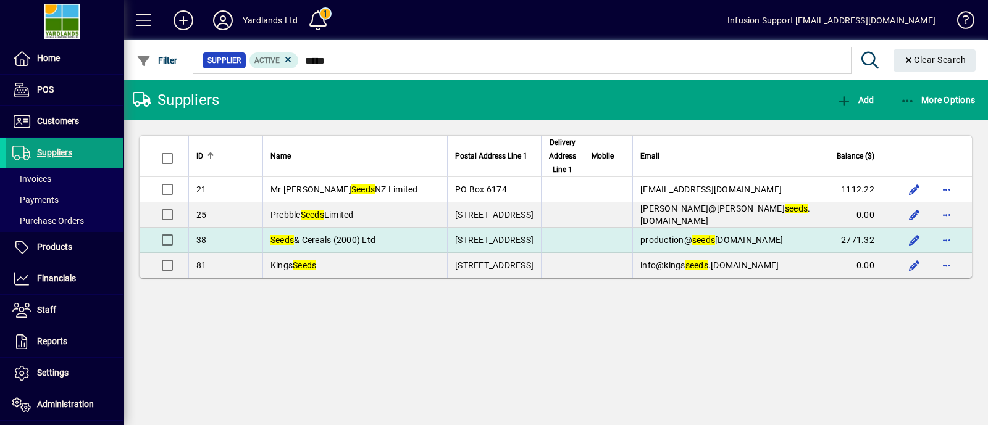
click at [345, 235] on span "Seeds & Cereals (2000) Ltd" at bounding box center [322, 240] width 105 height 10
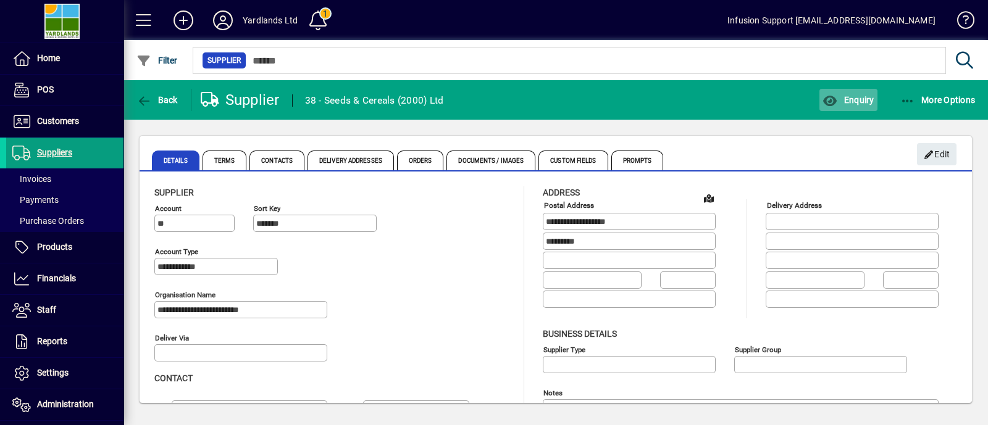
click at [842, 95] on span "Enquiry" at bounding box center [848, 100] width 51 height 10
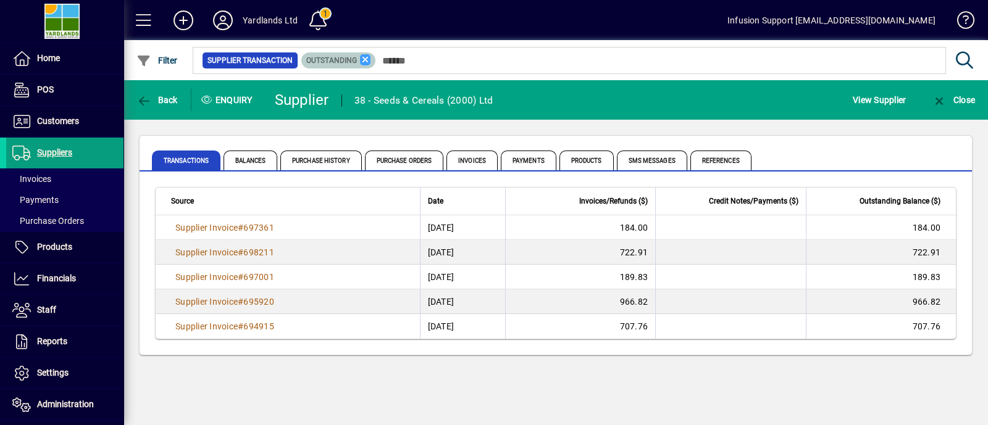
click at [362, 63] on icon at bounding box center [365, 59] width 11 height 11
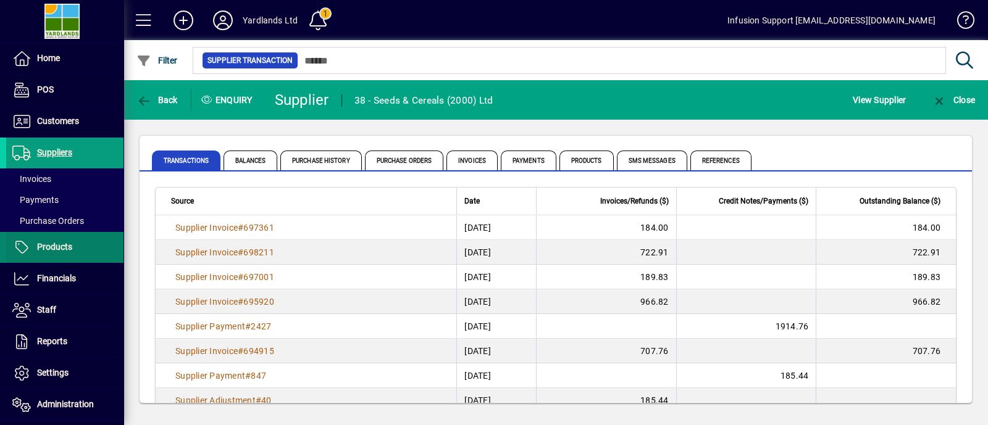
drag, startPoint x: 61, startPoint y: 276, endPoint x: 100, endPoint y: 254, distance: 45.0
click at [61, 276] on span "Financials" at bounding box center [56, 279] width 39 height 10
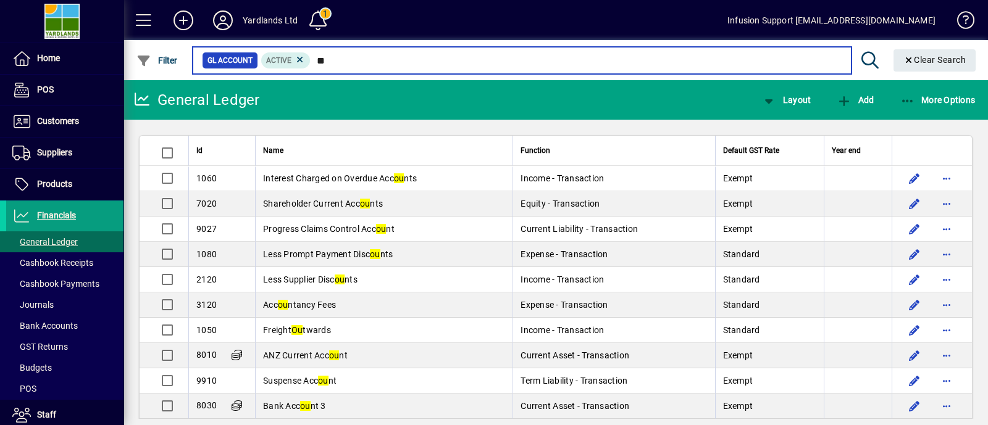
type input "*"
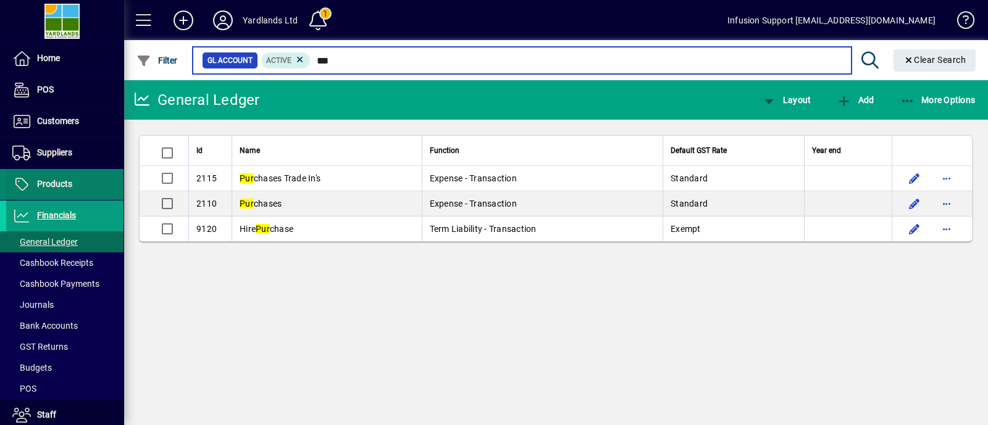
type input "***"
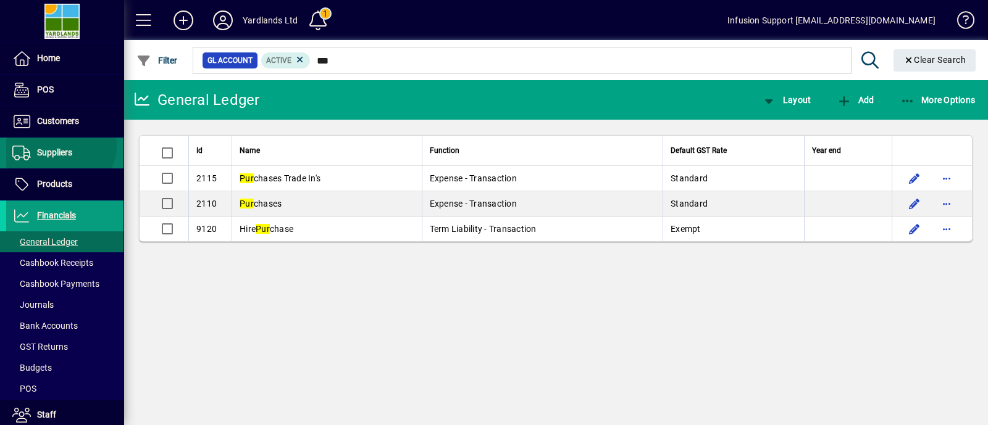
click at [56, 145] on link "Suppliers" at bounding box center [64, 153] width 117 height 31
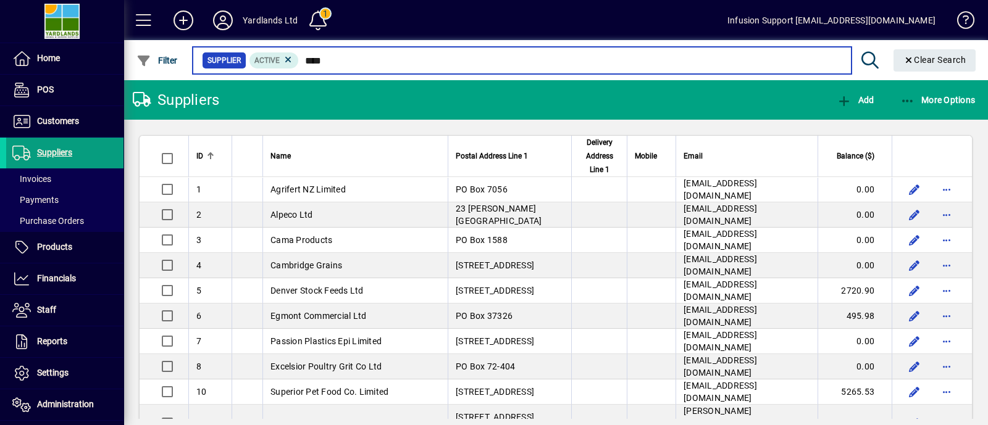
type input "*****"
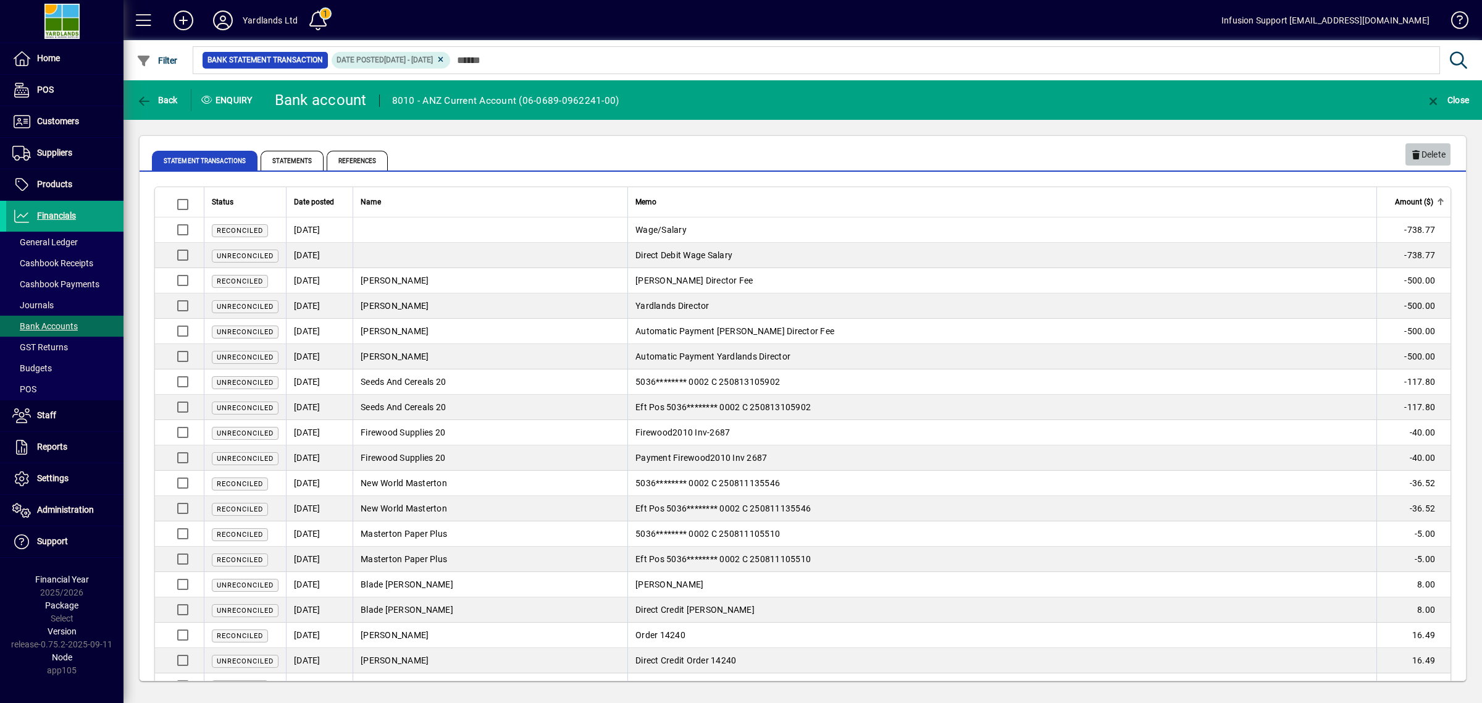
click at [1431, 156] on span "Delete" at bounding box center [1427, 154] width 35 height 20
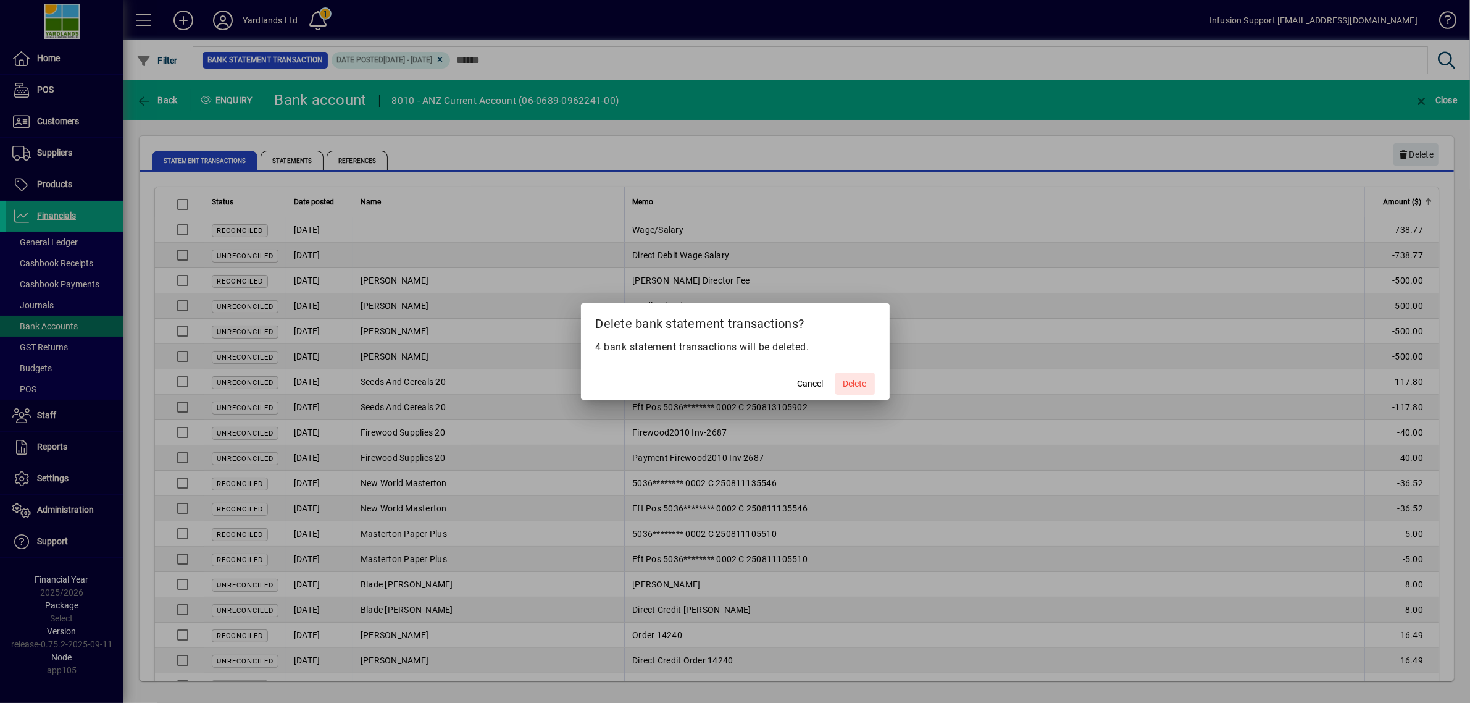
click at [869, 379] on span at bounding box center [856, 384] width 40 height 30
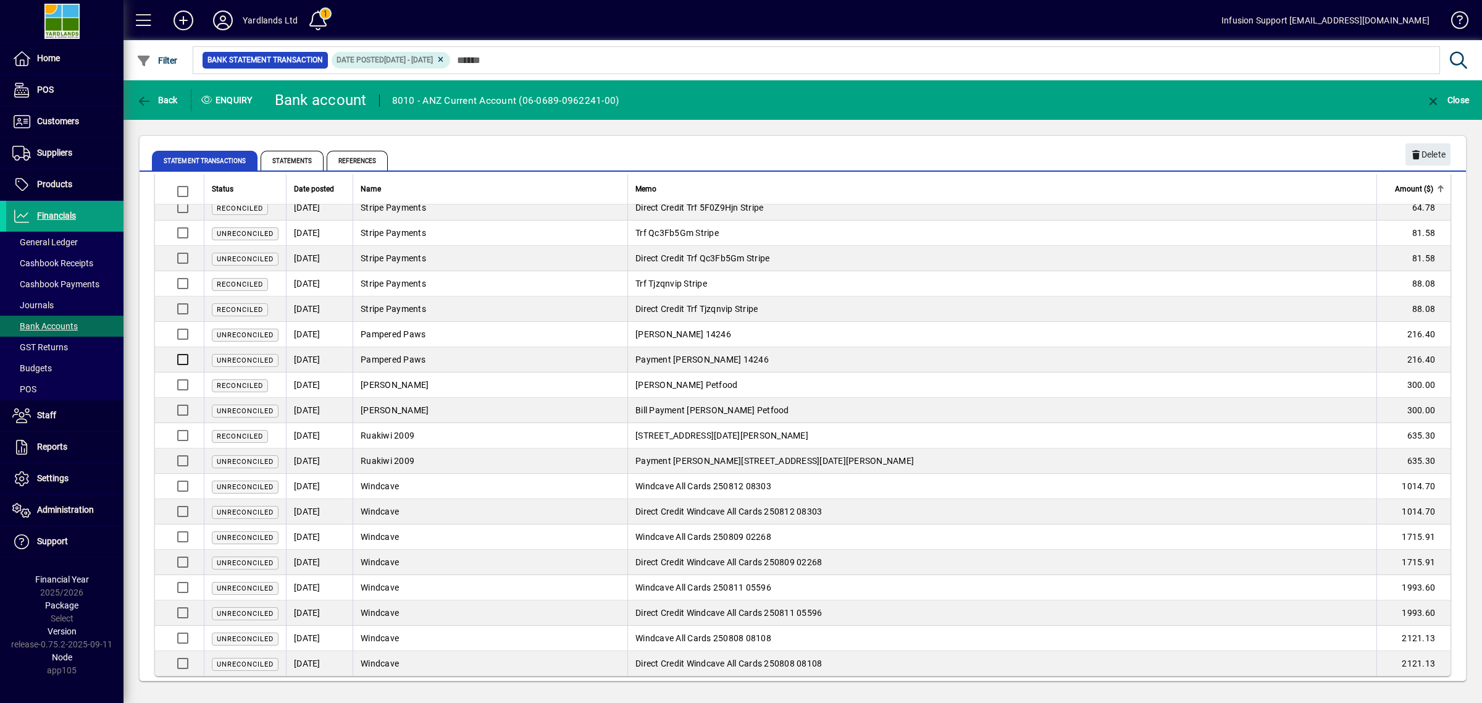
scroll to position [412, 0]
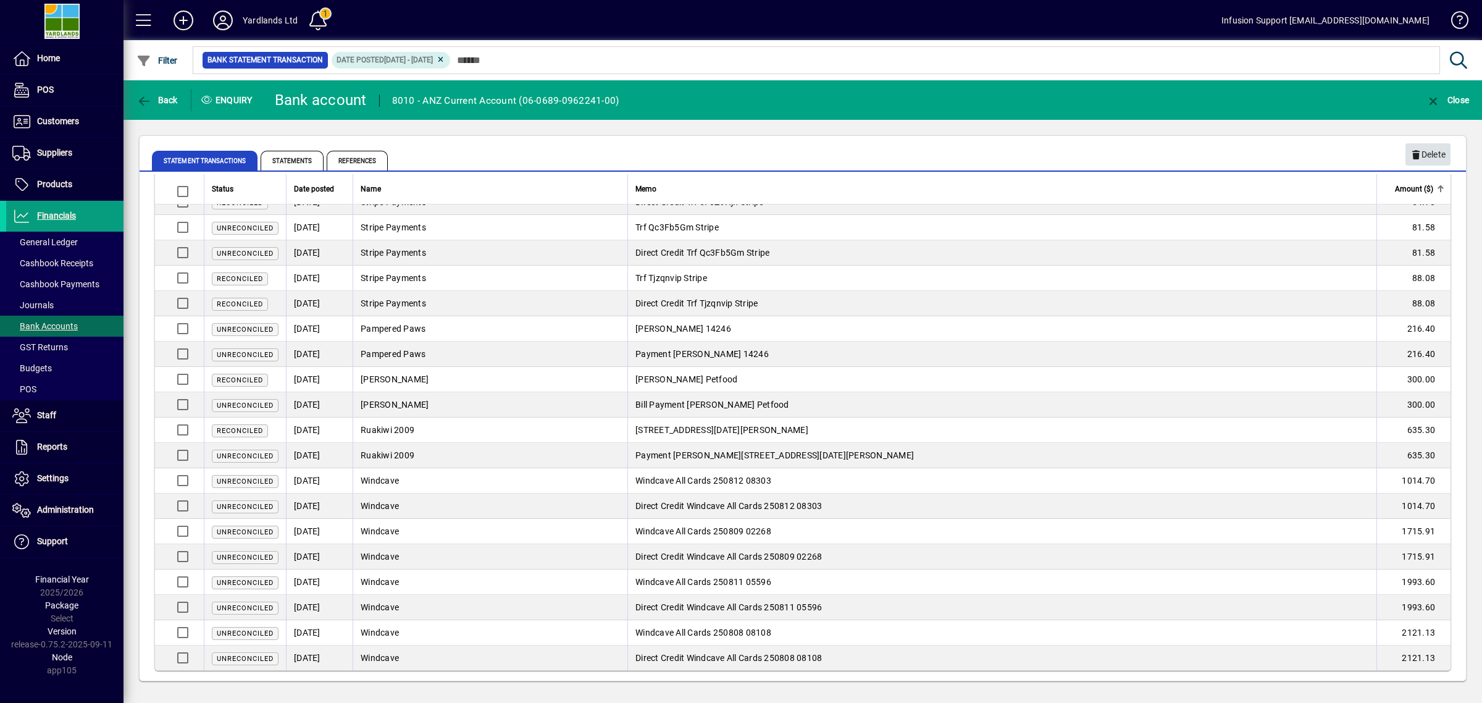
click at [1422, 151] on span "Delete" at bounding box center [1427, 154] width 35 height 20
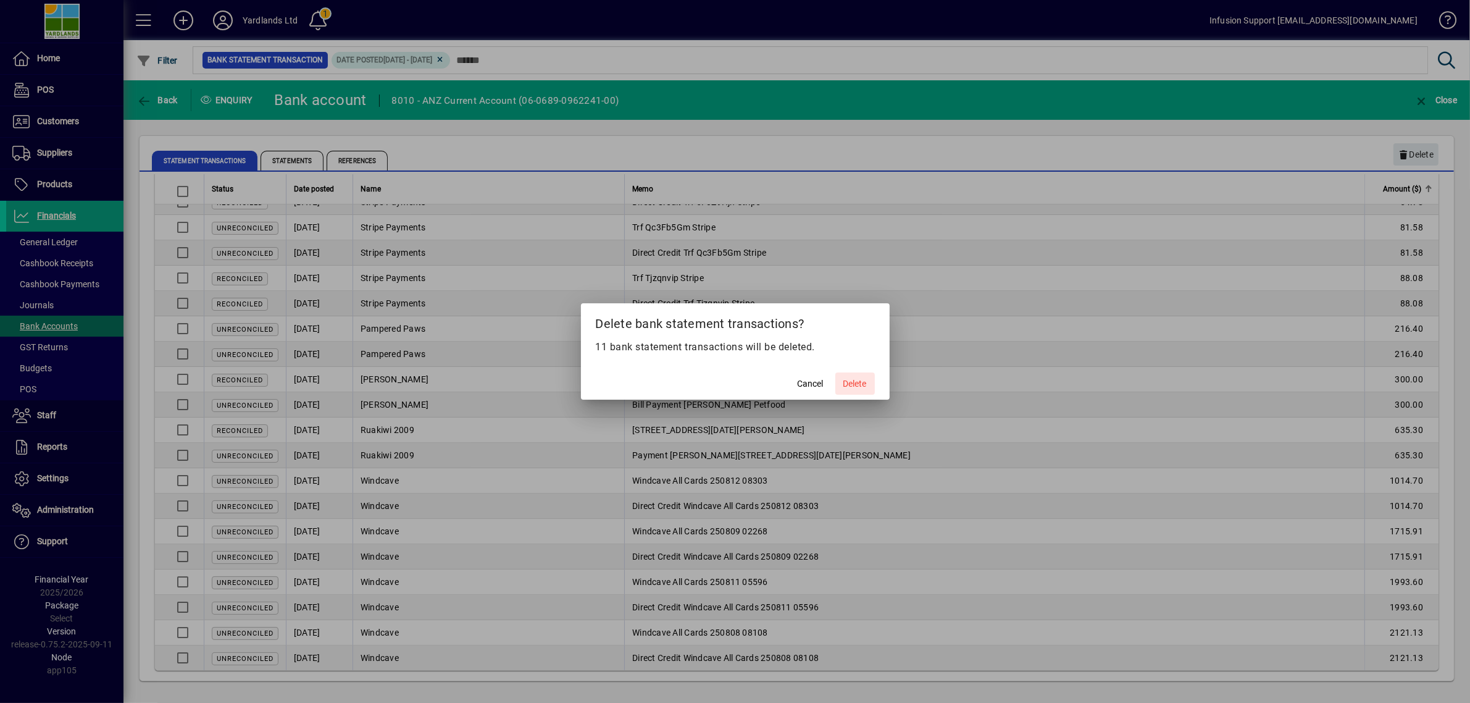
click at [856, 380] on span "Delete" at bounding box center [855, 383] width 23 height 13
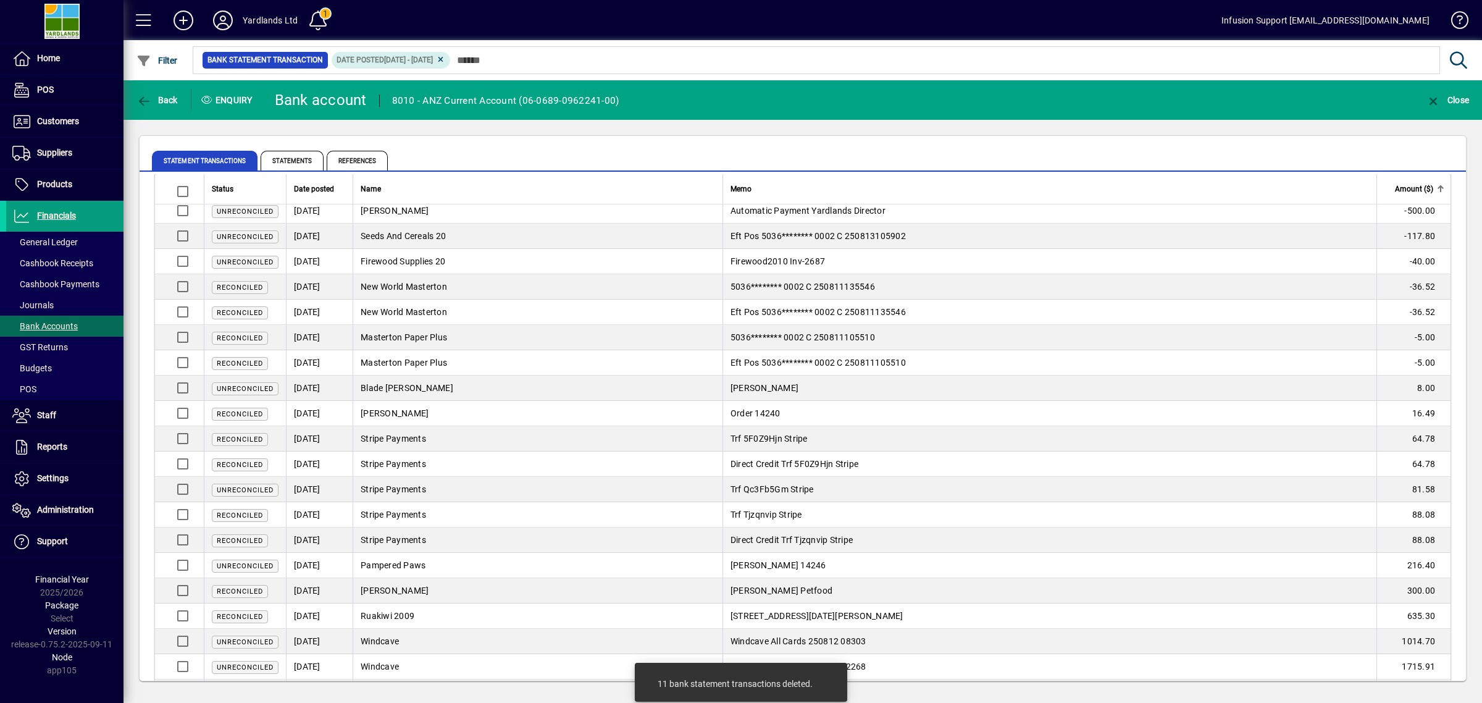
scroll to position [0, 0]
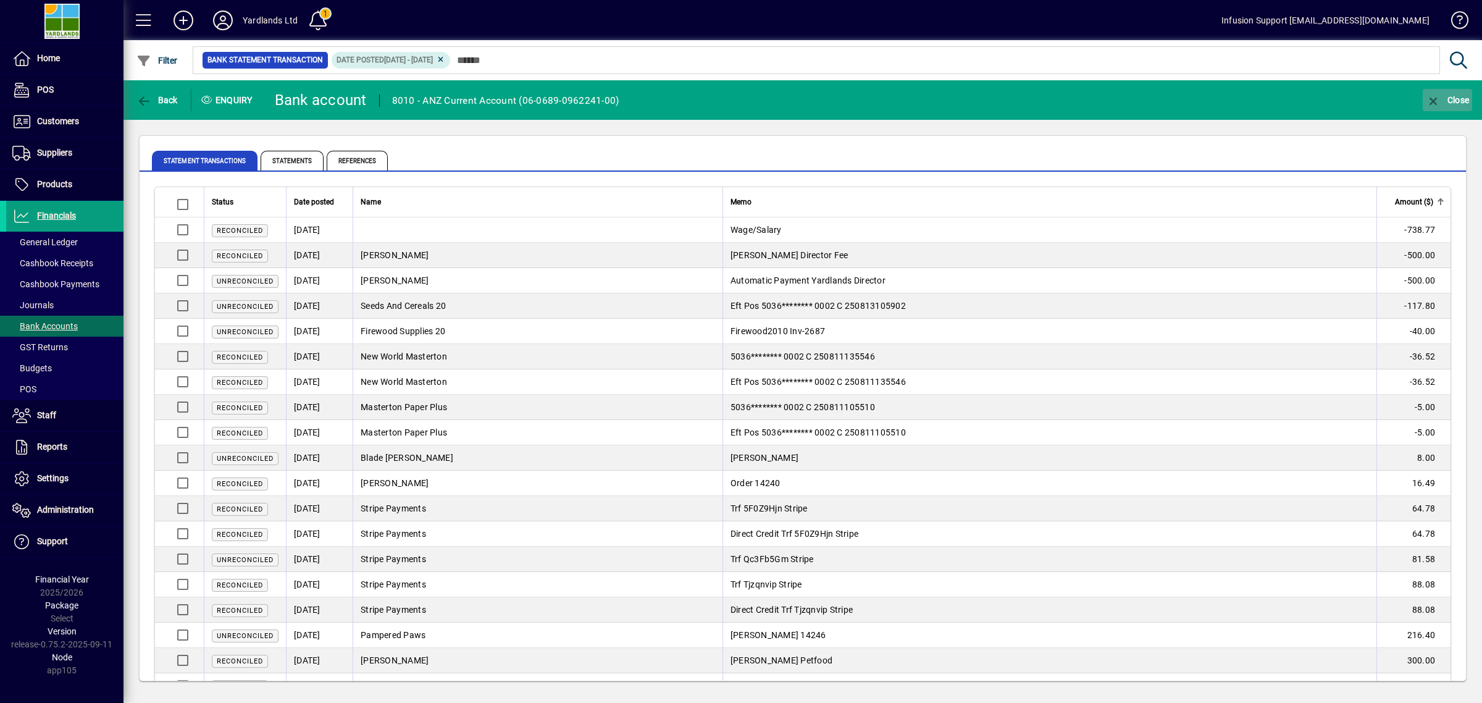
drag, startPoint x: 1440, startPoint y: 93, endPoint x: 1434, endPoint y: 96, distance: 7.2
click at [1440, 93] on button "Close" at bounding box center [1447, 100] width 49 height 22
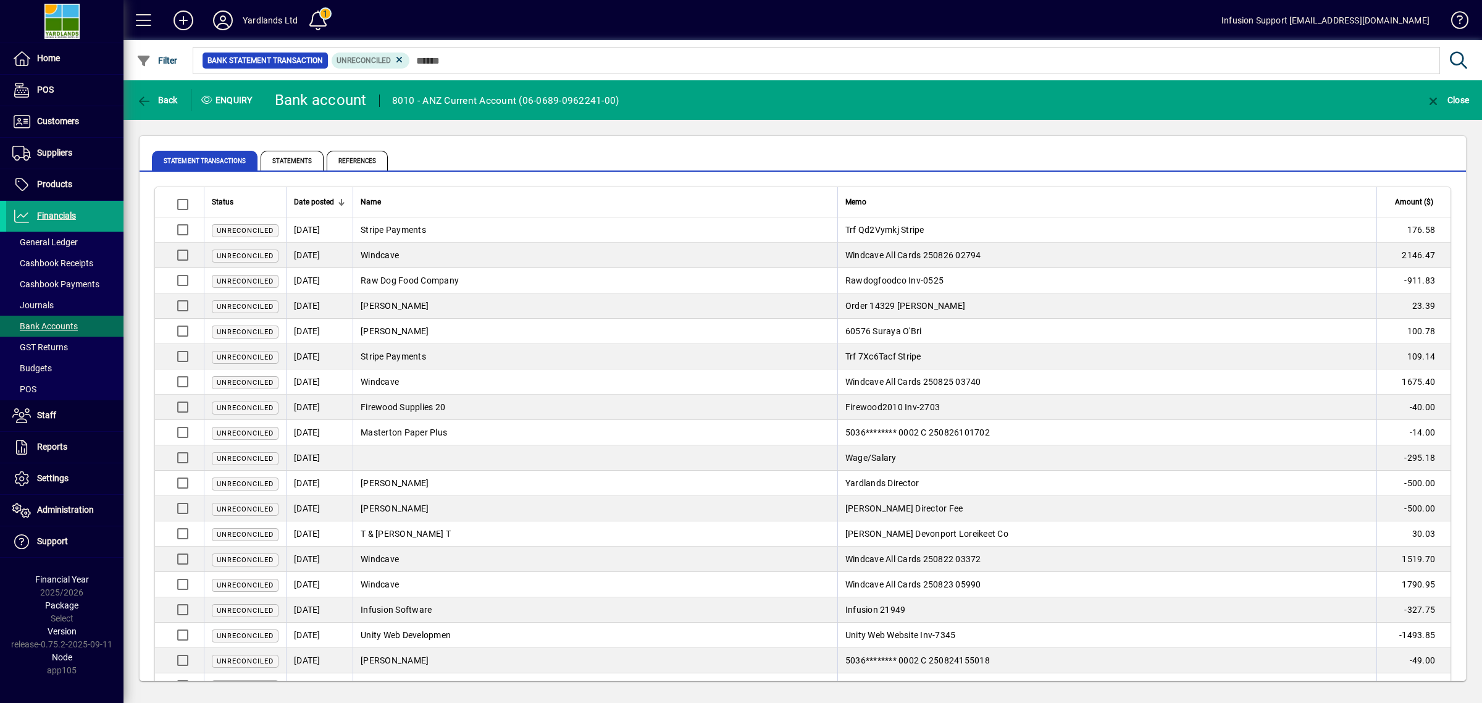
click at [482, 146] on div "Statement Transactions Statements References" at bounding box center [732, 161] width 1160 height 30
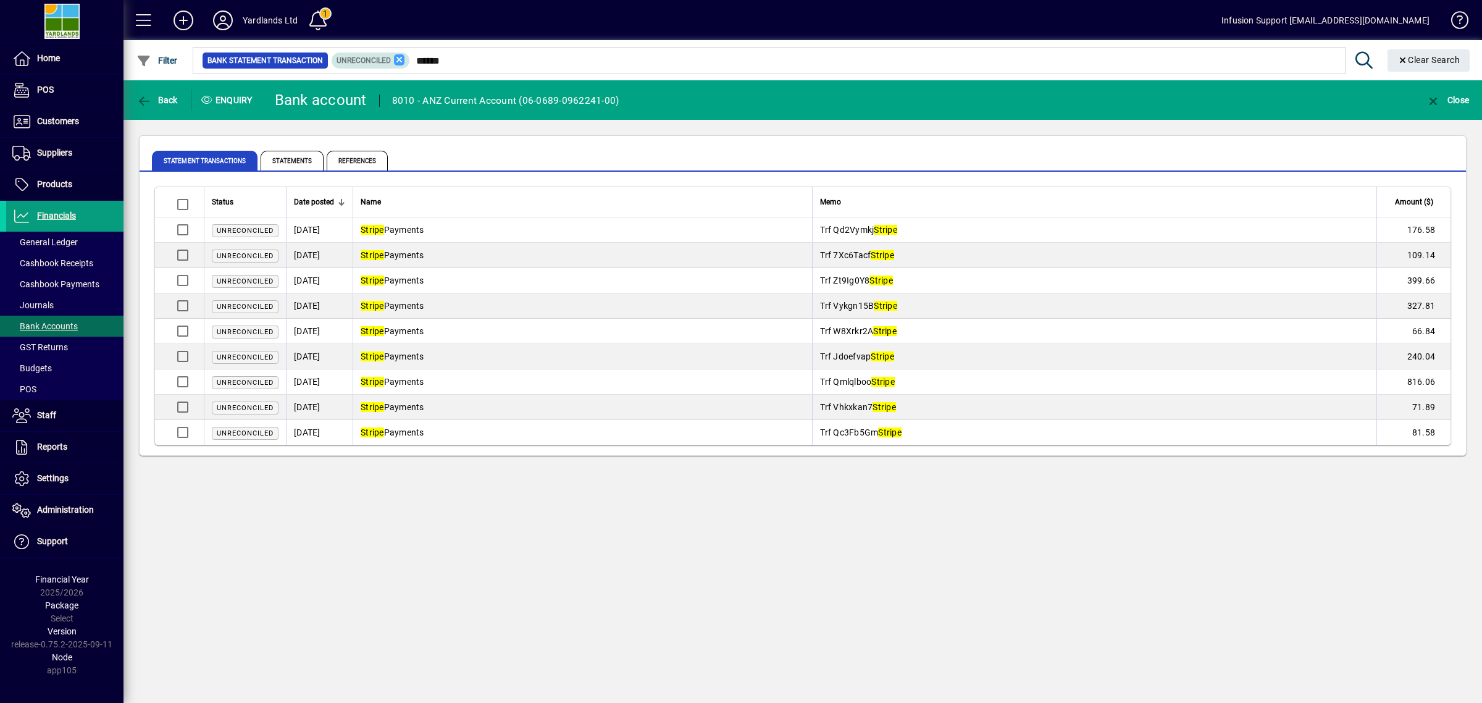
type input "******"
click at [400, 56] on icon at bounding box center [399, 59] width 11 height 11
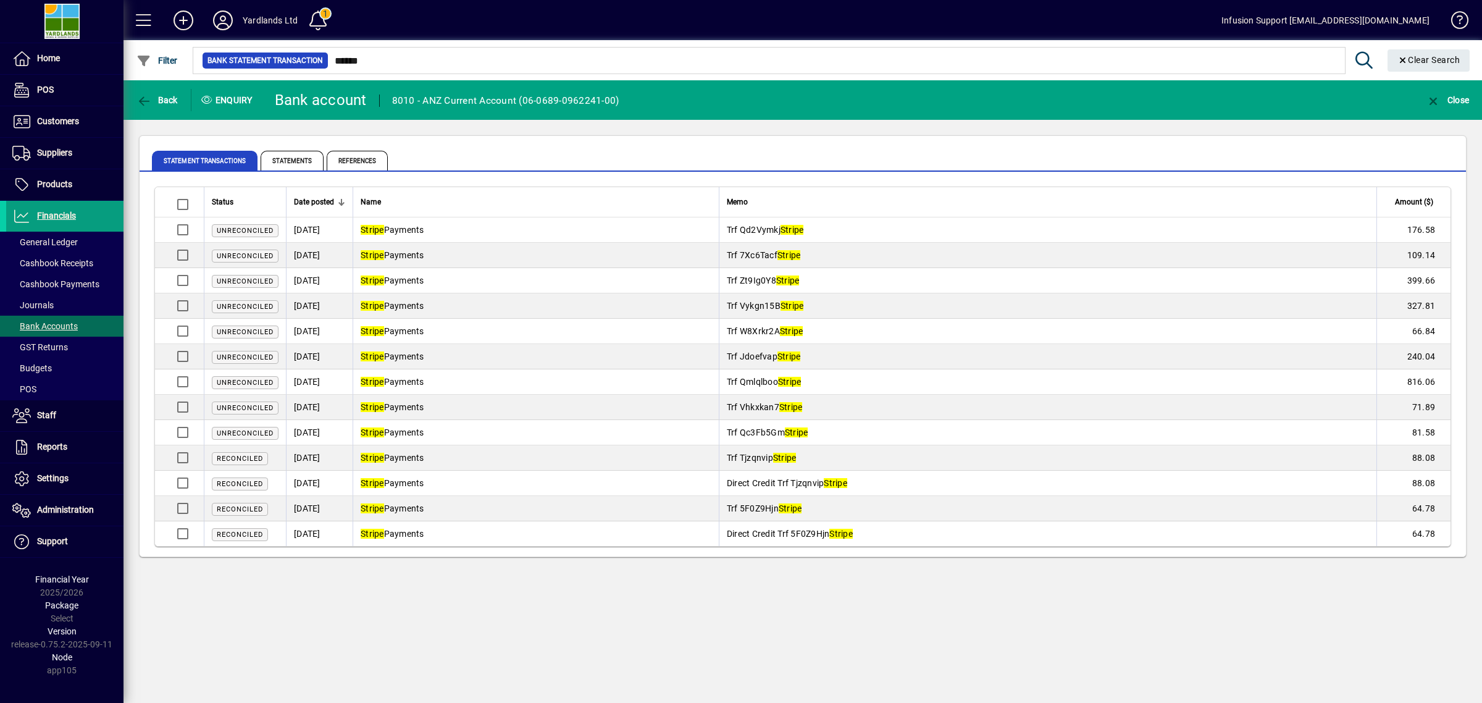
click at [513, 618] on div "Back Enquiry Bank account 8010 - ANZ Current Account (06-0689-0962241-00) Close…" at bounding box center [803, 391] width 1359 height 622
click at [153, 96] on span "Back" at bounding box center [156, 100] width 41 height 10
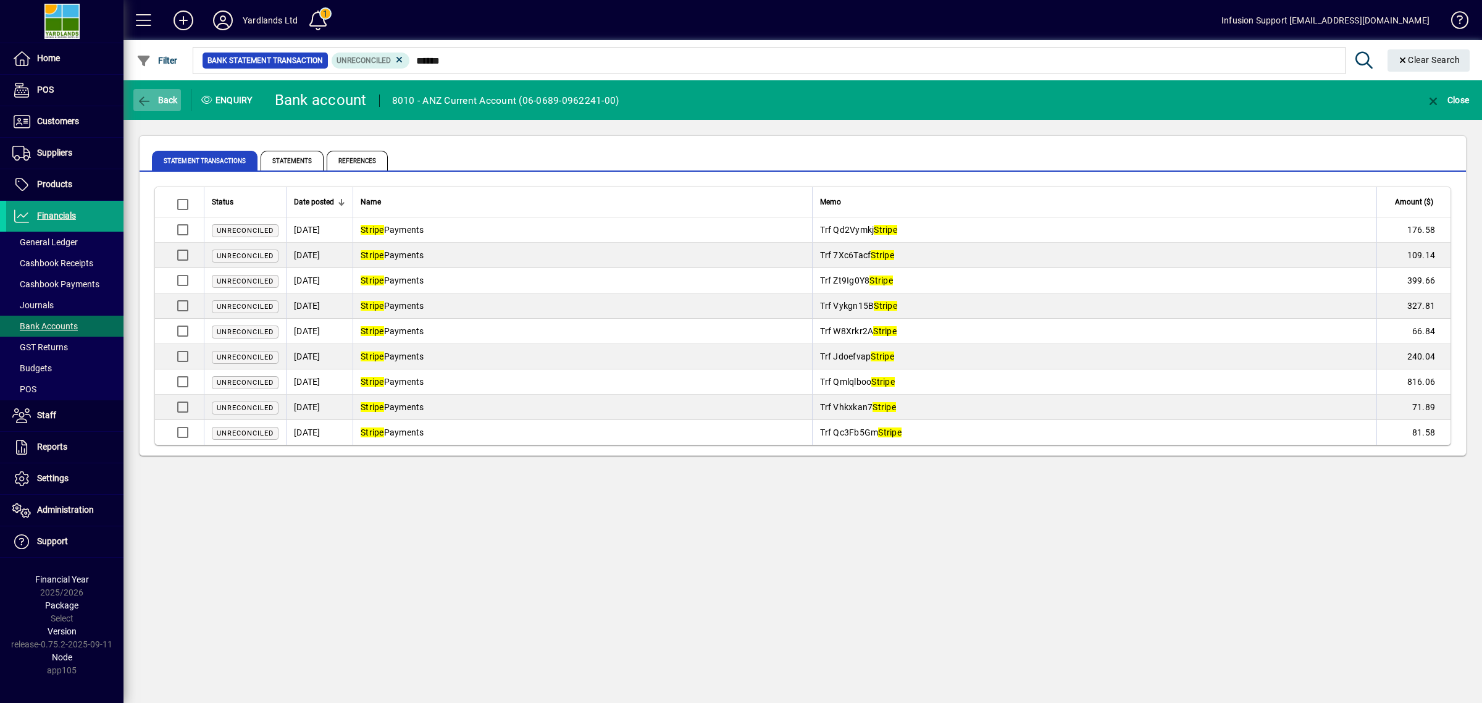
click at [156, 103] on span "Back" at bounding box center [156, 100] width 41 height 10
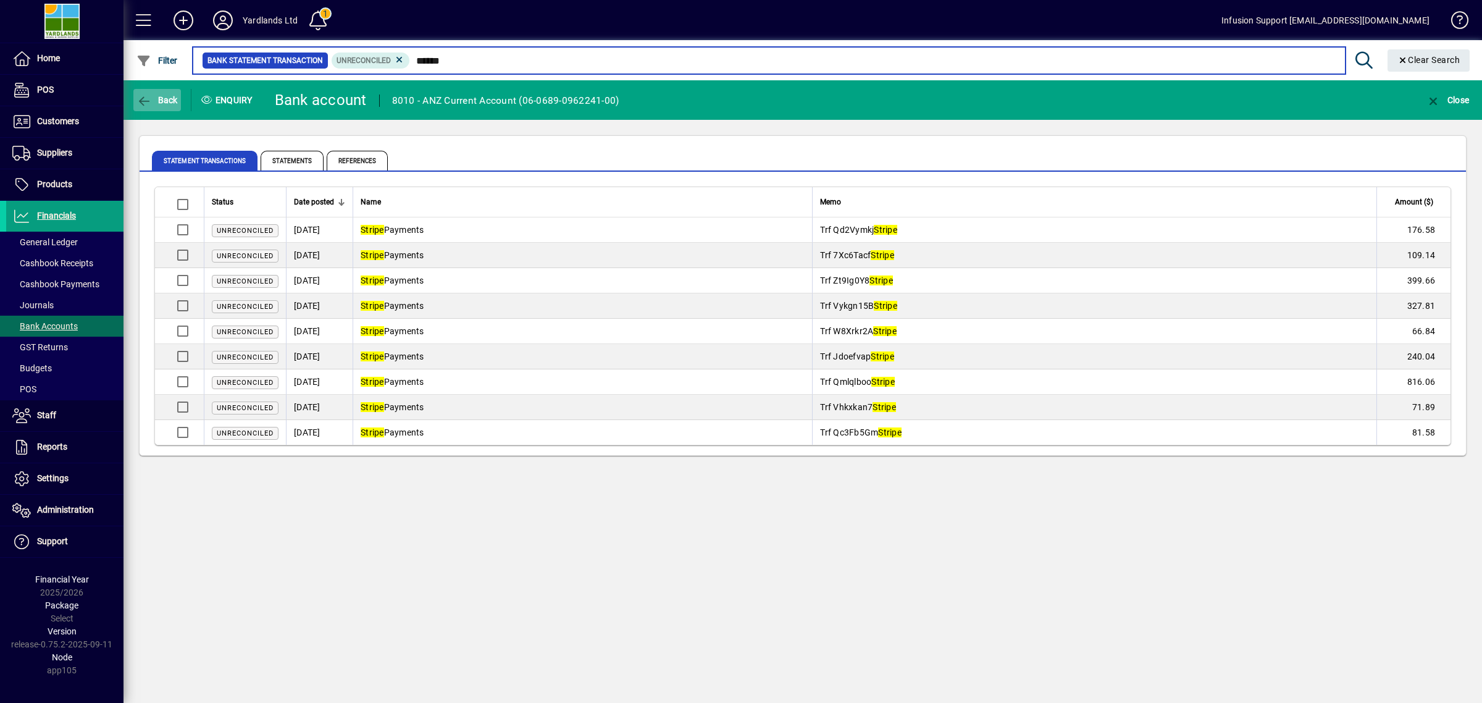
type input "***"
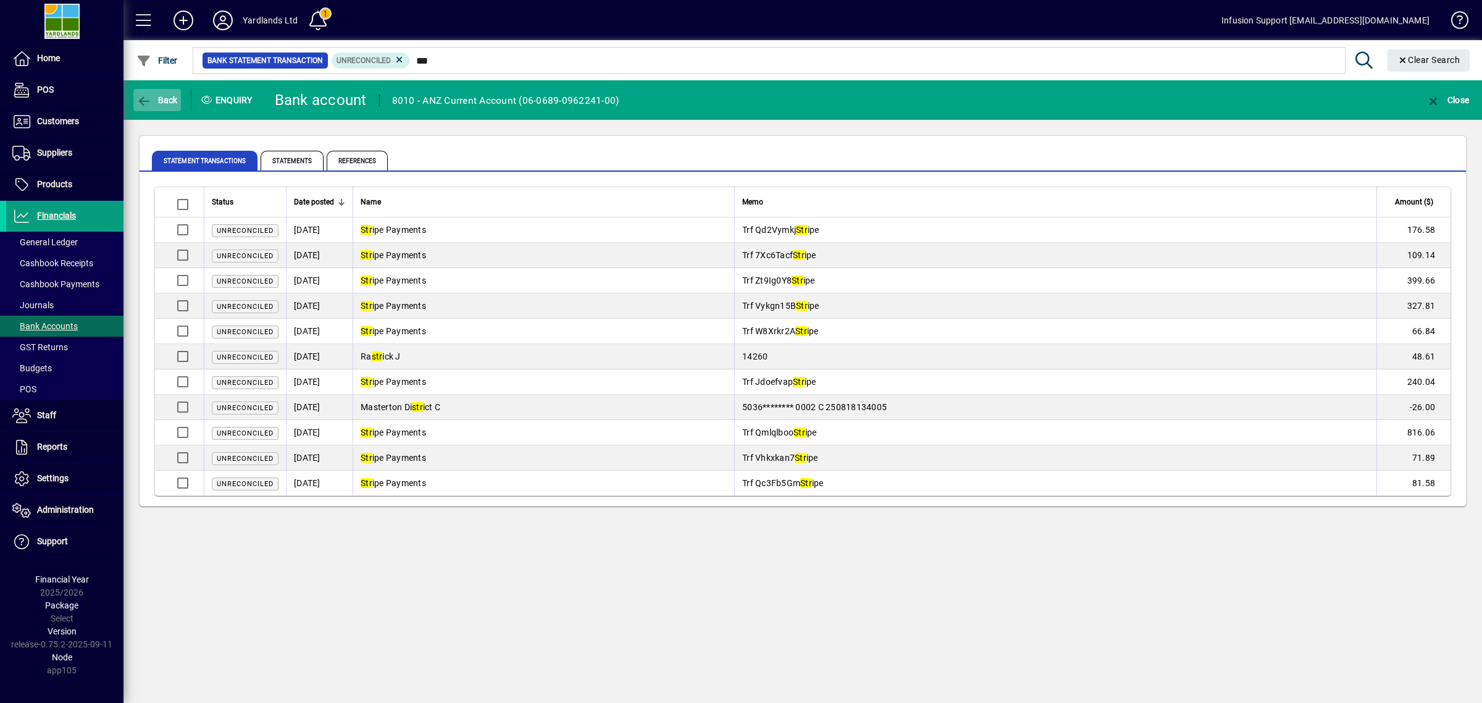
click at [172, 95] on span "Back" at bounding box center [156, 100] width 41 height 10
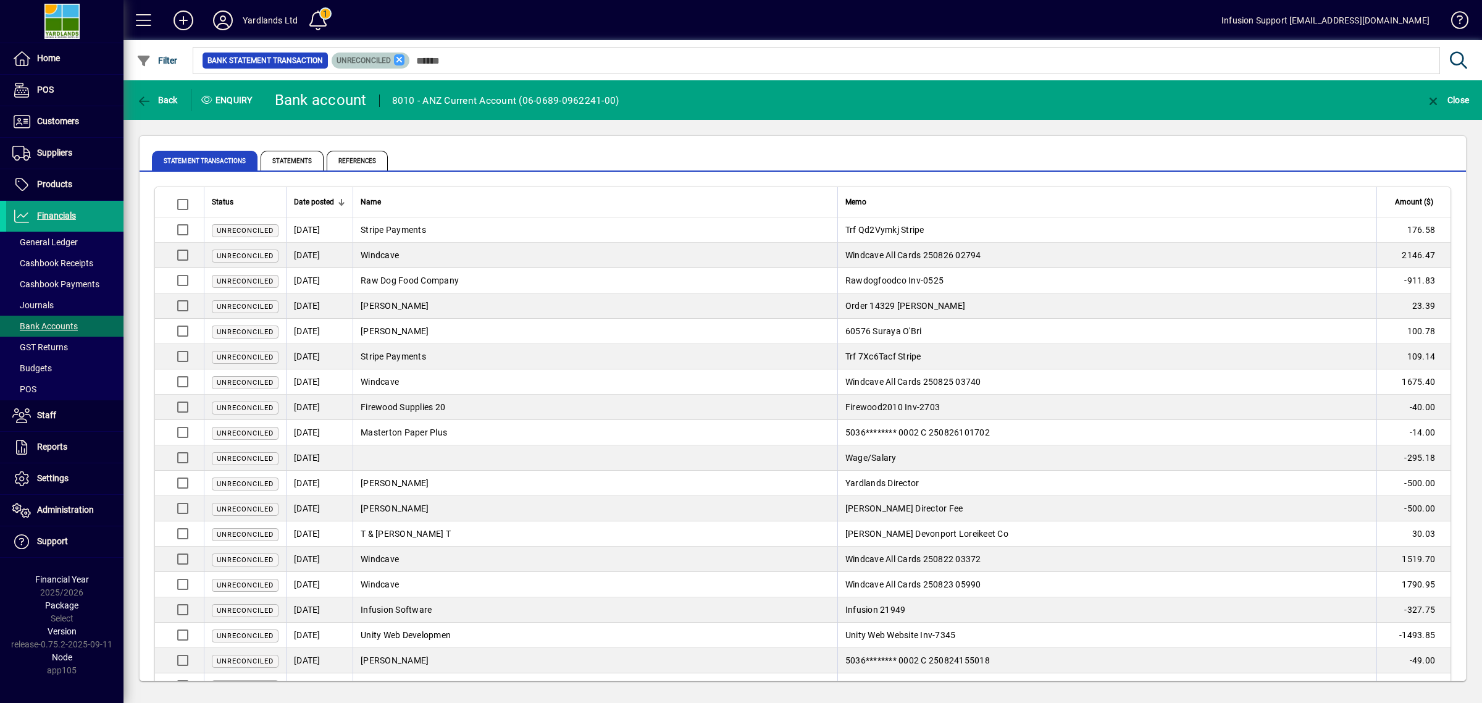
click at [398, 63] on icon at bounding box center [399, 59] width 11 height 11
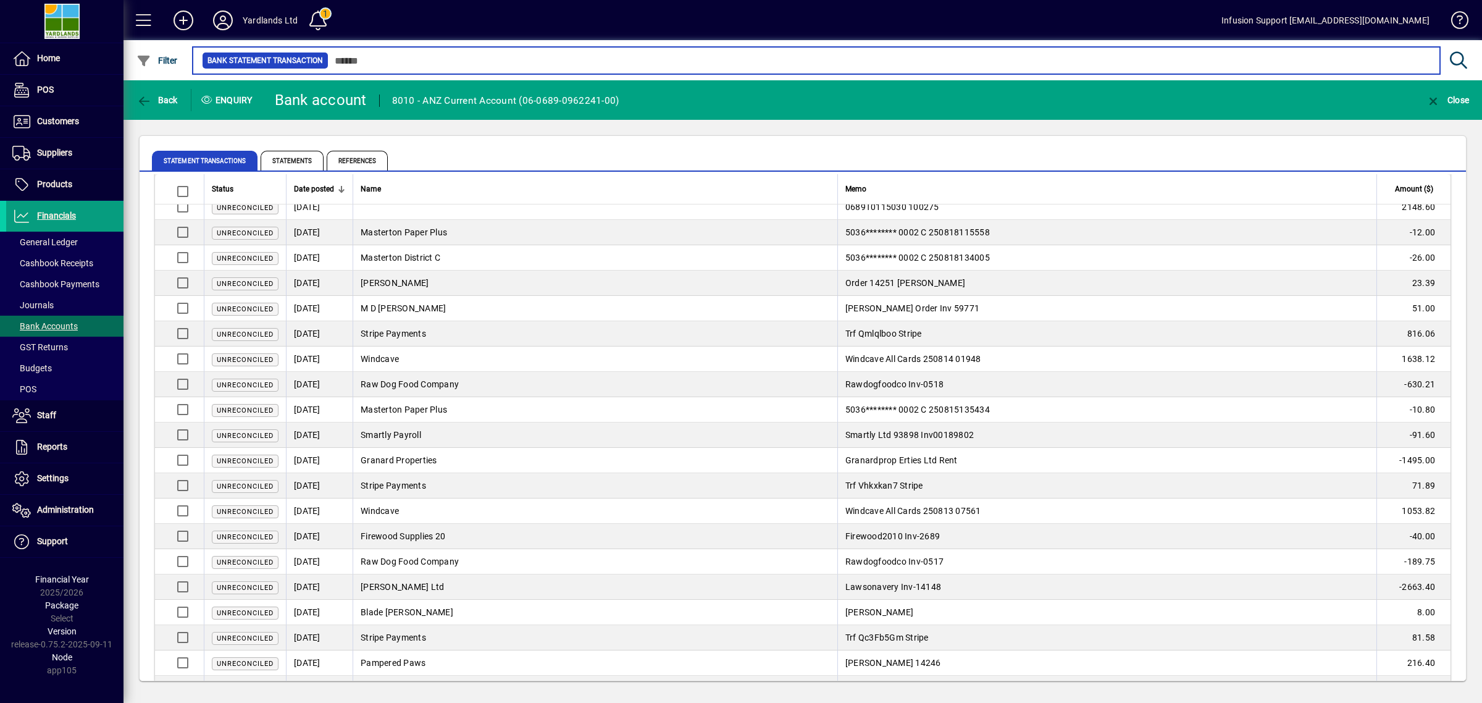
scroll to position [2126, 0]
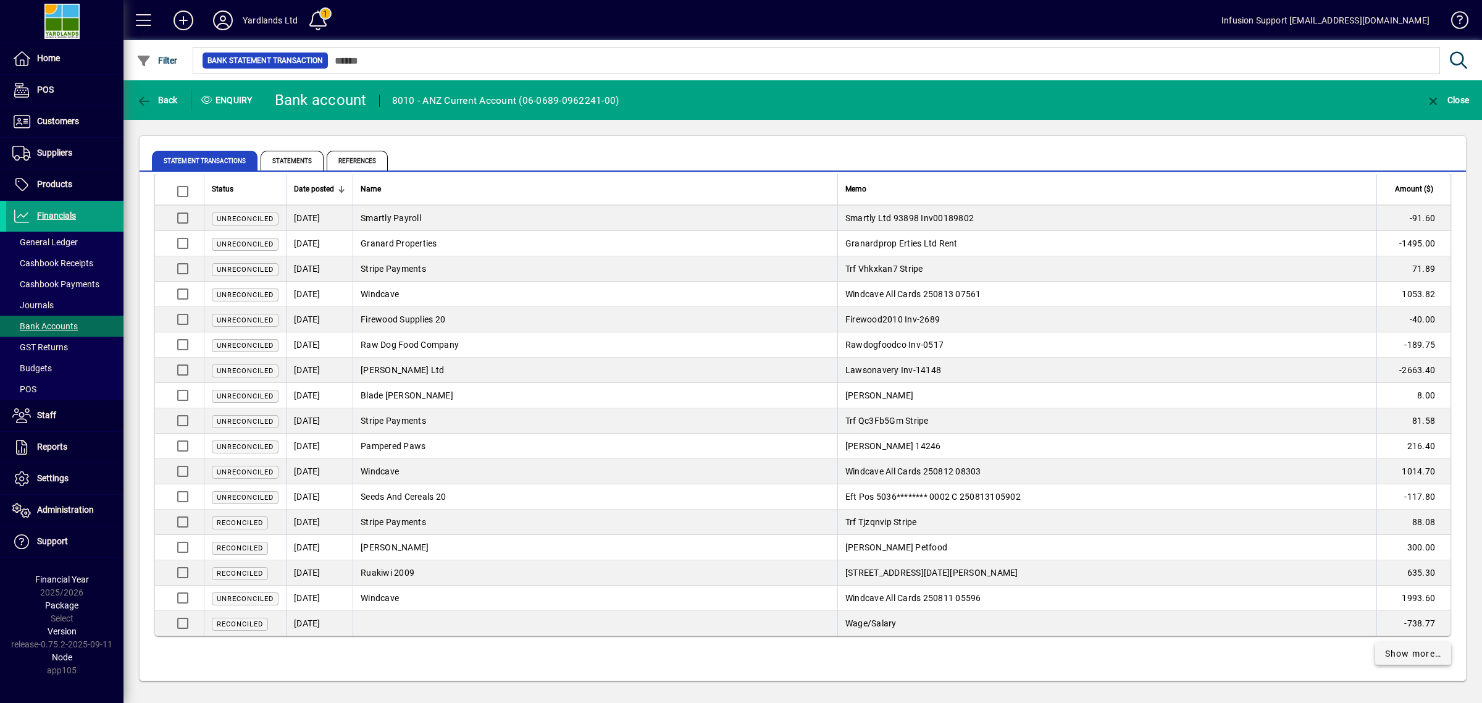
click at [1389, 649] on span "Show more…" at bounding box center [1413, 653] width 57 height 13
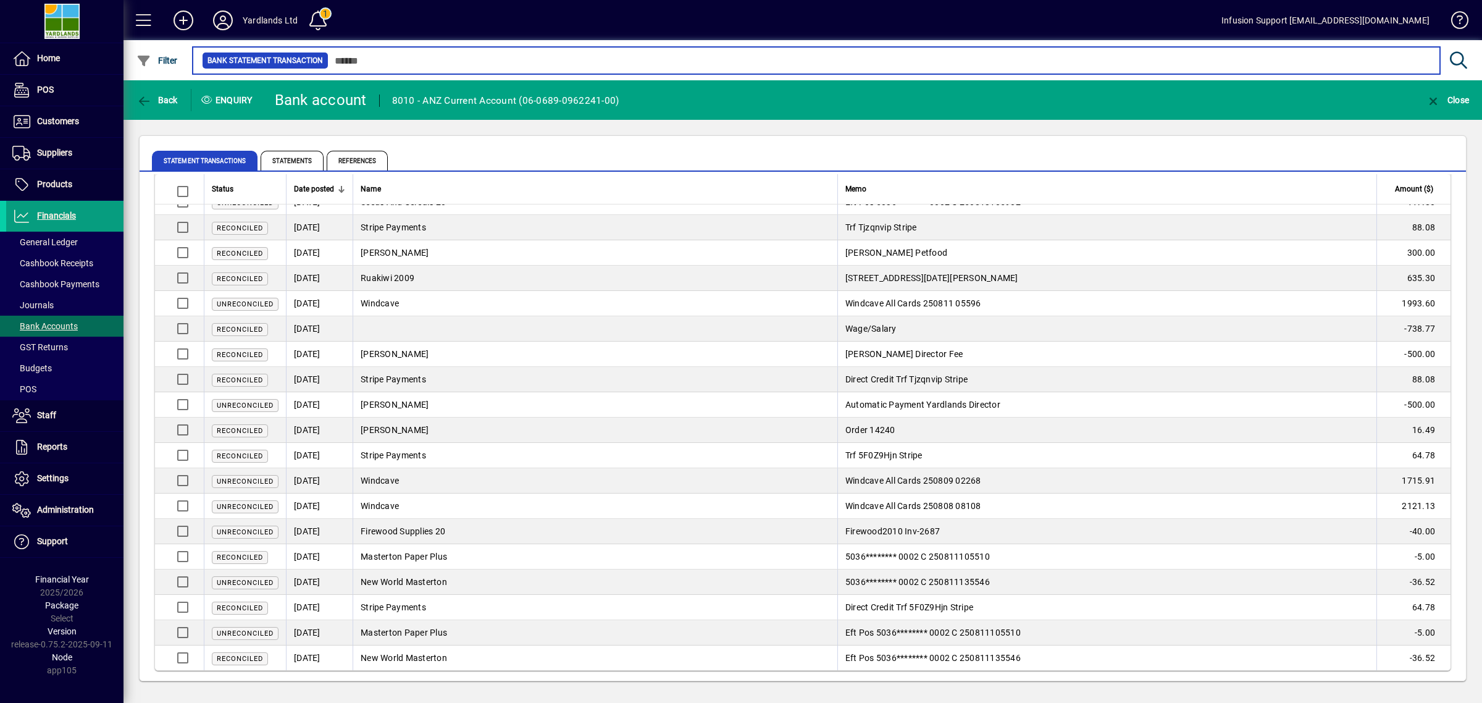
scroll to position [2423, 0]
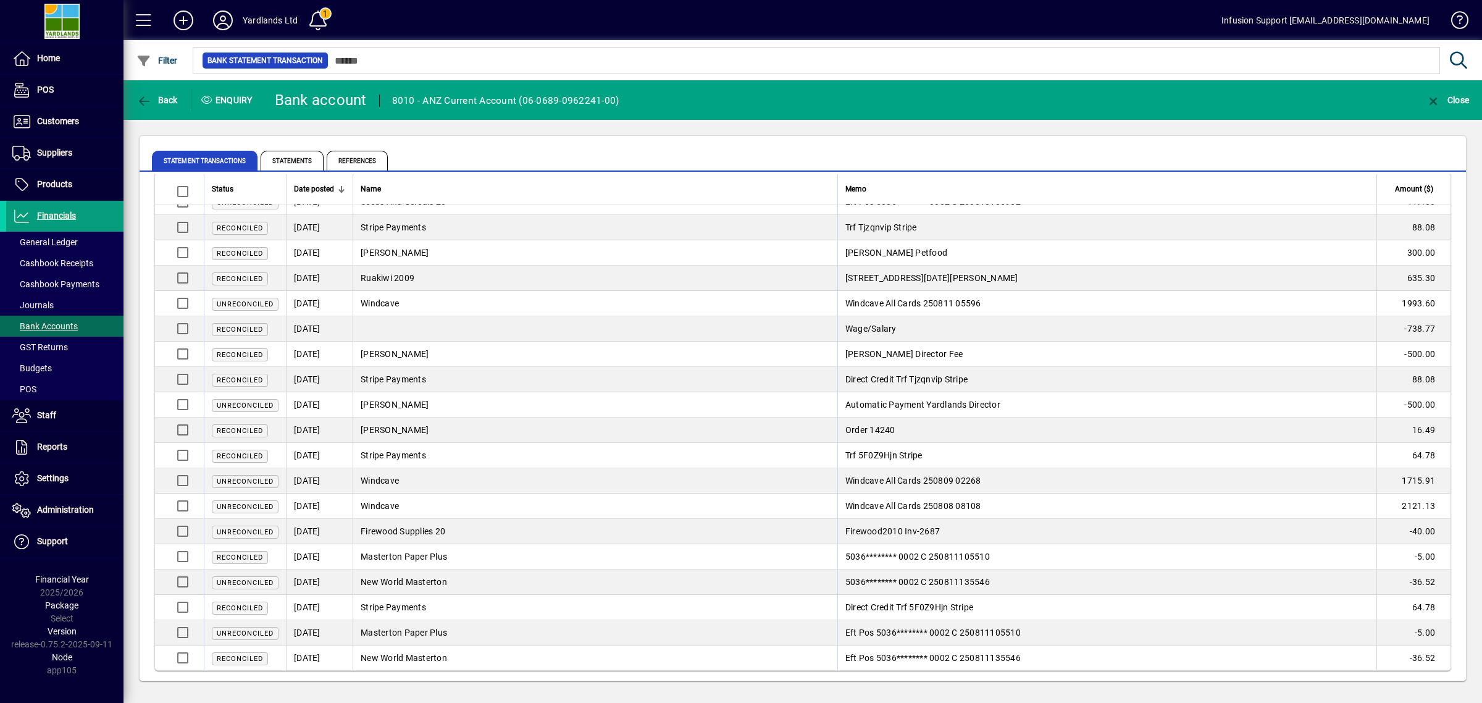
click at [387, 658] on span "New World Masterton" at bounding box center [404, 658] width 86 height 10
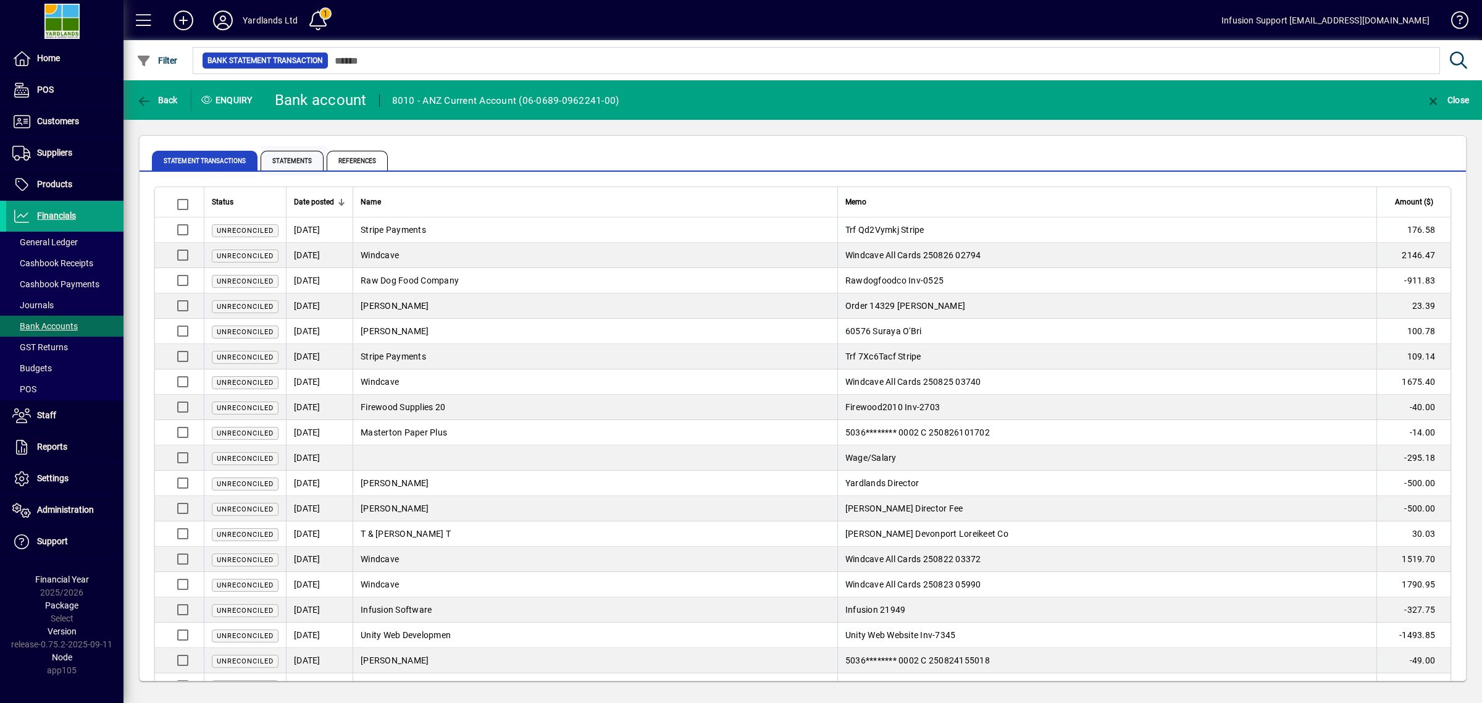
click at [304, 153] on span "Statements" at bounding box center [292, 161] width 63 height 20
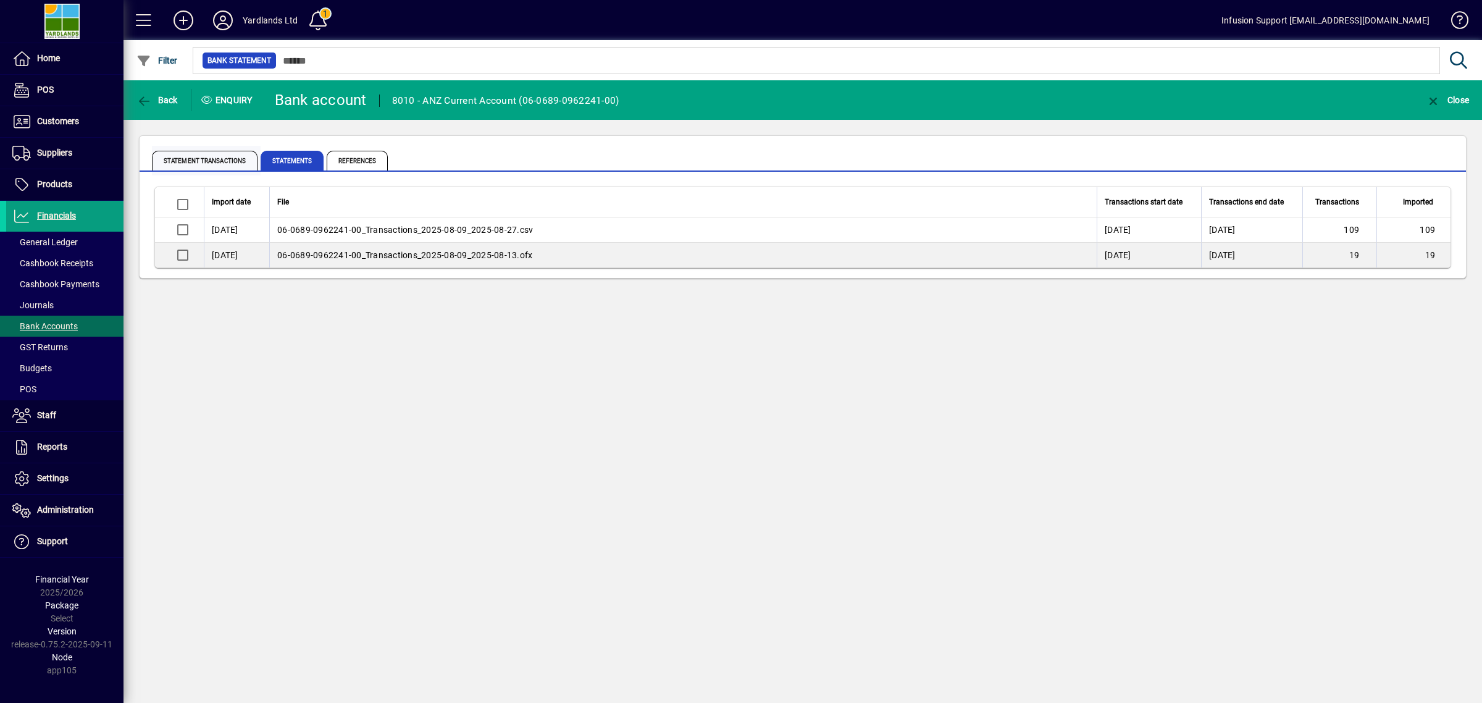
click at [189, 151] on span "Statement Transactions" at bounding box center [205, 161] width 106 height 20
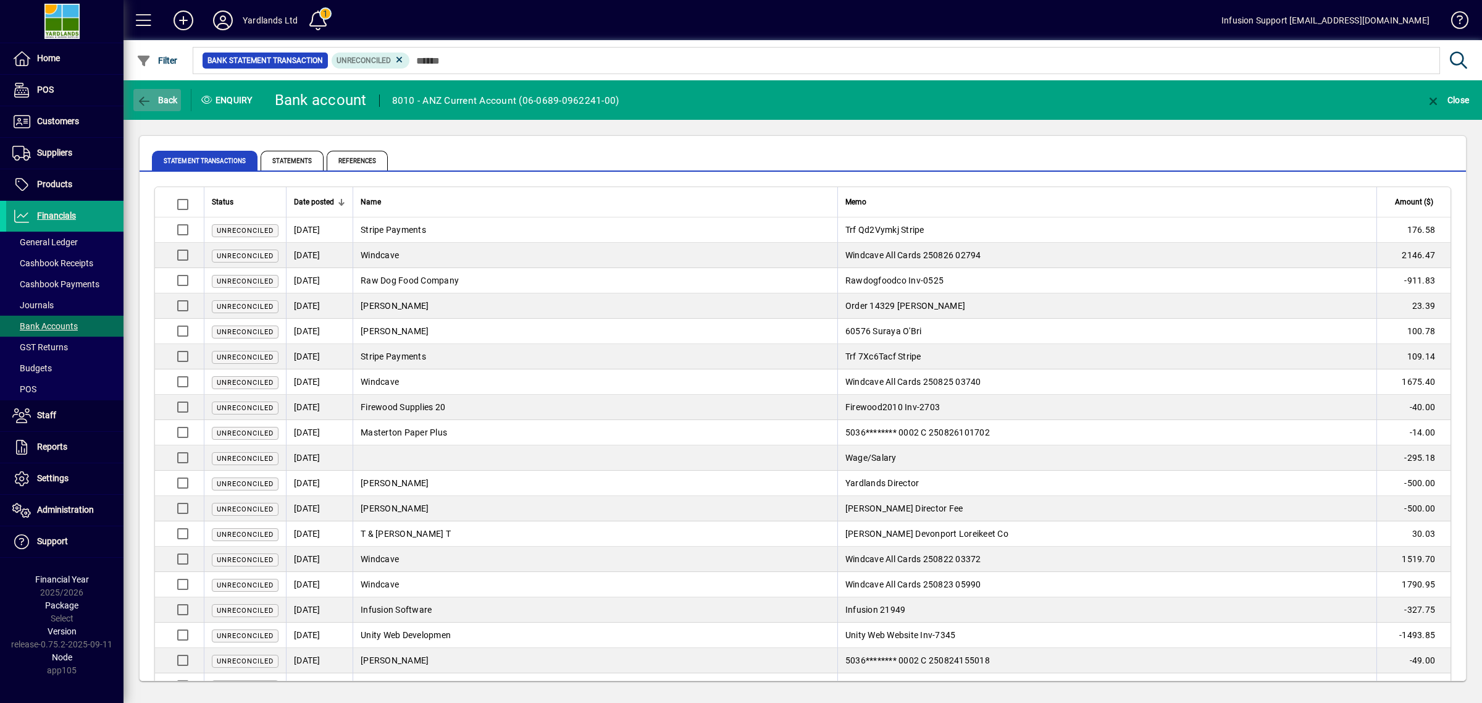
click at [165, 100] on span "Back" at bounding box center [156, 100] width 41 height 10
click at [157, 96] on span "Back" at bounding box center [156, 100] width 41 height 10
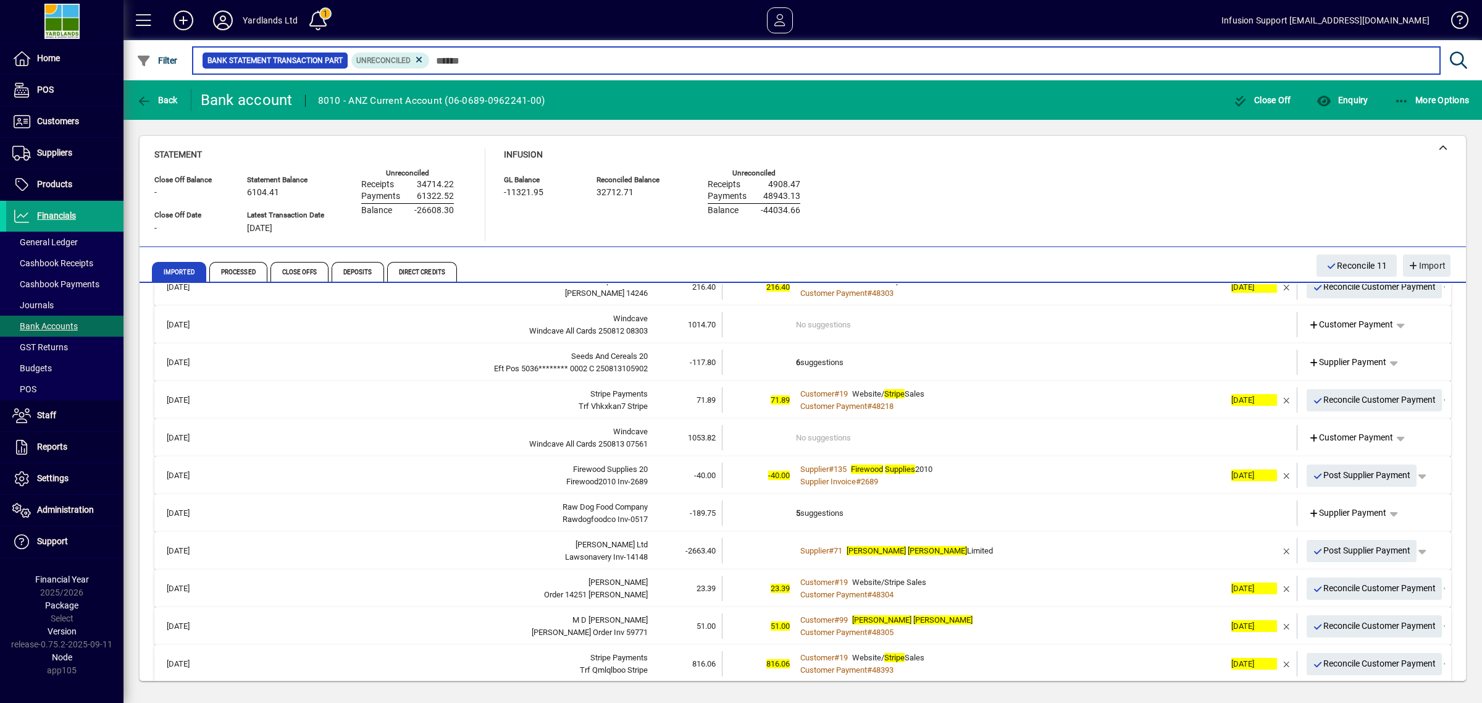
scroll to position [414, 0]
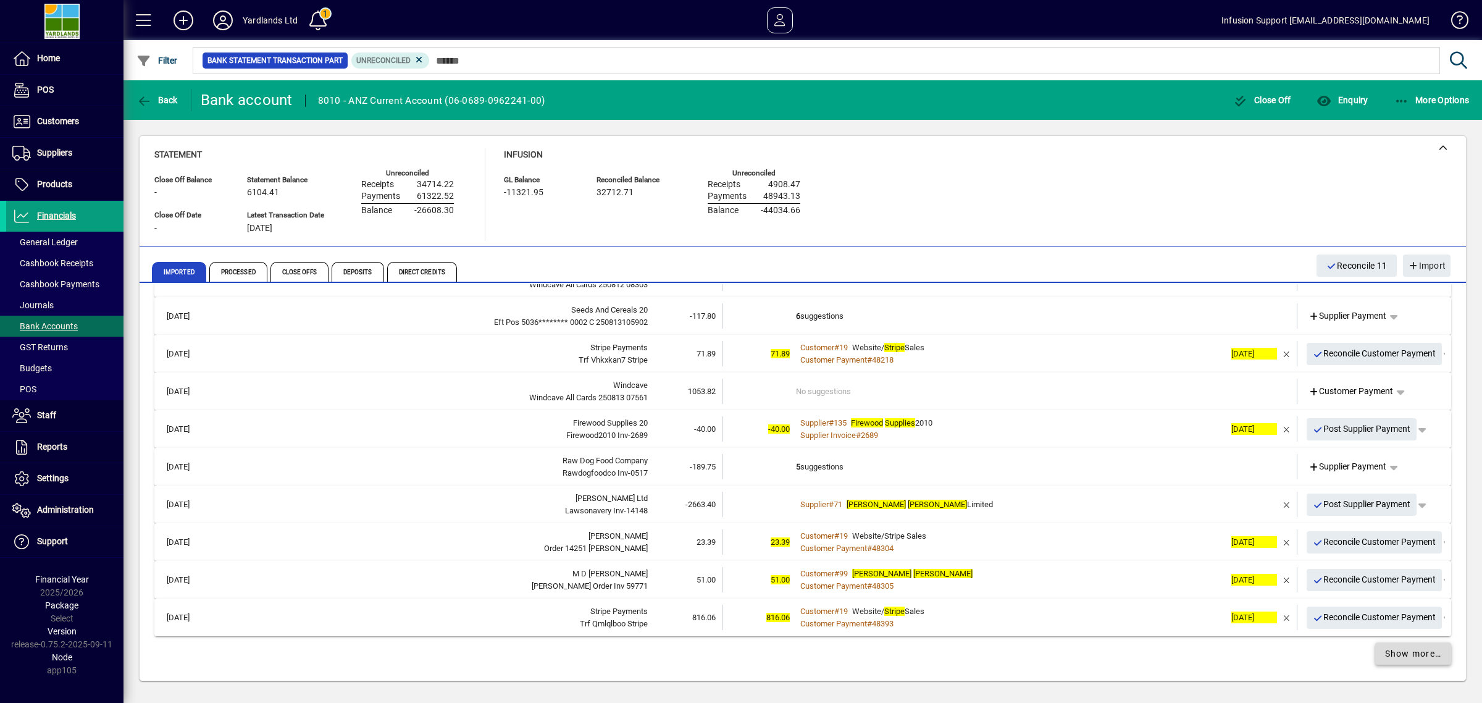
click at [1412, 647] on span "Show more…" at bounding box center [1413, 653] width 57 height 13
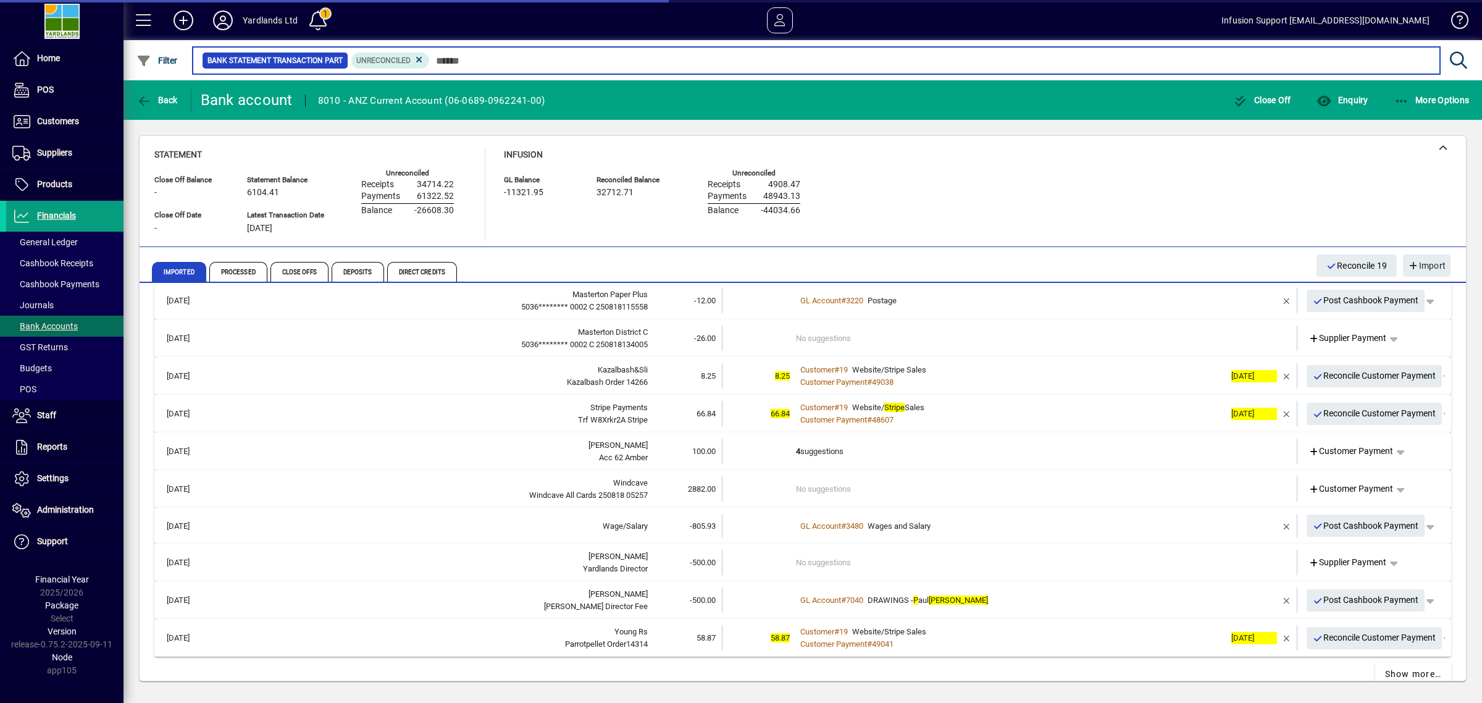
scroll to position [1162, 0]
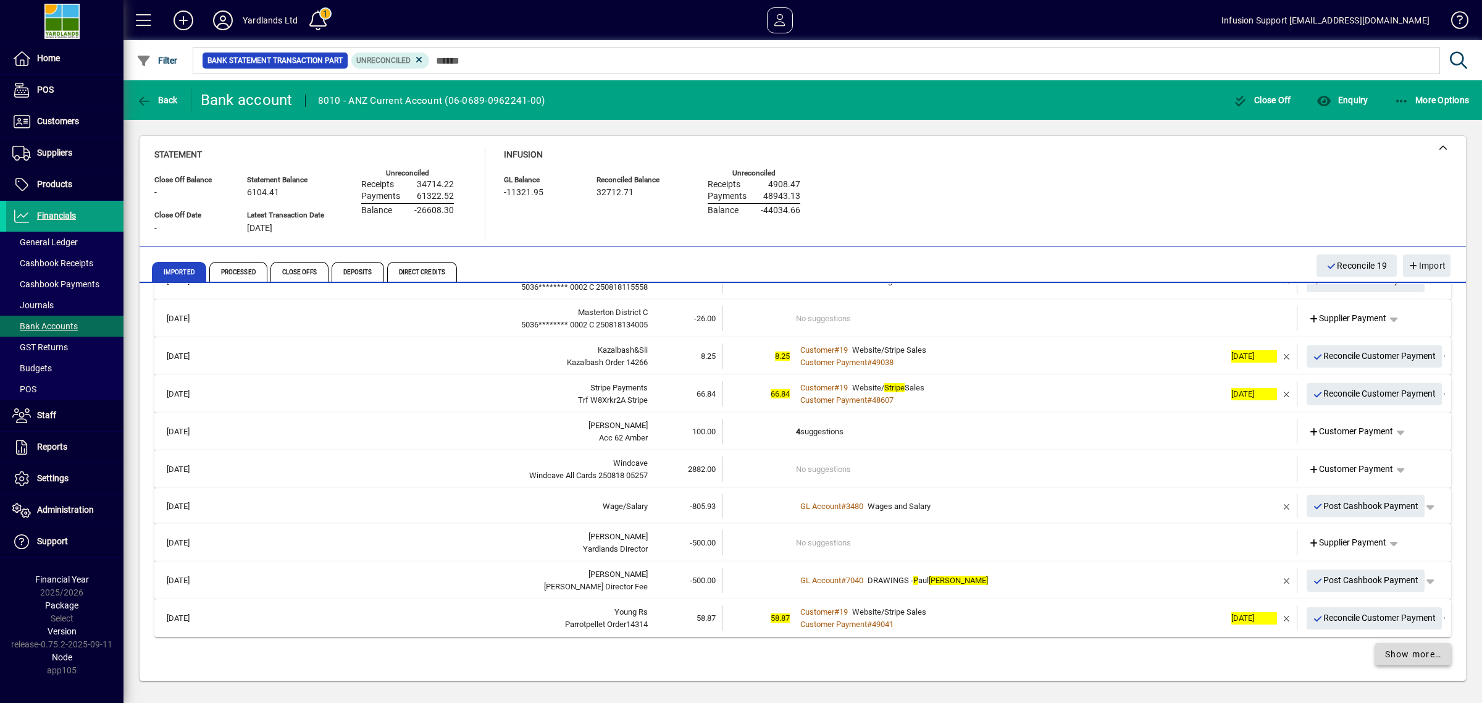
click at [1385, 656] on span "Show more…" at bounding box center [1413, 654] width 57 height 13
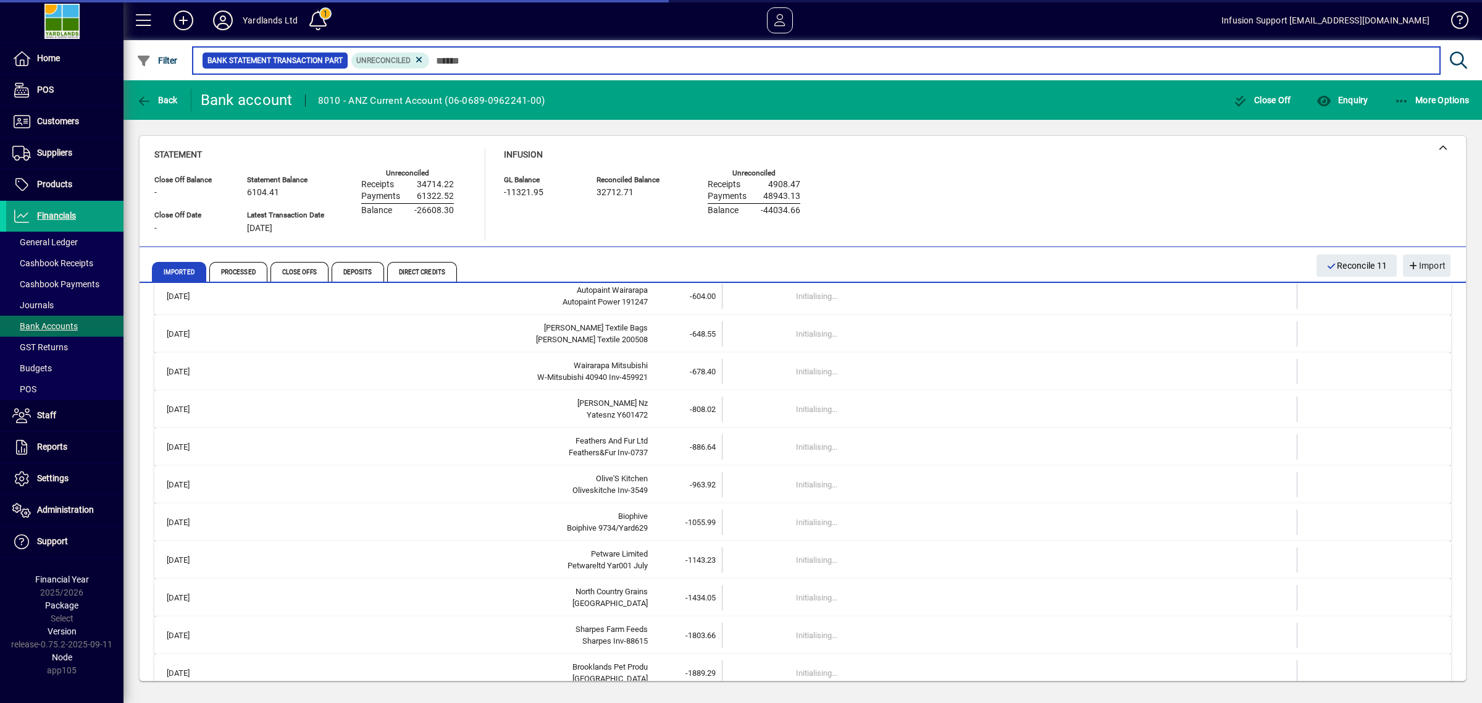
scroll to position [2645, 0]
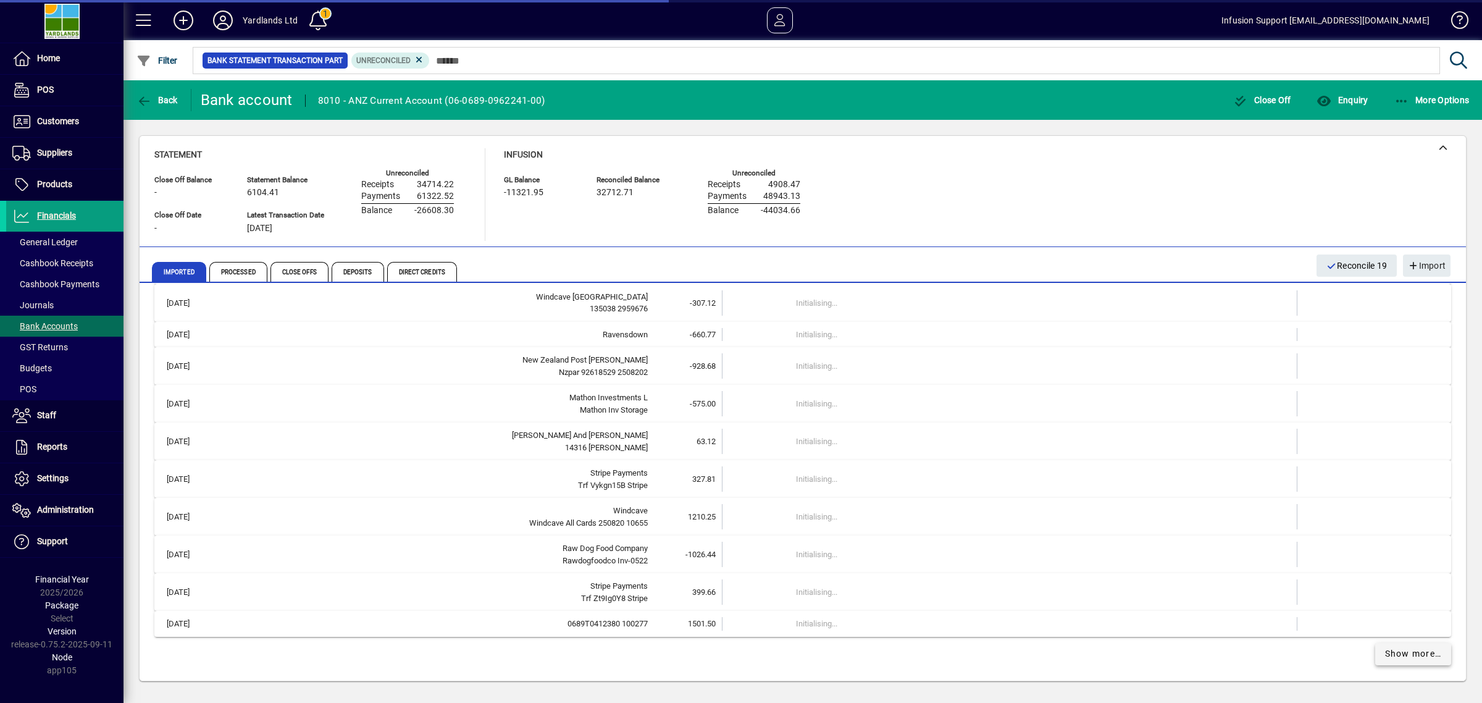
click at [1413, 651] on span "Show more…" at bounding box center [1413, 653] width 57 height 13
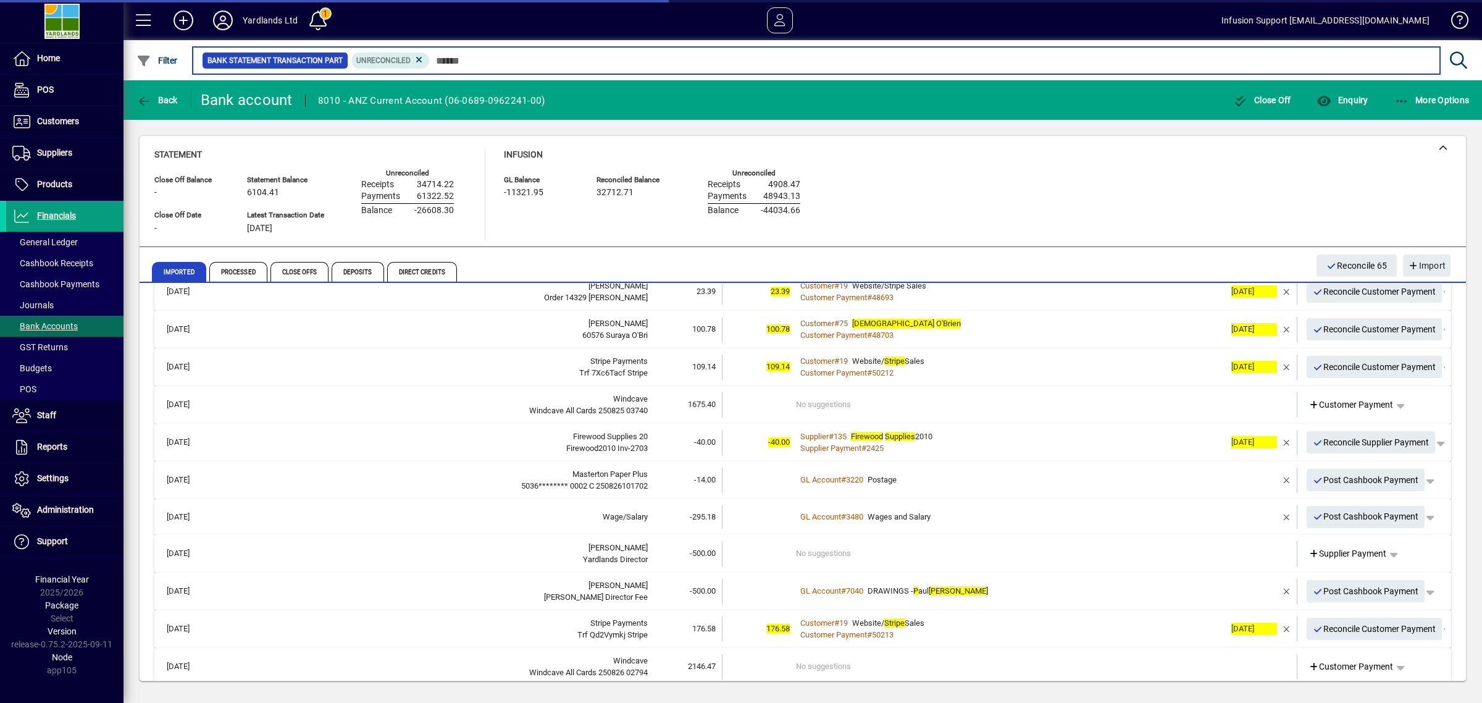
scroll to position [3407, 0]
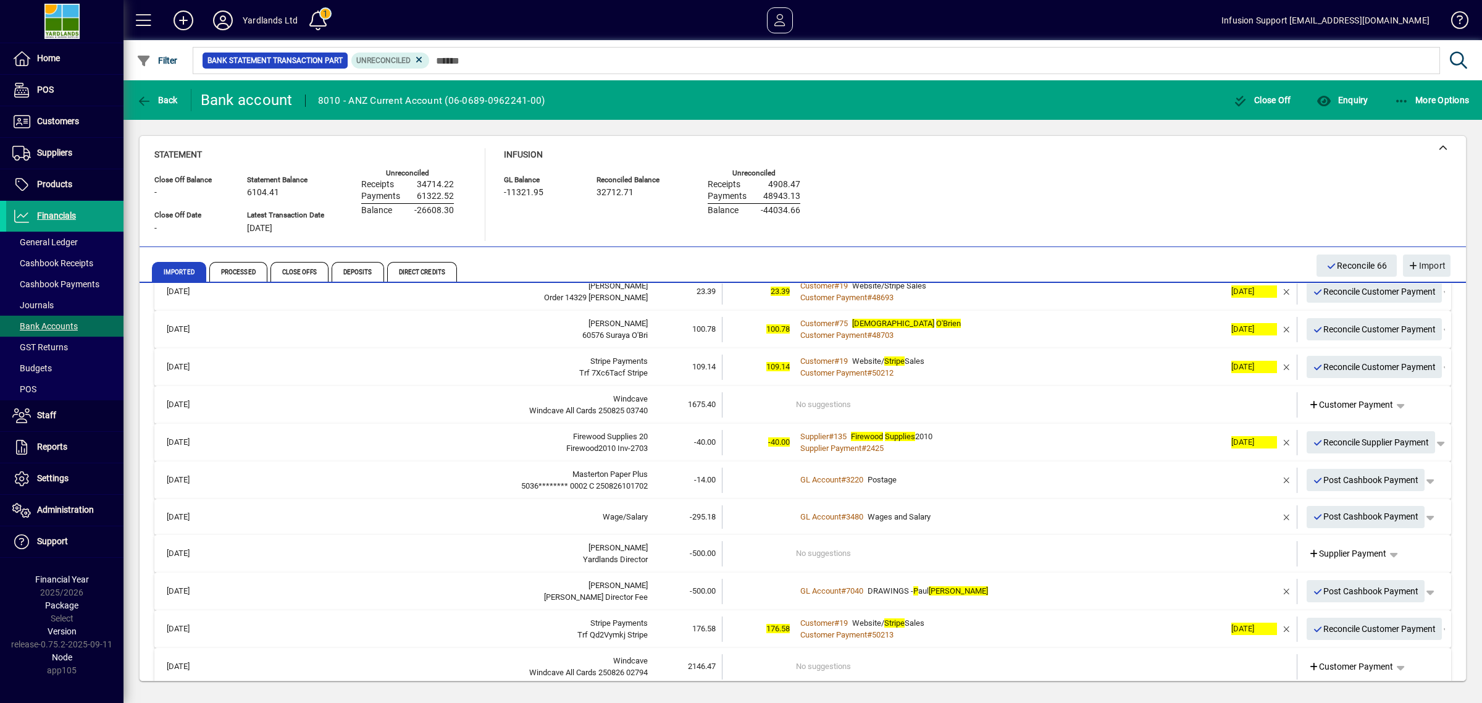
click at [987, 191] on div "Statement Close Off Balance - Close Off Date - Statement Balance 6104.41 Latest…" at bounding box center [802, 194] width 1297 height 93
click at [1010, 186] on div "Statement Close Off Balance - Close Off Date - Statement Balance 6104.41 Latest…" at bounding box center [802, 194] width 1297 height 93
click at [1005, 180] on div "Statement Close Off Balance - Close Off Date - Statement Balance 6104.41 Latest…" at bounding box center [802, 194] width 1297 height 93
drag, startPoint x: 1066, startPoint y: 203, endPoint x: 982, endPoint y: 192, distance: 85.2
click at [1053, 191] on div "Statement Close Off Balance - Close Off Date - Statement Balance 6104.41 Latest…" at bounding box center [802, 194] width 1297 height 93
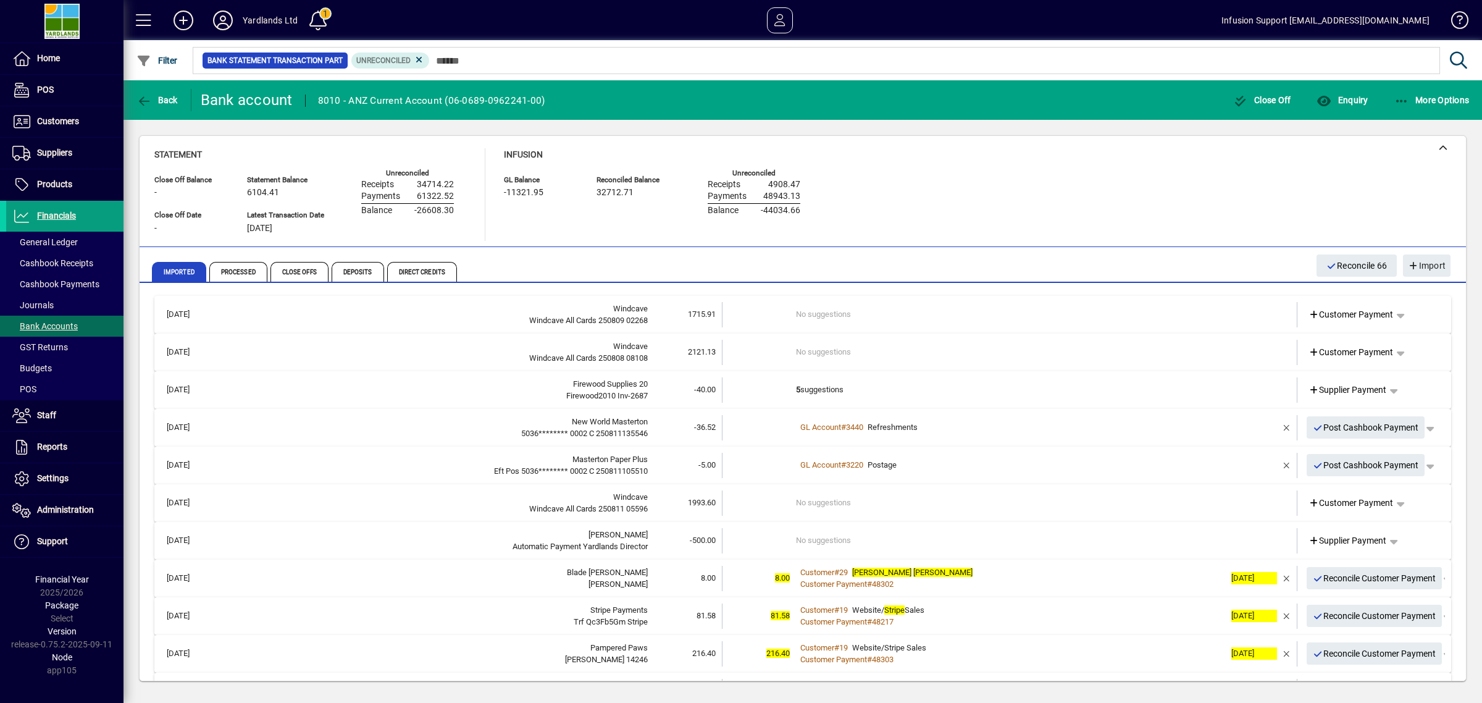
click at [1011, 189] on div "Statement Close Off Balance - Close Off Date - Statement Balance 6104.41 Latest…" at bounding box center [802, 194] width 1297 height 93
click at [987, 176] on div "Statement Close Off Balance - Close Off Date - Statement Balance 6104.41 Latest…" at bounding box center [802, 194] width 1297 height 93
click at [1328, 102] on icon "button" at bounding box center [1324, 101] width 15 height 12
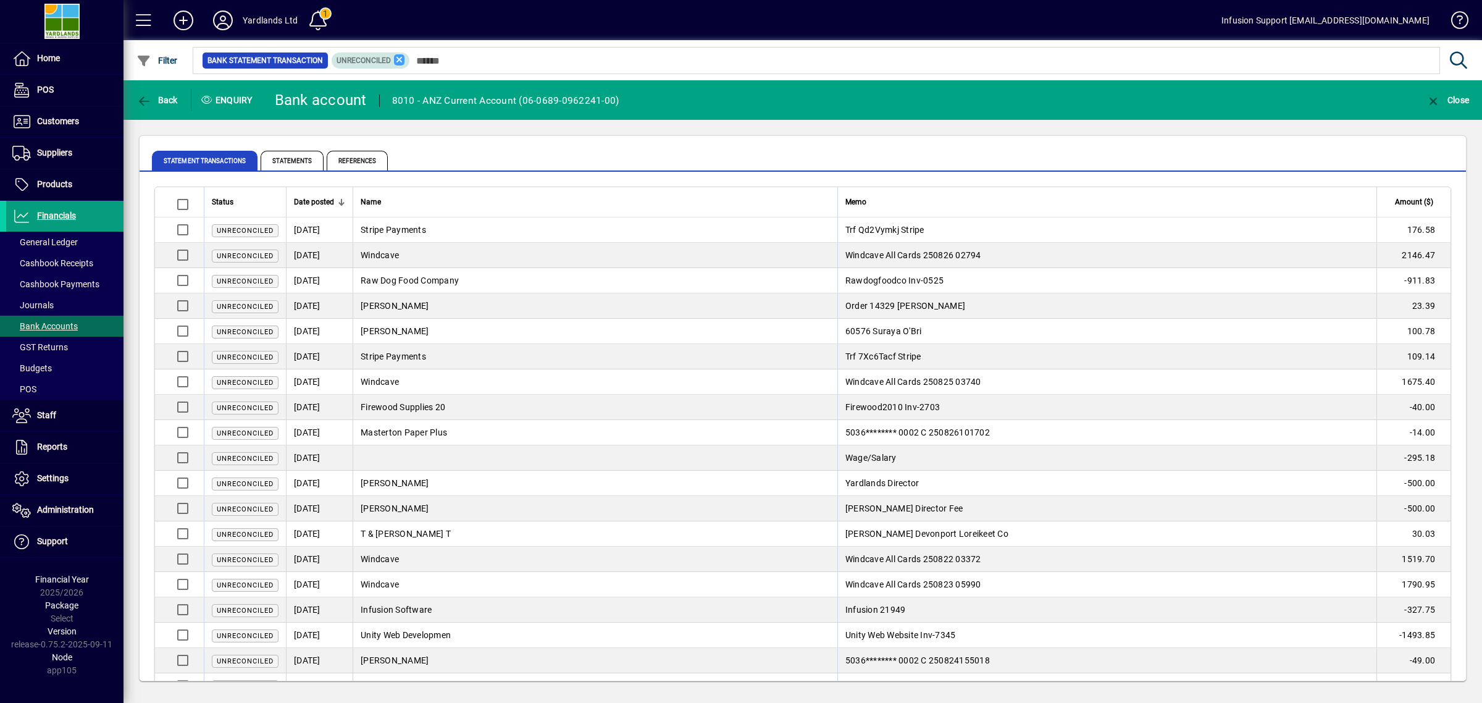
click at [396, 54] on icon at bounding box center [399, 59] width 11 height 11
click at [341, 199] on div at bounding box center [341, 202] width 1 height 6
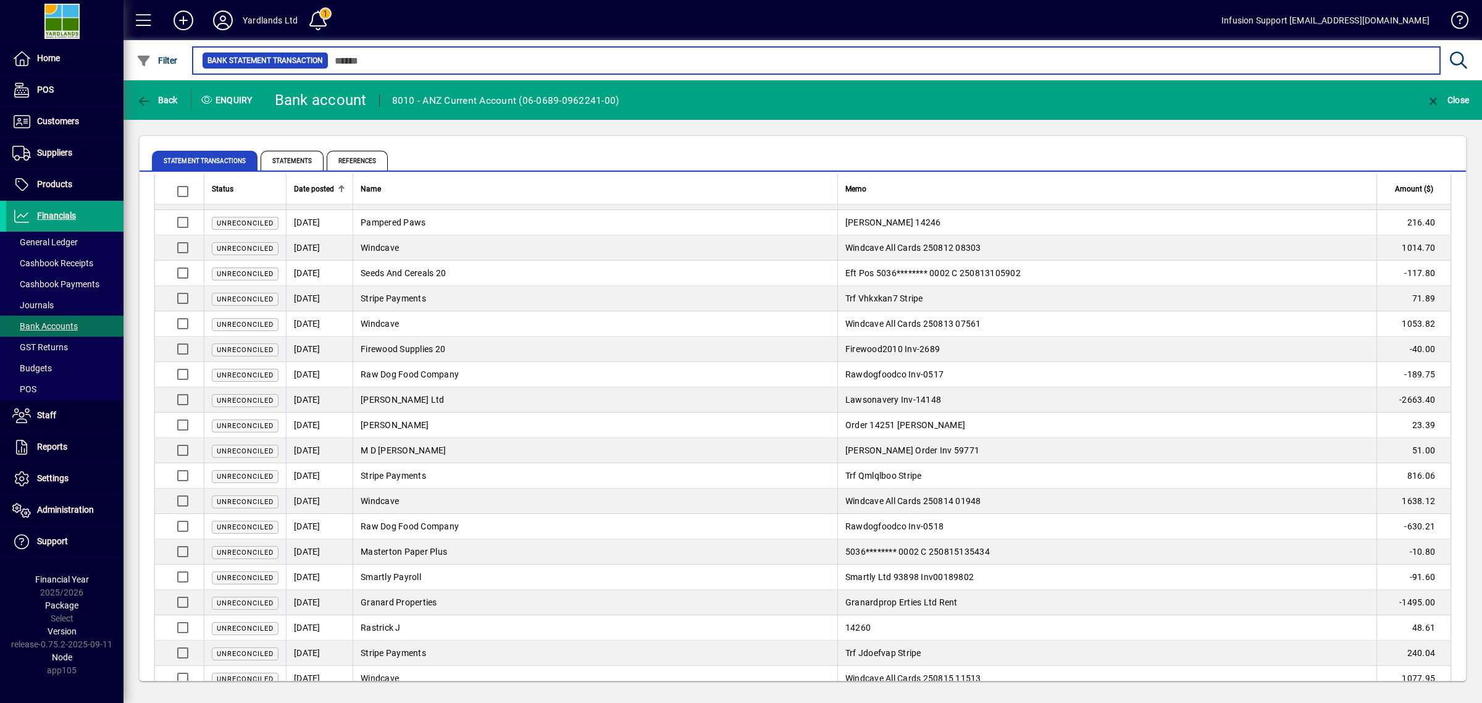
scroll to position [2126, 0]
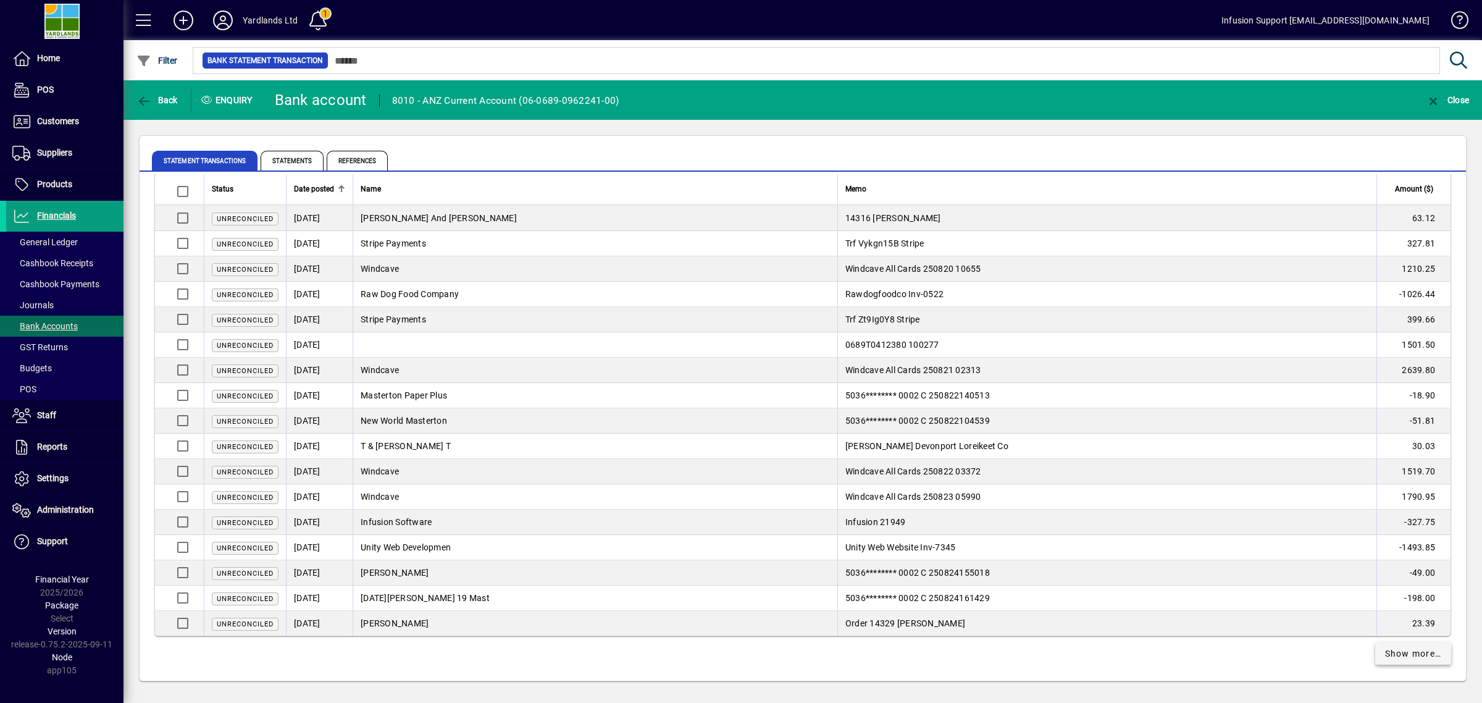
click at [1416, 653] on span "Show more…" at bounding box center [1413, 653] width 57 height 13
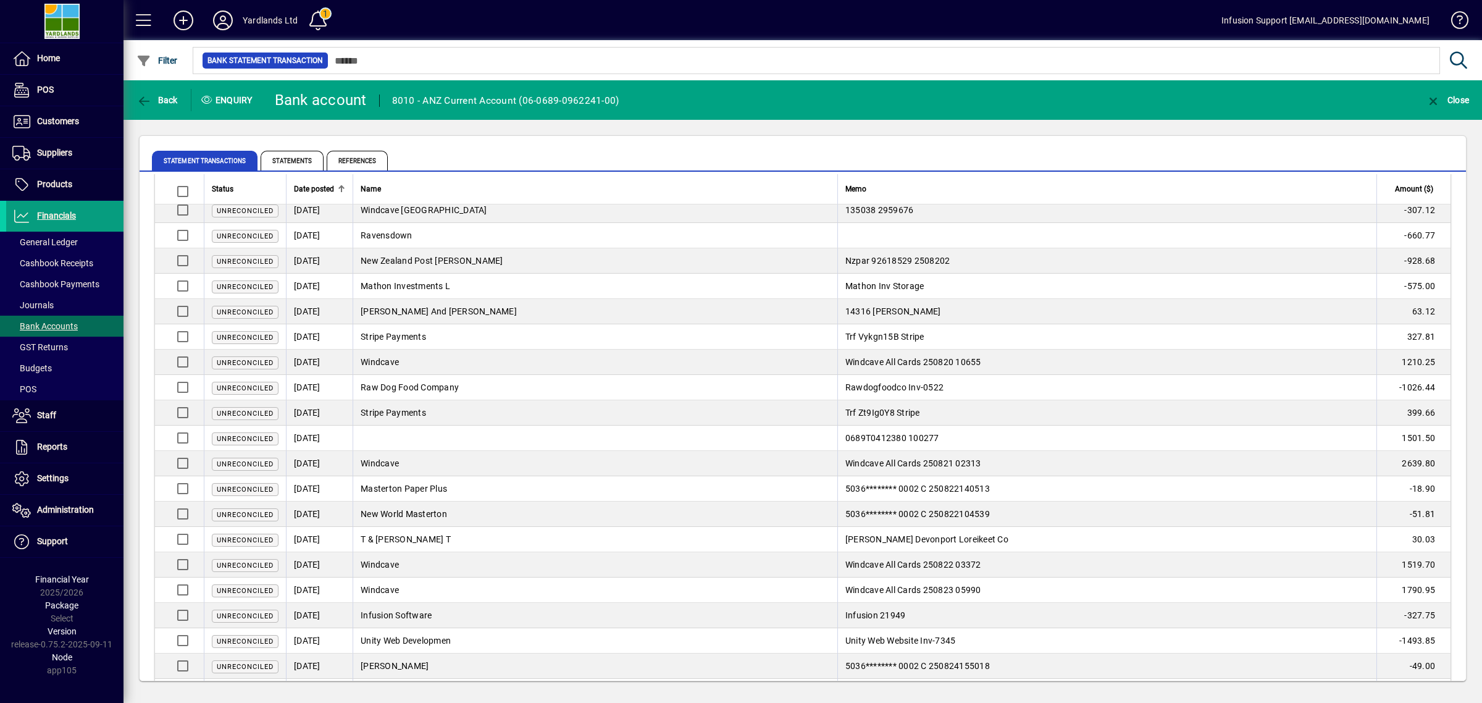
scroll to position [2372, 0]
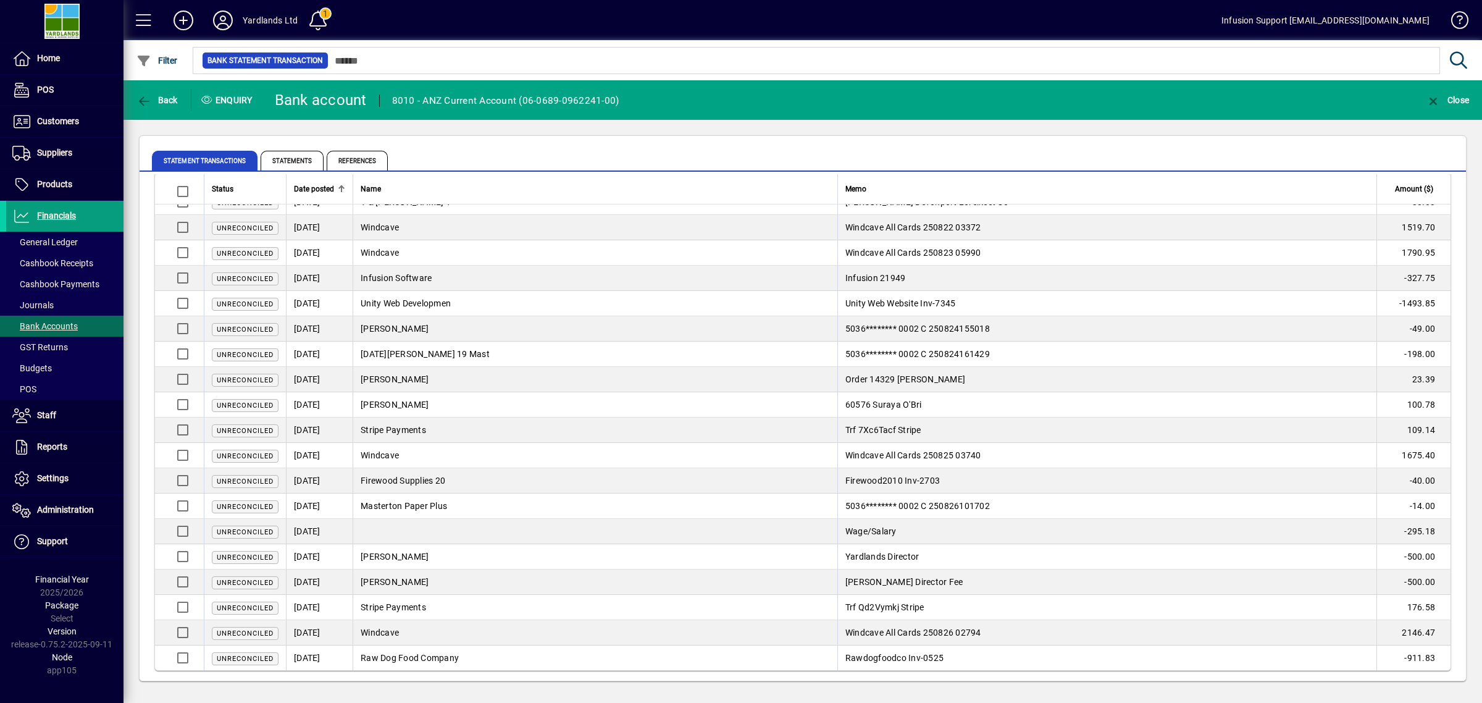
drag, startPoint x: 208, startPoint y: 202, endPoint x: 1352, endPoint y: 665, distance: 1234.4
copy table "Status Date posted Name Memo Amount ($) Reconciled [DATE] [PERSON_NAME] Order 1…"
drag, startPoint x: 665, startPoint y: 133, endPoint x: 641, endPoint y: 164, distance: 39.2
click at [665, 133] on div "Statement Transactions Statements References Status Date posted Name Memo Amoun…" at bounding box center [803, 408] width 1359 height 577
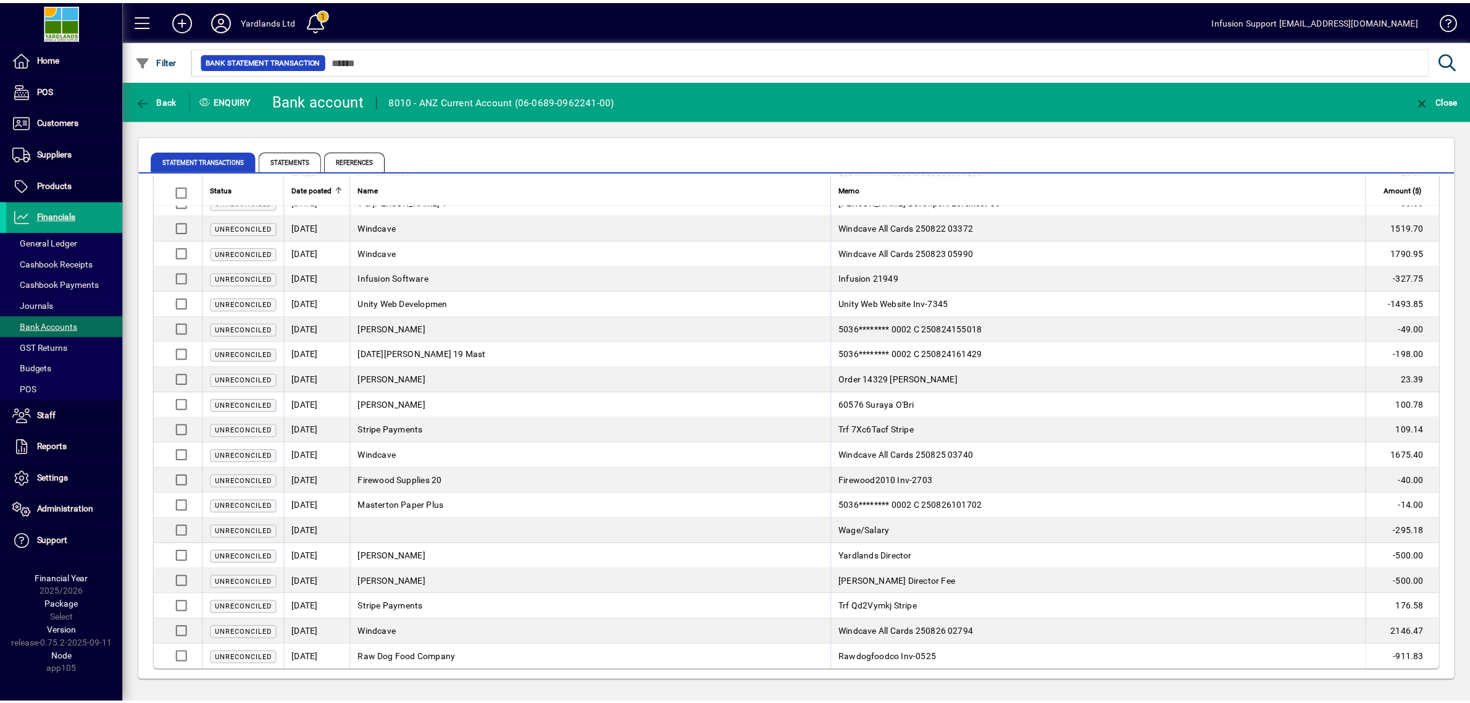
scroll to position [0, 0]
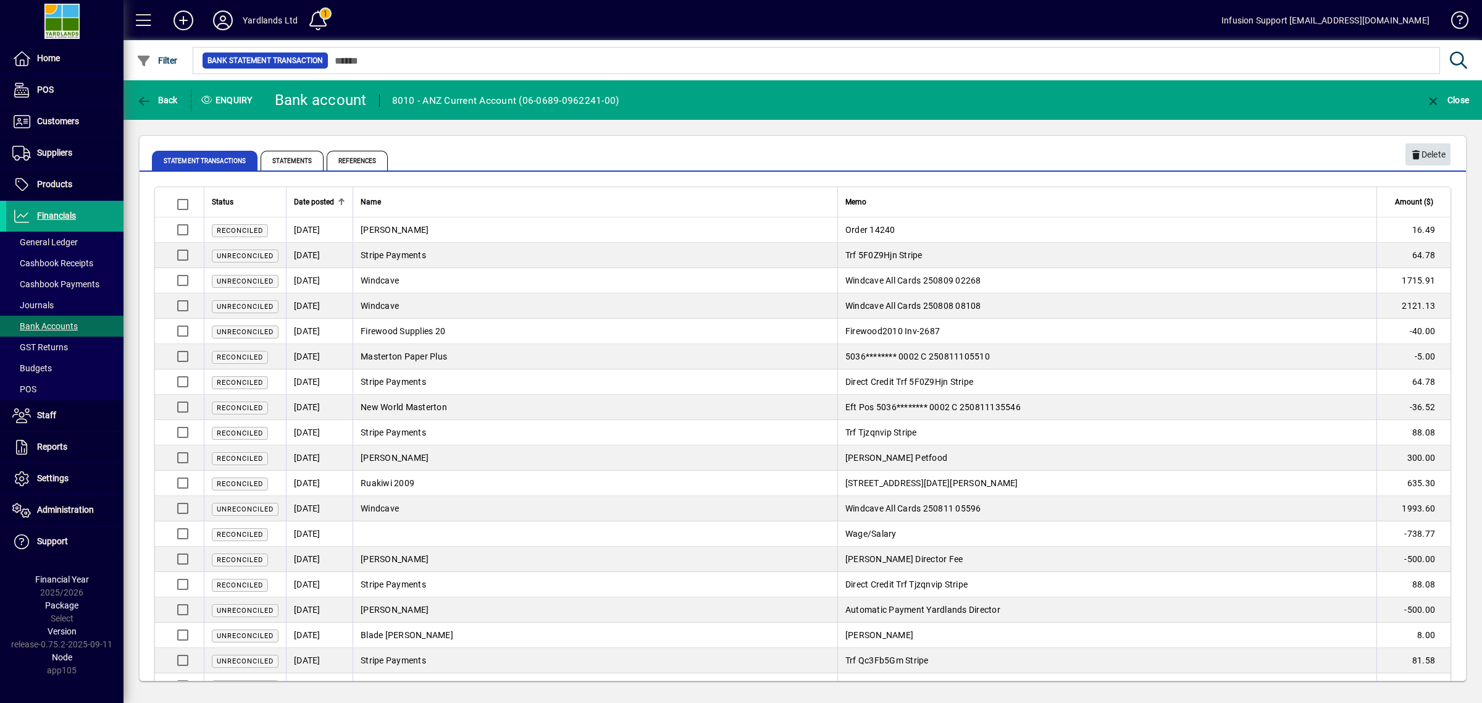
click at [1419, 149] on span "Delete" at bounding box center [1427, 154] width 35 height 20
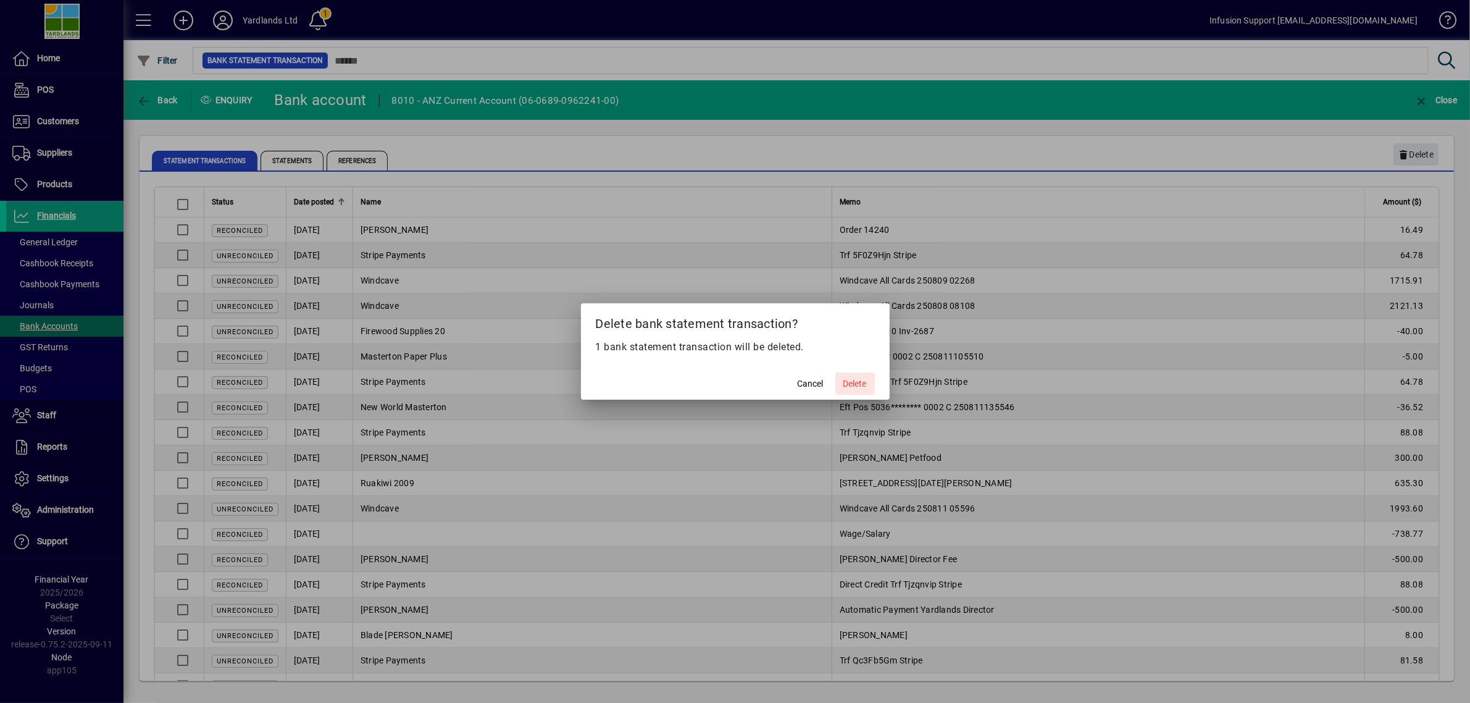
click at [856, 378] on span "Delete" at bounding box center [855, 383] width 23 height 13
click at [749, 331] on h2 "Delete bank statement transaction?" at bounding box center [735, 321] width 309 height 36
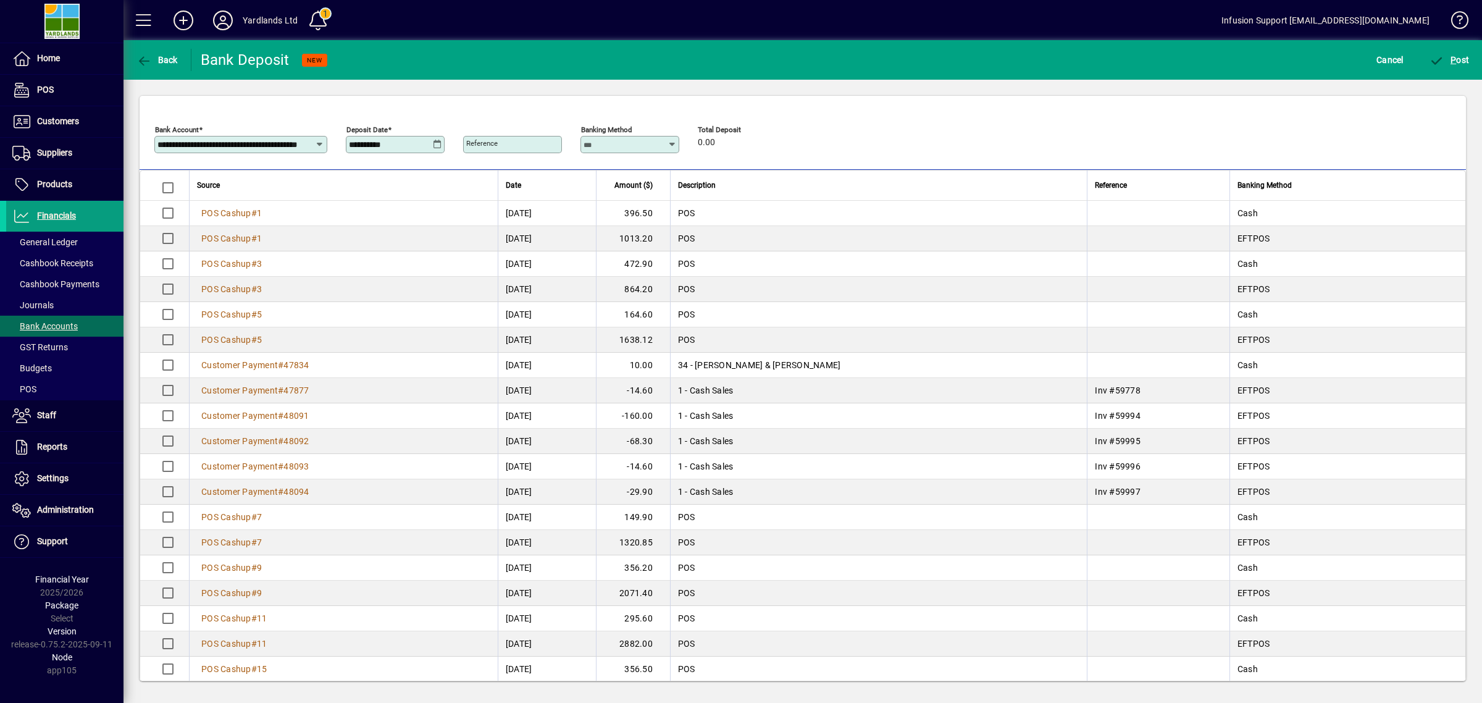
drag, startPoint x: 910, startPoint y: 105, endPoint x: 1065, endPoint y: 180, distance: 172.9
click at [911, 106] on div "**********" at bounding box center [803, 133] width 1326 height 74
drag, startPoint x: 1168, startPoint y: 139, endPoint x: 1183, endPoint y: 128, distance: 18.2
click at [1174, 135] on div "**********" at bounding box center [802, 141] width 1297 height 43
click at [1391, 56] on span "Cancel" at bounding box center [1389, 60] width 27 height 20
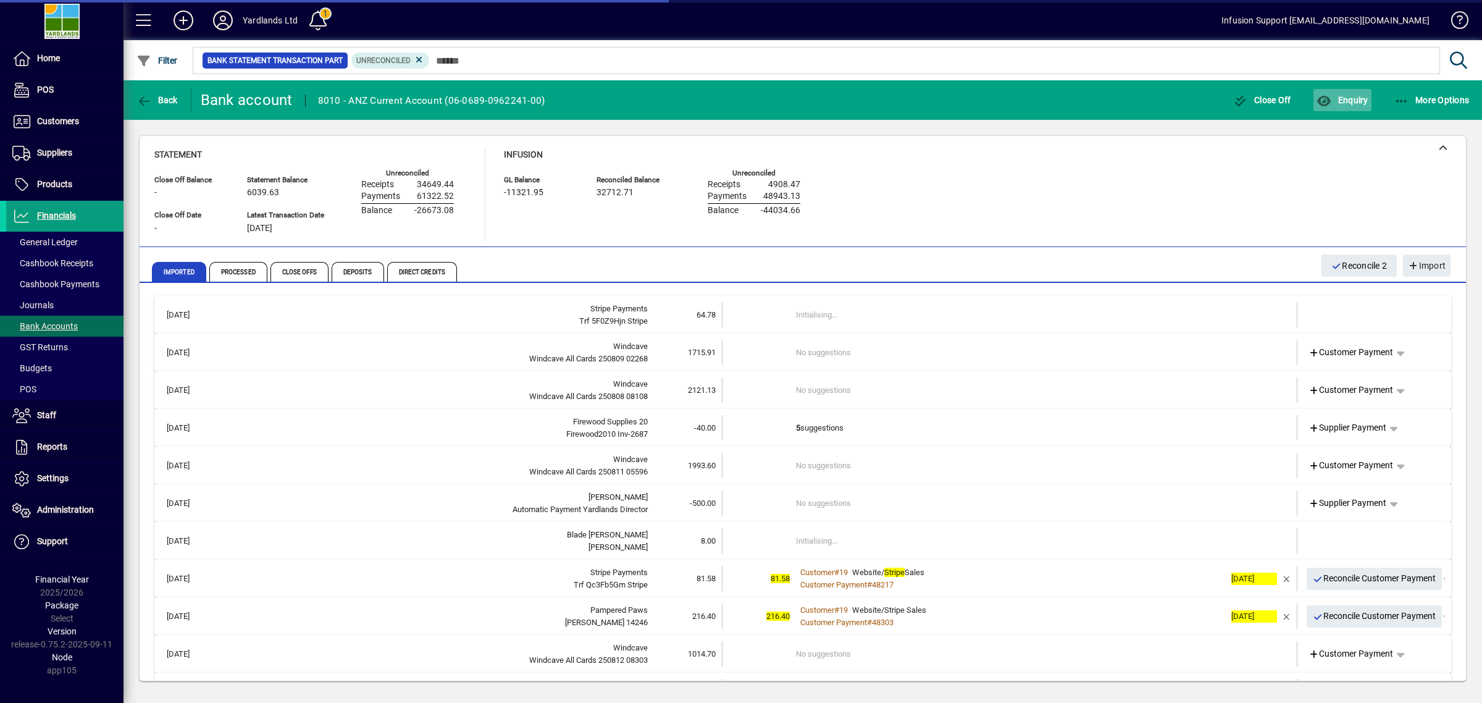
click at [1349, 103] on span "Enquiry" at bounding box center [1342, 100] width 51 height 10
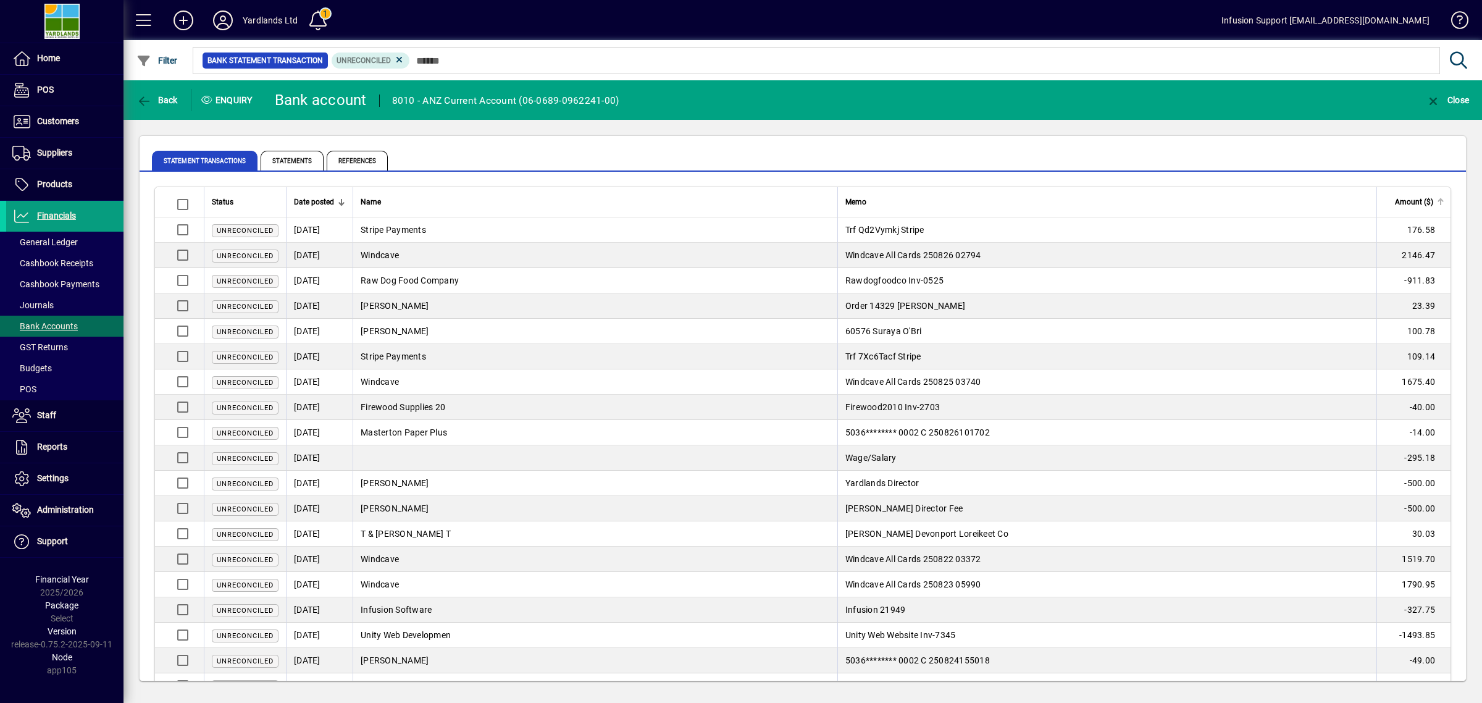
click at [1419, 198] on span "Amount ($)" at bounding box center [1414, 202] width 38 height 14
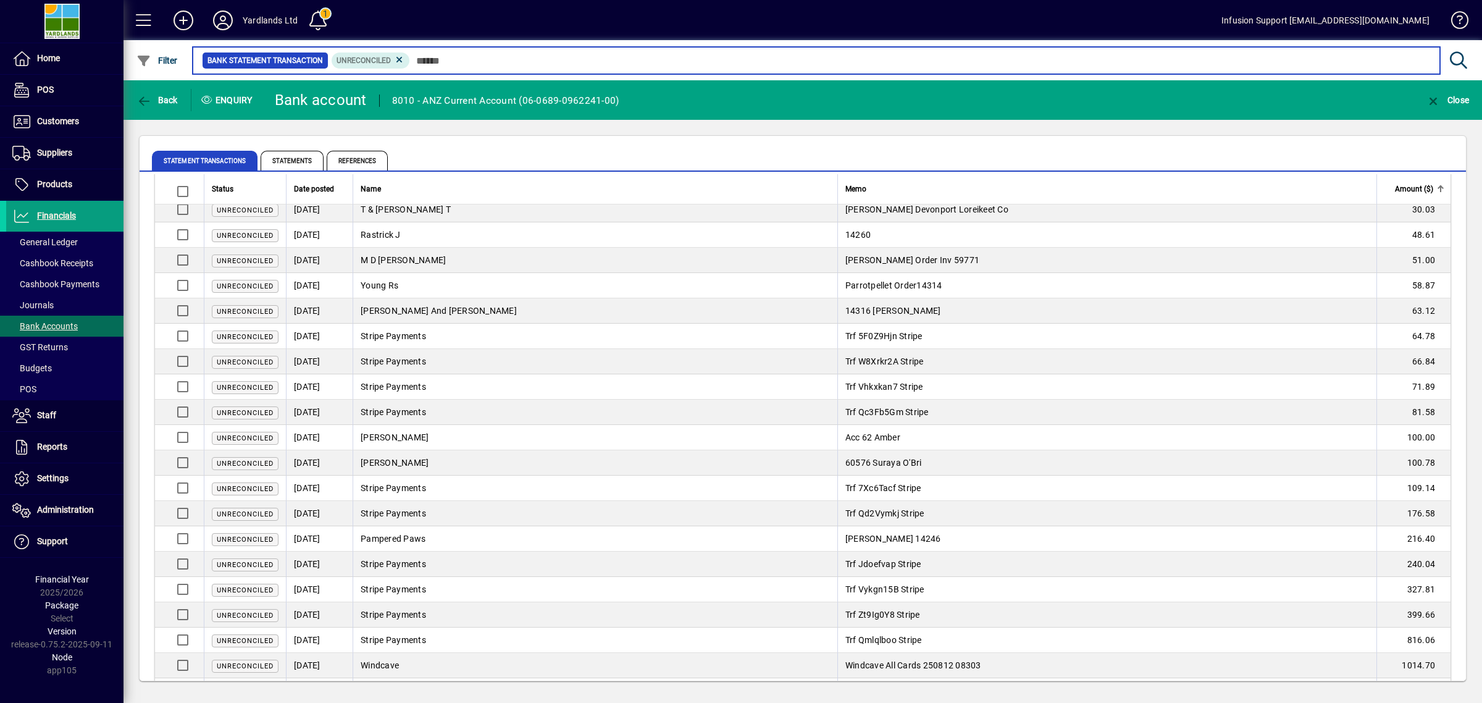
scroll to position [1665, 0]
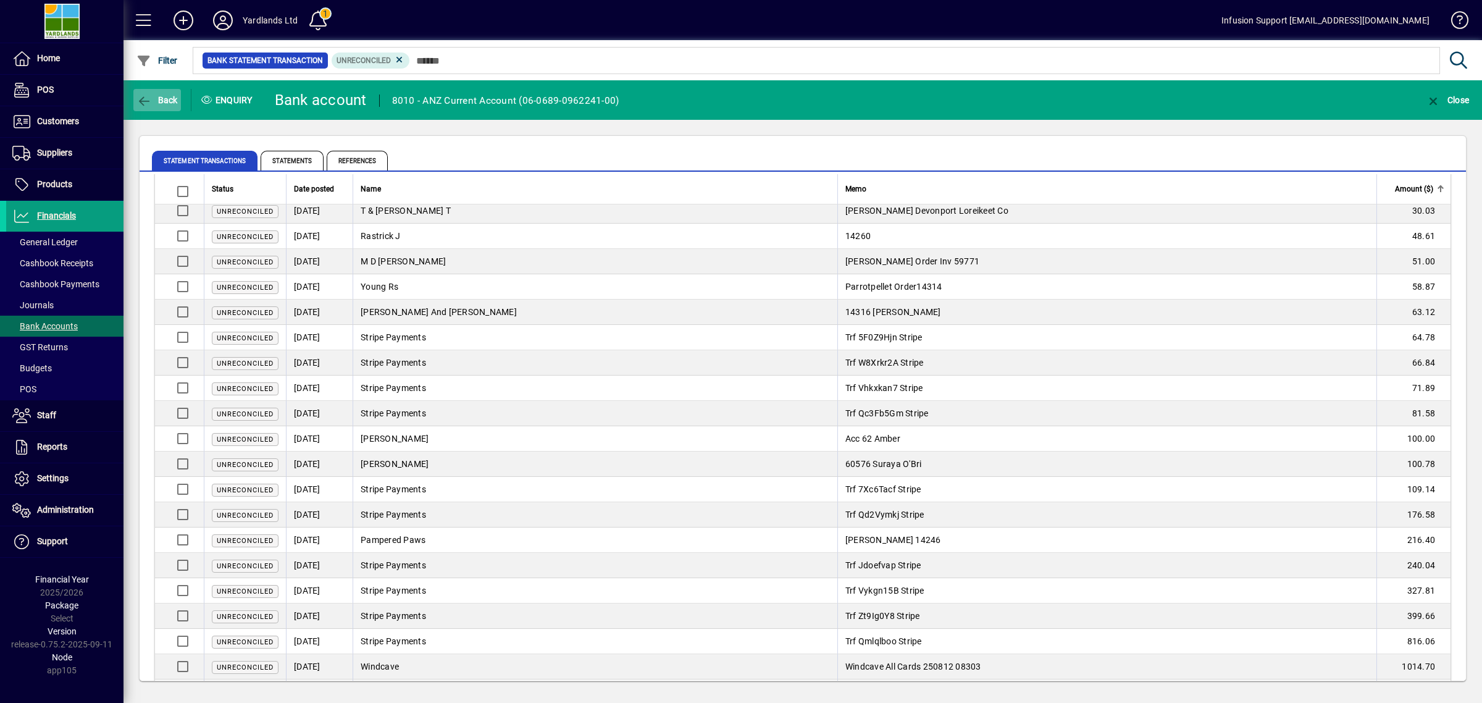
click at [156, 104] on span "Back" at bounding box center [156, 100] width 41 height 10
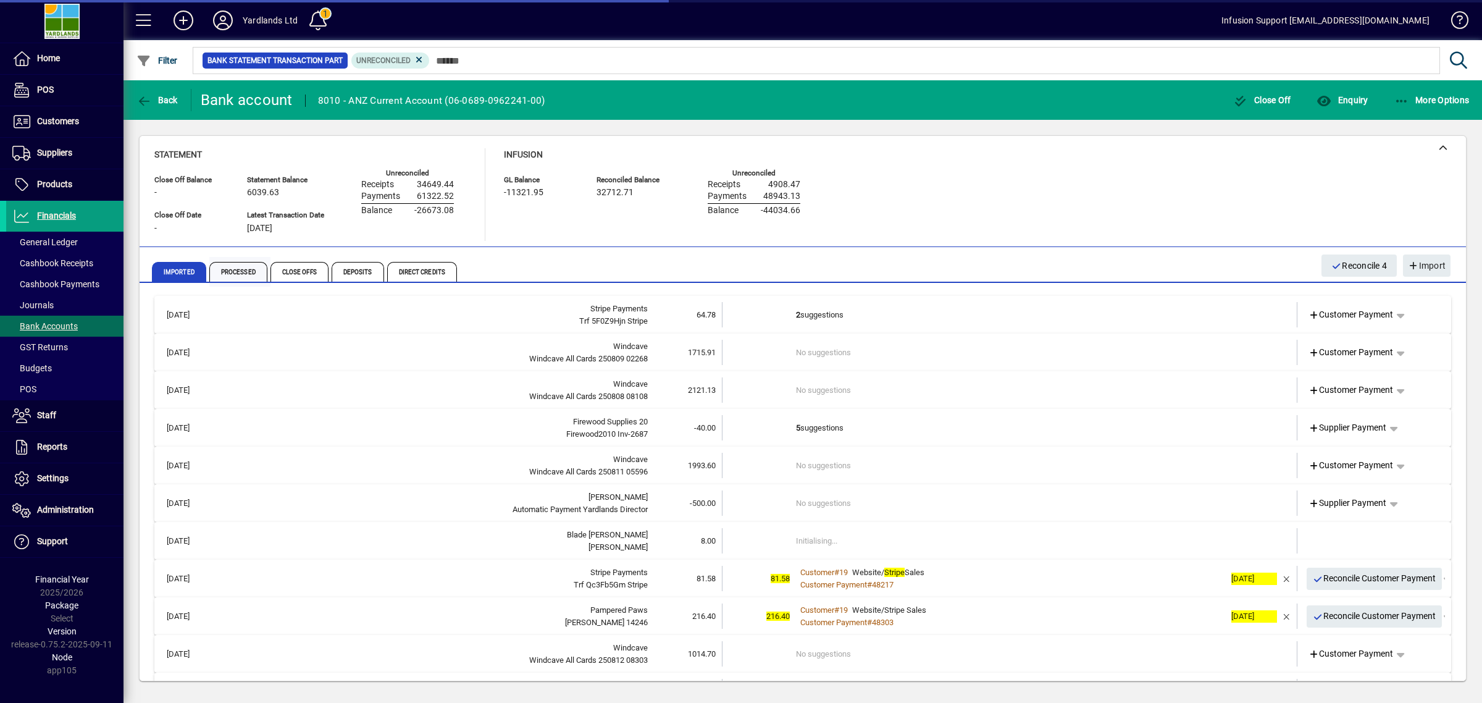
click at [246, 278] on span "Processed" at bounding box center [238, 272] width 58 height 20
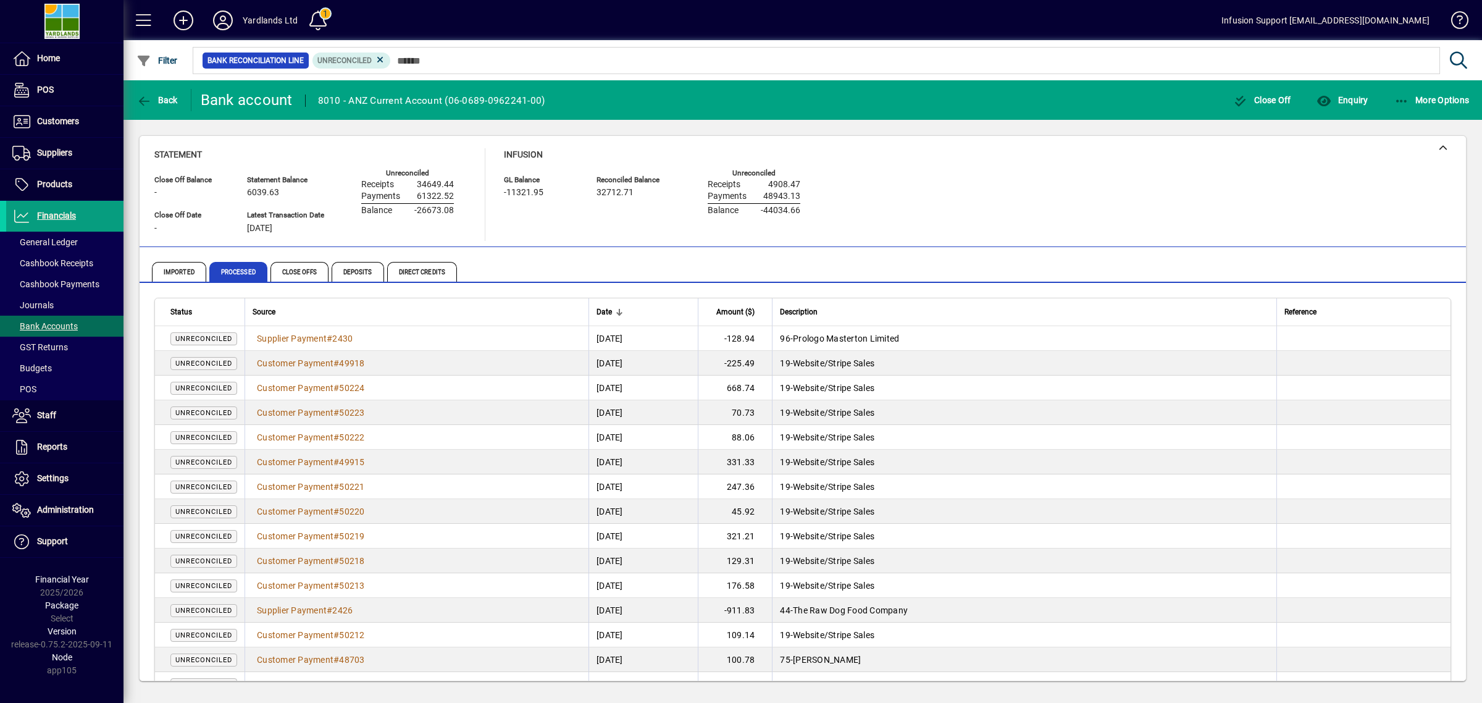
click at [379, 63] on icon at bounding box center [380, 59] width 11 height 11
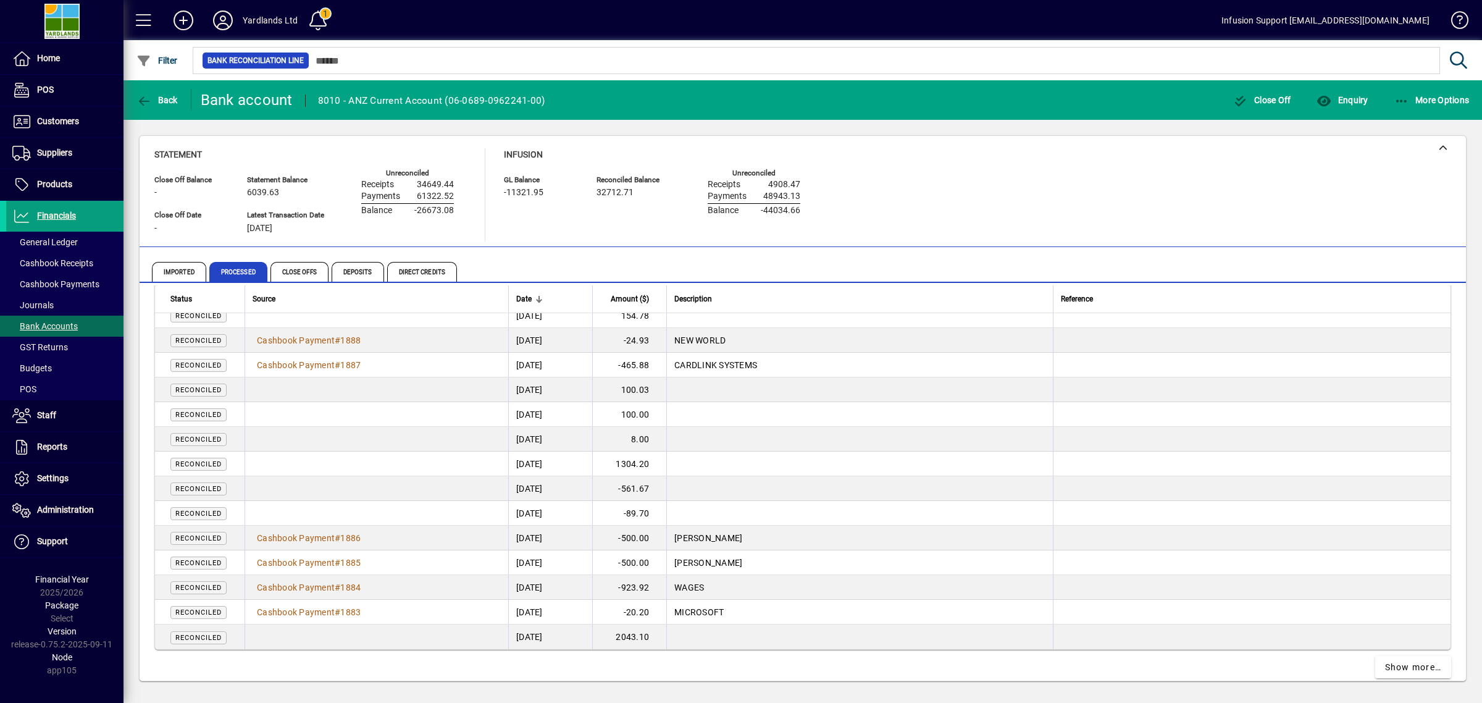
scroll to position [2160, 0]
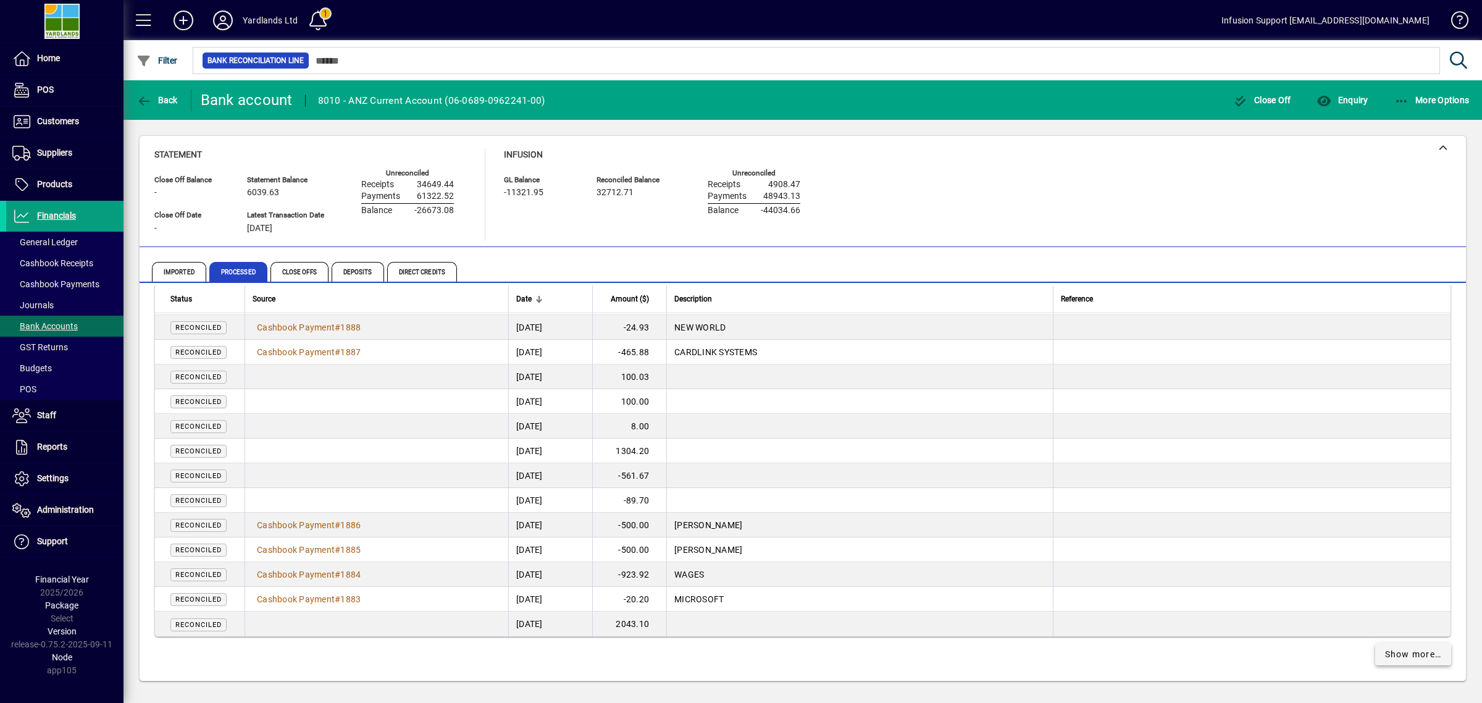
click at [1385, 649] on span "Show more…" at bounding box center [1413, 654] width 57 height 13
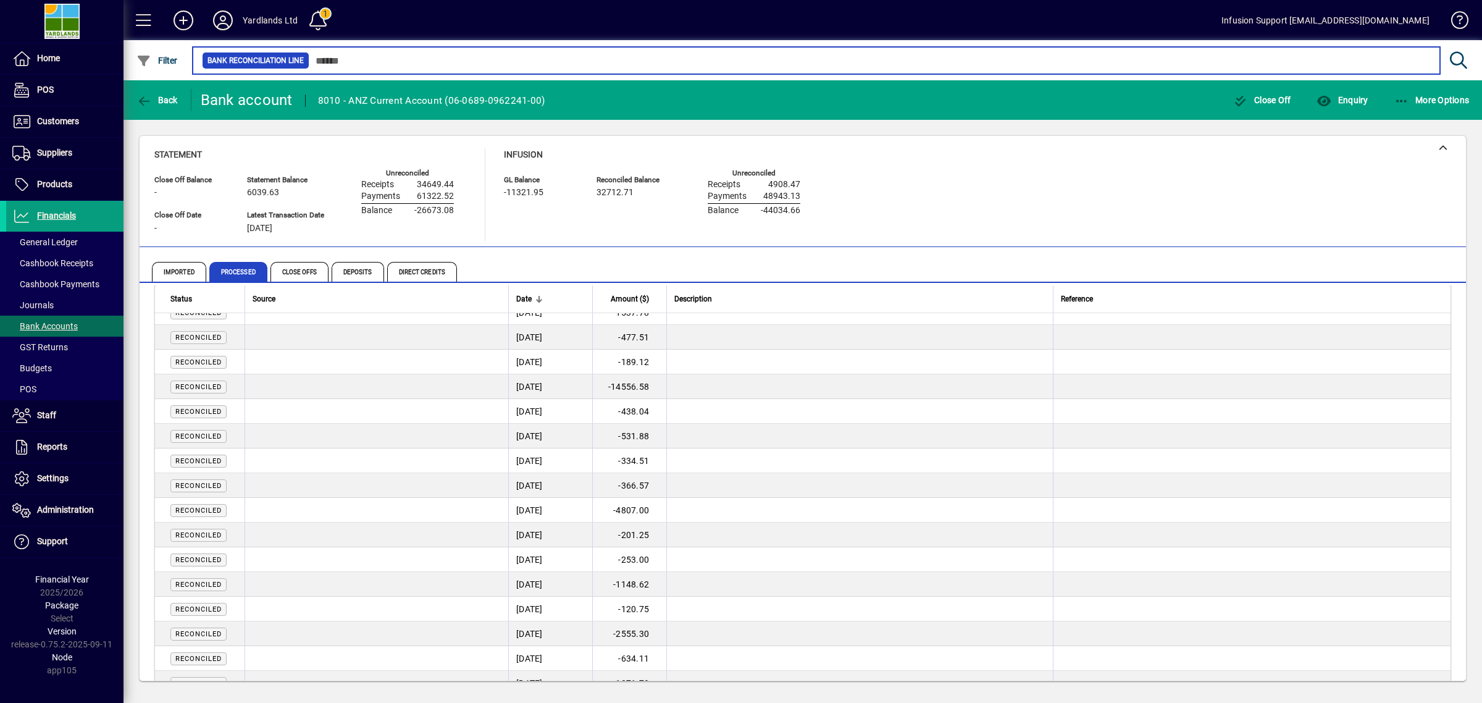
scroll to position [4630, 0]
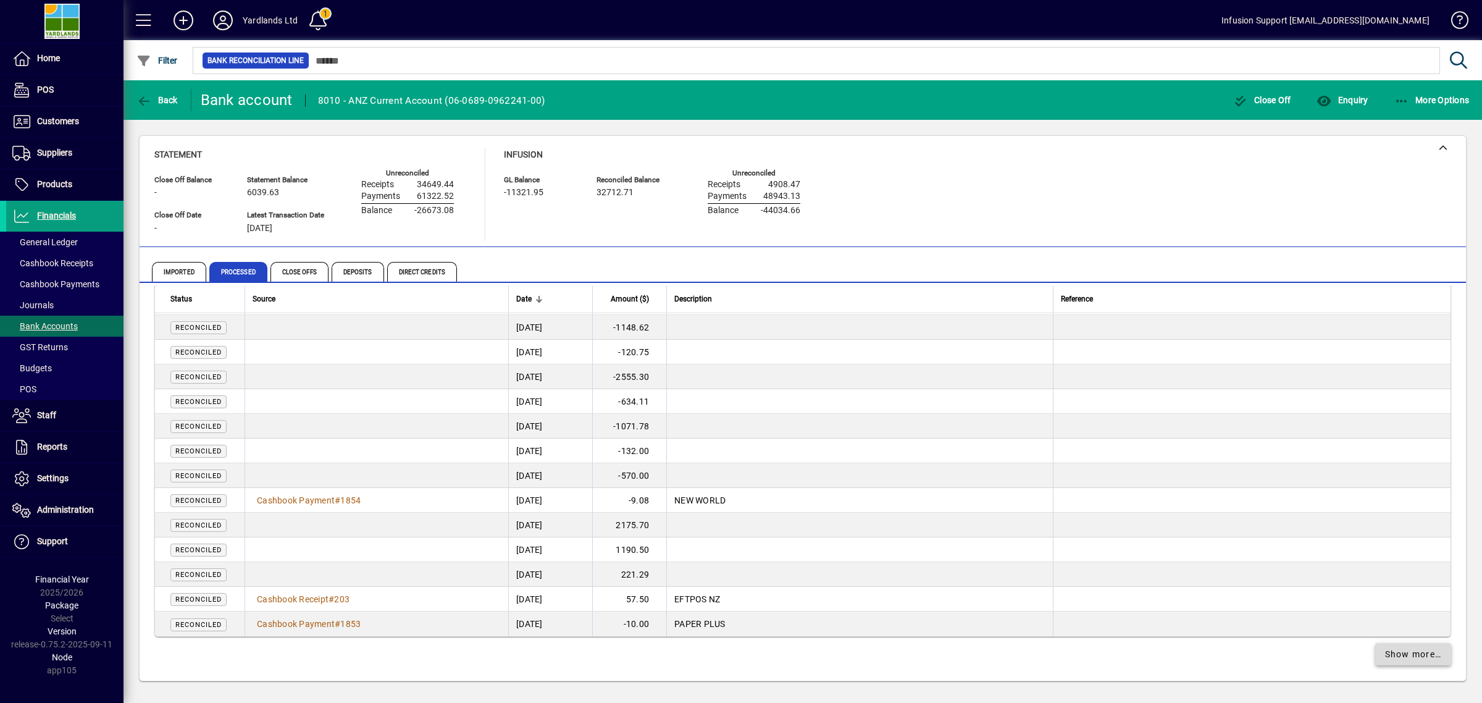
click at [1390, 648] on span "Show more…" at bounding box center [1413, 654] width 57 height 13
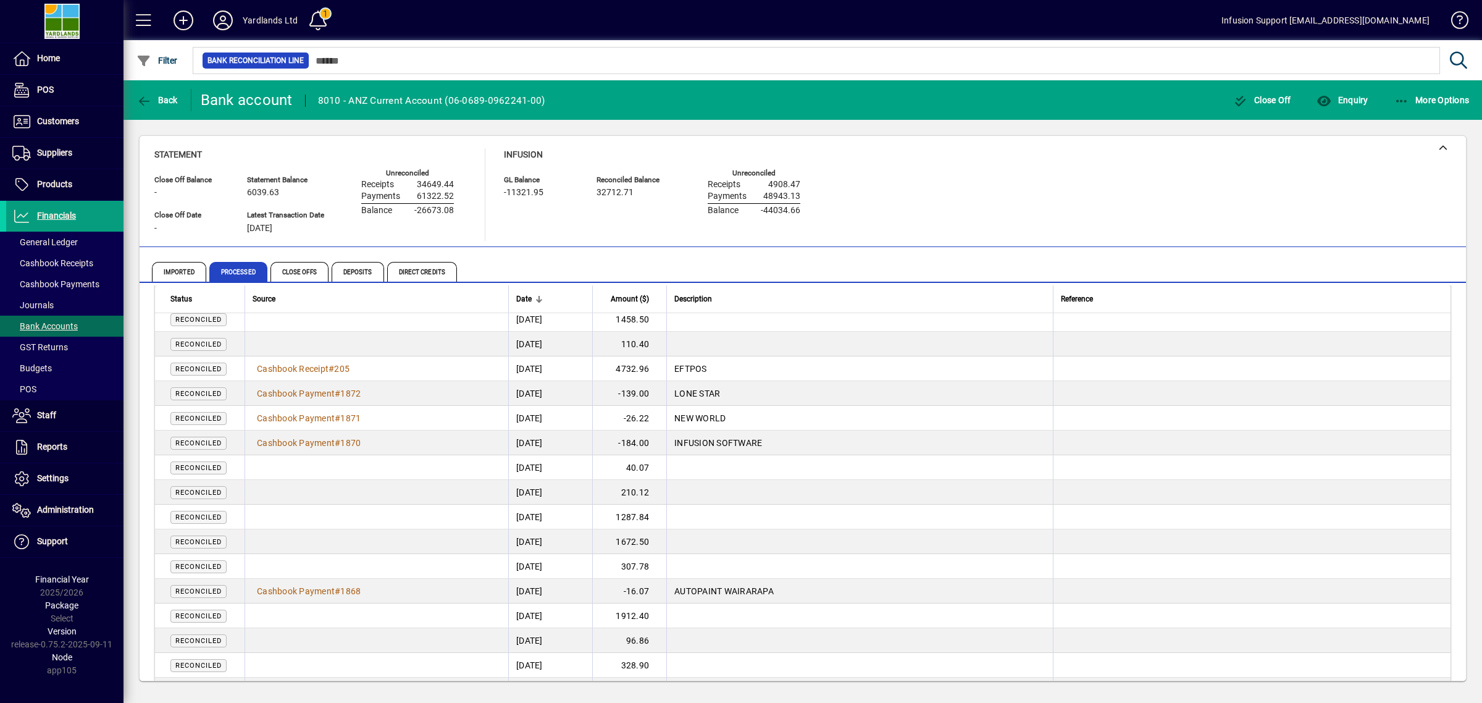
scroll to position [1485, 0]
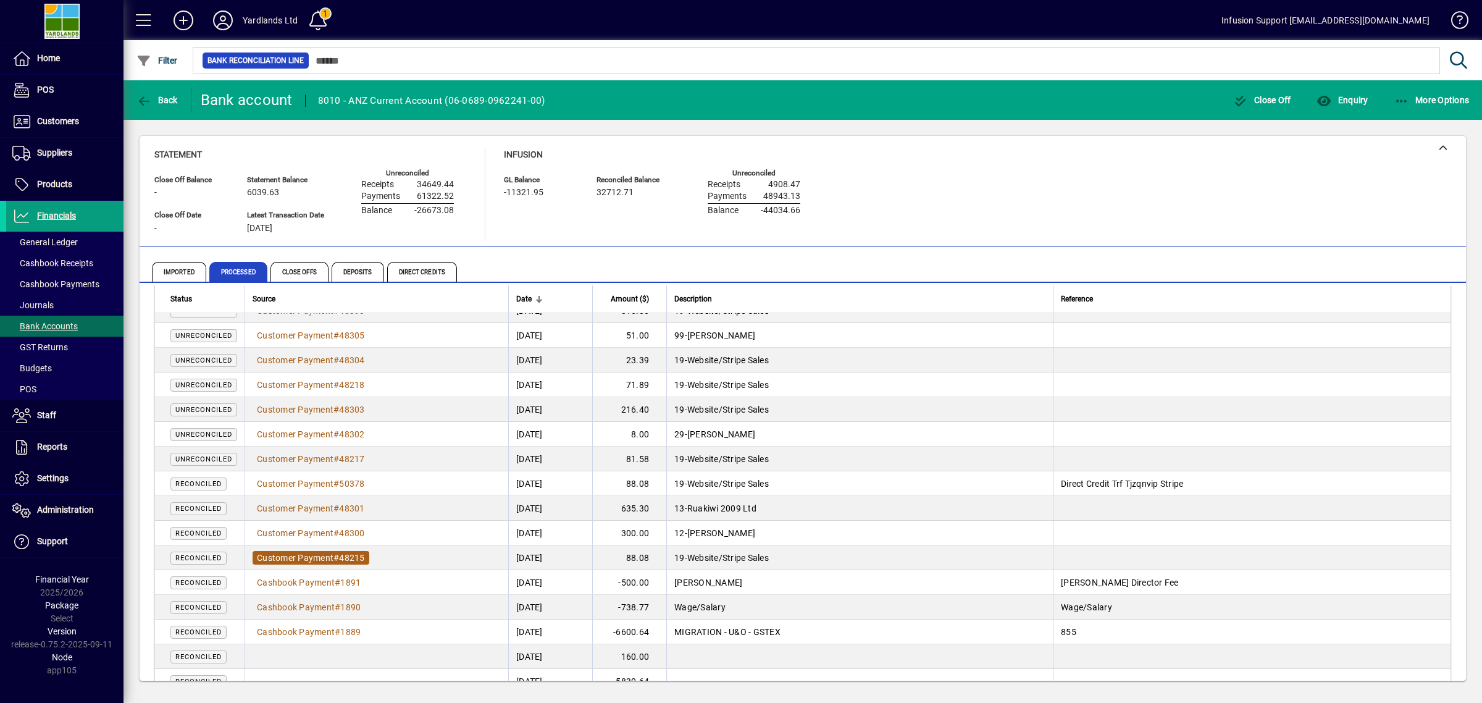
click at [337, 556] on span "#" at bounding box center [336, 558] width 6 height 10
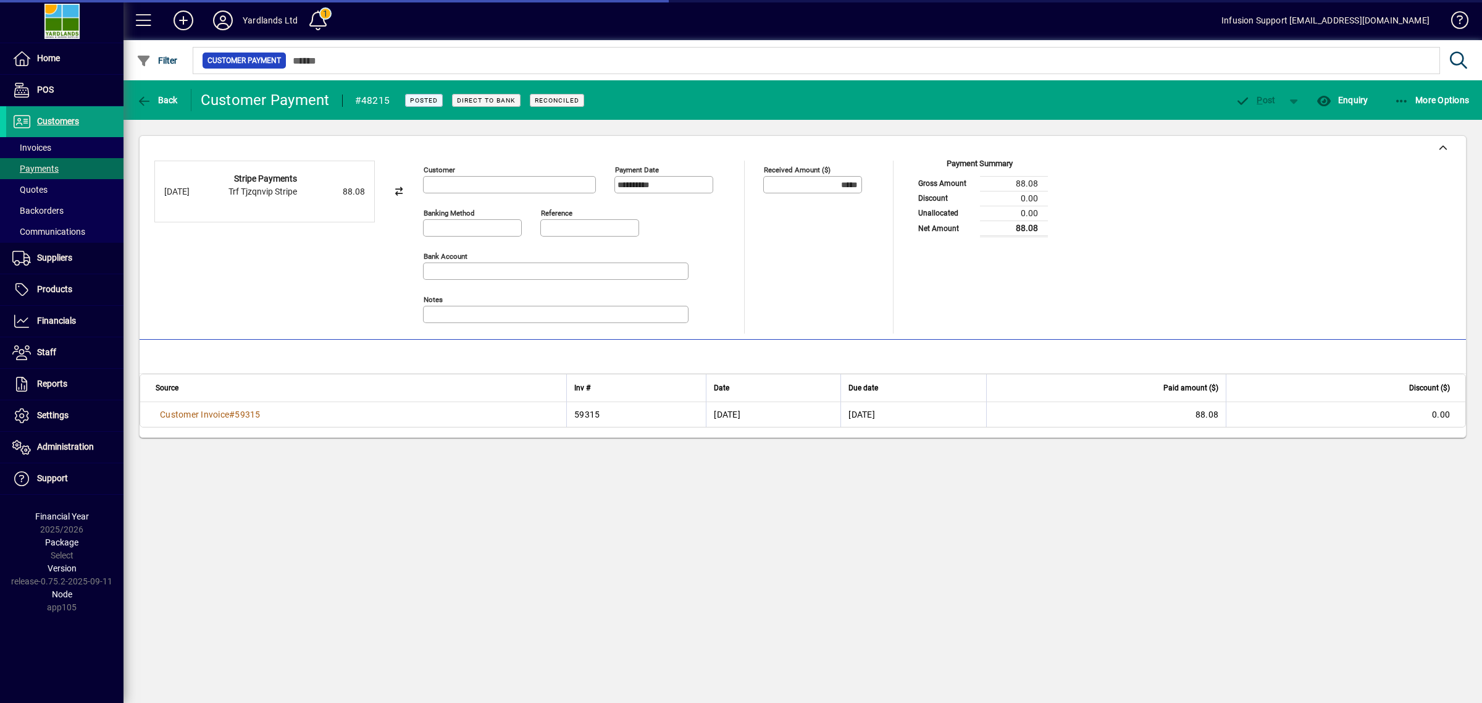
type input "**********"
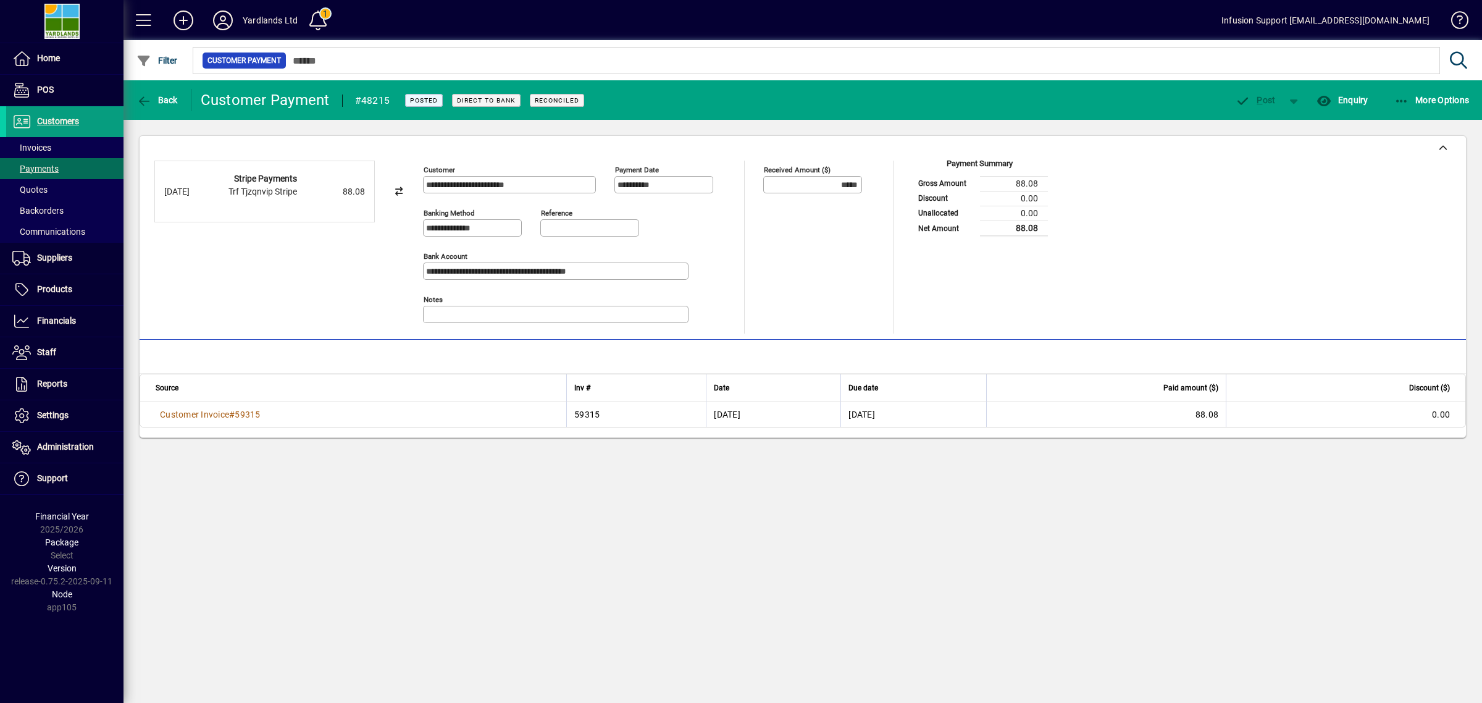
click at [1428, 82] on mat-toolbar-row "Back Customer Payment #48215 Posted Direct to bank Reconciled P ost Enquiry Mor…" at bounding box center [803, 100] width 1359 height 40
click at [1428, 101] on span "More Options" at bounding box center [1431, 100] width 75 height 10
click at [1391, 146] on span "Reverse" at bounding box center [1418, 149] width 109 height 15
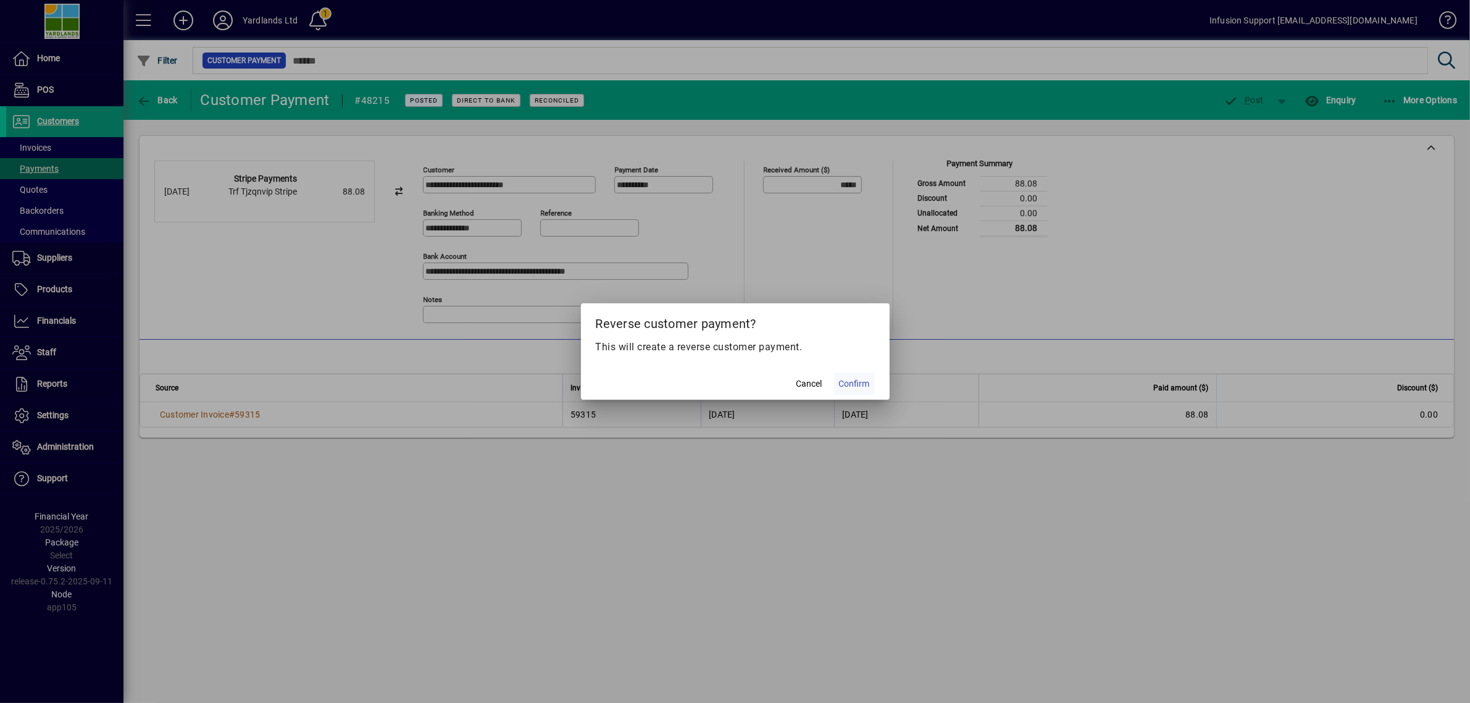
click at [853, 386] on span "Confirm" at bounding box center [854, 383] width 31 height 13
type input "******"
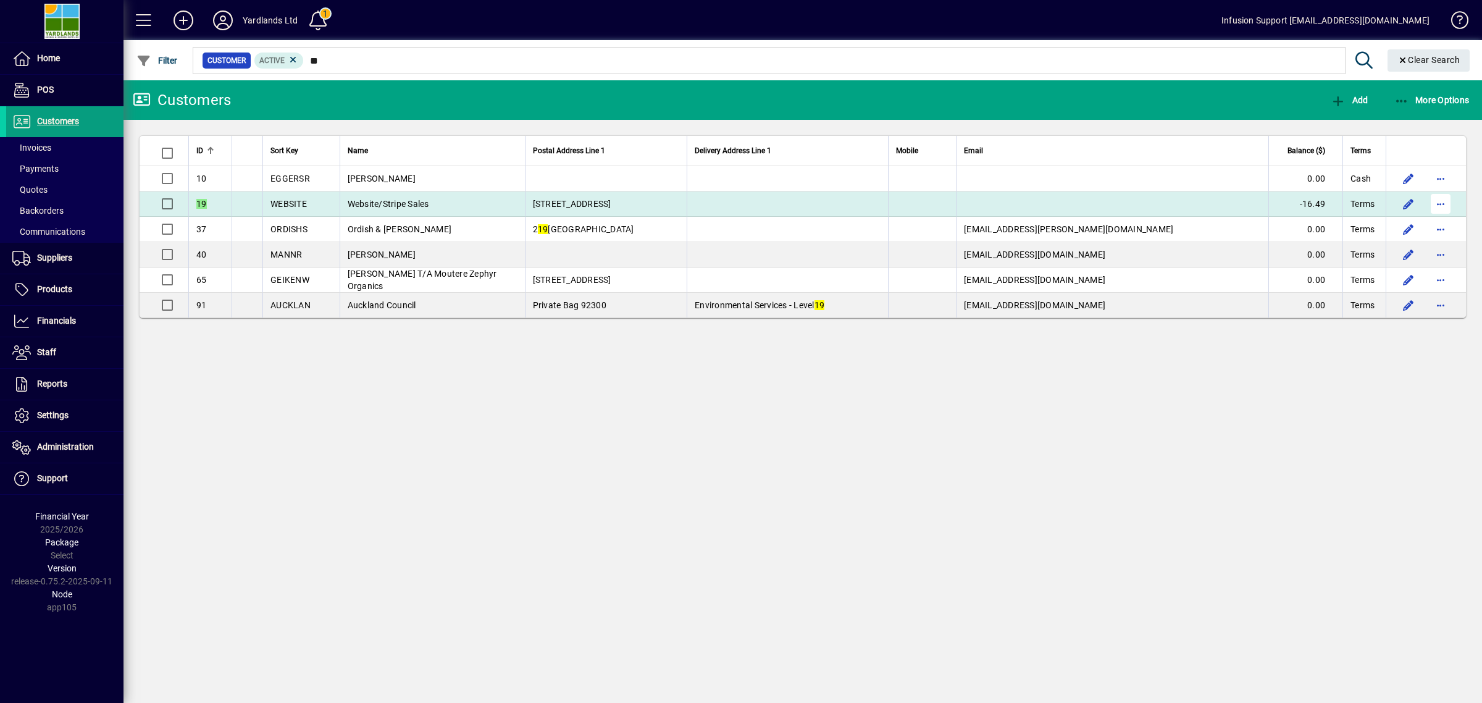
type input "**"
click at [1442, 202] on span "button" at bounding box center [1441, 204] width 30 height 30
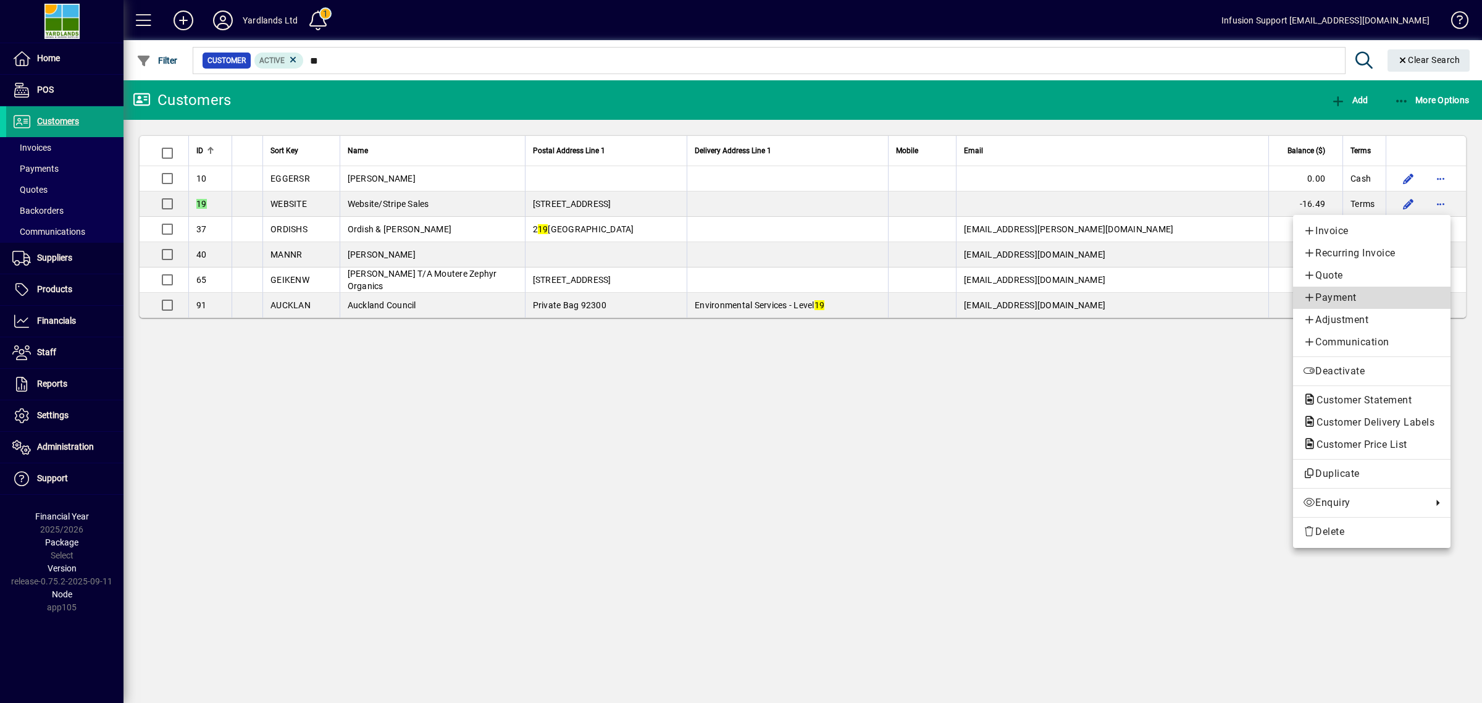
click at [1322, 297] on span "Payment" at bounding box center [1372, 297] width 138 height 15
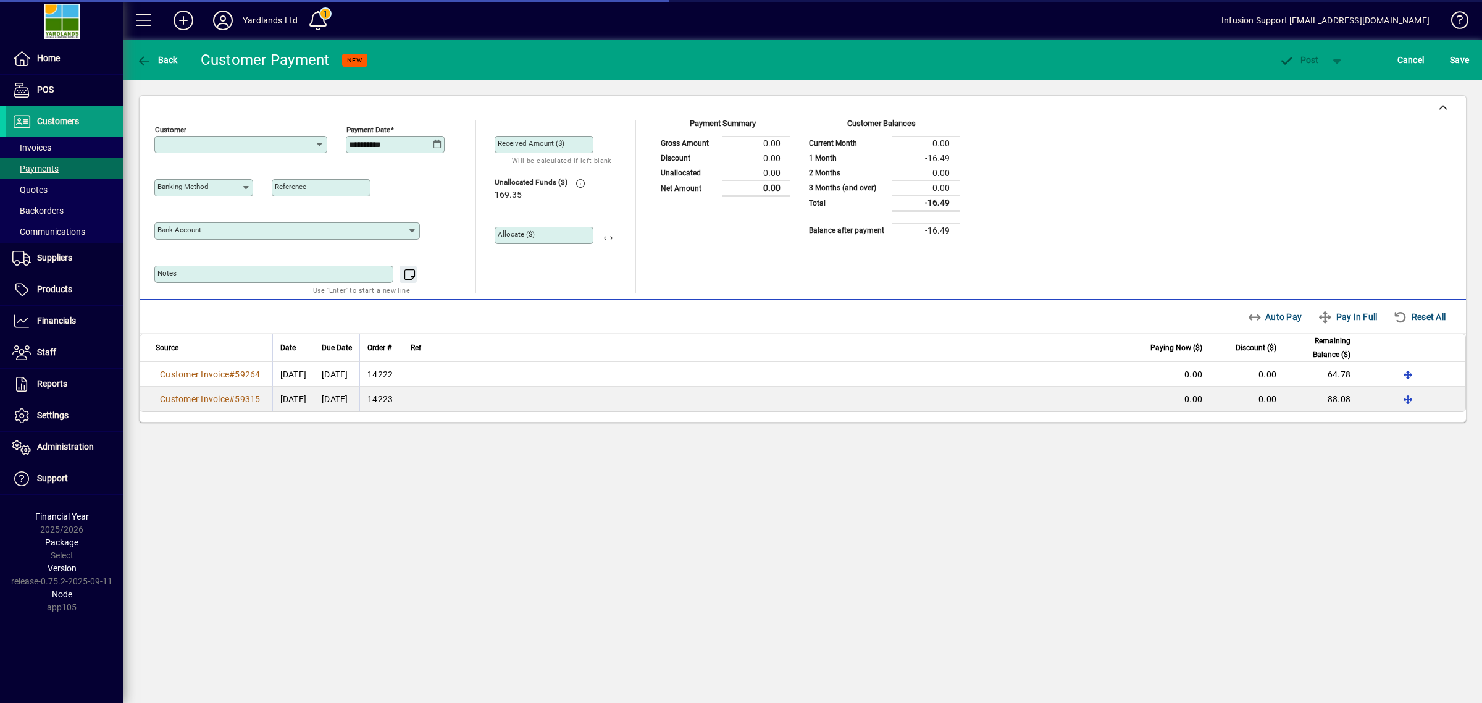
type input "**********"
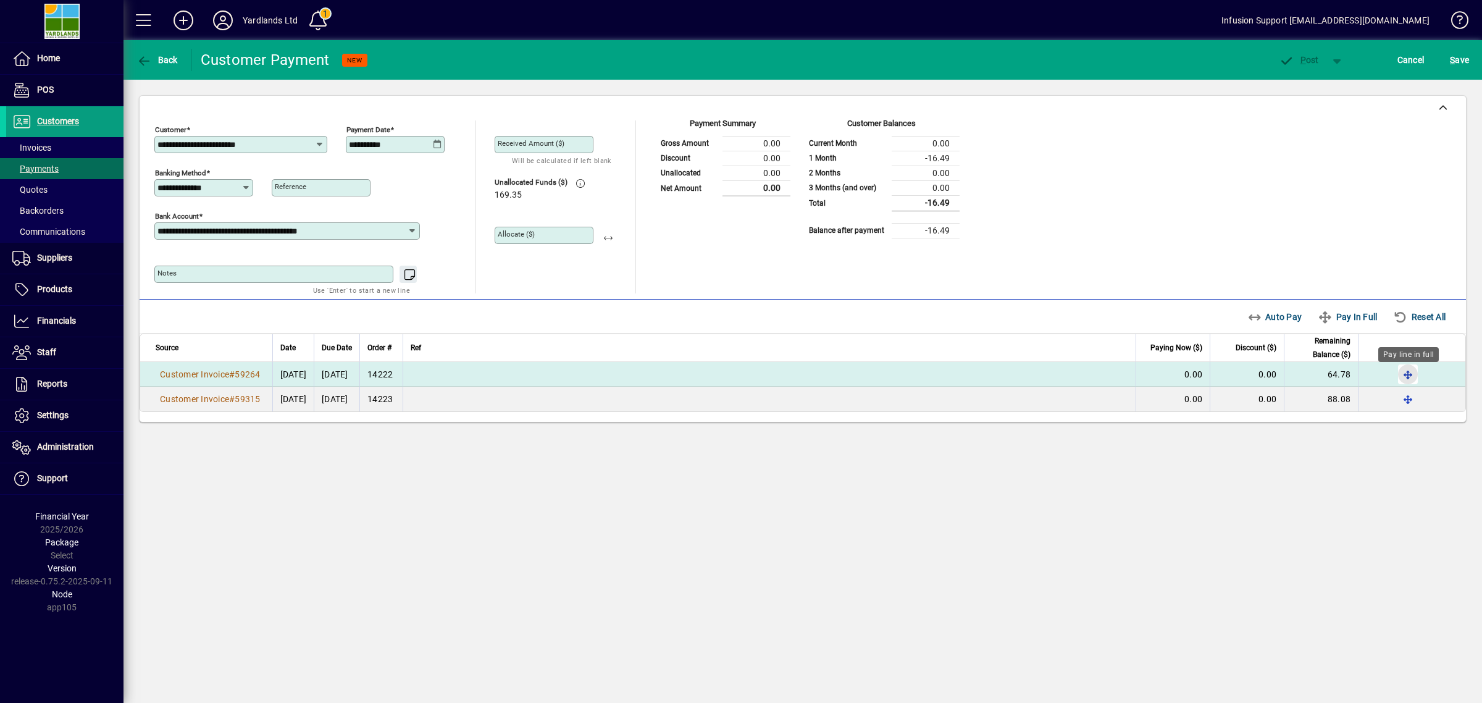
click at [1410, 372] on span "button" at bounding box center [1408, 374] width 30 height 30
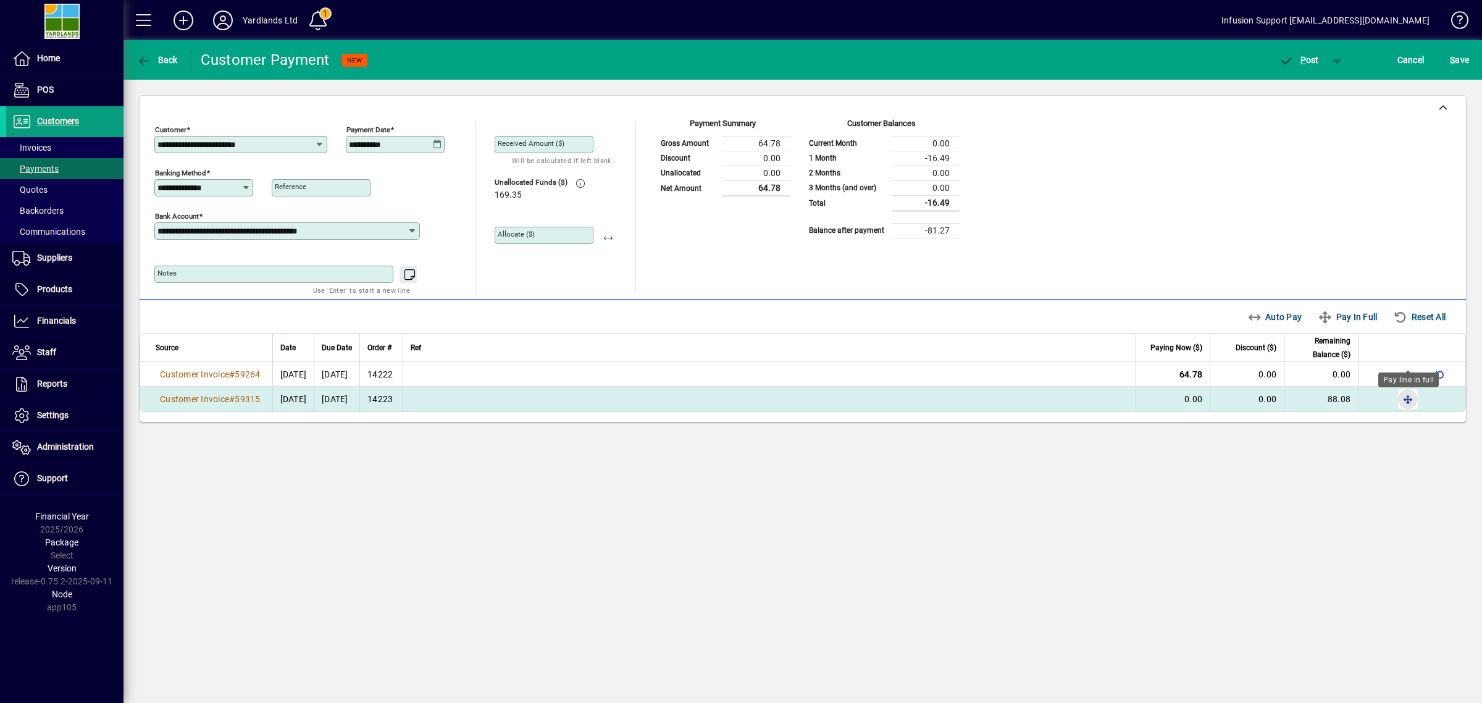
click at [1409, 396] on span "button" at bounding box center [1408, 399] width 30 height 30
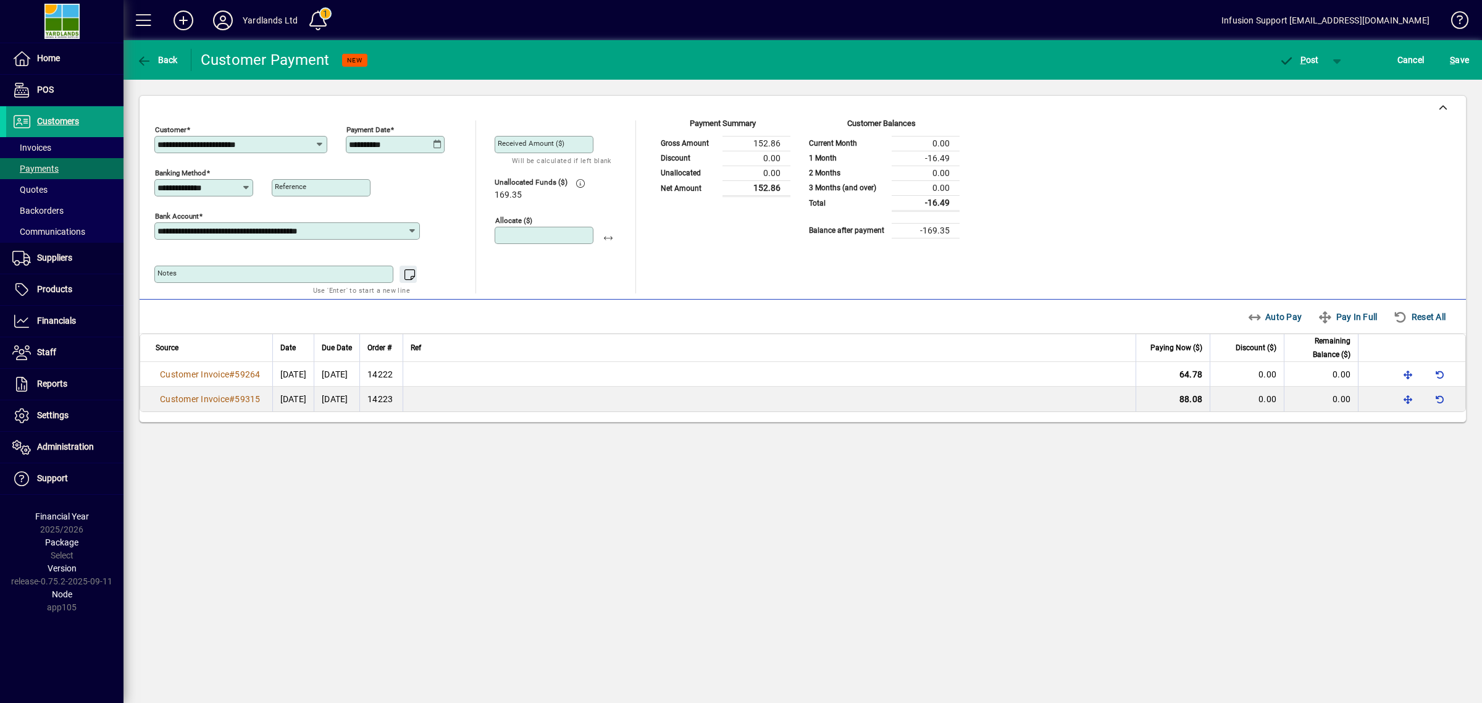
click at [576, 238] on input "Allocate ($)" at bounding box center [545, 235] width 95 height 10
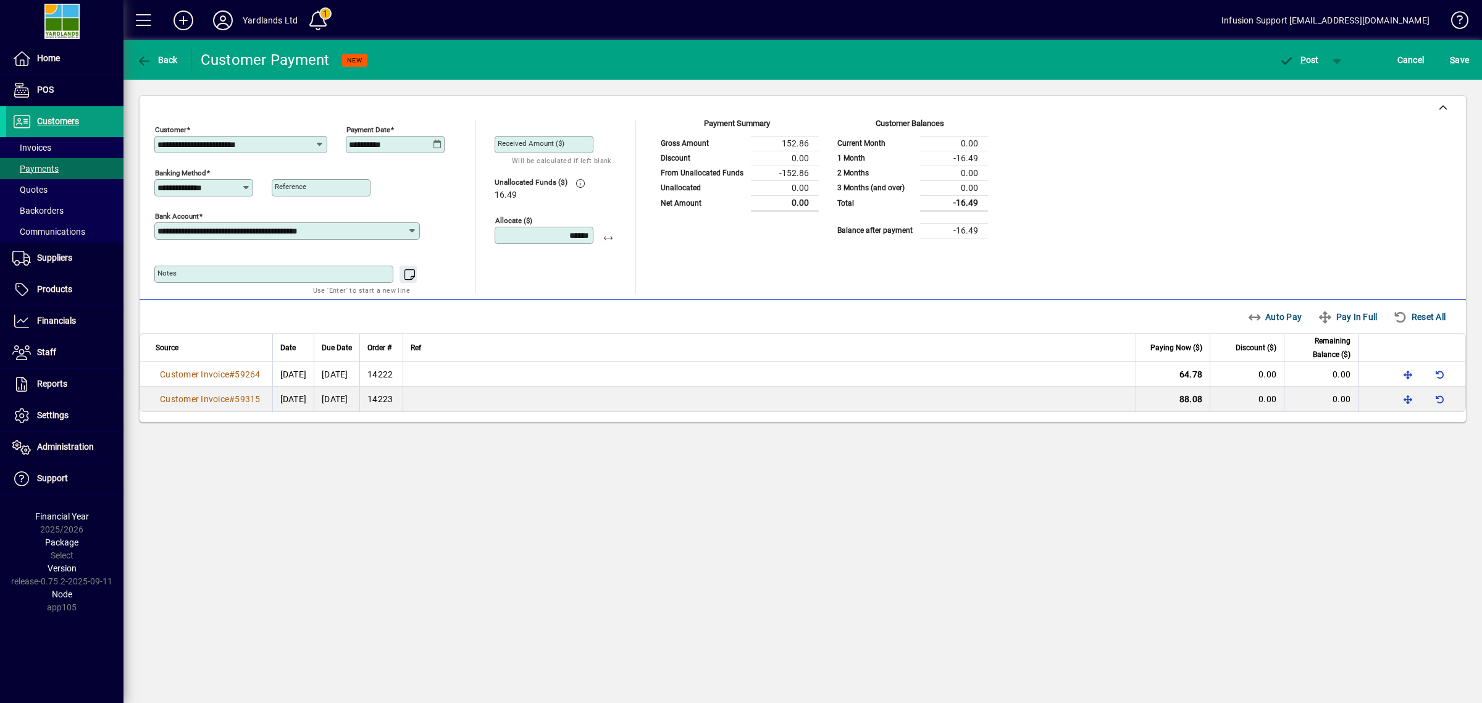
type input "******"
click at [267, 277] on textarea "Notes" at bounding box center [274, 274] width 235 height 10
click at [312, 189] on input "Reference" at bounding box center [322, 188] width 95 height 10
click at [269, 270] on textarea "Notes" at bounding box center [274, 274] width 235 height 10
type textarea "**********"
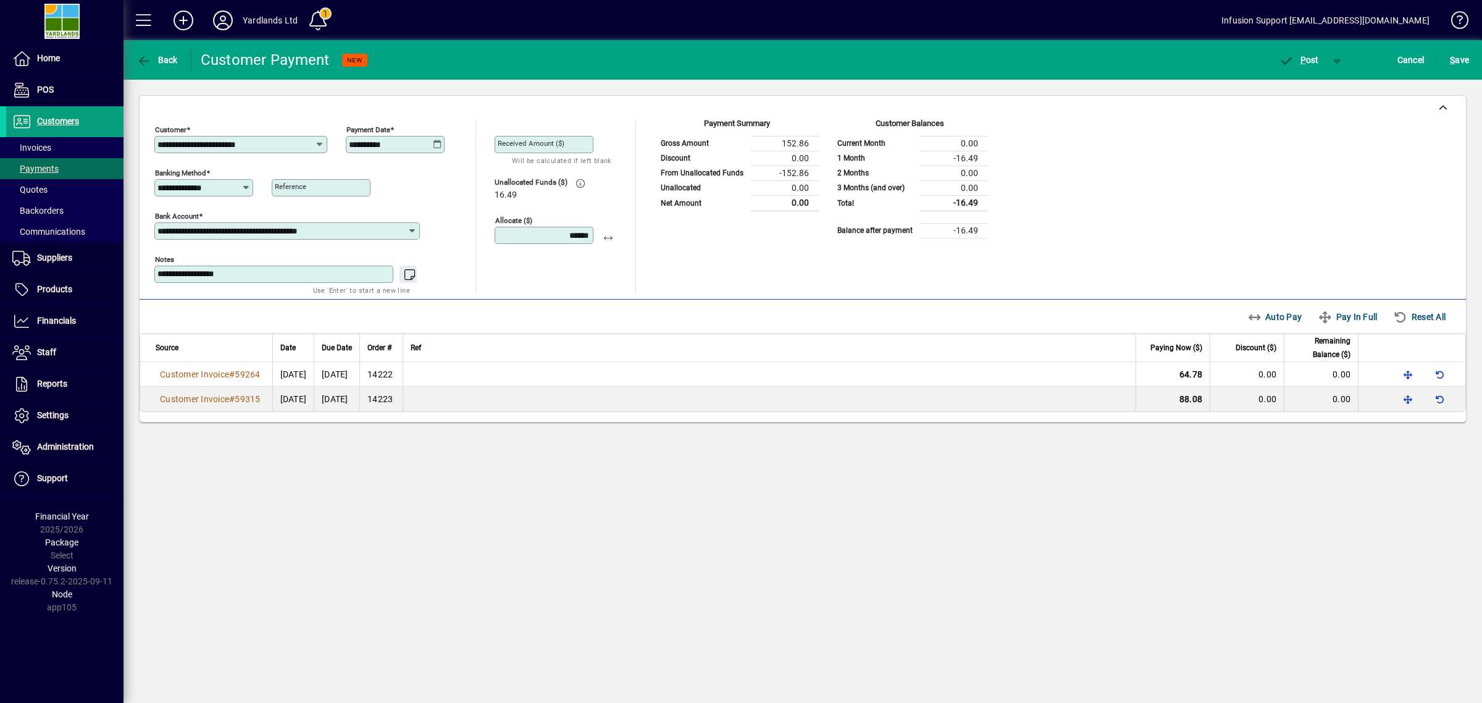
drag, startPoint x: 415, startPoint y: 148, endPoint x: 41, endPoint y: 32, distance: 391.8
click at [41, 32] on mat-drawer-container "Home POS Customers Invoices Payments Quotes Backorders Communications Suppliers…" at bounding box center [741, 351] width 1482 height 703
type input "**********"
drag, startPoint x: 1436, startPoint y: 210, endPoint x: 1415, endPoint y: 128, distance: 84.0
click at [1434, 199] on div "**********" at bounding box center [802, 206] width 1297 height 173
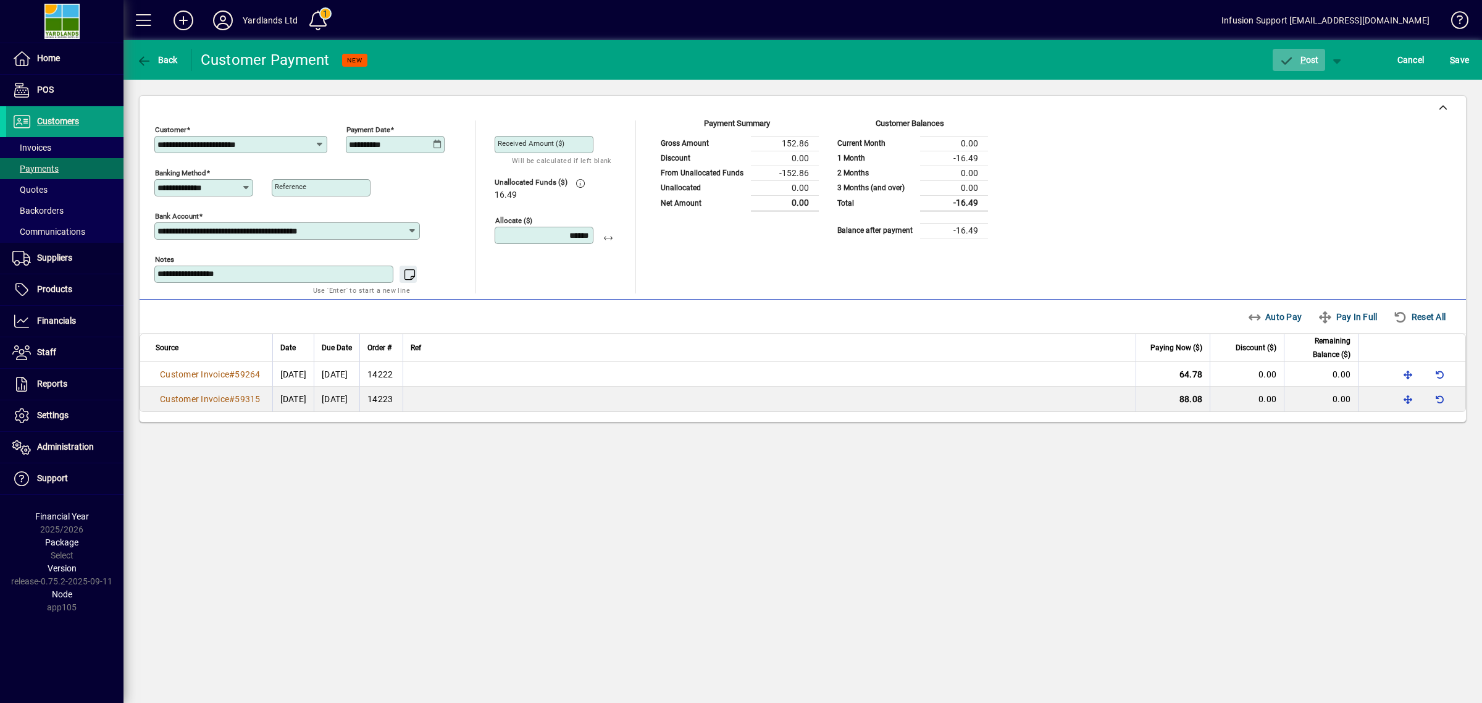
click at [1314, 61] on span "P ost" at bounding box center [1299, 60] width 40 height 10
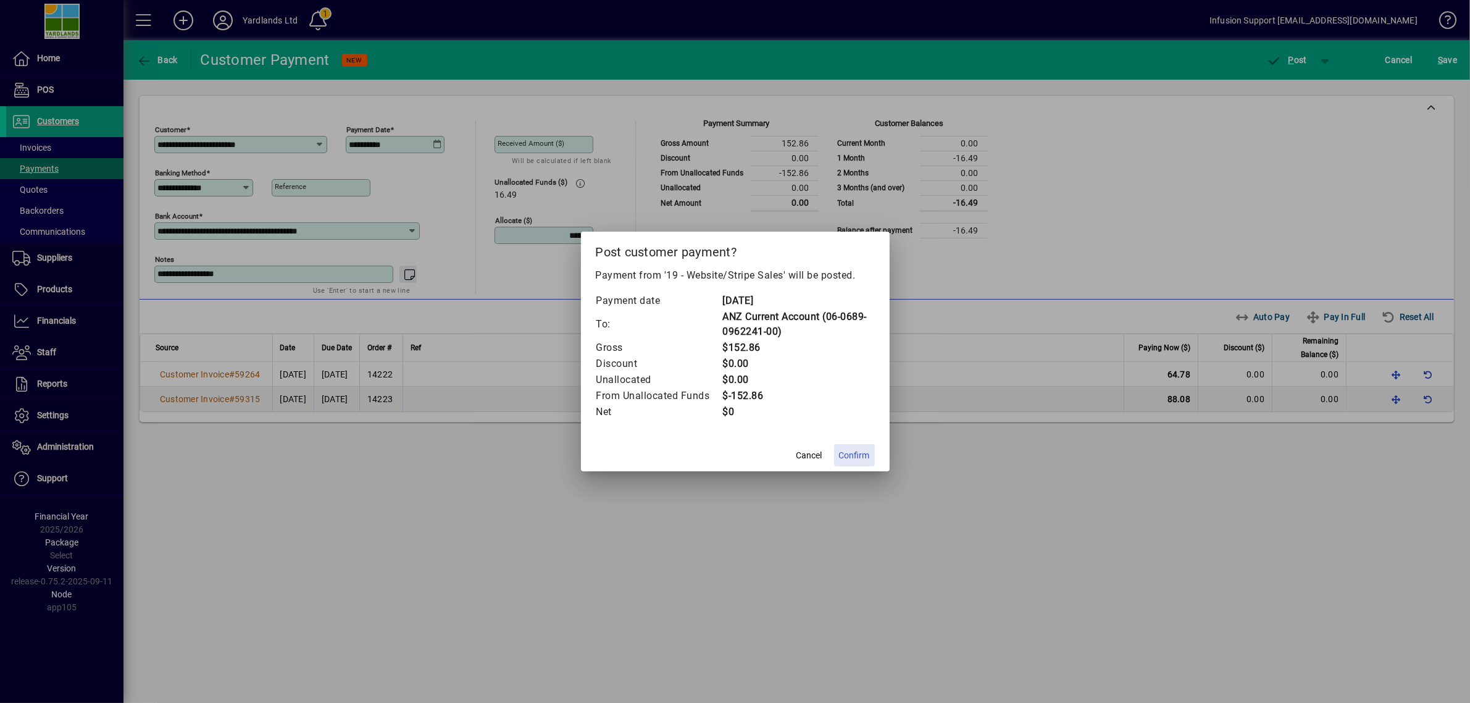
click at [856, 454] on span "Confirm" at bounding box center [854, 455] width 31 height 13
type input "**"
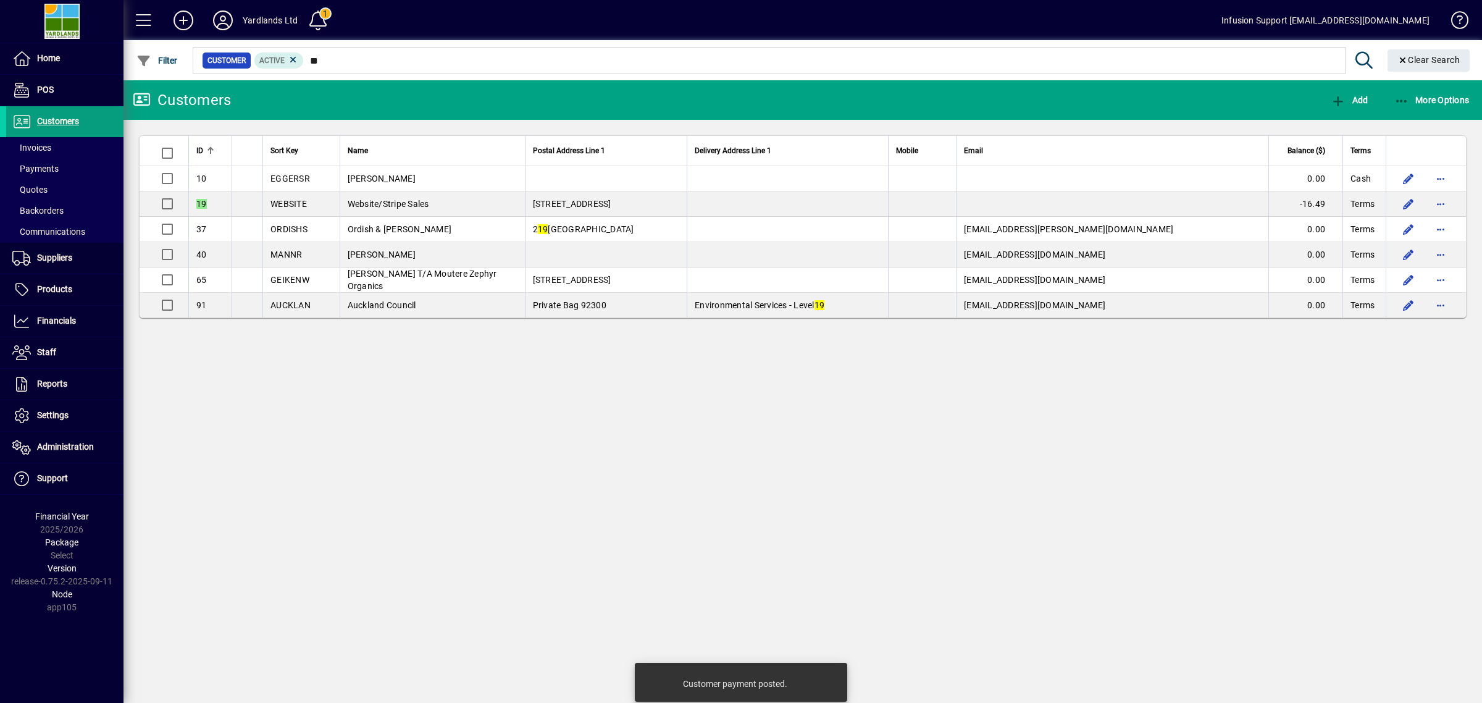
click at [1180, 458] on div "Customers Add More Options ID Sort Key Name Postal Address Line 1 Delivery Addr…" at bounding box center [803, 391] width 1359 height 622
drag, startPoint x: 42, startPoint y: 417, endPoint x: 844, endPoint y: 480, distance: 804.6
click at [844, 480] on div "Customers Add More Options ID Sort Key Name Postal Address Line 1 Delivery Addr…" at bounding box center [803, 391] width 1359 height 622
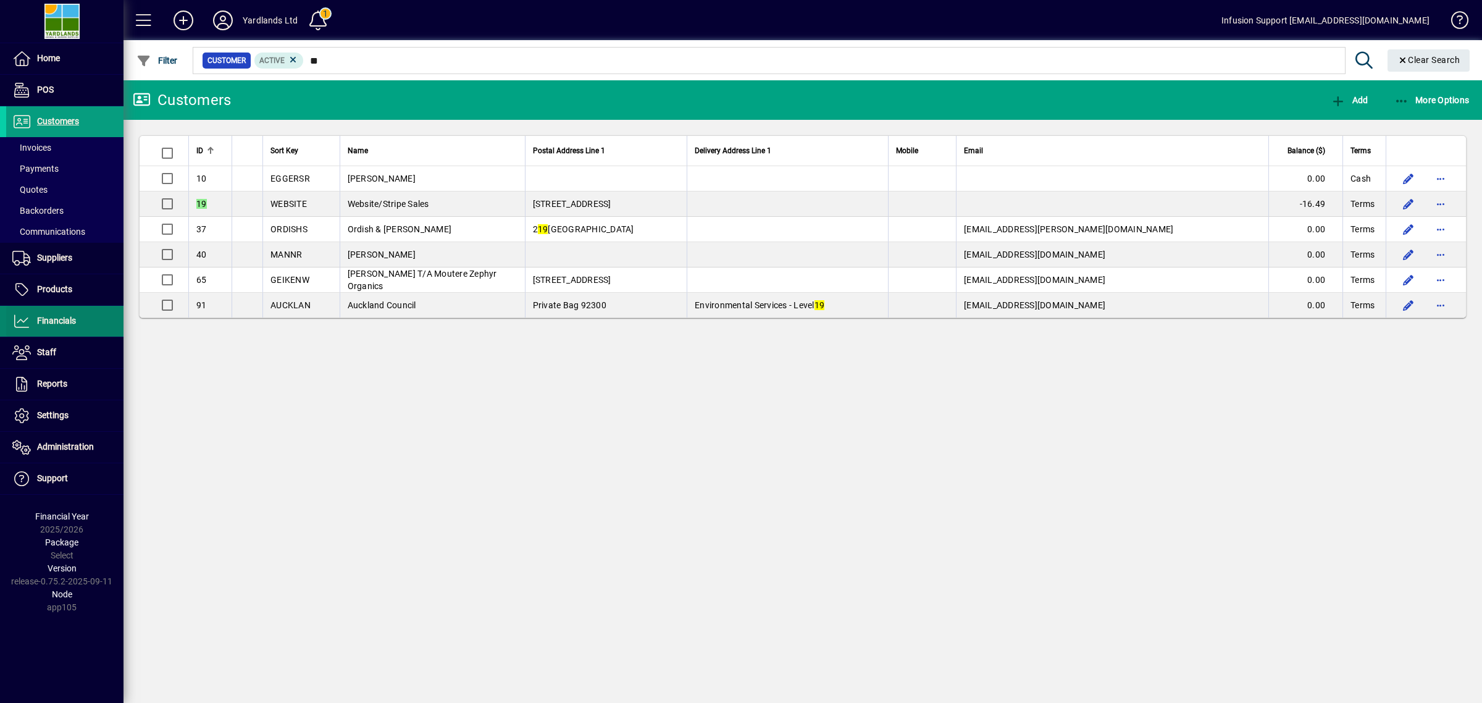
drag, startPoint x: 86, startPoint y: 328, endPoint x: 100, endPoint y: 326, distance: 13.7
click at [86, 328] on span at bounding box center [64, 321] width 117 height 30
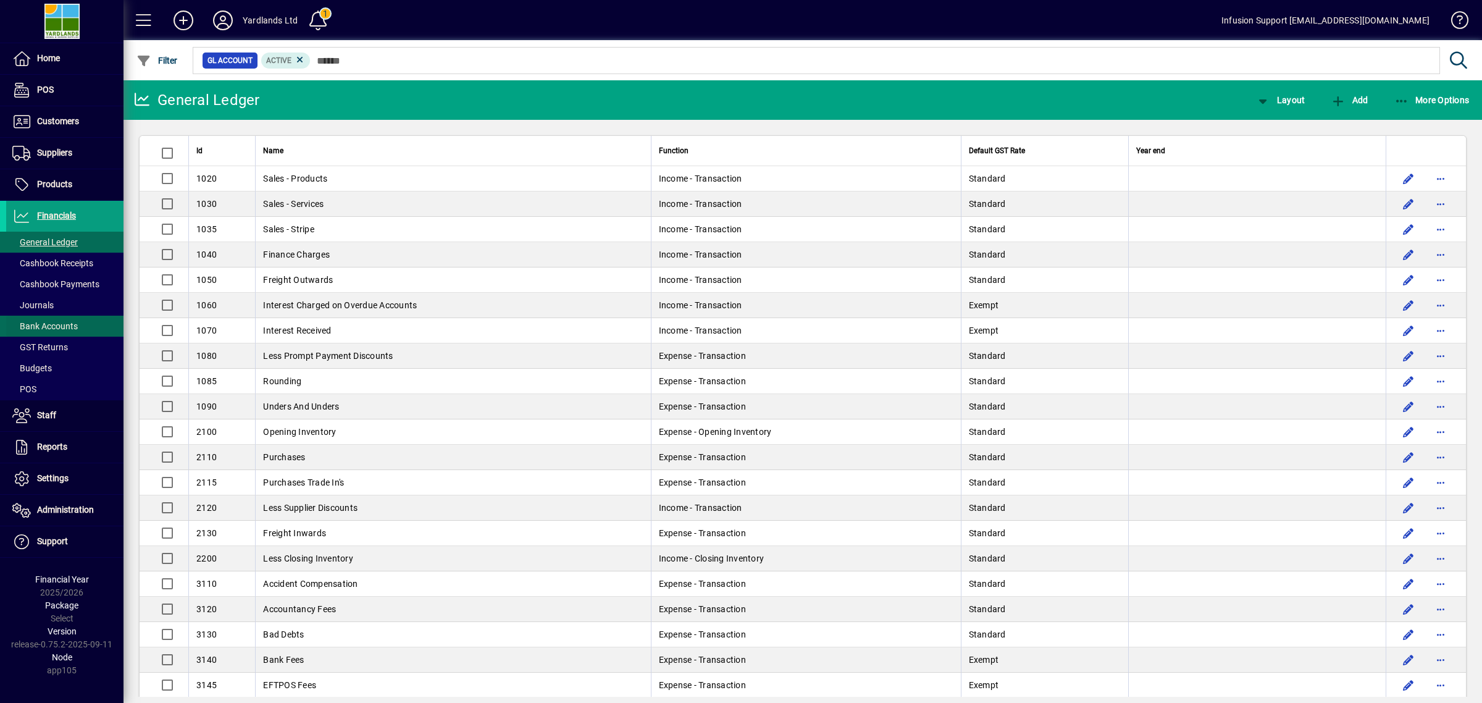
click at [84, 322] on span at bounding box center [64, 326] width 117 height 30
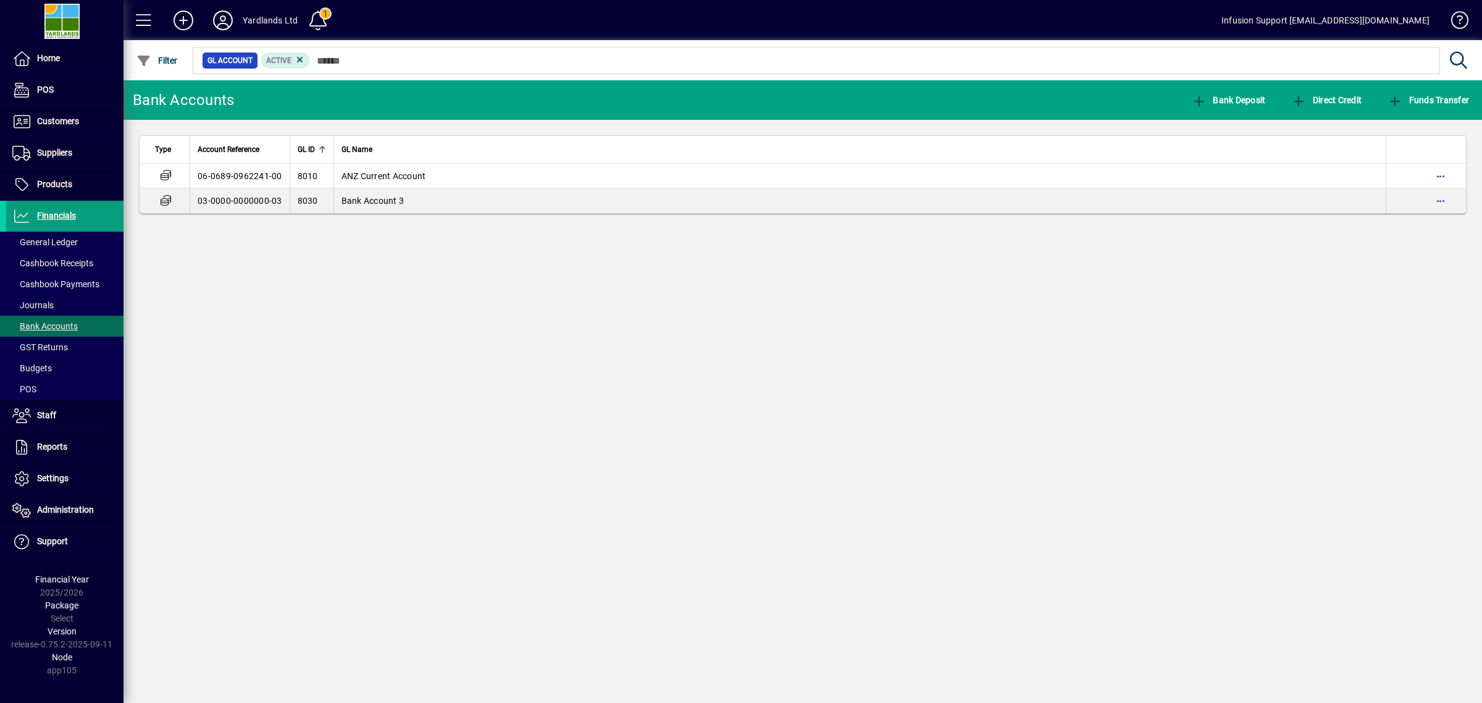
drag, startPoint x: 847, startPoint y: 408, endPoint x: 875, endPoint y: 350, distance: 65.2
click at [847, 406] on div "Bank Accounts Bank Deposit Direct Credit Funds Transfer Type Account Reference …" at bounding box center [803, 391] width 1359 height 622
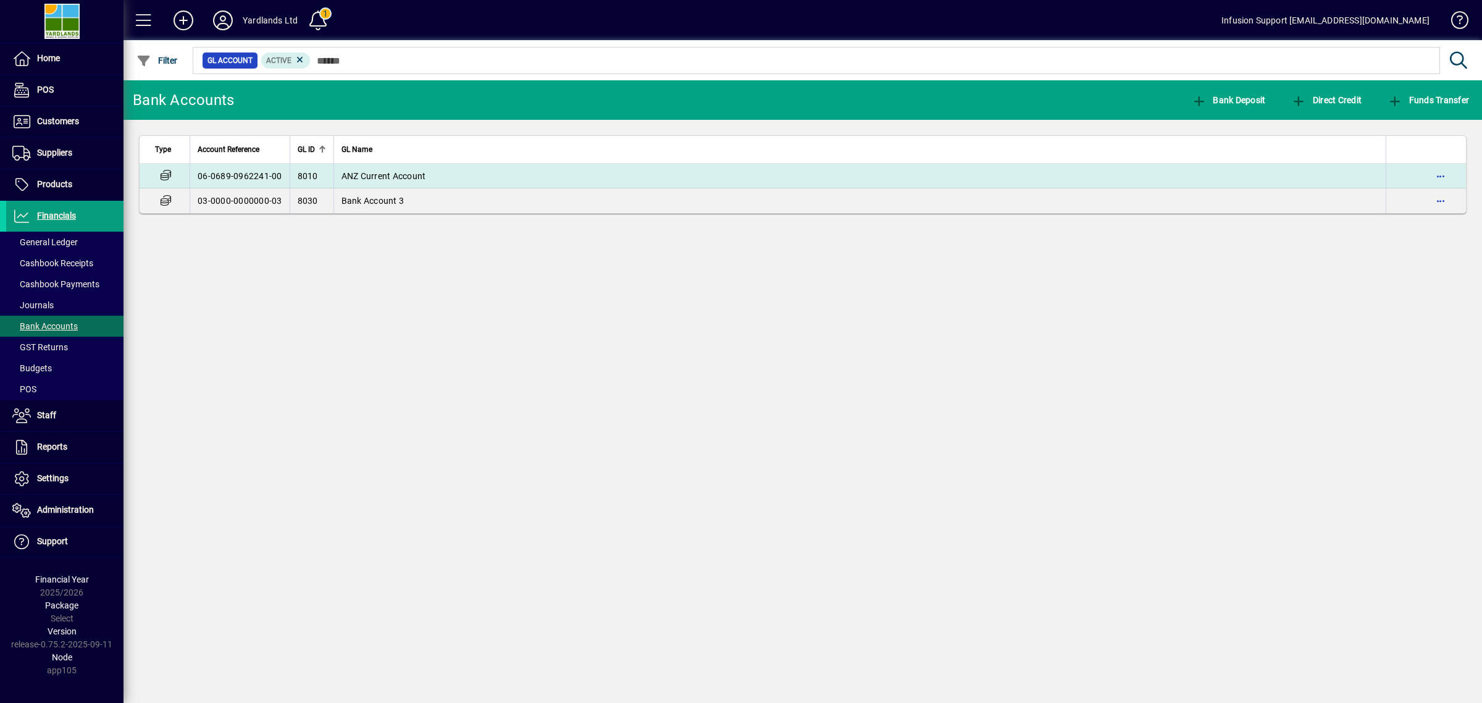
click at [387, 167] on td "ANZ Current Account" at bounding box center [859, 176] width 1053 height 25
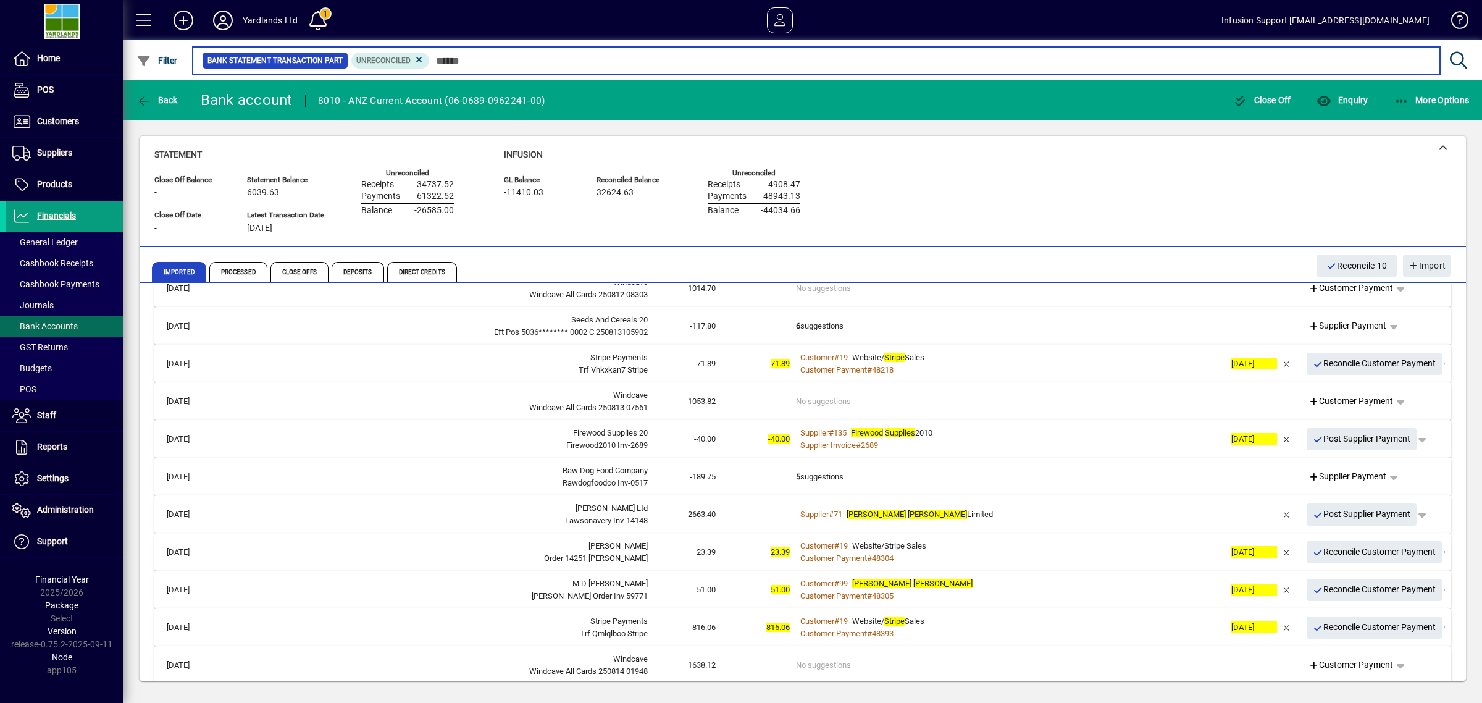
scroll to position [414, 0]
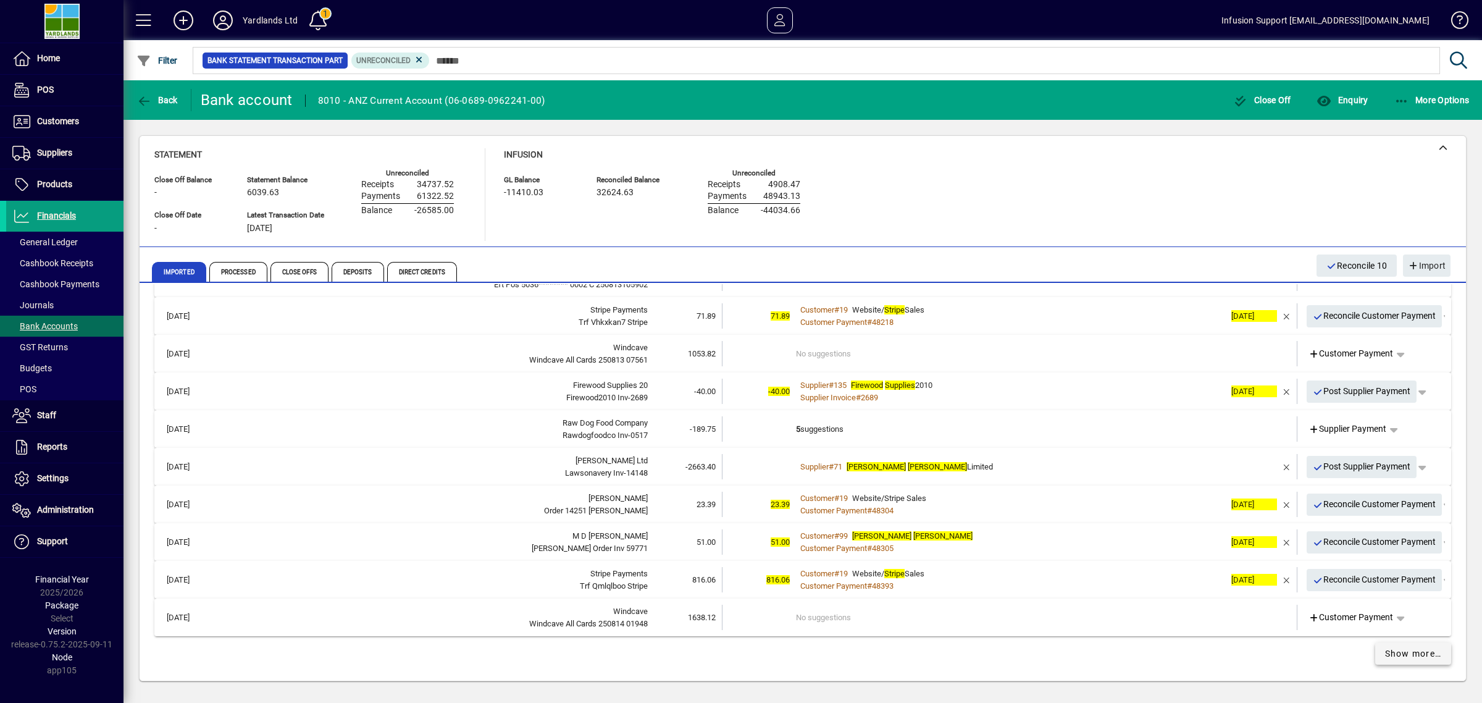
click at [1409, 655] on span "Show more…" at bounding box center [1413, 653] width 57 height 13
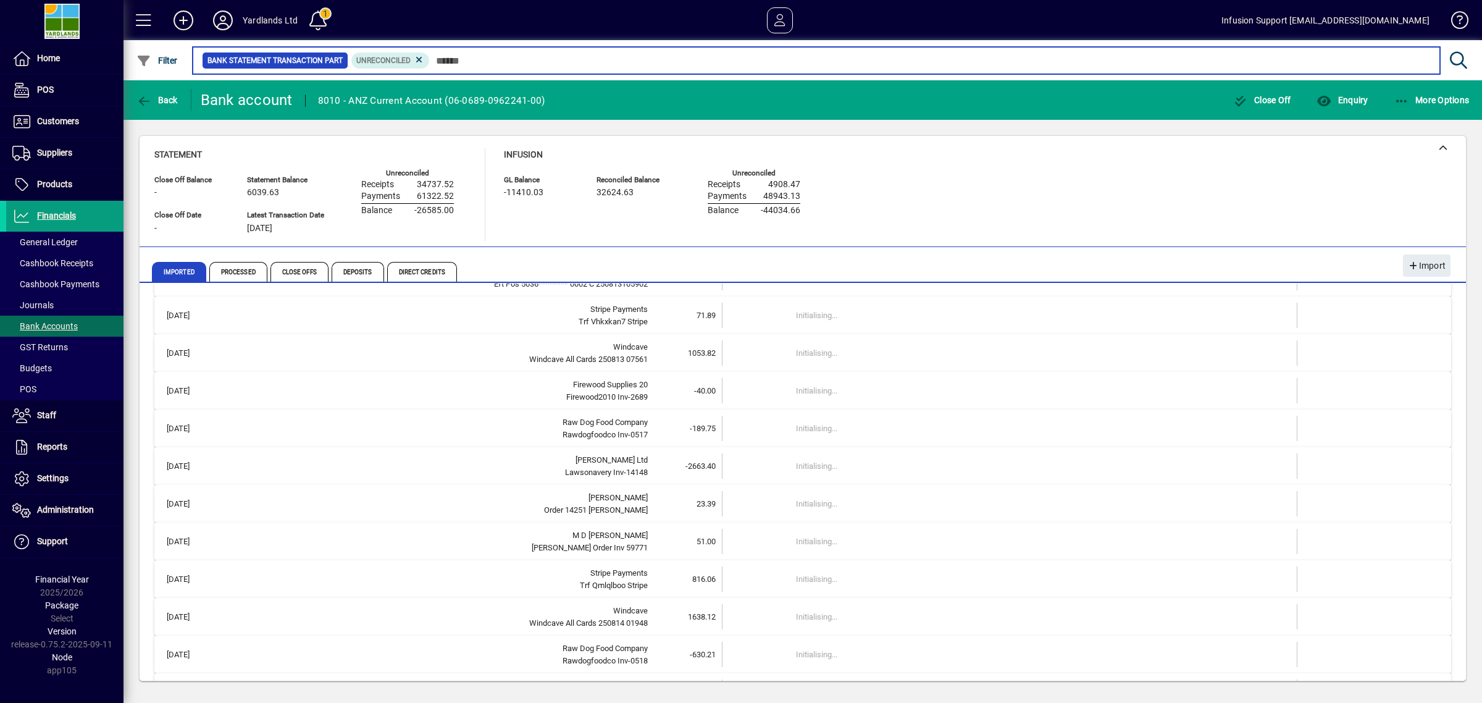
scroll to position [1142, 0]
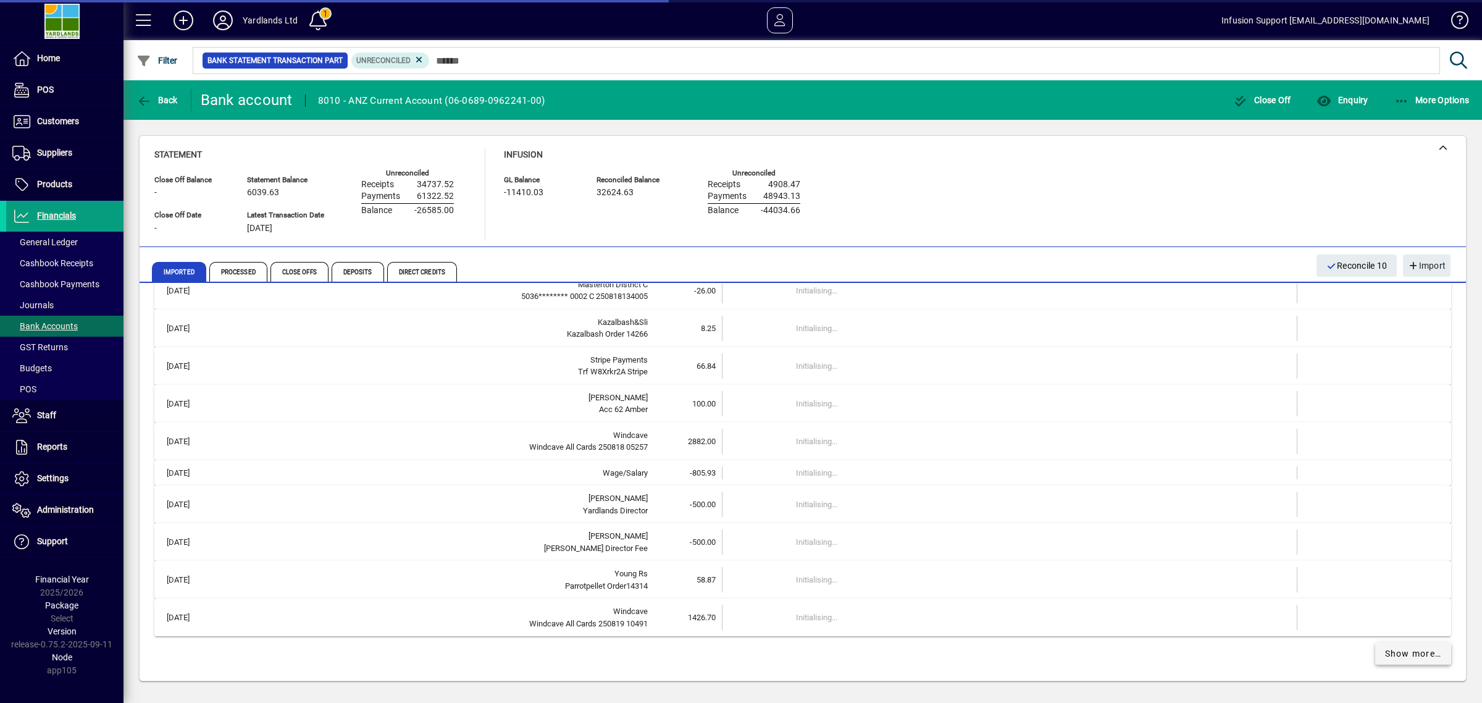
click at [1411, 655] on span "Show more…" at bounding box center [1413, 653] width 57 height 13
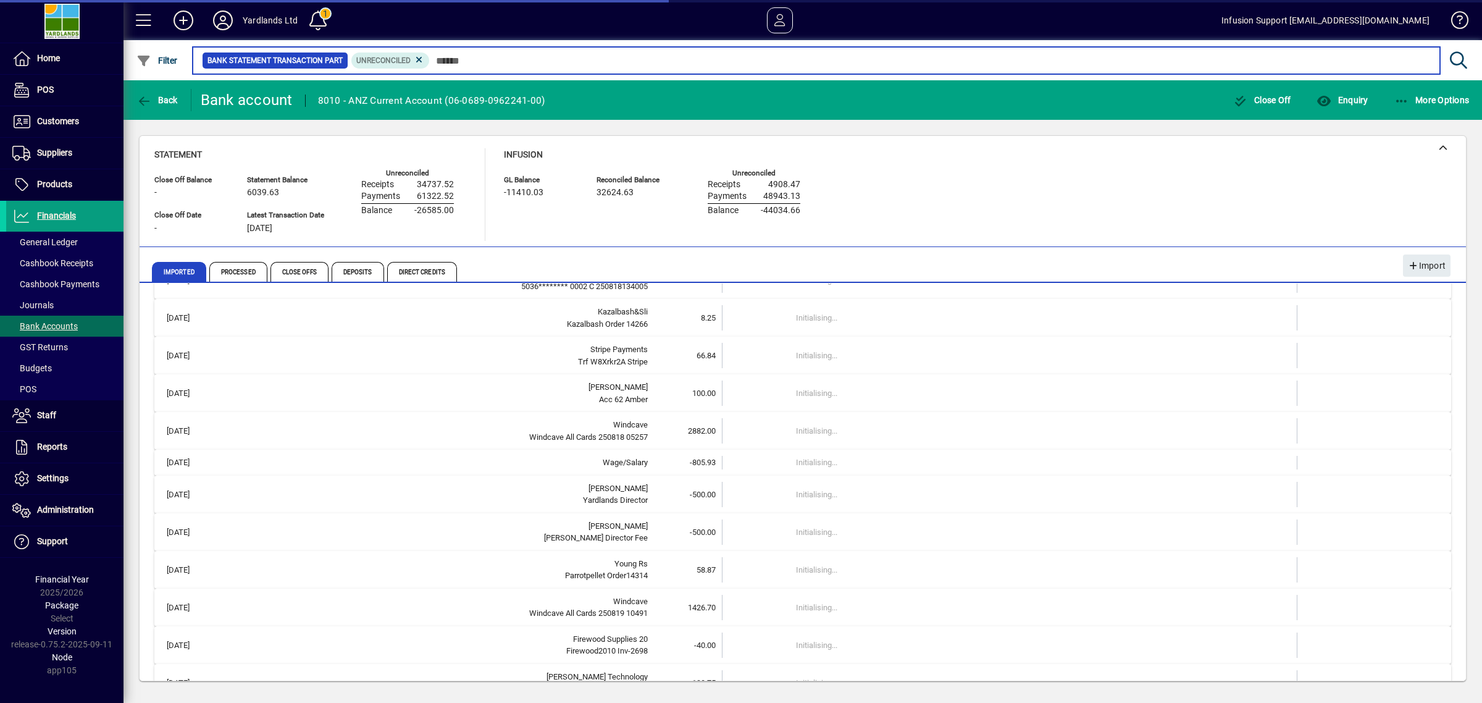
scroll to position [1885, 0]
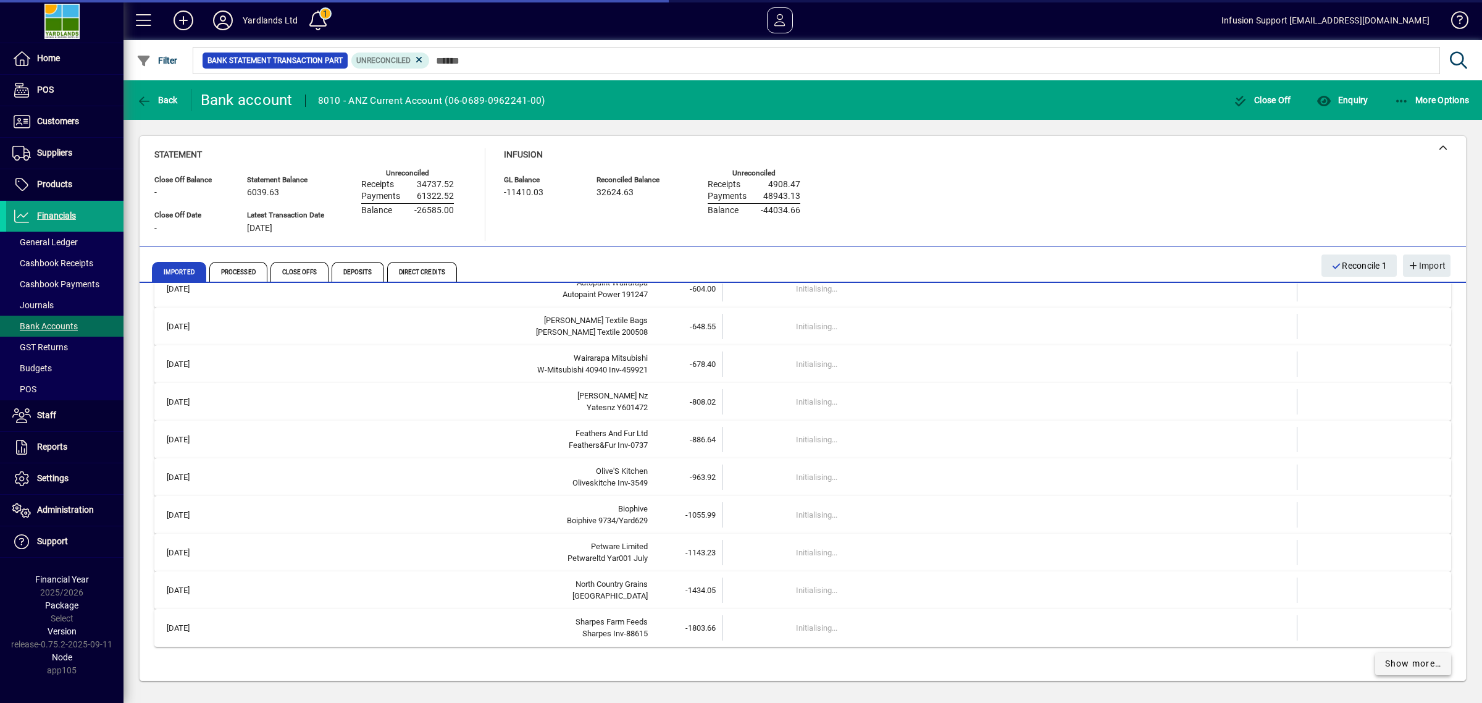
click at [1411, 655] on span at bounding box center [1413, 664] width 77 height 30
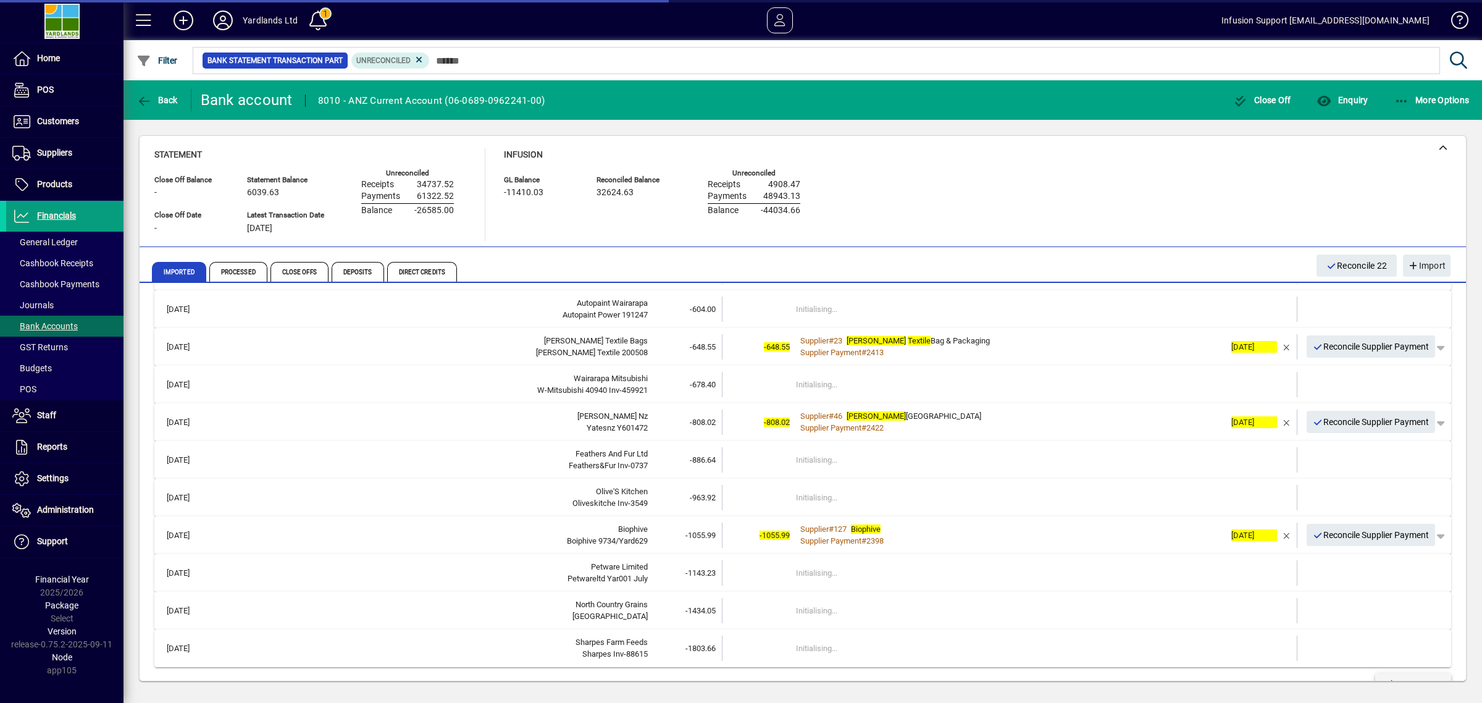
click at [1411, 677] on span "Show more…" at bounding box center [1413, 683] width 57 height 13
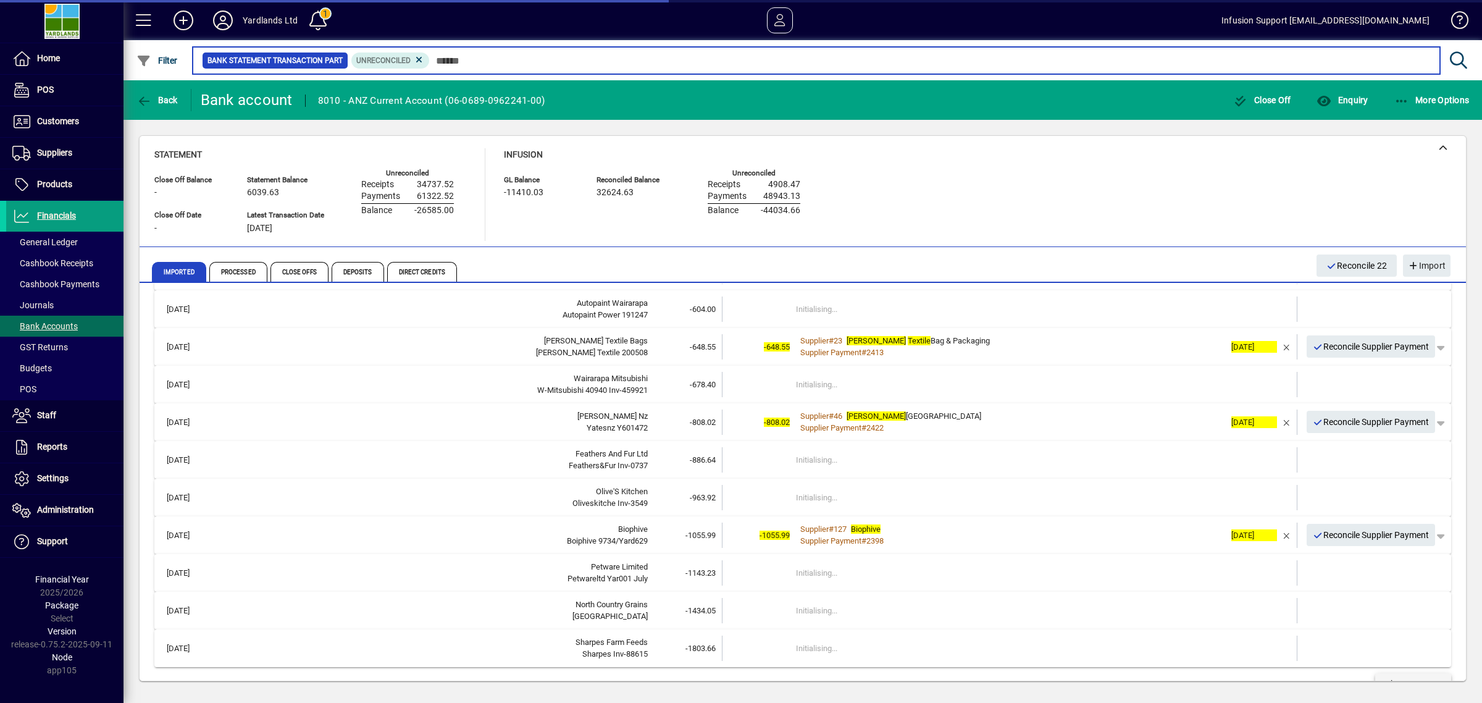
scroll to position [2615, 0]
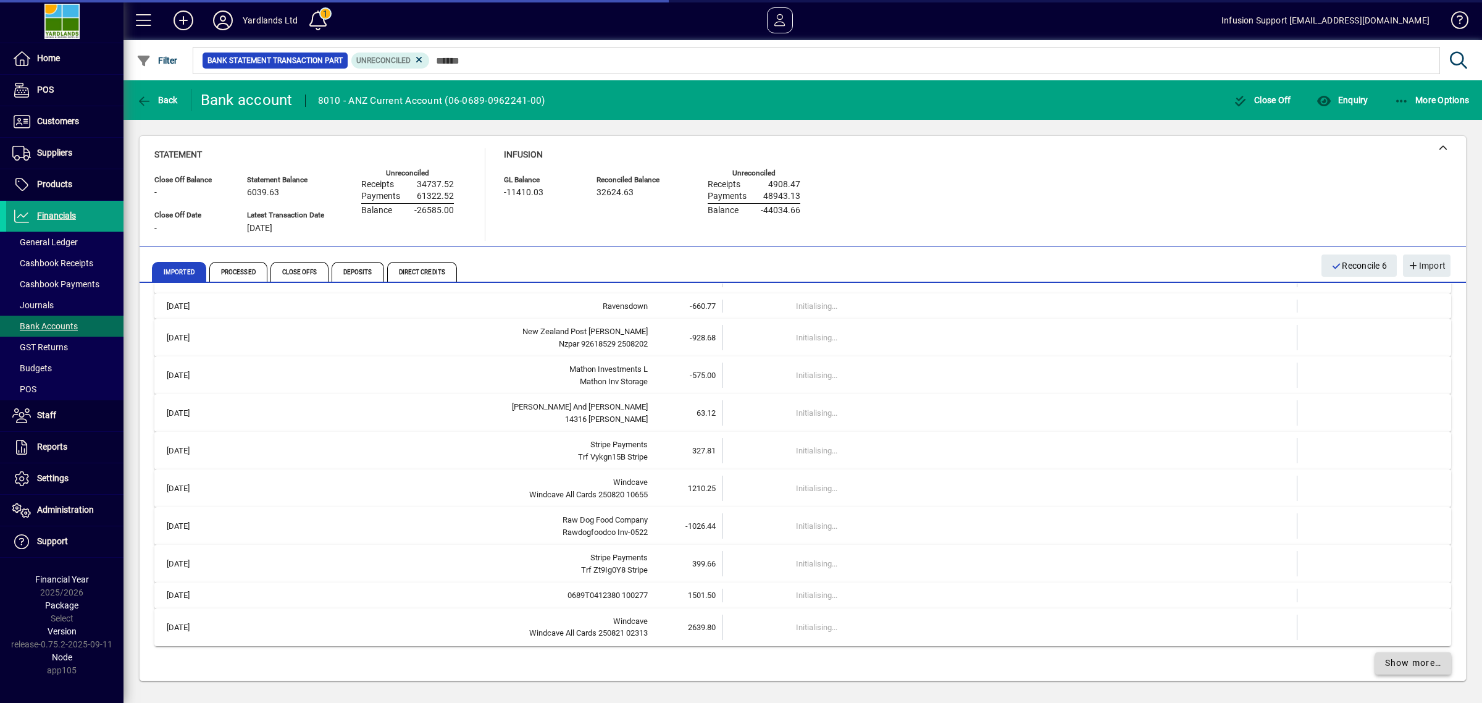
click at [1411, 667] on span "Show more…" at bounding box center [1413, 662] width 57 height 13
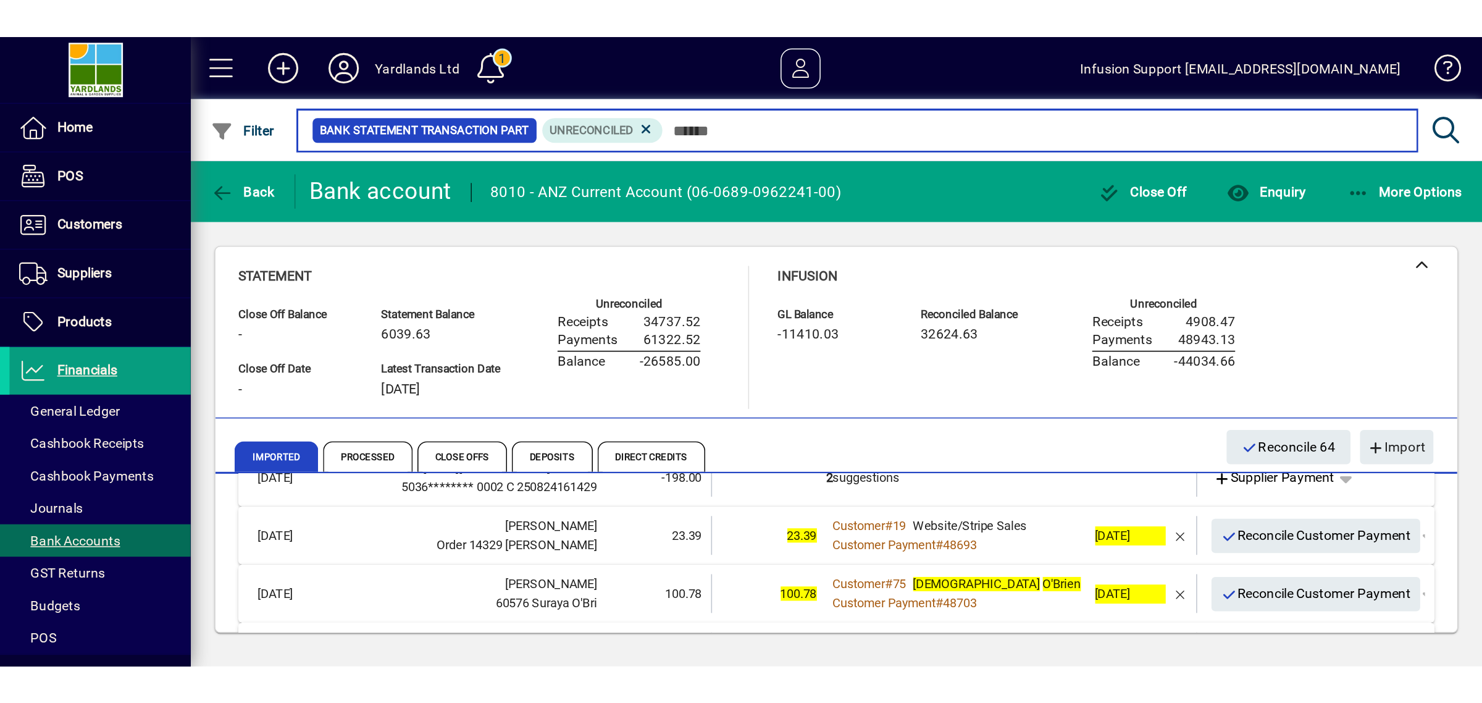
scroll to position [3387, 0]
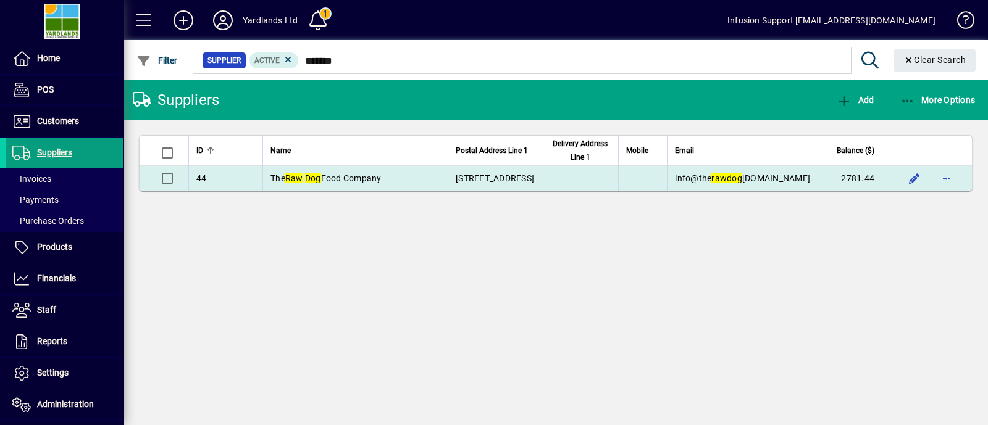
type input "*******"
click at [564, 174] on td at bounding box center [580, 178] width 77 height 25
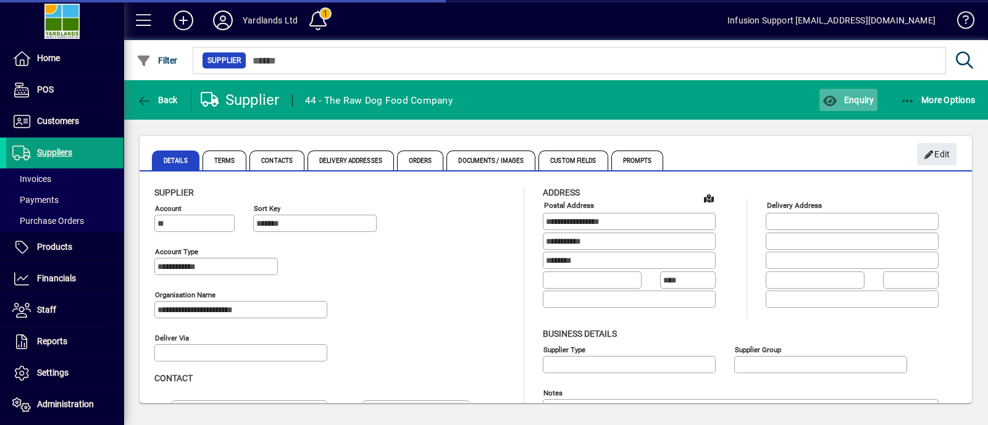
click at [845, 103] on span "Enquiry" at bounding box center [848, 100] width 51 height 10
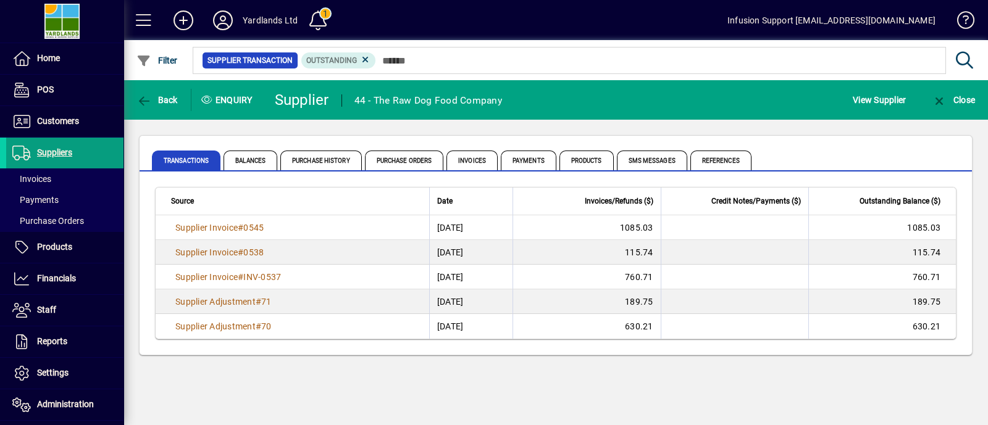
drag, startPoint x: 653, startPoint y: 375, endPoint x: 460, endPoint y: 345, distance: 195.0
click at [652, 377] on div "Back Enquiry Supplier 44 - The Raw Dog Food Company View Supplier Close Transac…" at bounding box center [556, 252] width 865 height 345
drag, startPoint x: 648, startPoint y: 381, endPoint x: 630, endPoint y: 382, distance: 18.5
click at [648, 381] on div "Back Enquiry Supplier 44 - The Raw Dog Food Company View Supplier Close Transac…" at bounding box center [556, 252] width 865 height 345
click at [602, 111] on mat-toolbar-row "Back Enquiry Supplier 44 - The Raw Dog Food Company View Supplier Close" at bounding box center [556, 100] width 865 height 40
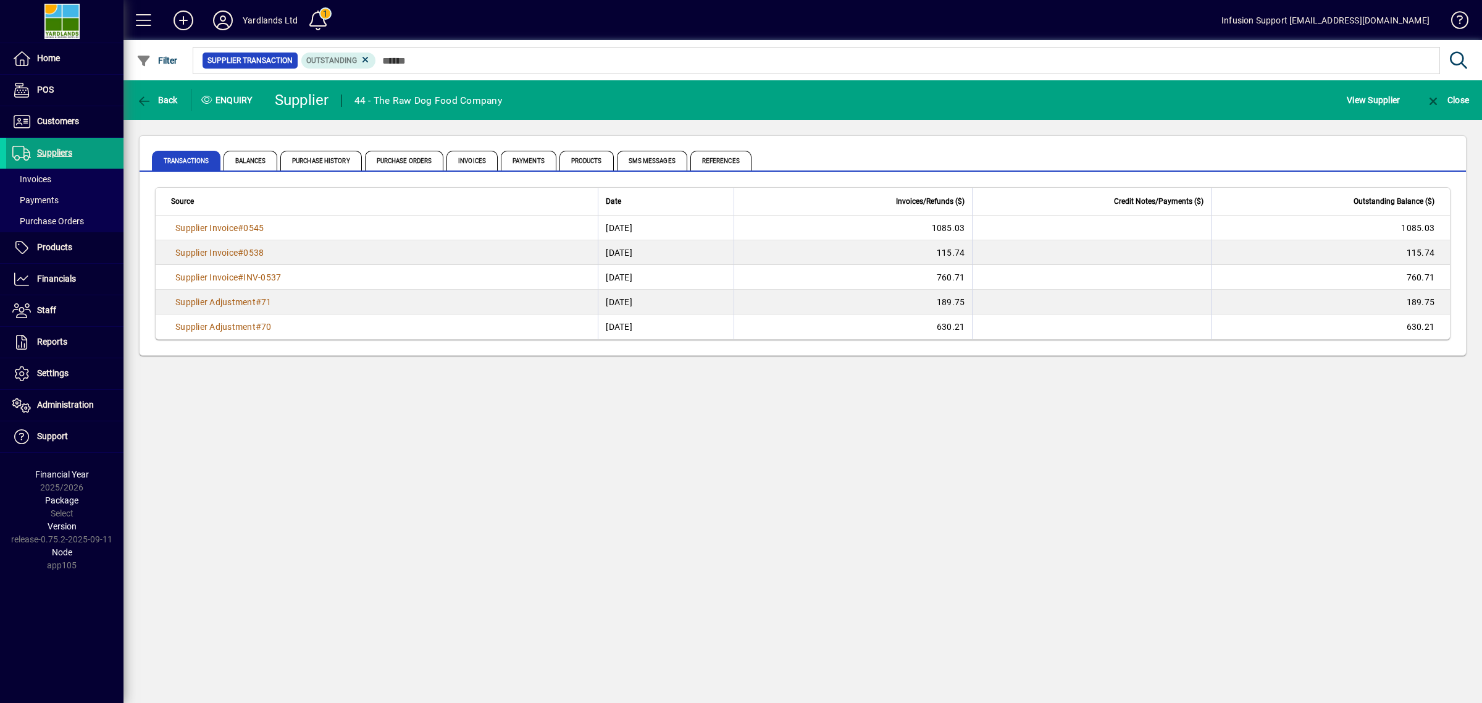
drag, startPoint x: 501, startPoint y: 430, endPoint x: 505, endPoint y: 400, distance: 30.5
click at [505, 400] on div "Back Enquiry Supplier 44 - The Raw Dog Food Company View Supplier Close Transac…" at bounding box center [803, 391] width 1359 height 622
click at [390, 425] on div "Back Enquiry Supplier 44 - The Raw Dog Food Company View Supplier Close Transac…" at bounding box center [803, 391] width 1359 height 622
click at [51, 403] on span "Administration" at bounding box center [65, 405] width 57 height 10
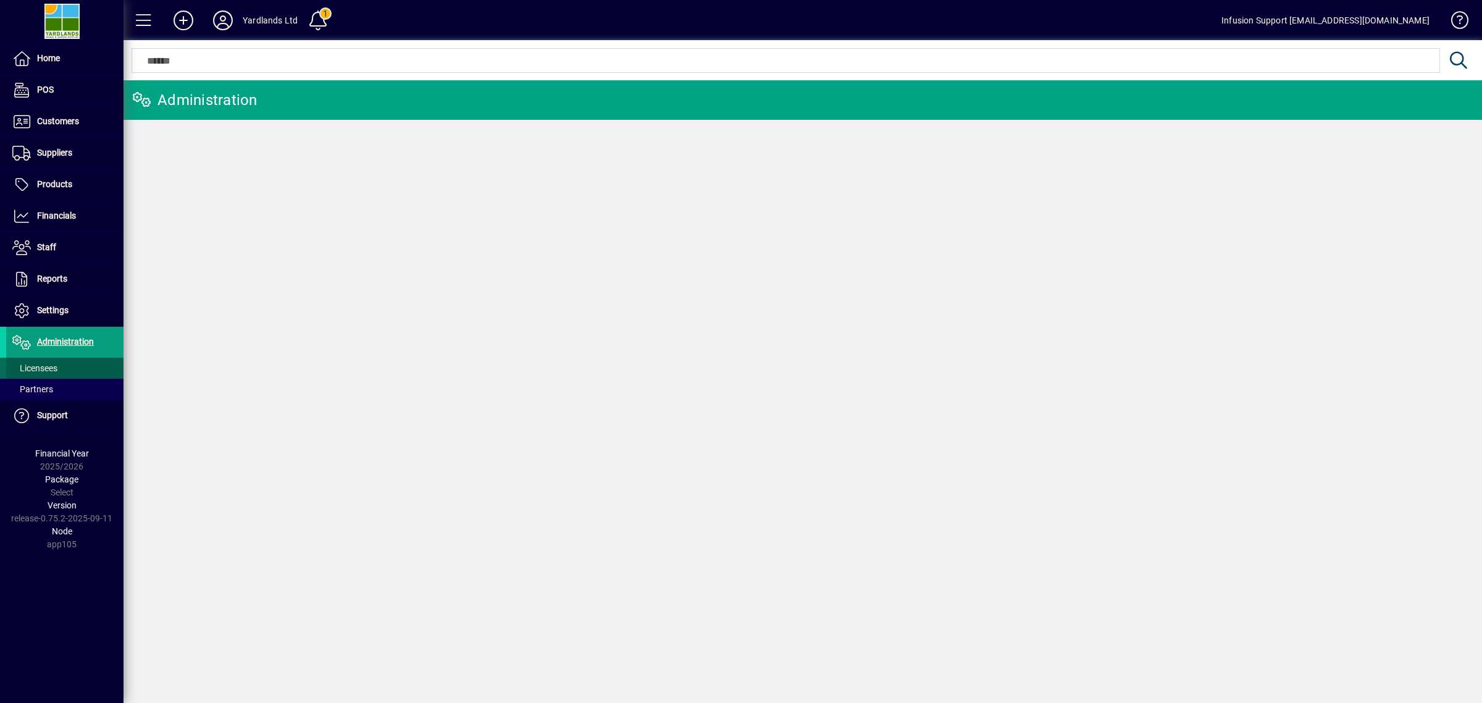
click at [44, 371] on span "Licensees" at bounding box center [34, 368] width 45 height 10
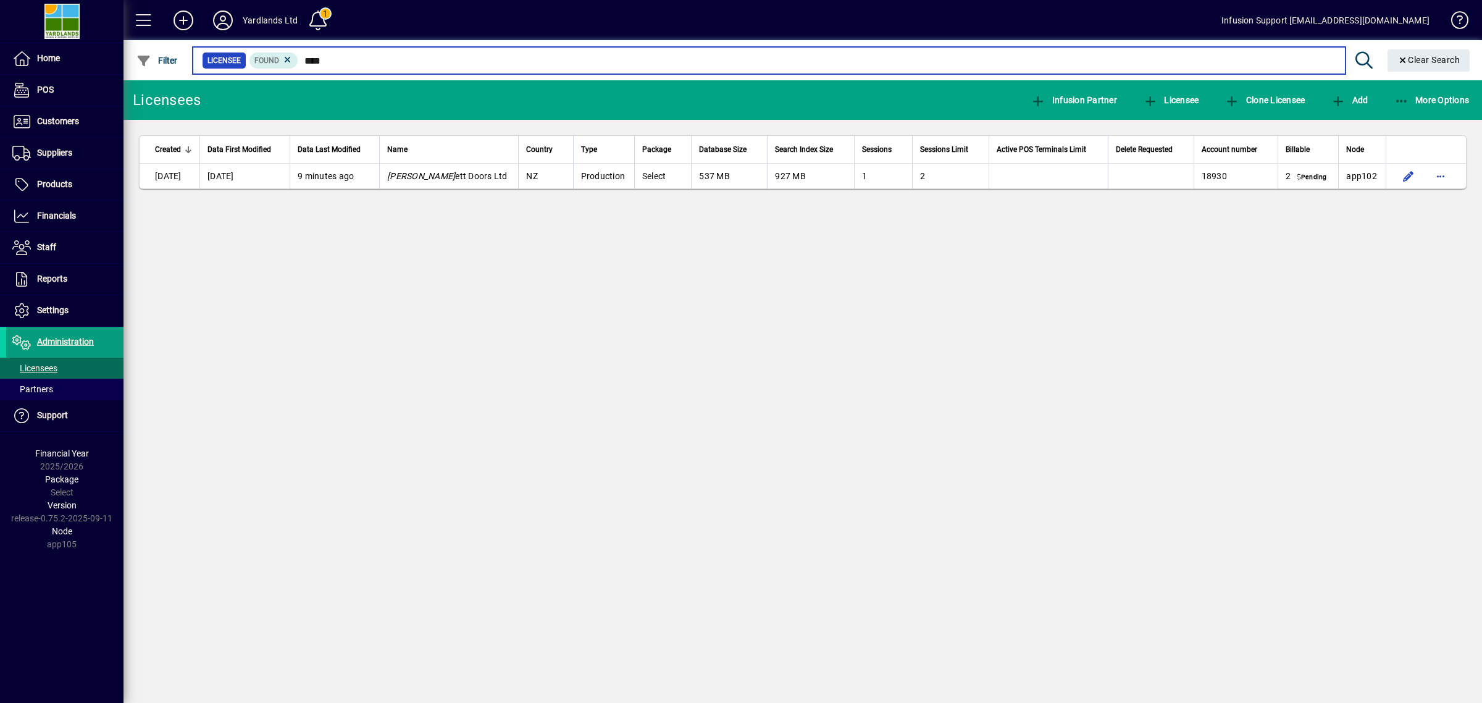
type input "****"
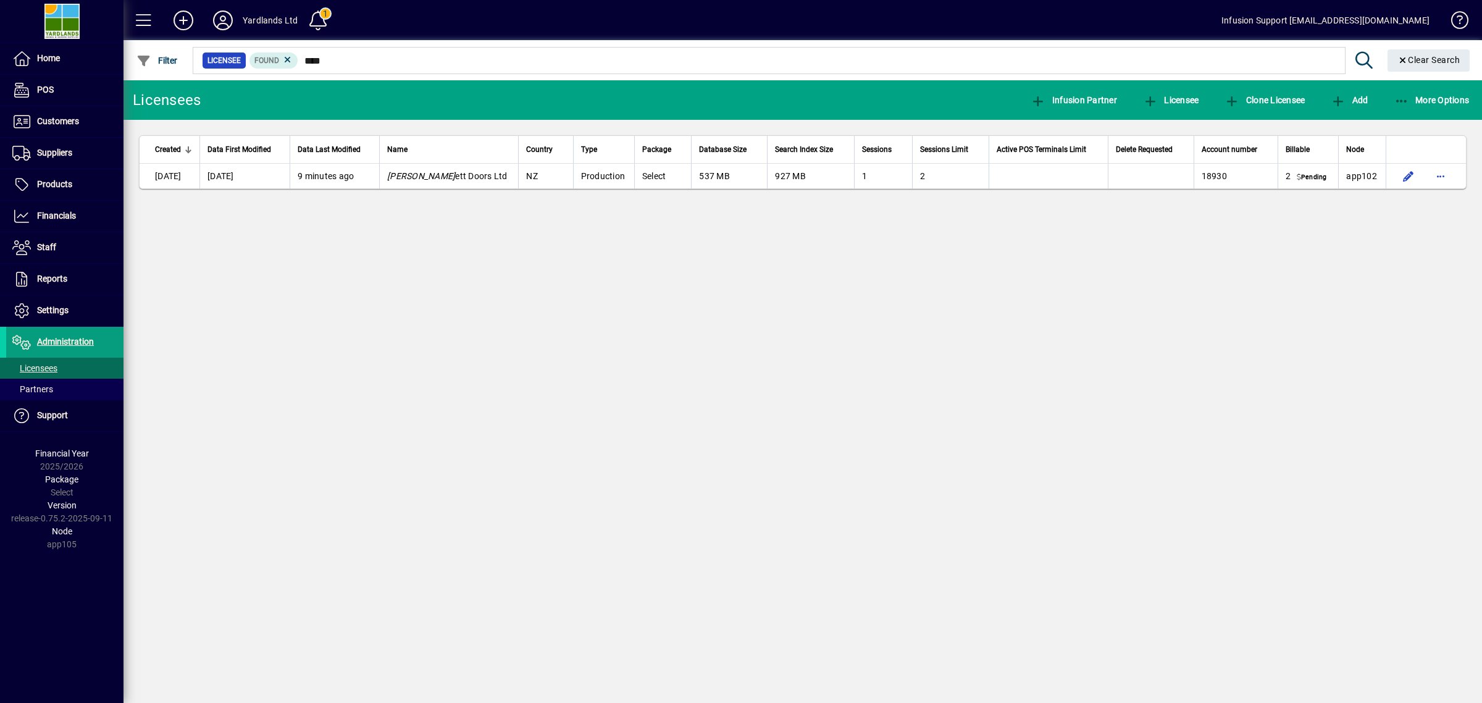
drag, startPoint x: 871, startPoint y: 431, endPoint x: 1207, endPoint y: 289, distance: 364.7
click at [910, 409] on div "Licensees Infusion Partner Licensee Clone Licensee Add More Options Created Dat…" at bounding box center [803, 391] width 1359 height 622
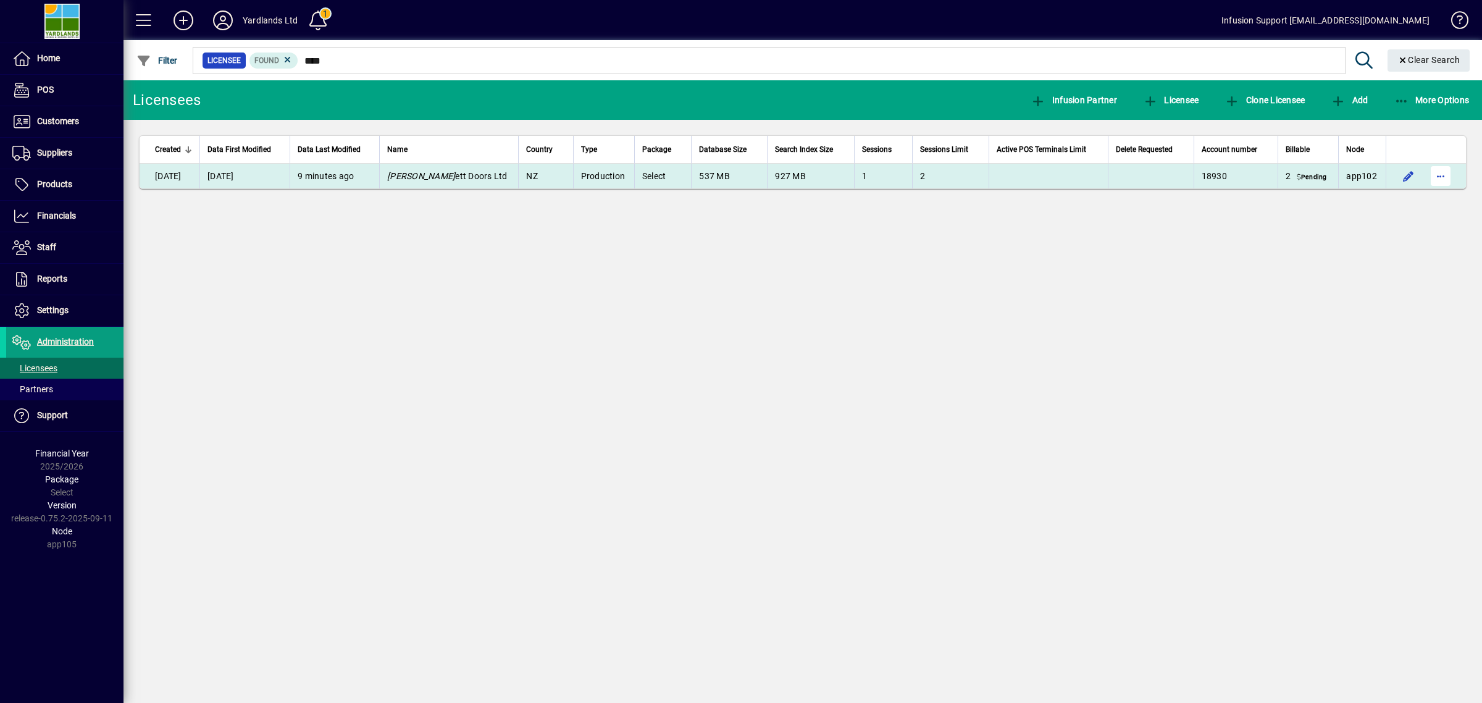
click at [987, 170] on span "button" at bounding box center [1441, 176] width 30 height 30
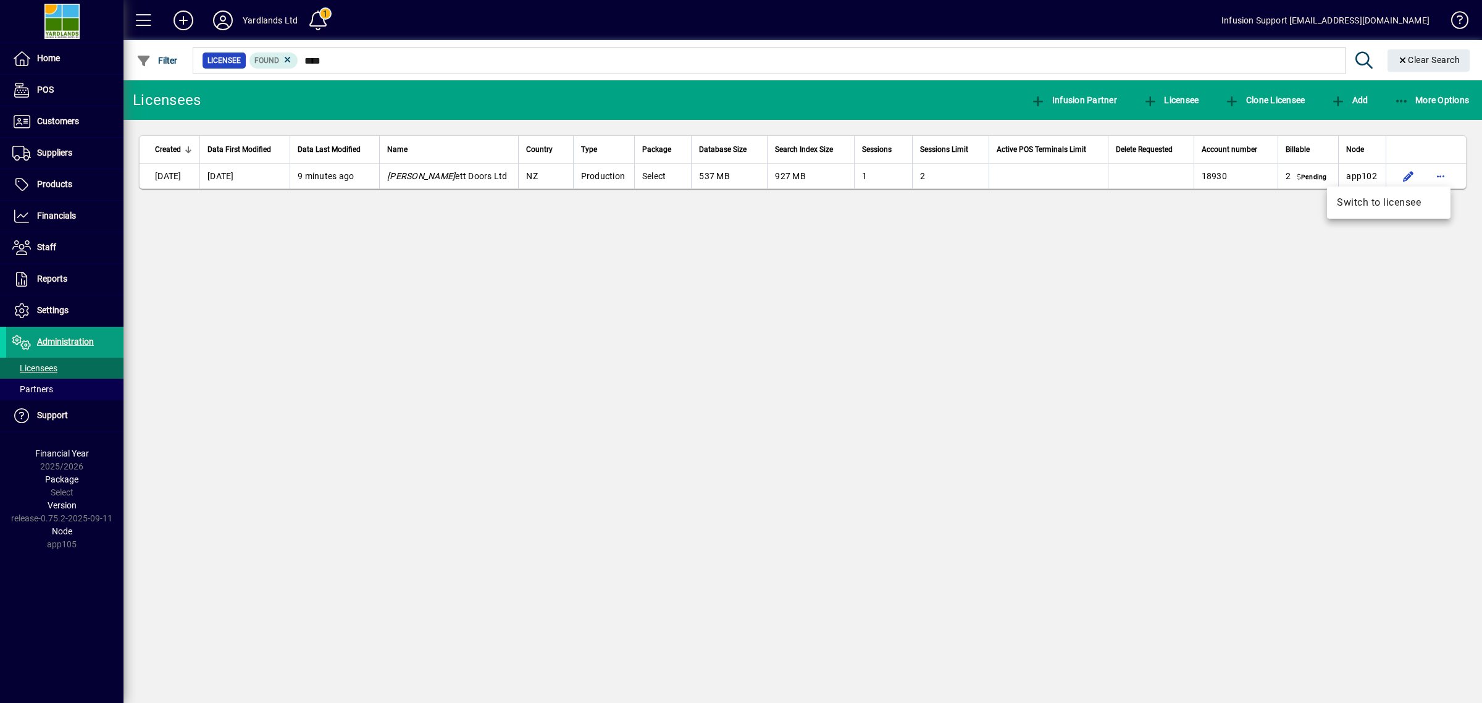
click at [987, 199] on span "Switch to licensee" at bounding box center [1389, 202] width 104 height 15
